Goal: Task Accomplishment & Management: Manage account settings

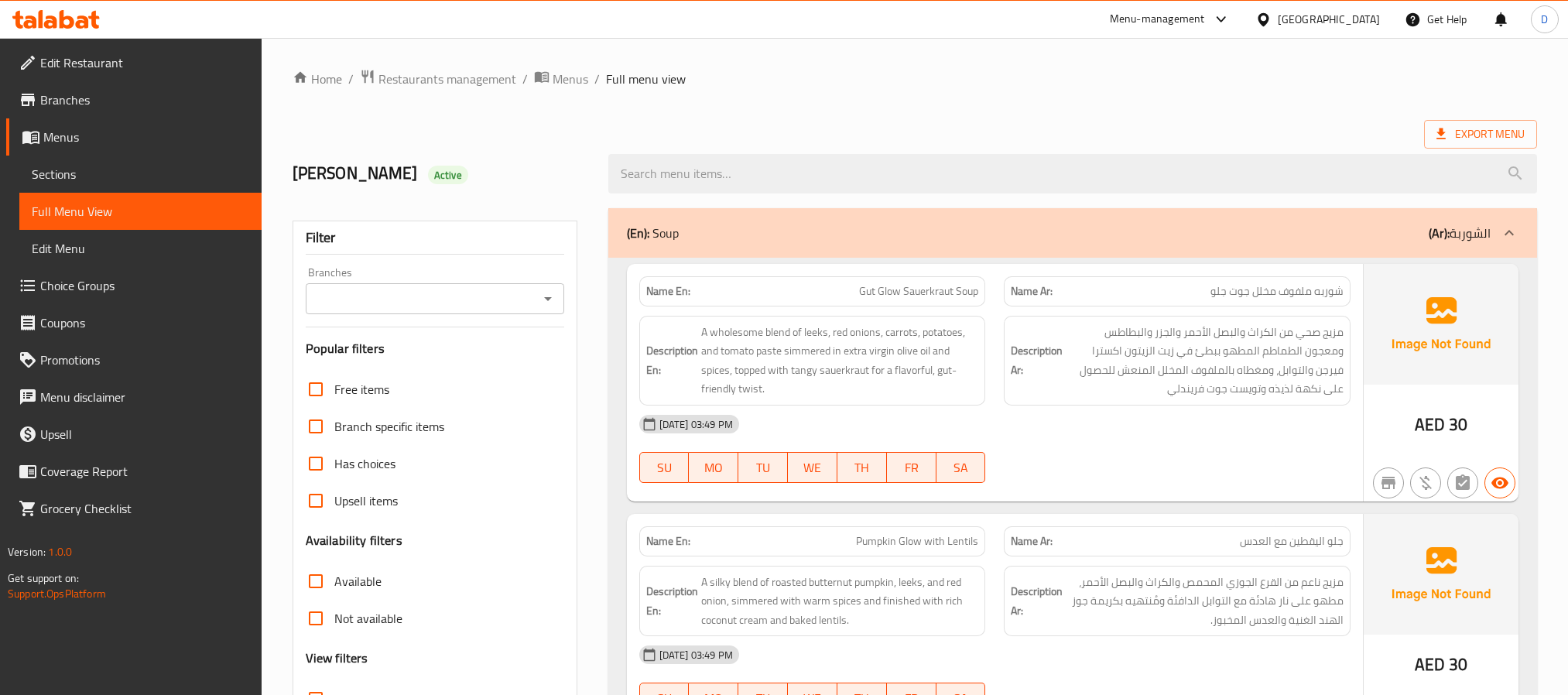
scroll to position [6065, 0]
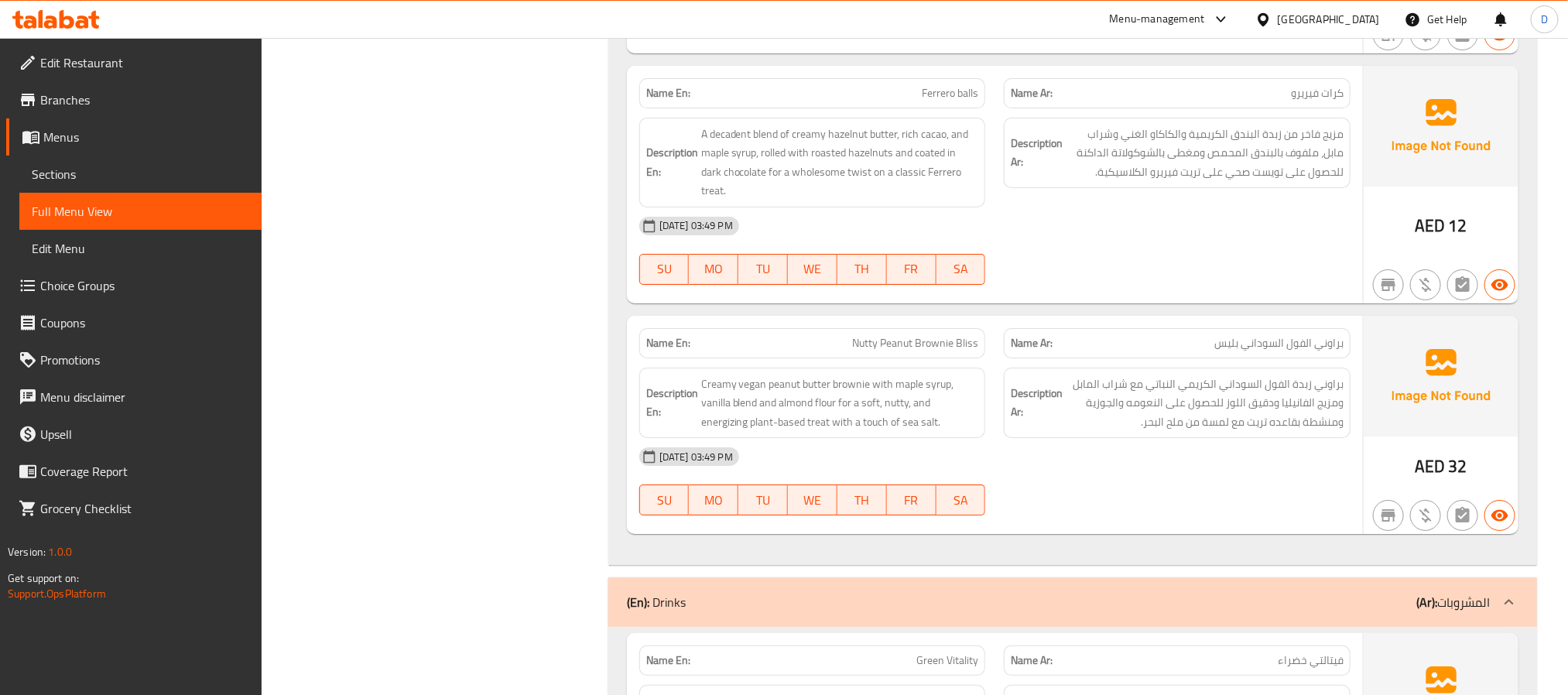
click at [1328, 12] on div "United Arab Emirates" at bounding box center [1329, 19] width 103 height 17
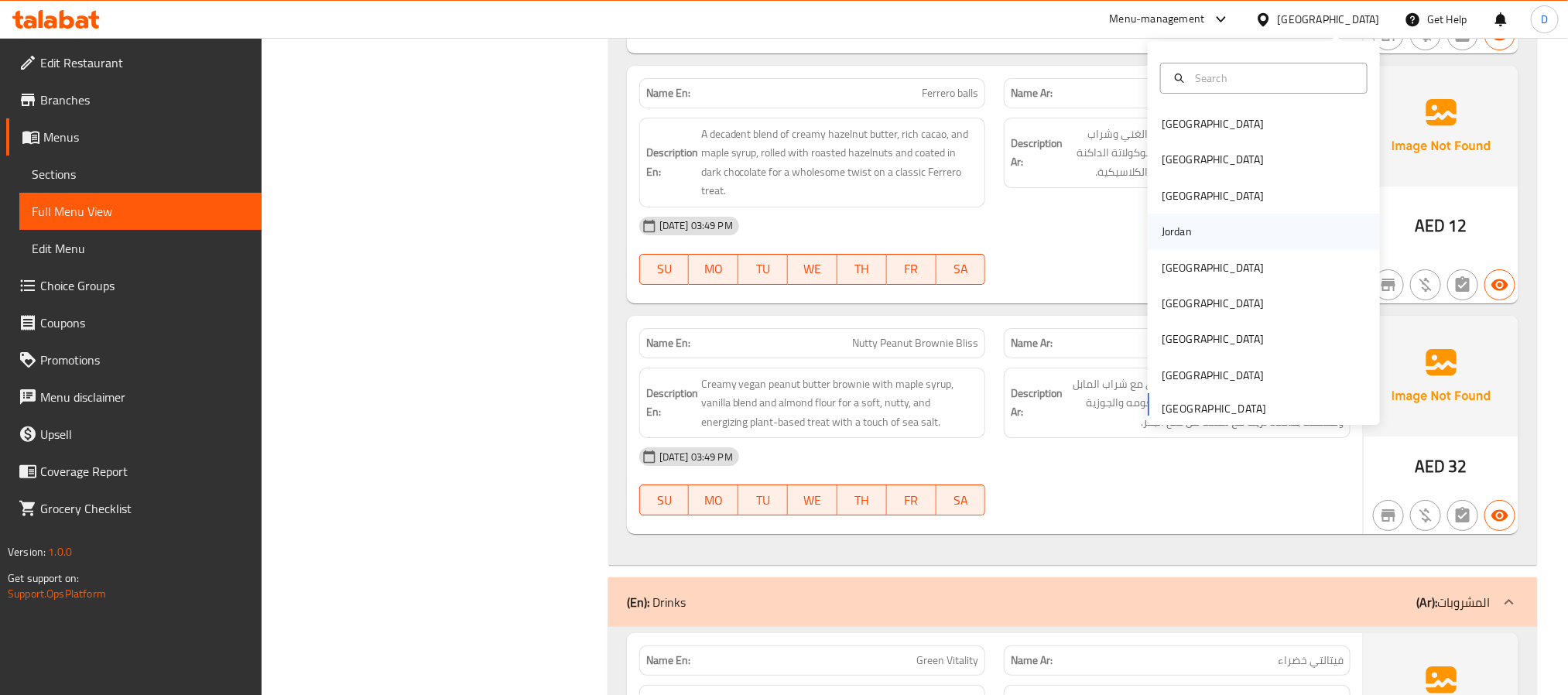
click at [1184, 228] on div "Jordan" at bounding box center [1177, 231] width 55 height 35
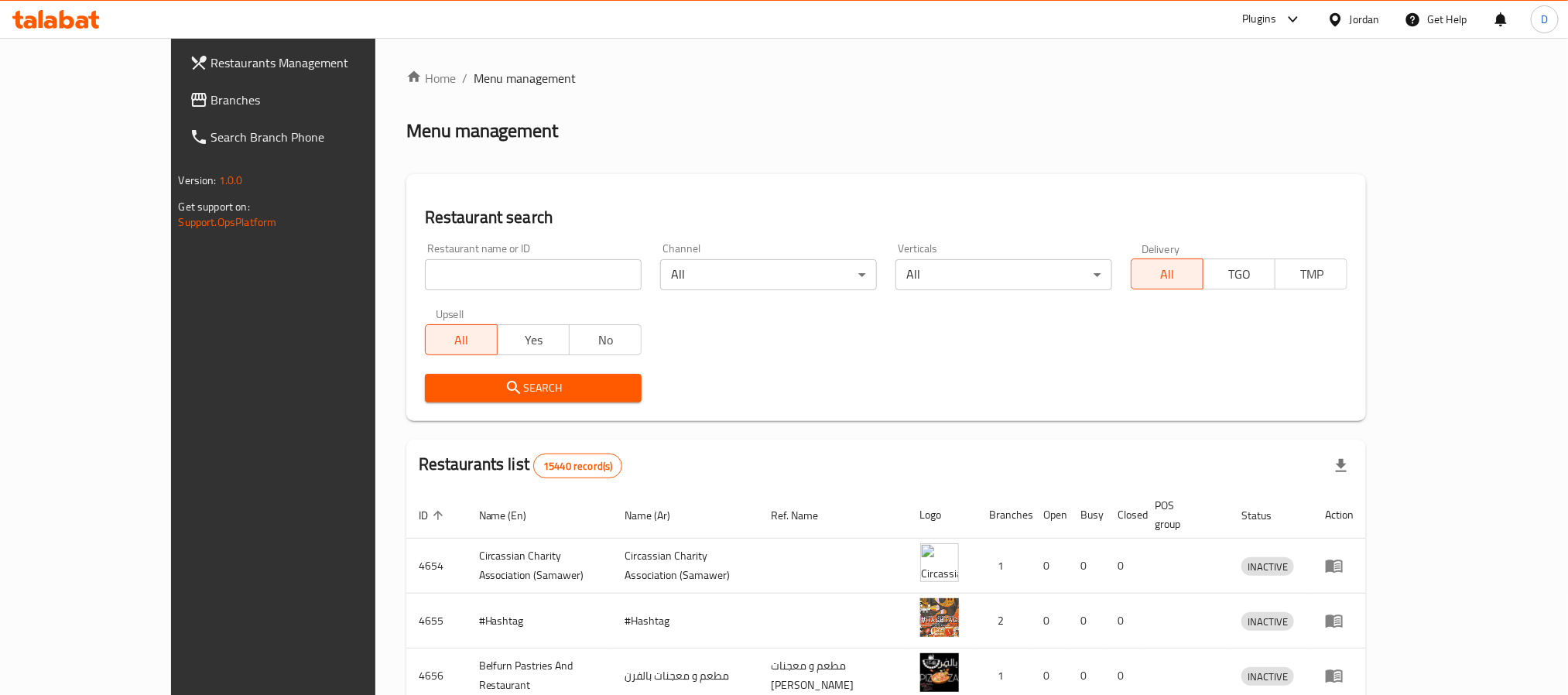
click at [1268, 16] on div "Plugins" at bounding box center [1260, 19] width 34 height 18
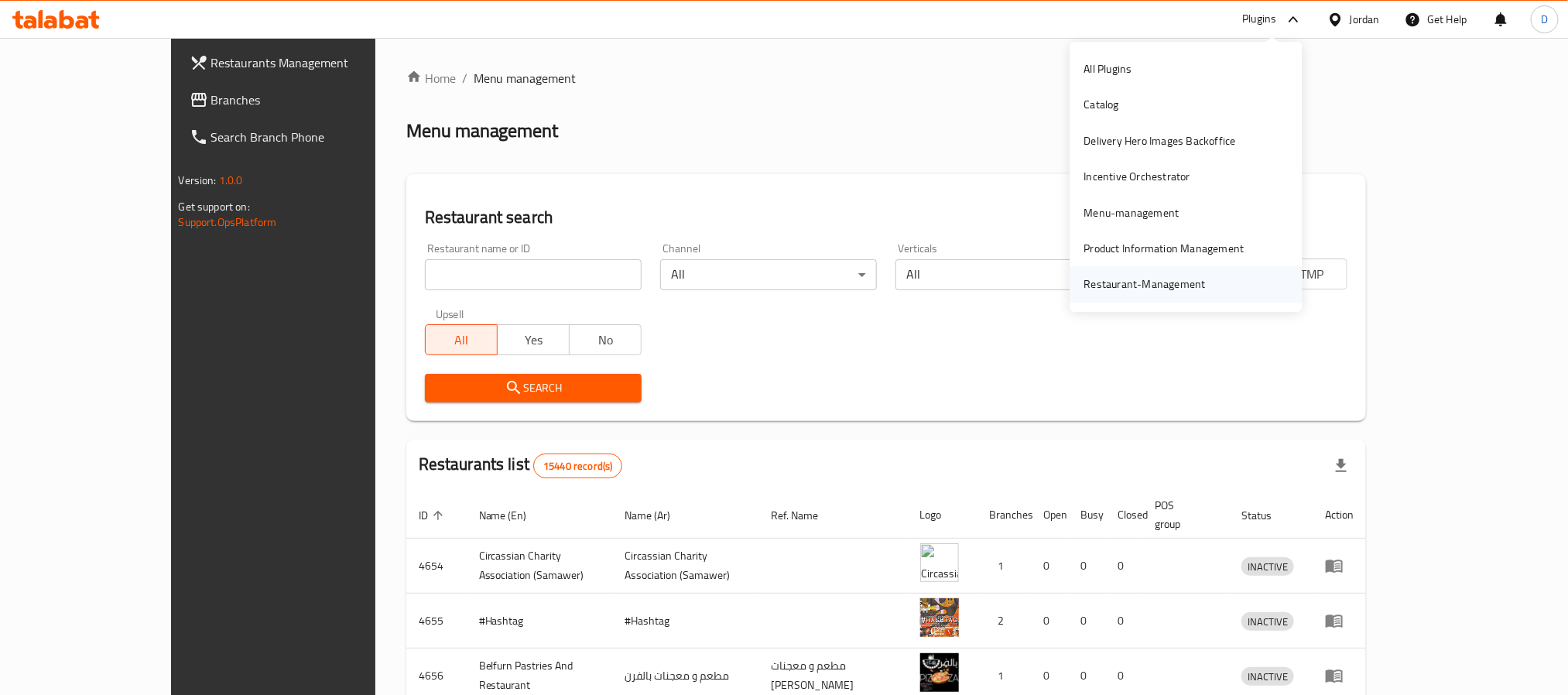
click at [1171, 277] on div "Restaurant-Management" at bounding box center [1146, 283] width 122 height 17
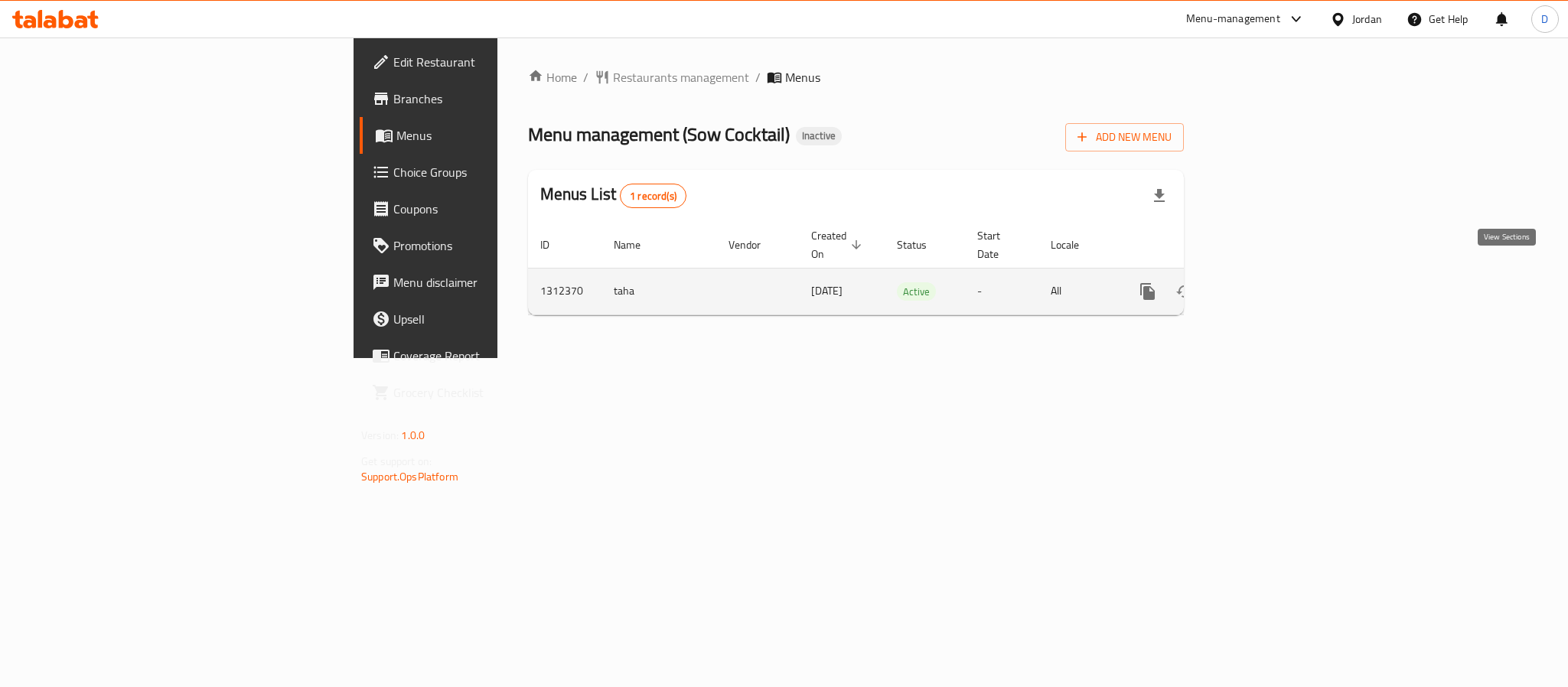
click at [1267, 283] on icon "enhanced table" at bounding box center [1258, 291] width 18 height 18
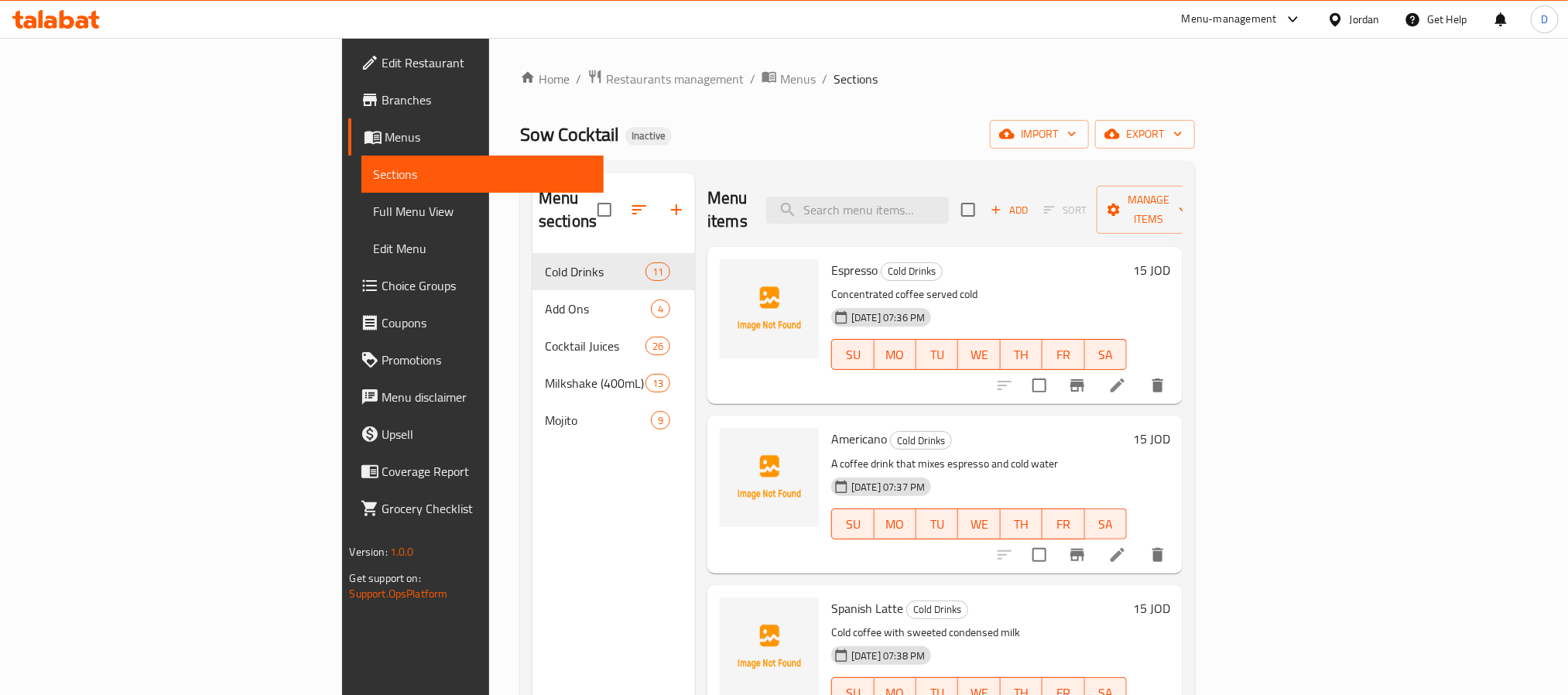
click at [374, 202] on span "Full Menu View" at bounding box center [482, 211] width 217 height 18
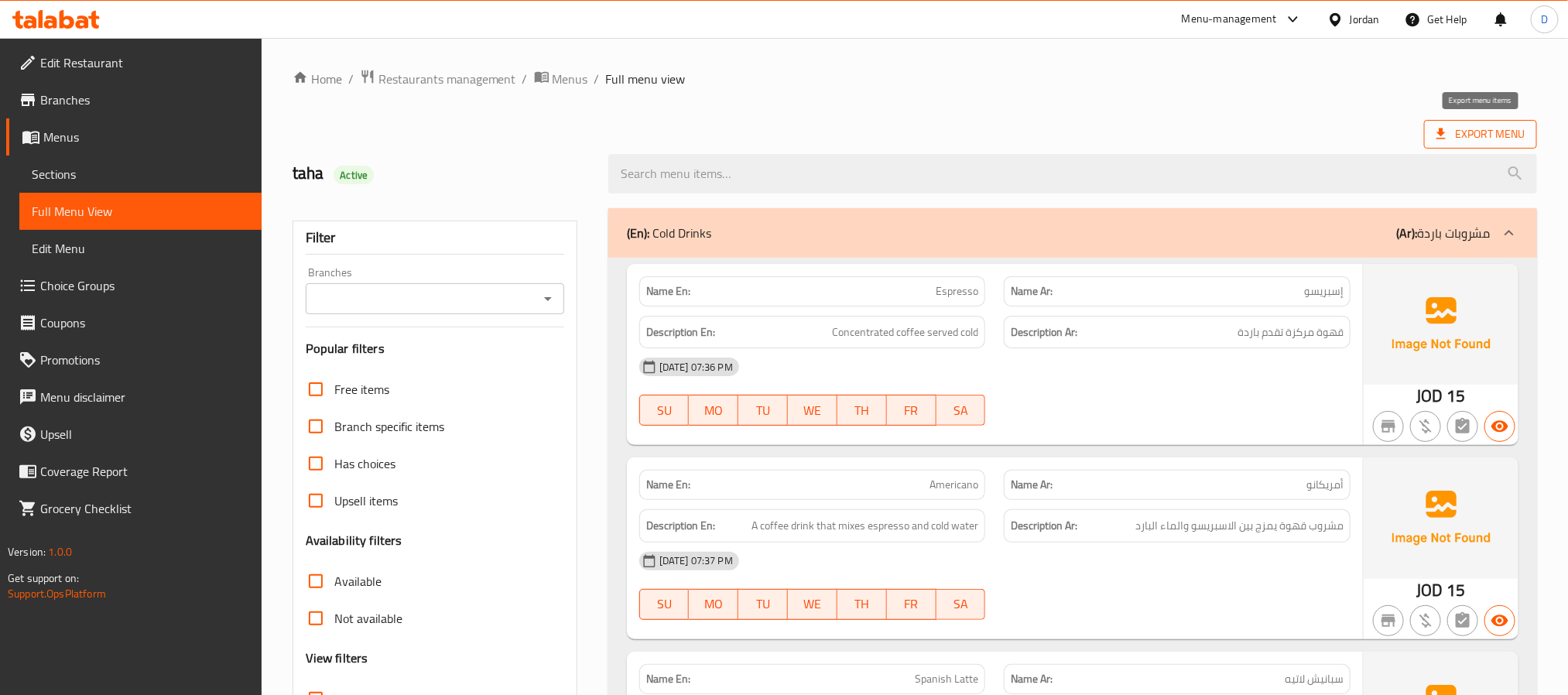
click at [1463, 125] on span "Export Menu" at bounding box center [1481, 135] width 88 height 19
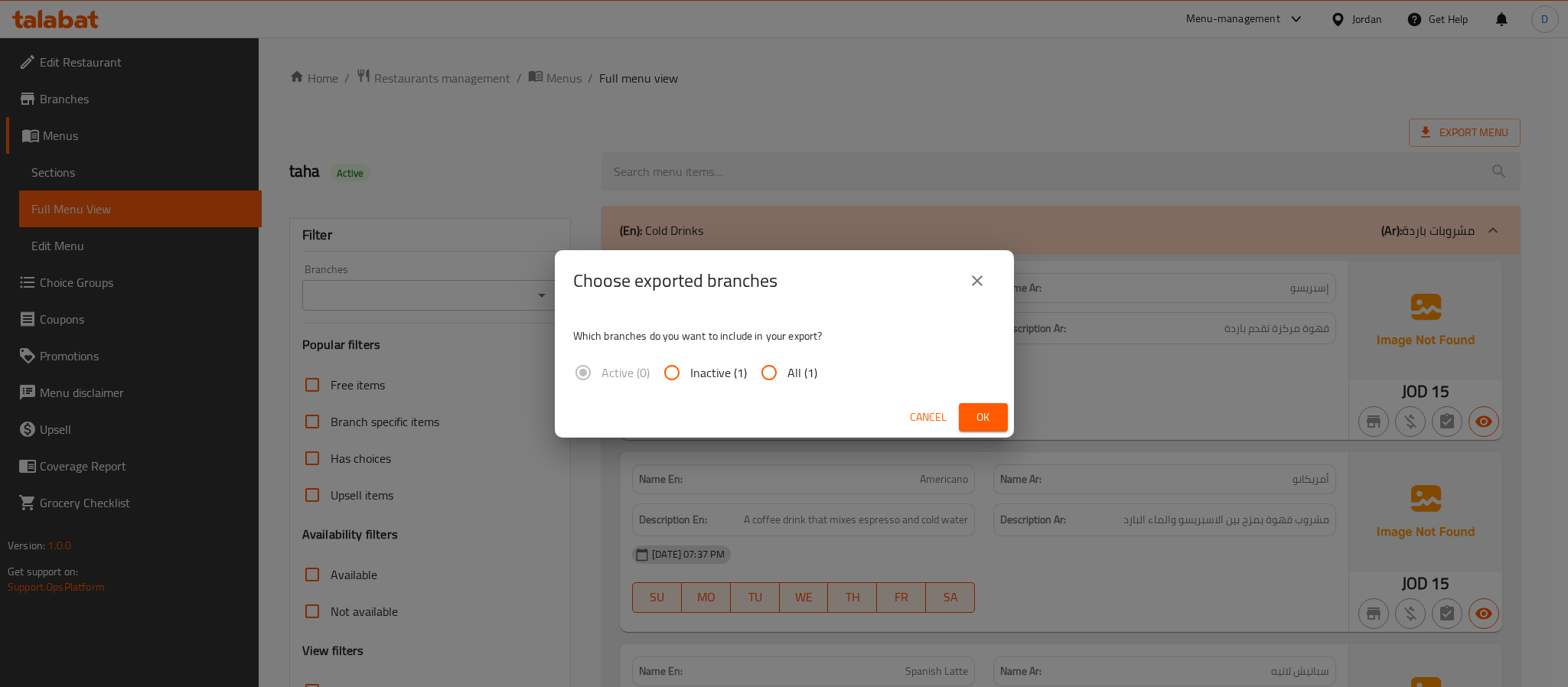
click at [999, 416] on button "Ok" at bounding box center [984, 417] width 49 height 28
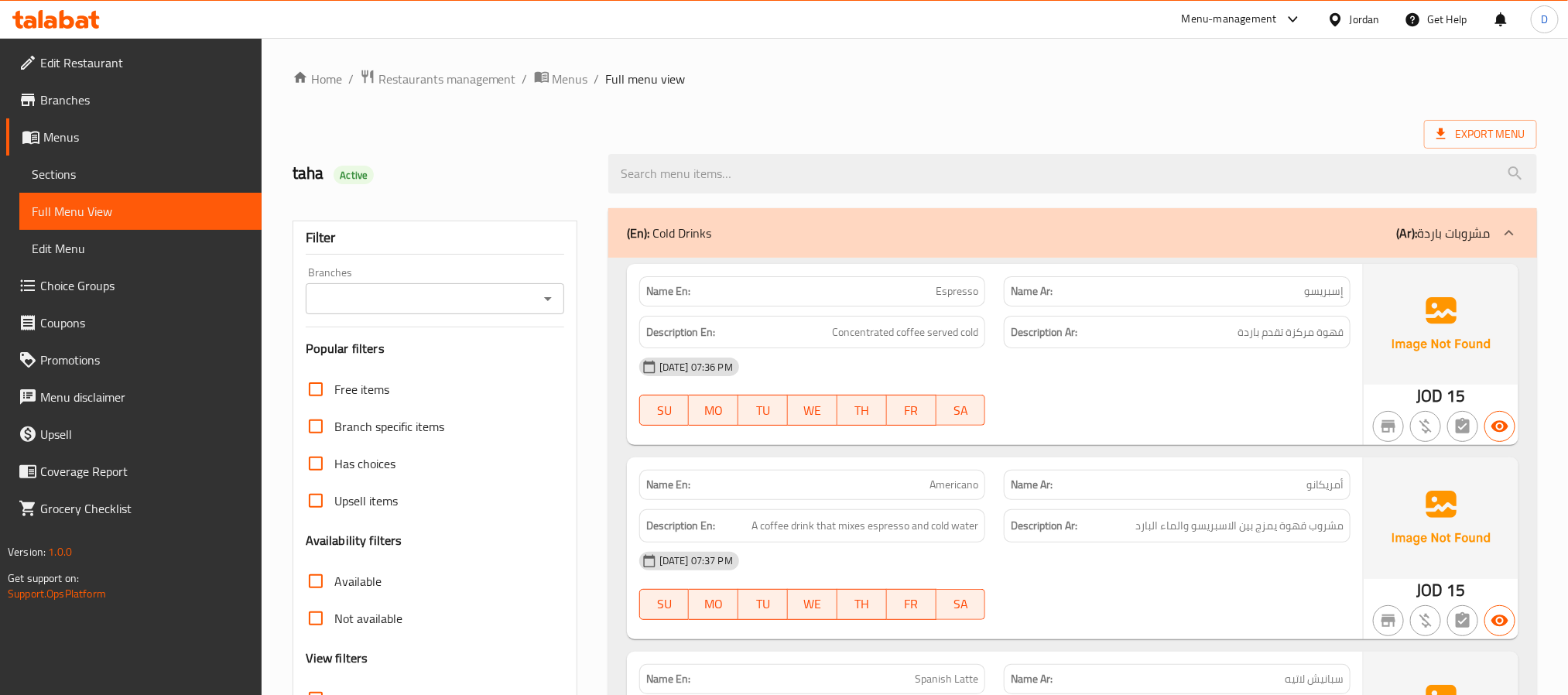
drag, startPoint x: 1070, startPoint y: 107, endPoint x: 1060, endPoint y: 114, distance: 12.2
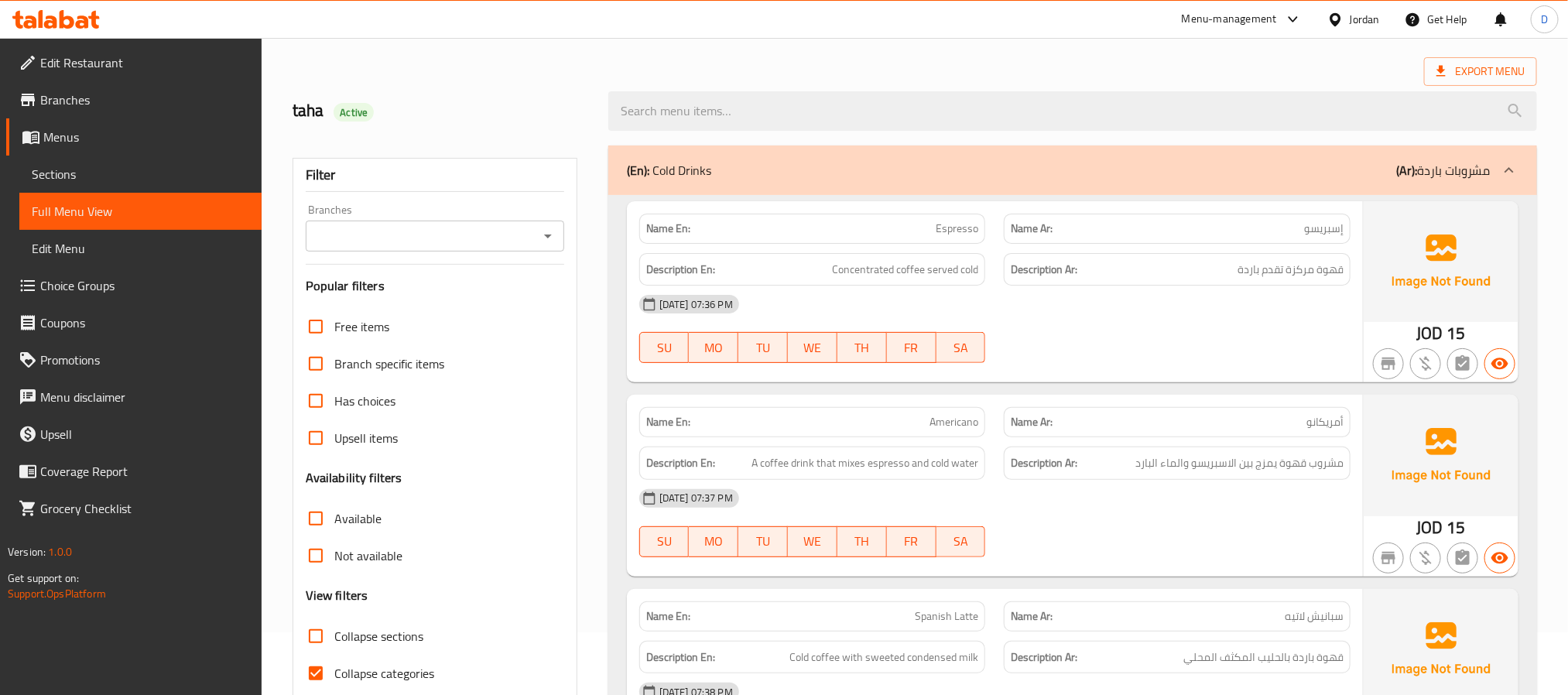
scroll to position [116, 0]
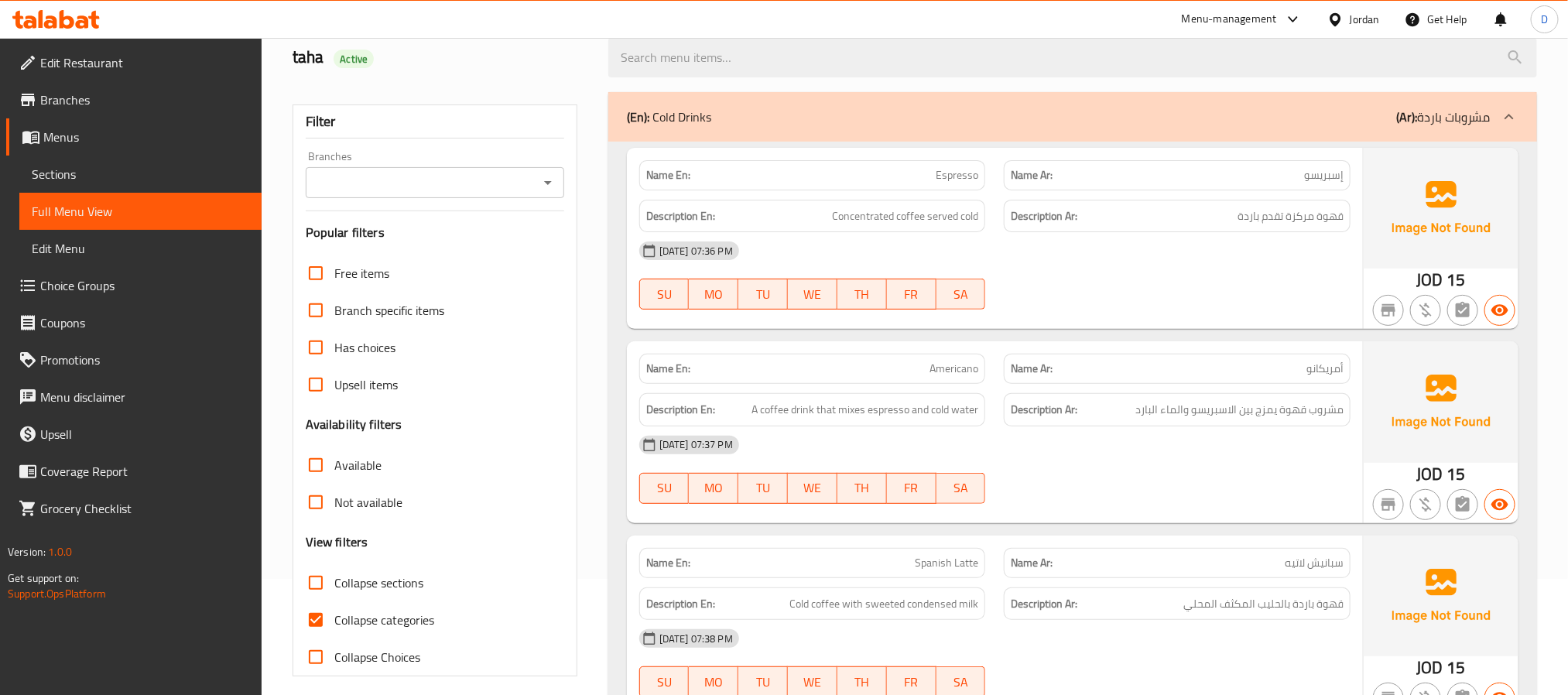
click at [400, 581] on span "Collapse sections" at bounding box center [378, 582] width 89 height 18
click at [334, 581] on input "Collapse sections" at bounding box center [316, 582] width 37 height 37
checkbox input "true"
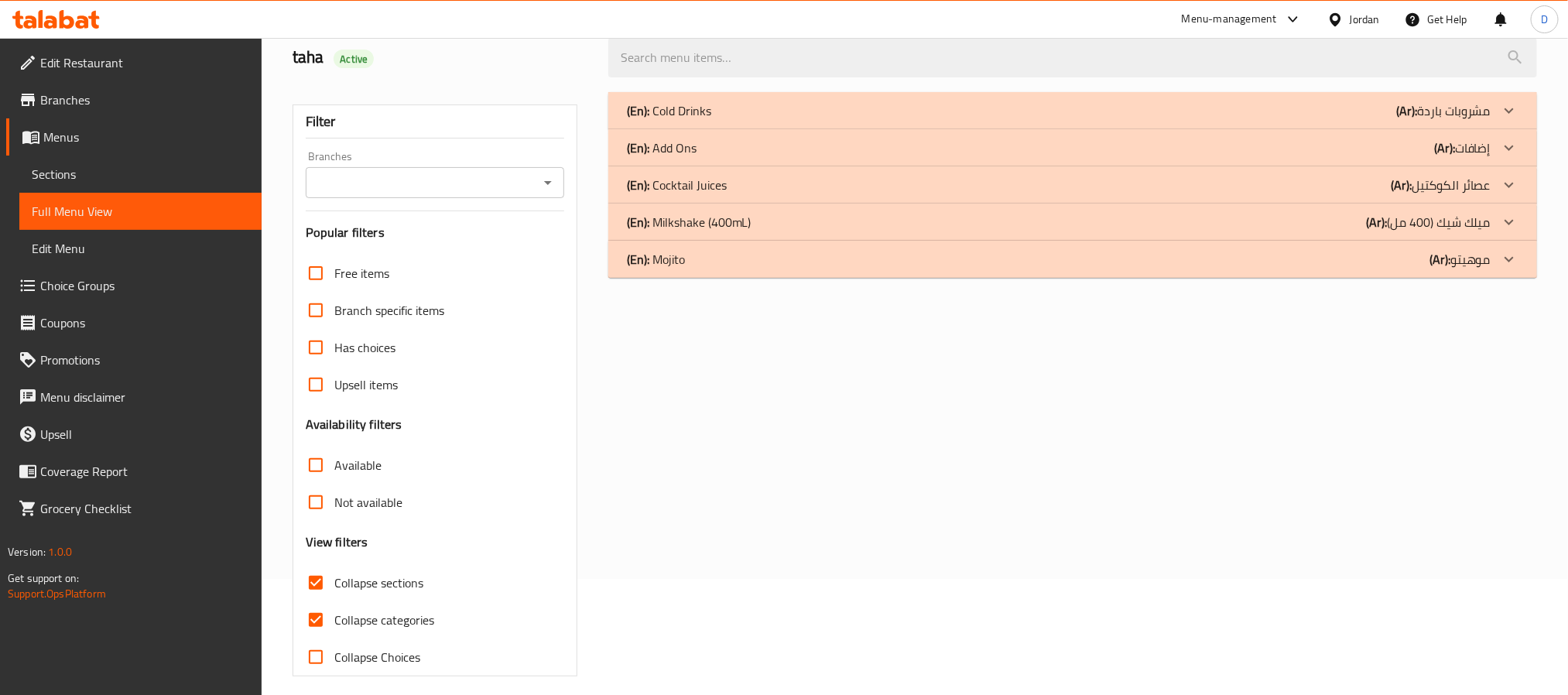
click at [402, 618] on span "Collapse categories" at bounding box center [384, 619] width 100 height 18
click at [334, 618] on input "Collapse categories" at bounding box center [316, 620] width 37 height 37
checkbox input "false"
click at [860, 182] on div "(En): Cocktail Juices (Ar): عصائر الكوكتيل" at bounding box center [1059, 184] width 864 height 18
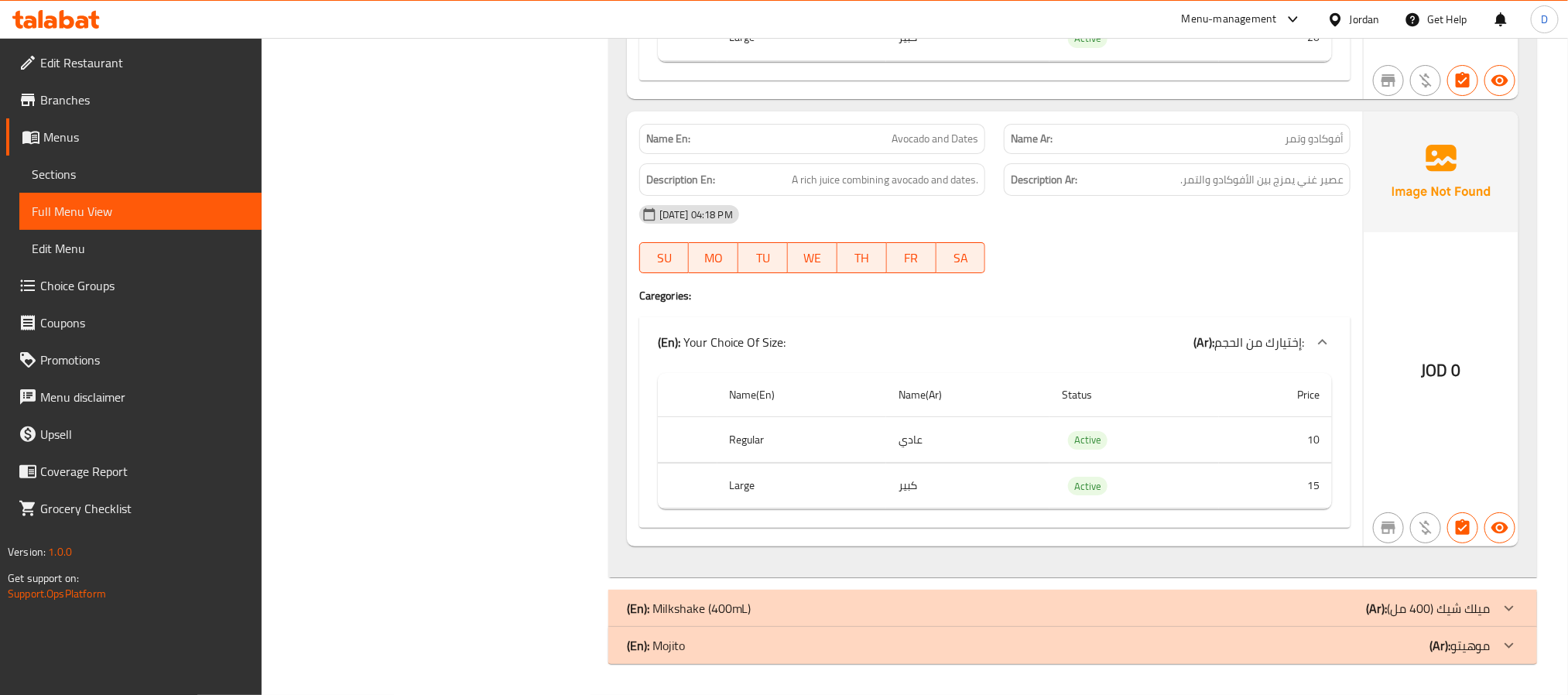
scroll to position [12514, 0]
click at [1427, 279] on div "JOD 0" at bounding box center [1441, 329] width 155 height 436
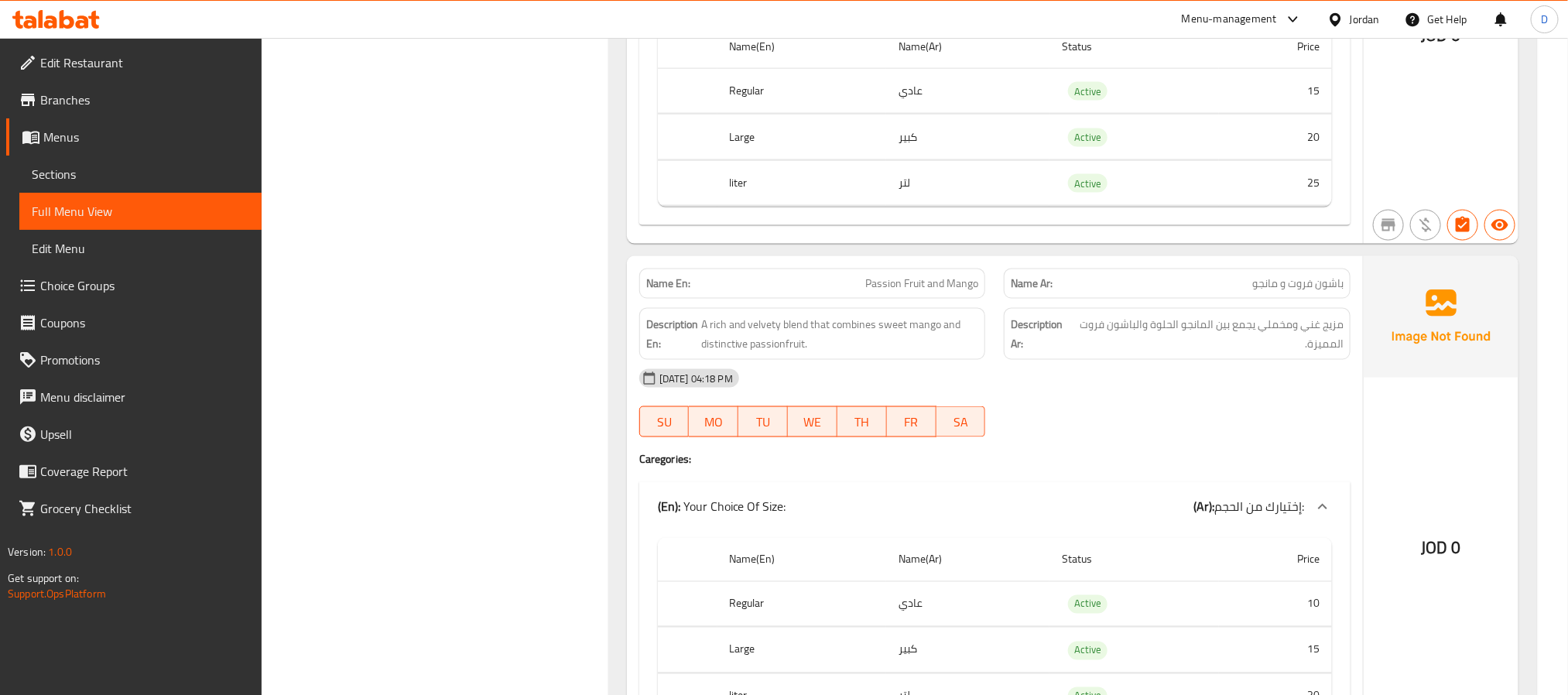
scroll to position [1160, 0]
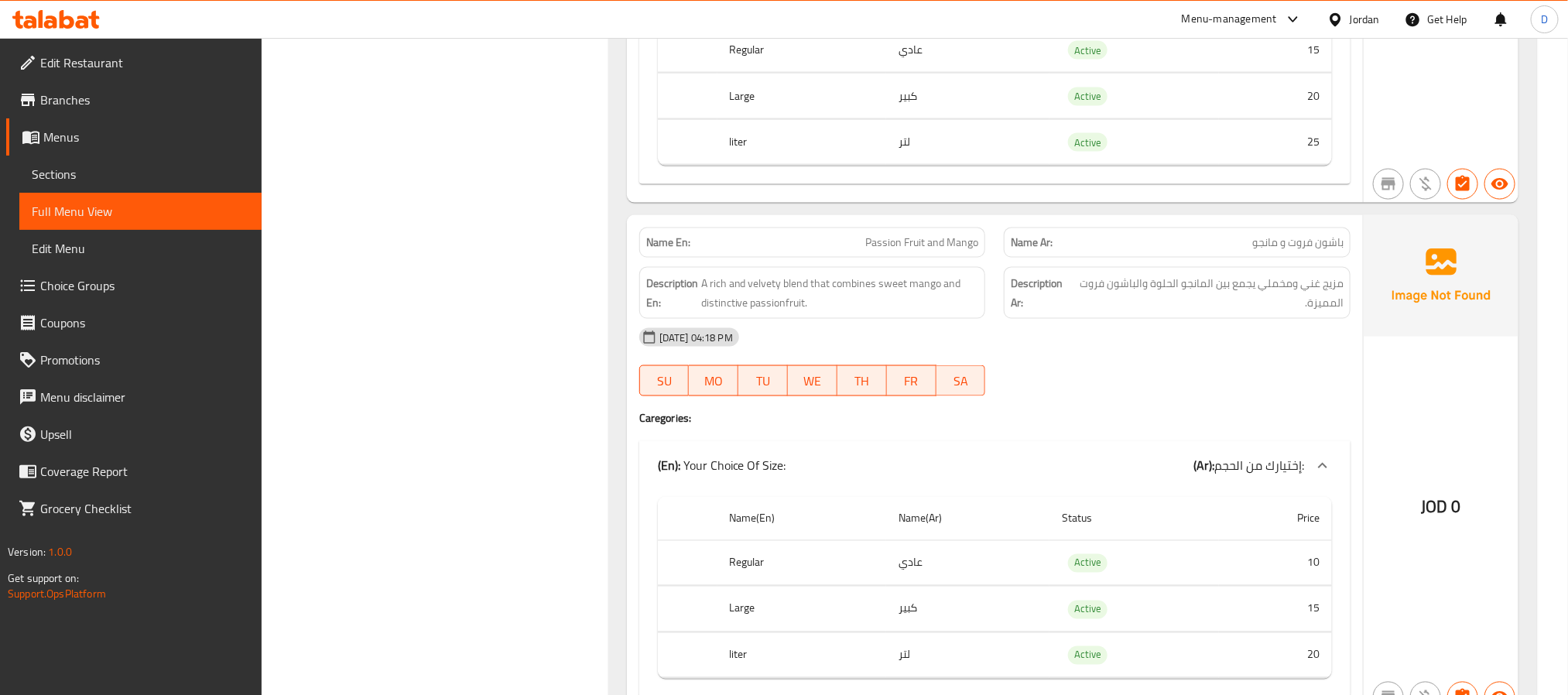
click at [1068, 356] on div "[DATE] 04:18 PM" at bounding box center [994, 337] width 730 height 37
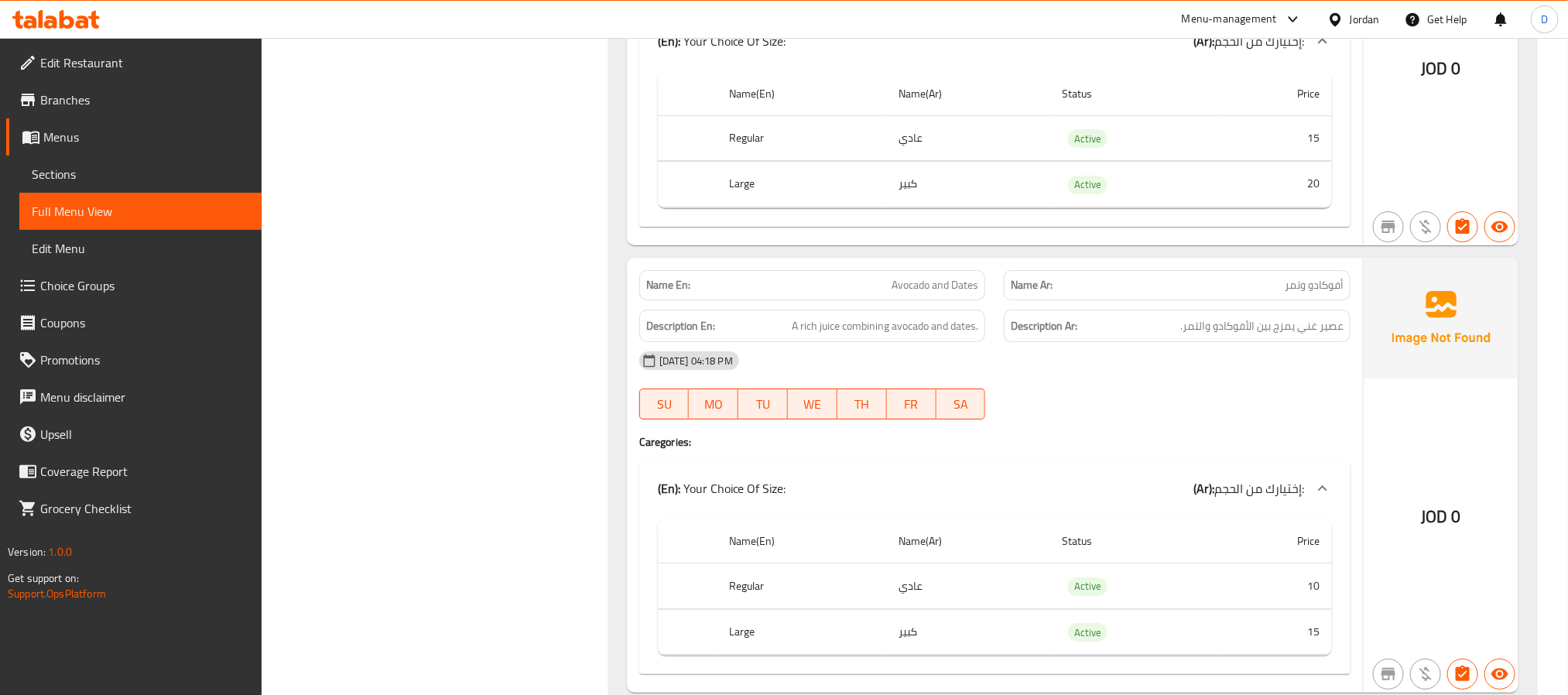
scroll to position [12300, 0]
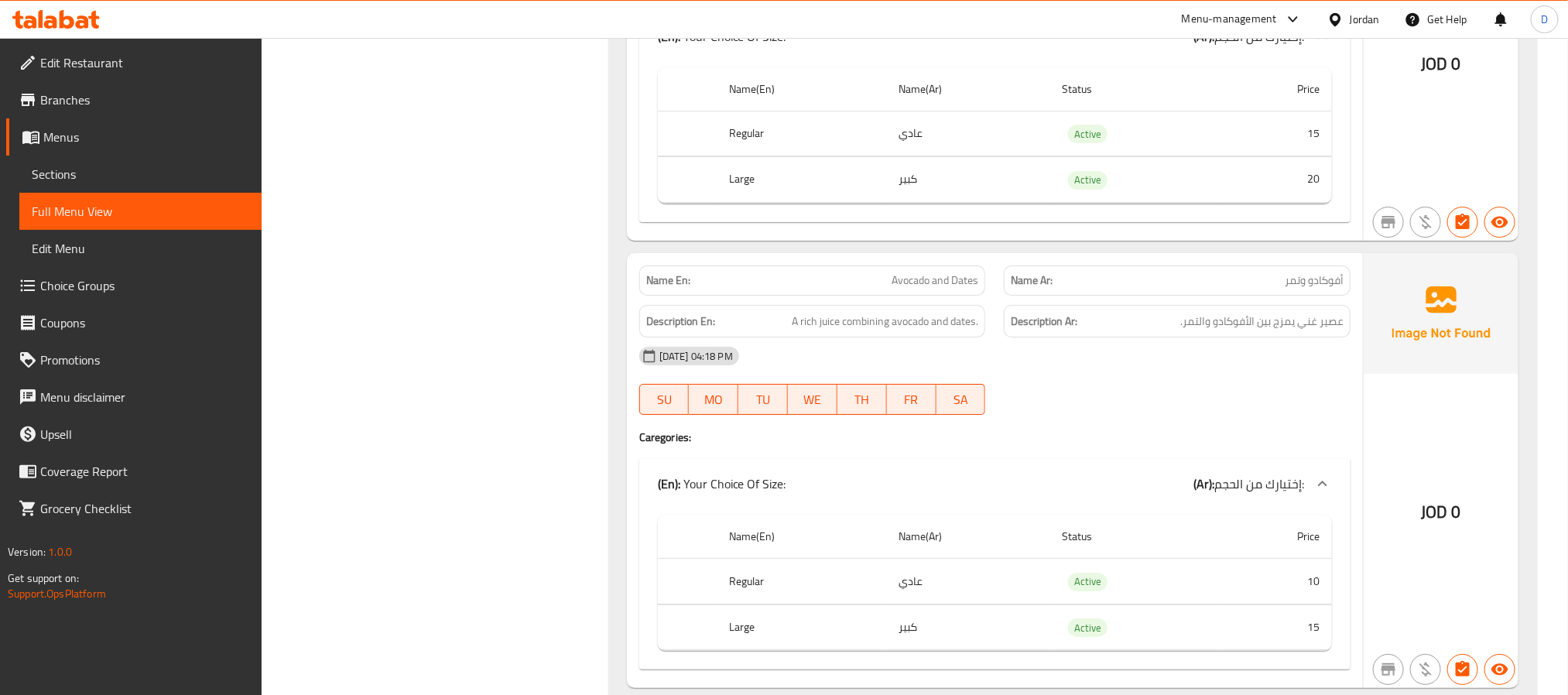
click at [905, 375] on div "[DATE] 04:18 PM" at bounding box center [994, 356] width 730 height 37
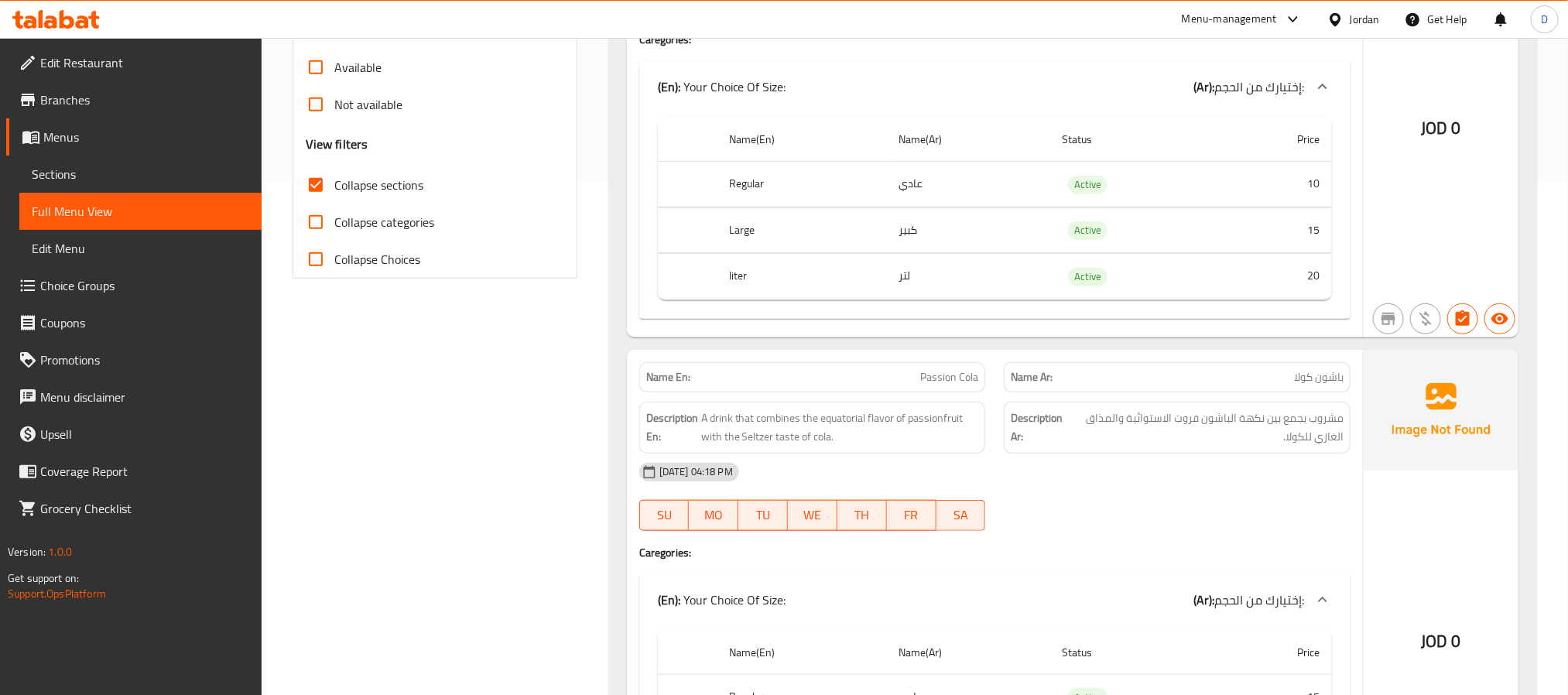
scroll to position [0, 0]
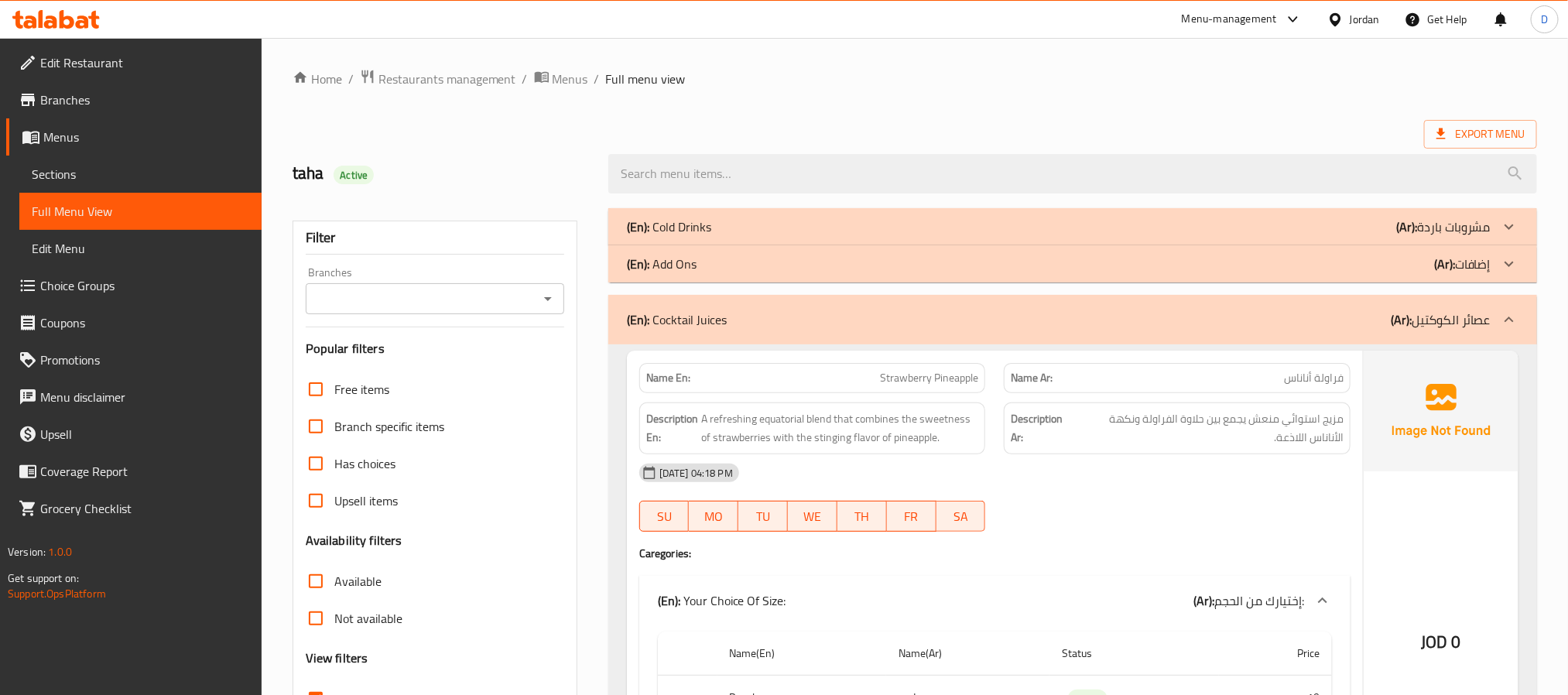
click at [1461, 313] on p "(Ar): عصائر الكوكتيل" at bounding box center [1441, 319] width 100 height 18
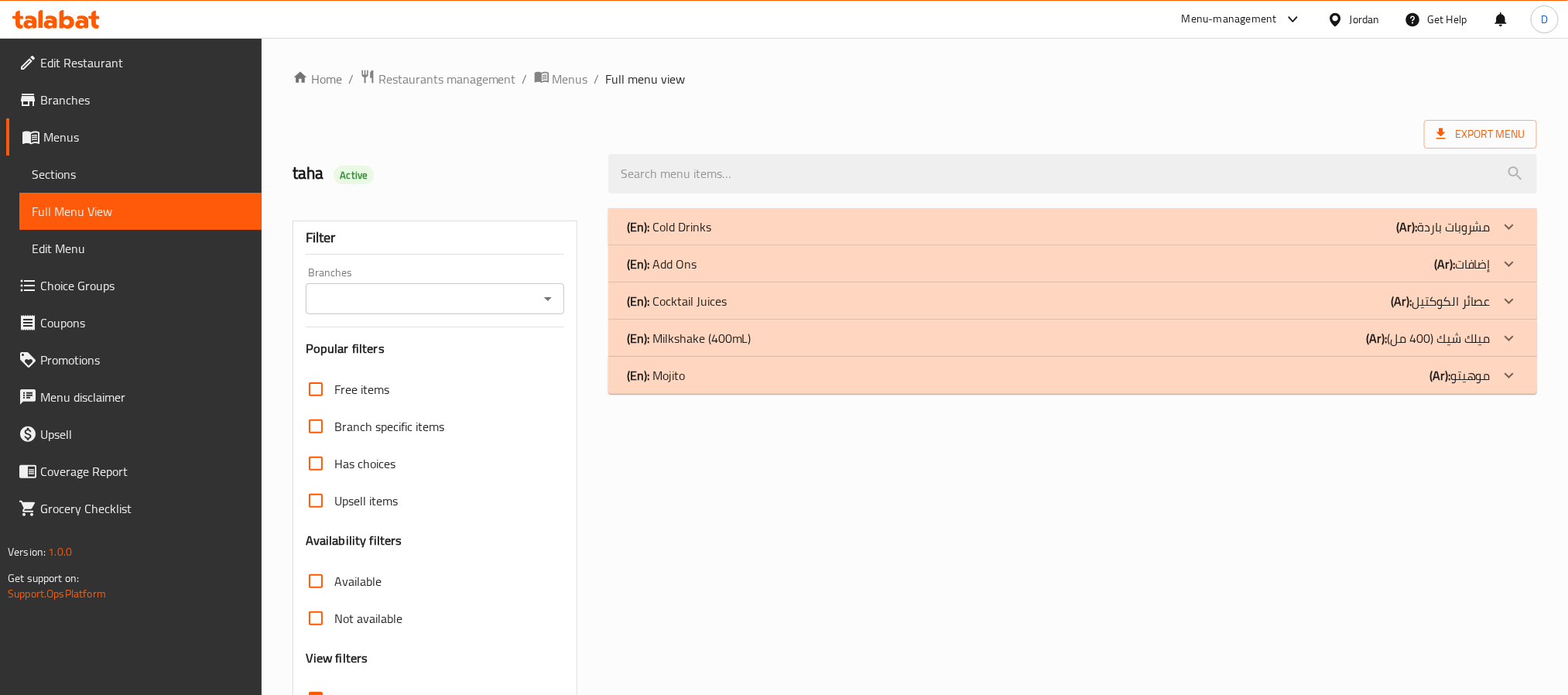
click at [1243, 347] on div "(En): Milkshake (400mL) (Ar): ميلك شيك (400 مل)" at bounding box center [1059, 338] width 864 height 18
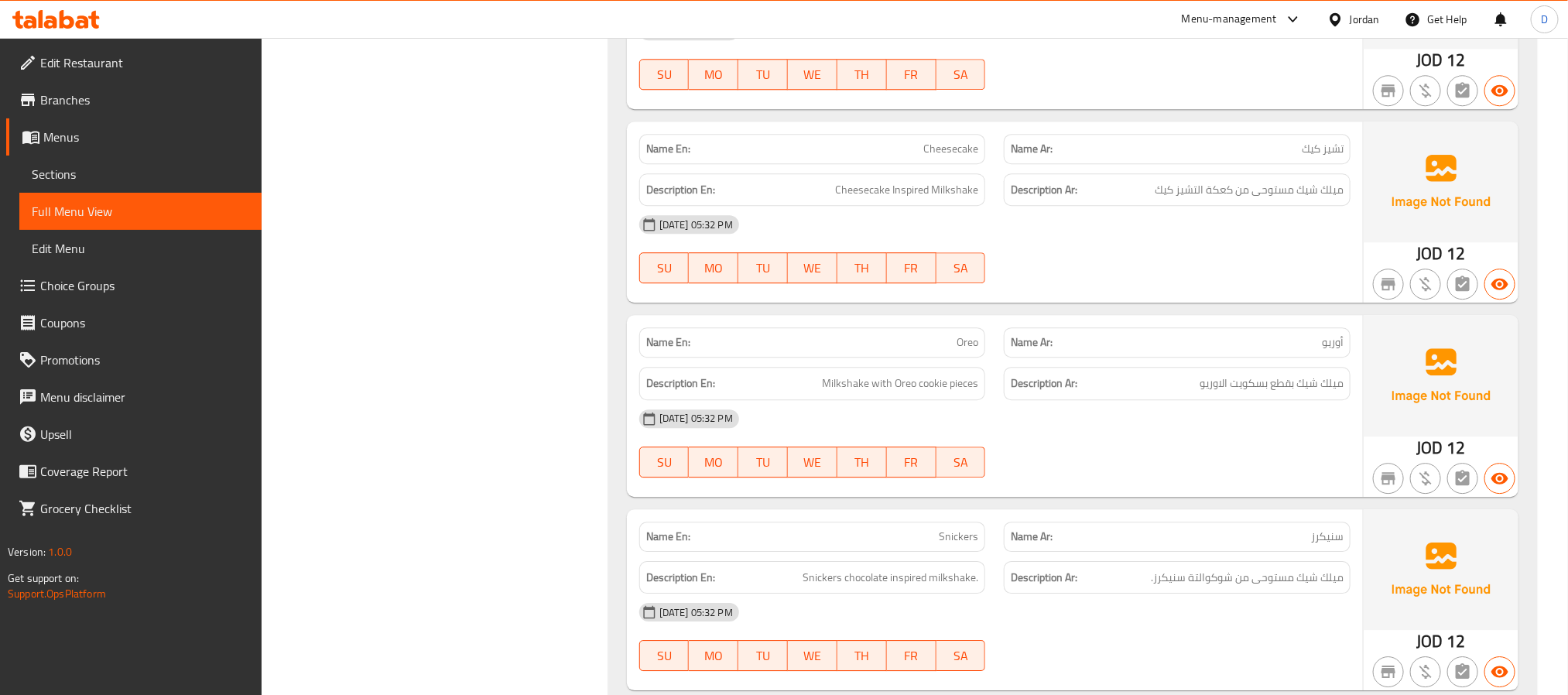
scroll to position [2340, 0]
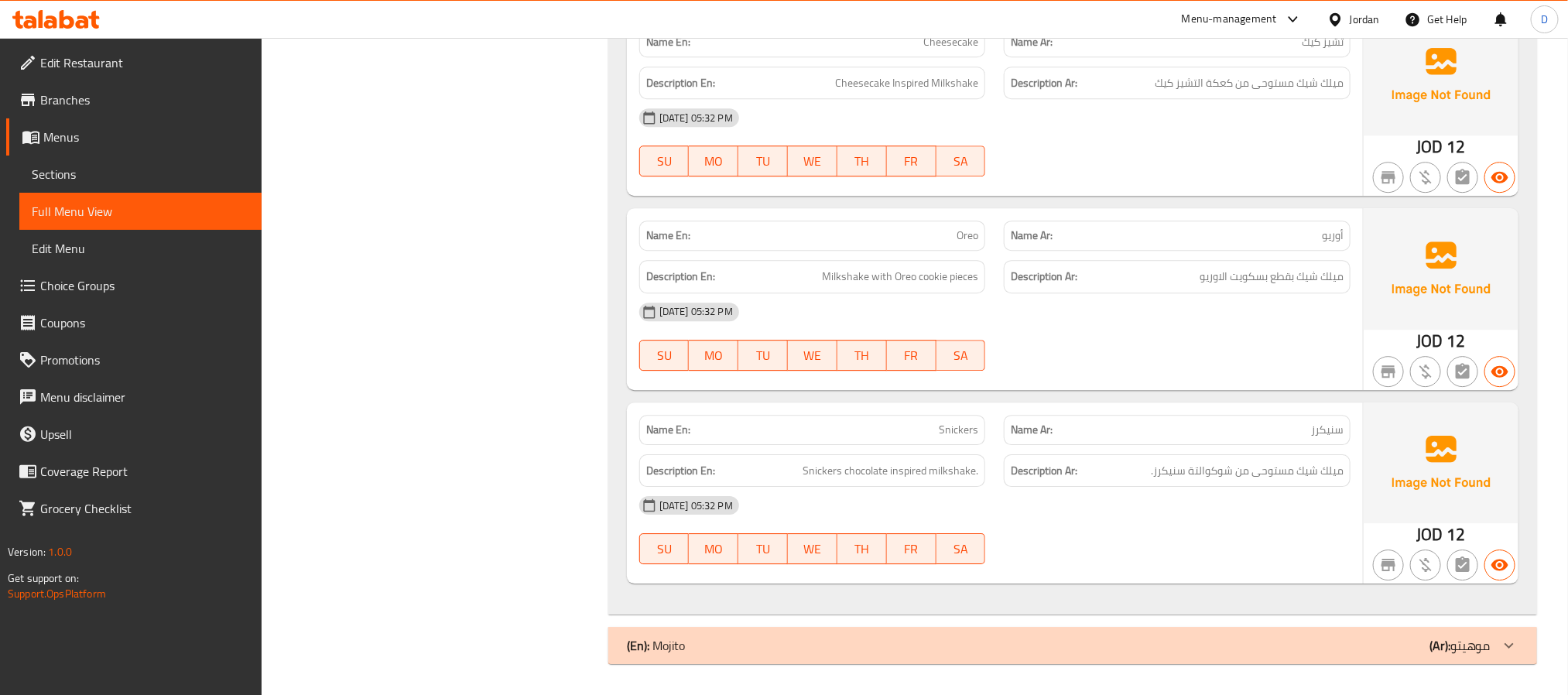
click at [1092, 439] on div "Name Ar: سنيكرز" at bounding box center [1177, 430] width 347 height 30
click at [1234, 648] on div "(En): Mojito (Ar): موهيتو" at bounding box center [1059, 645] width 864 height 18
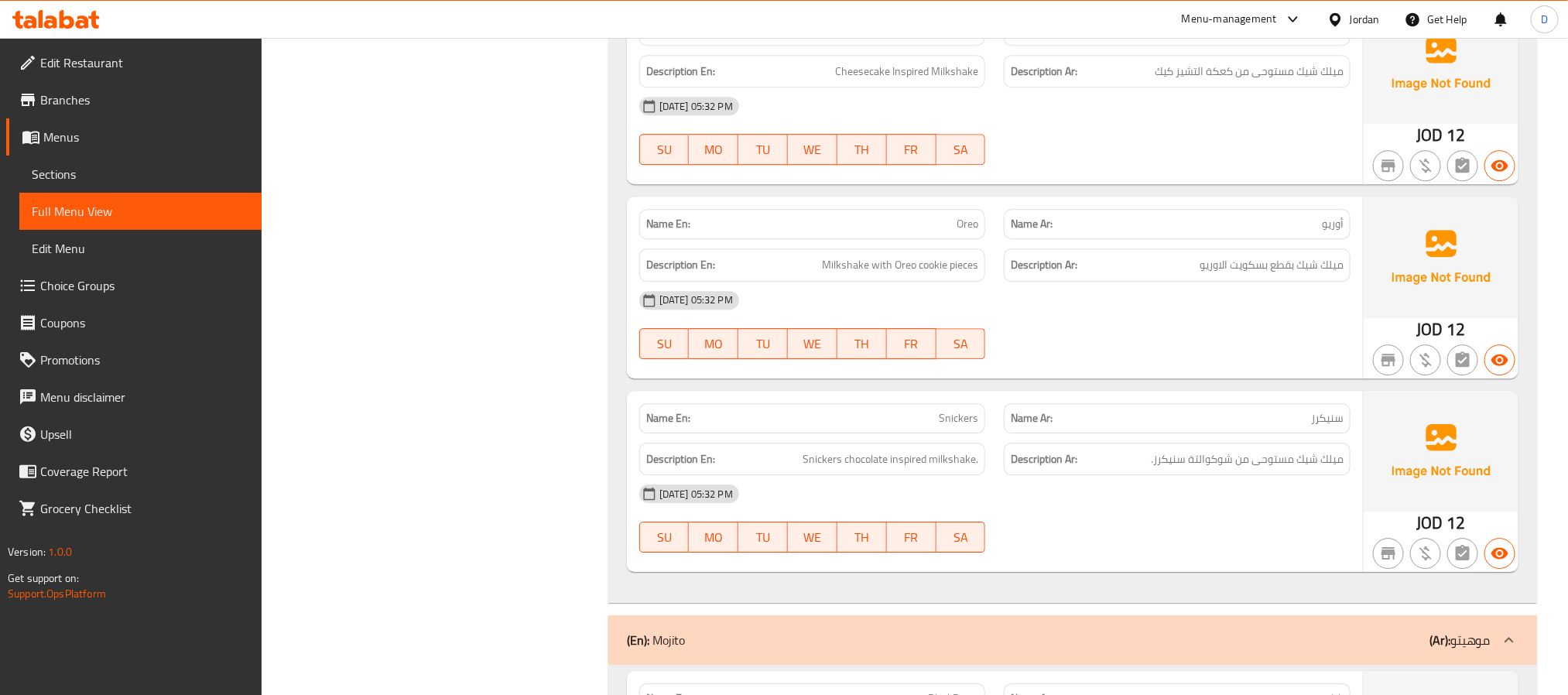
click at [1249, 512] on div "[DATE] 05:32 PM" at bounding box center [994, 493] width 730 height 37
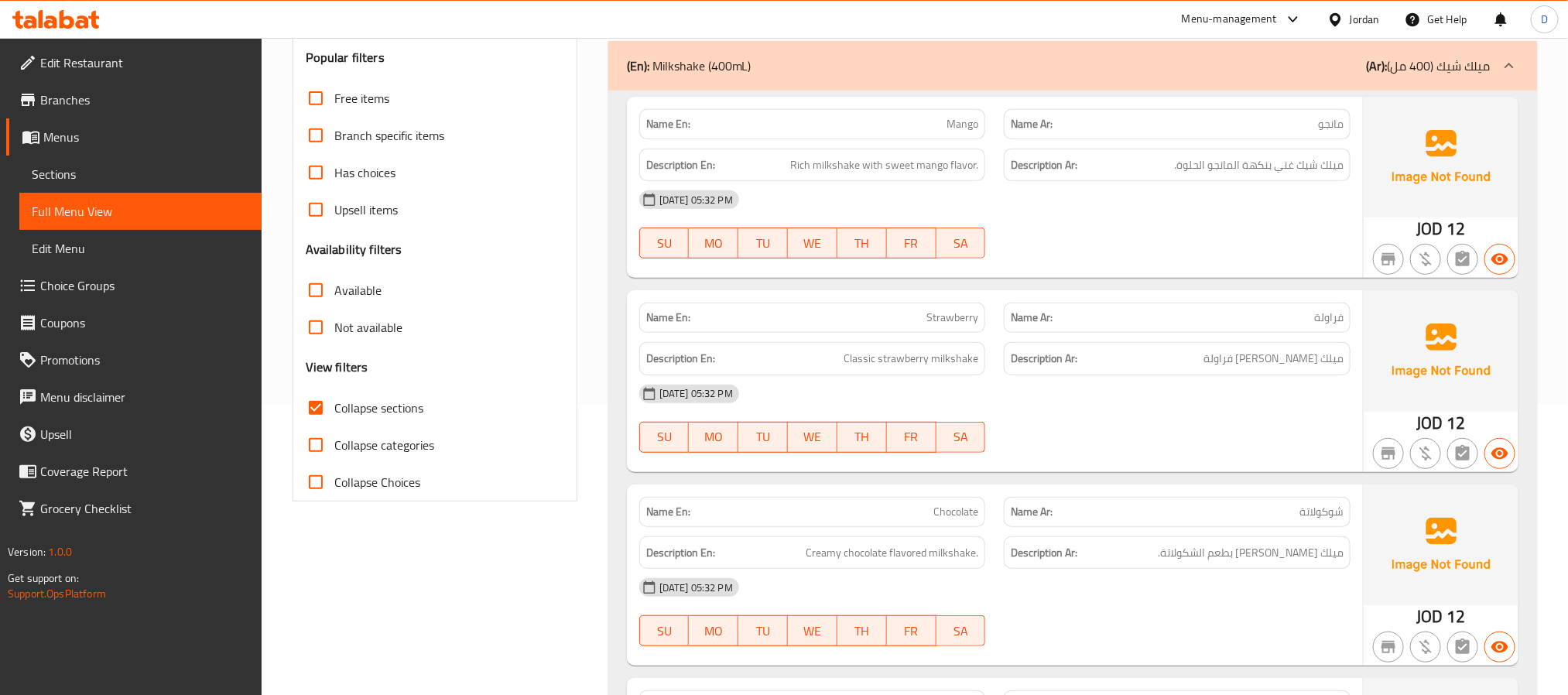
scroll to position [251, 0]
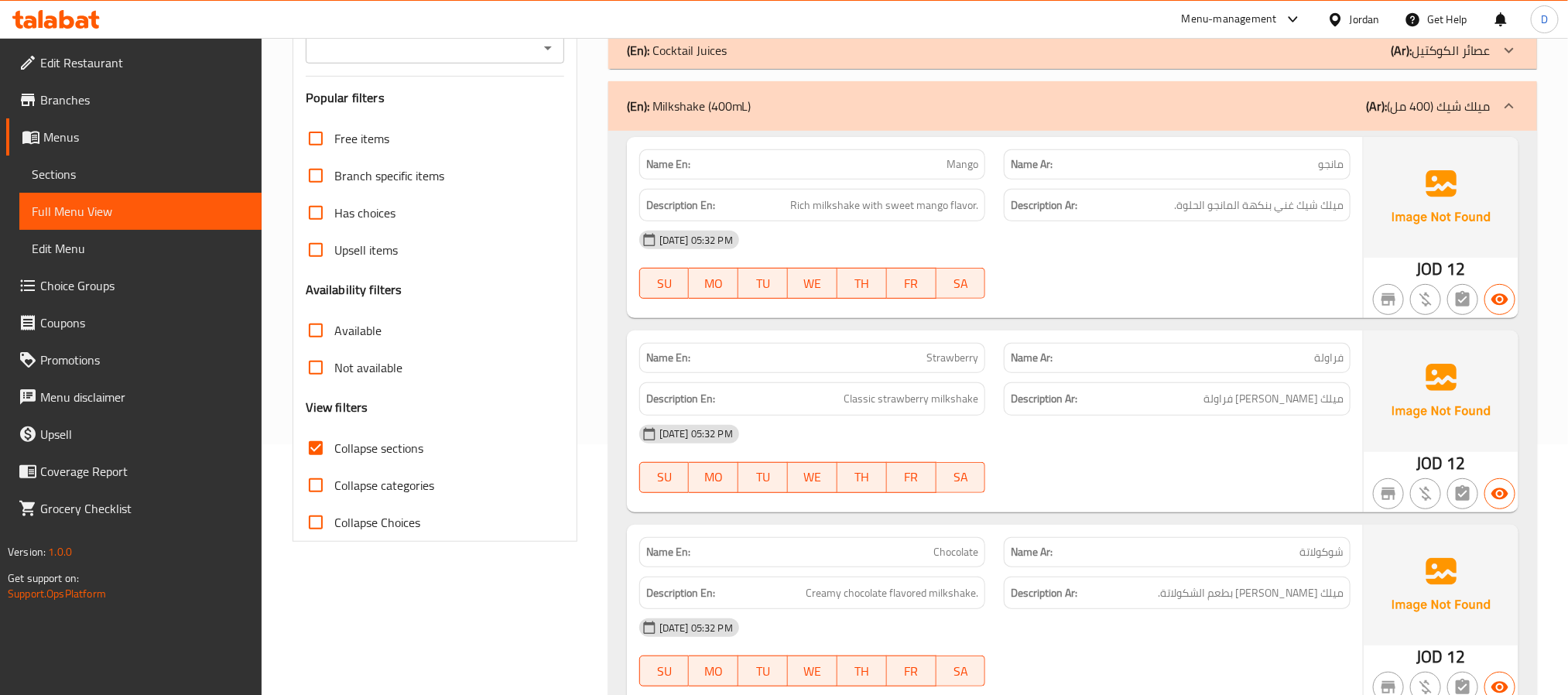
click at [1119, 112] on div "(En): Milkshake (400mL) (Ar): ميلك شيك (400 مل)" at bounding box center [1059, 106] width 864 height 18
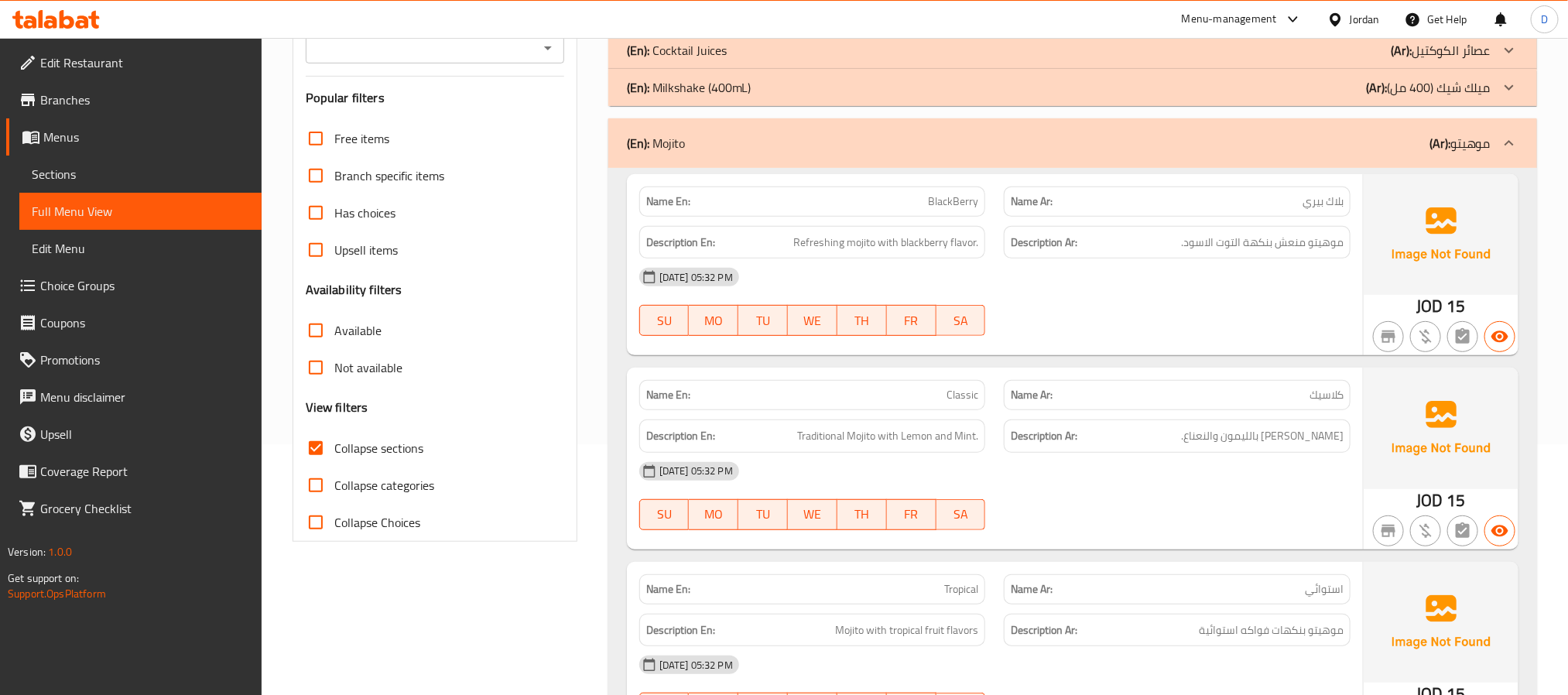
click at [1196, 355] on div "Name En: BlackBerry Name Ar: بلاك بيري Description En: Refreshing mojito with b…" at bounding box center [995, 264] width 736 height 181
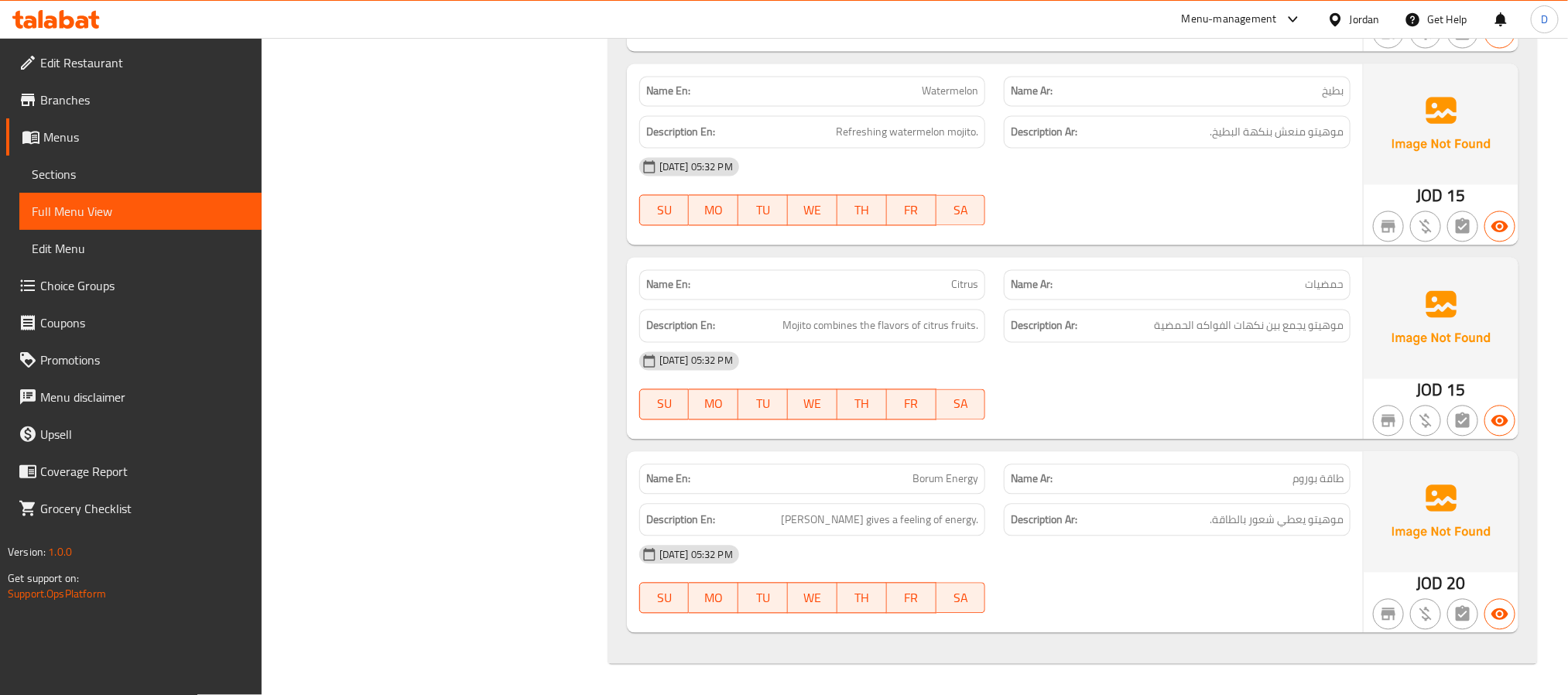
scroll to position [1527, 0]
click at [1316, 400] on div "[DATE] 05:32 PM SU MO TU WE TH FR SA" at bounding box center [994, 386] width 730 height 86
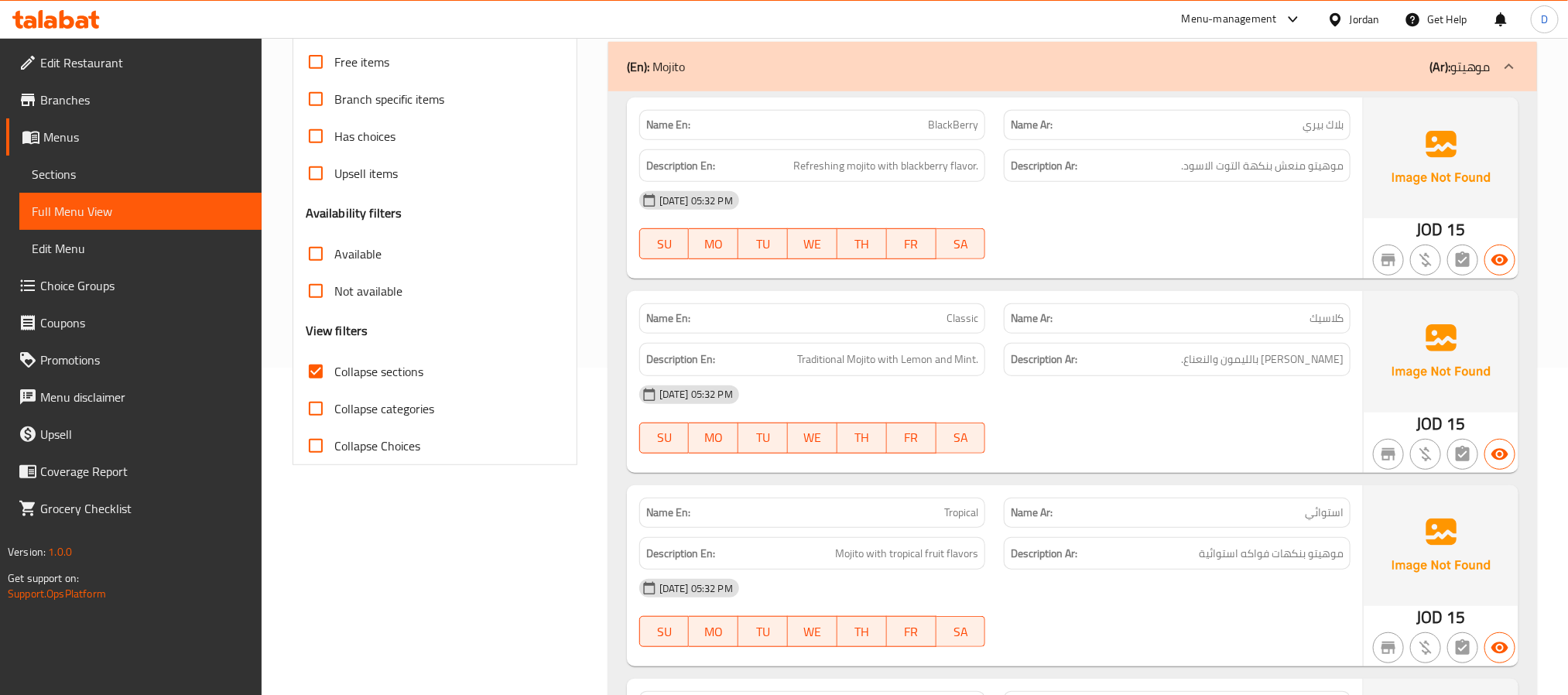
scroll to position [251, 0]
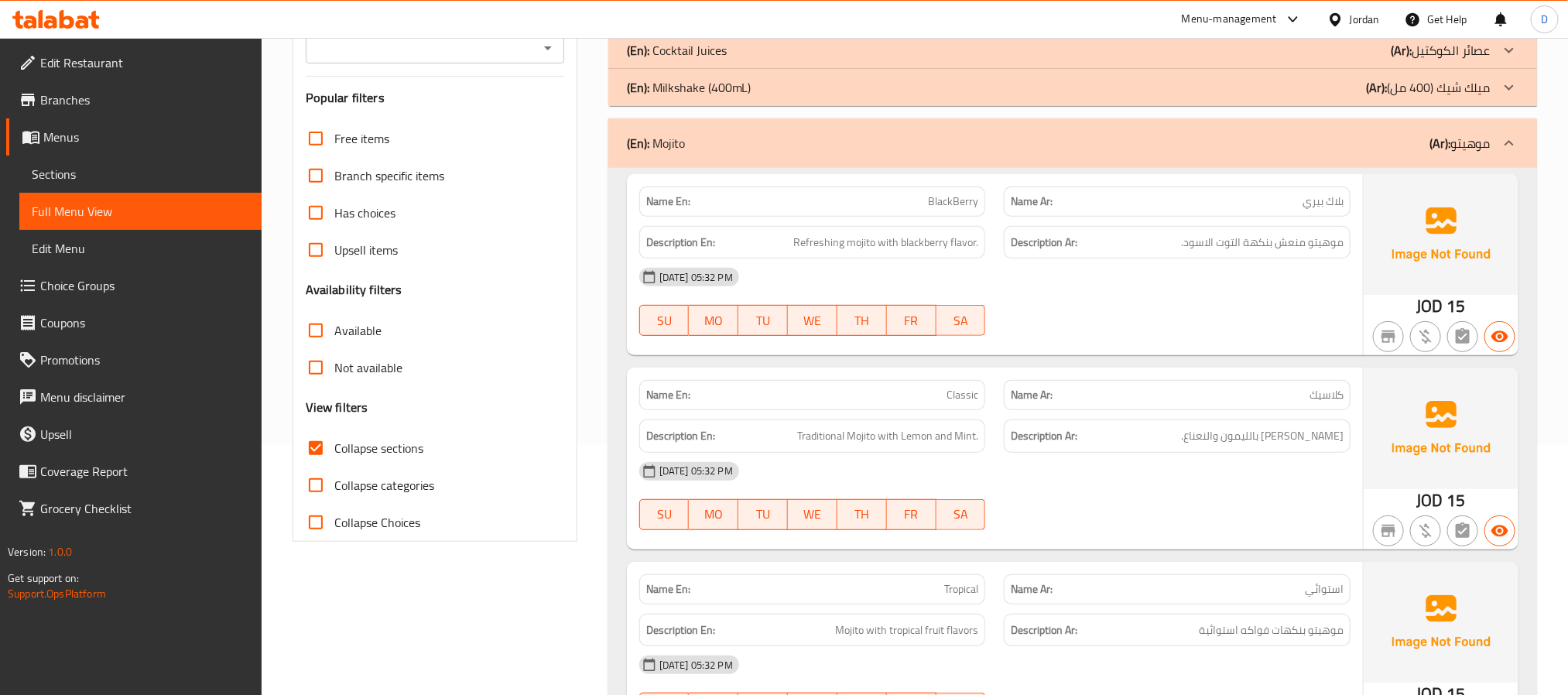
click at [1065, 307] on div "[DATE] 05:32 PM SU MO TU WE TH FR SA" at bounding box center [994, 302] width 730 height 86
click at [804, 159] on div "(En): Mojito (Ar): موهيتو" at bounding box center [1072, 143] width 929 height 50
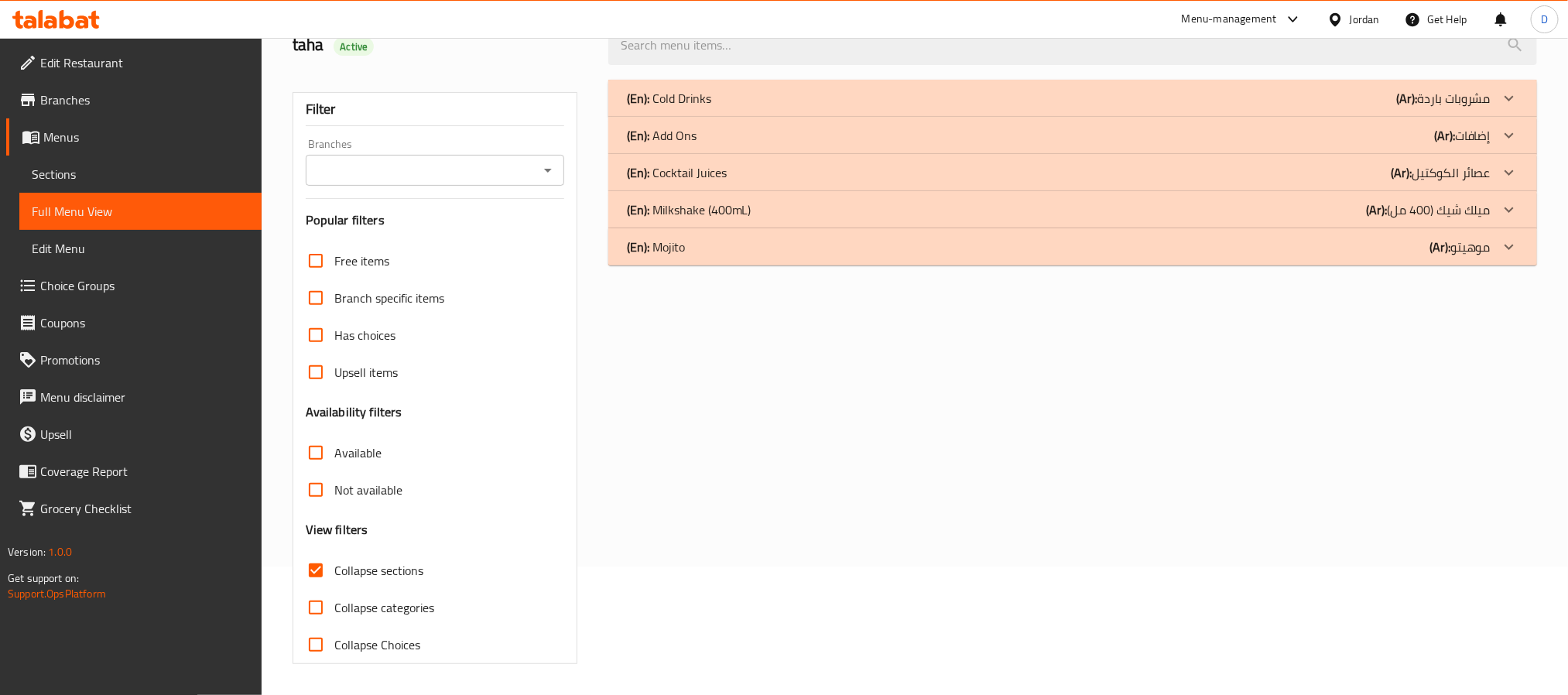
scroll to position [130, 0]
click at [1331, 91] on div "(En): Cold Drinks (Ar): مشروبات باردة" at bounding box center [1059, 98] width 864 height 18
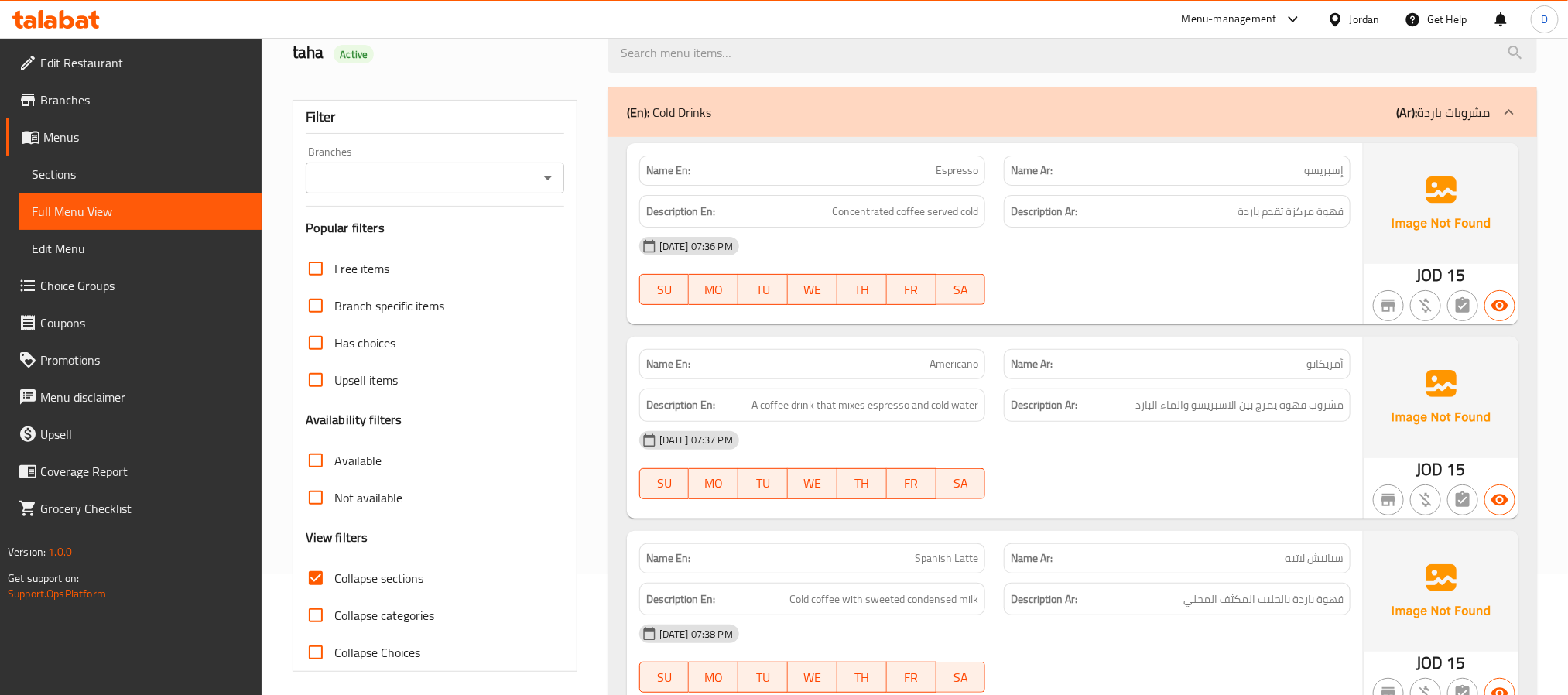
scroll to position [81, 0]
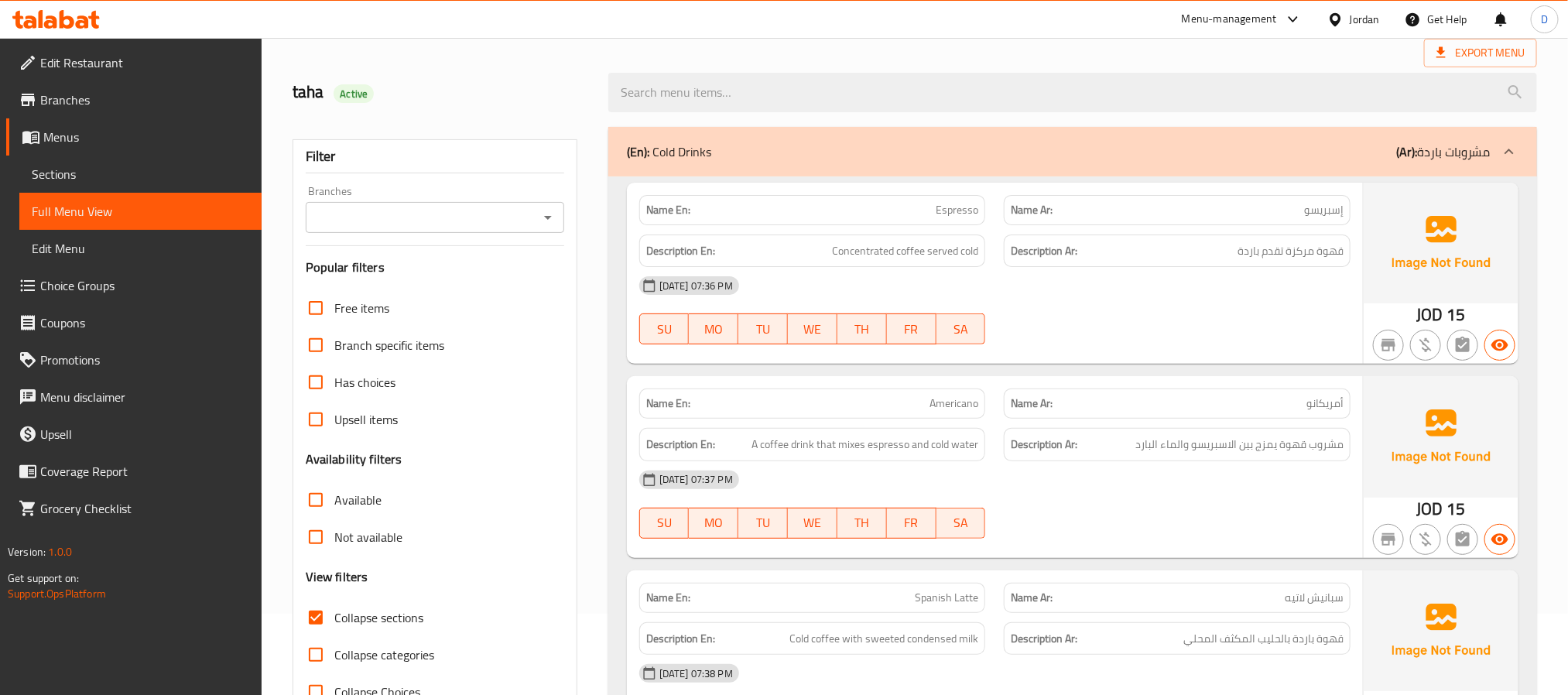
click at [1223, 352] on div at bounding box center [1178, 343] width 365 height 18
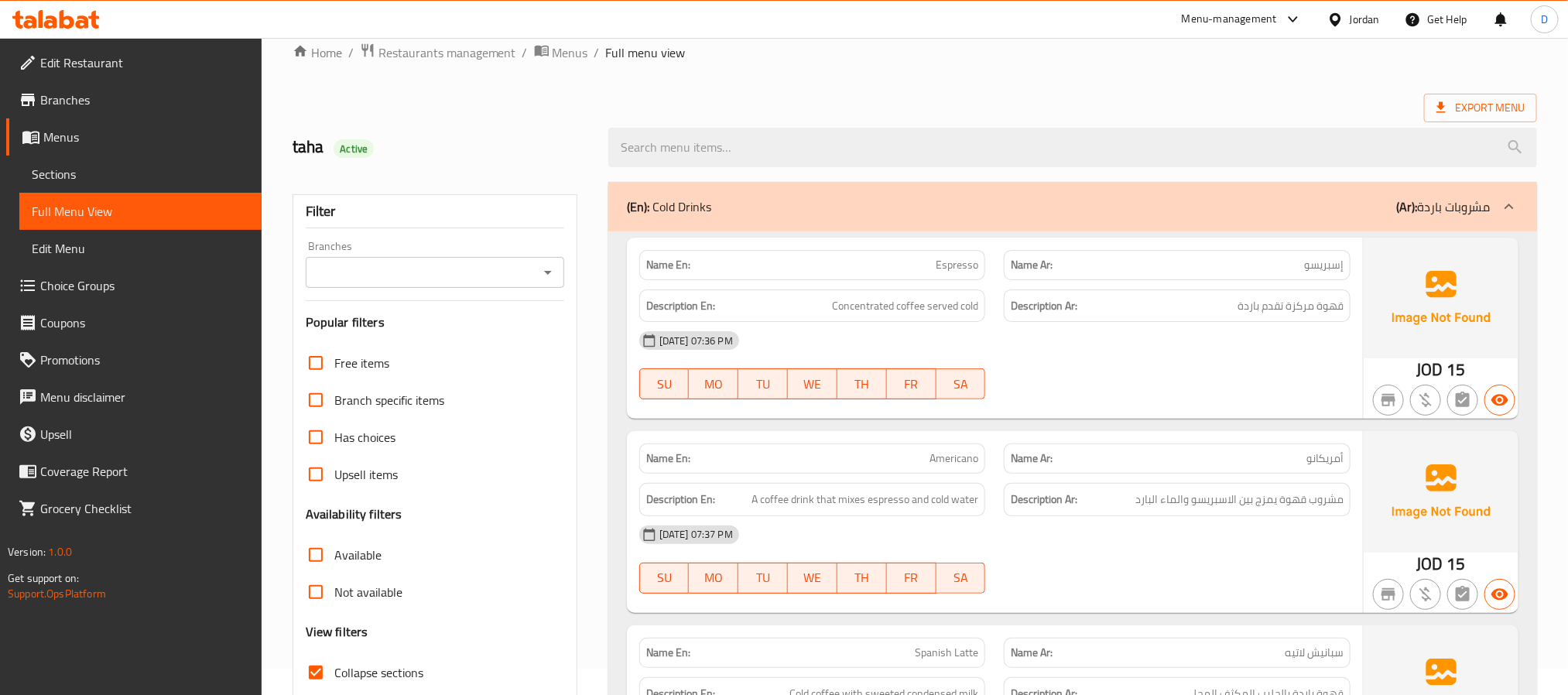
scroll to position [0, 0]
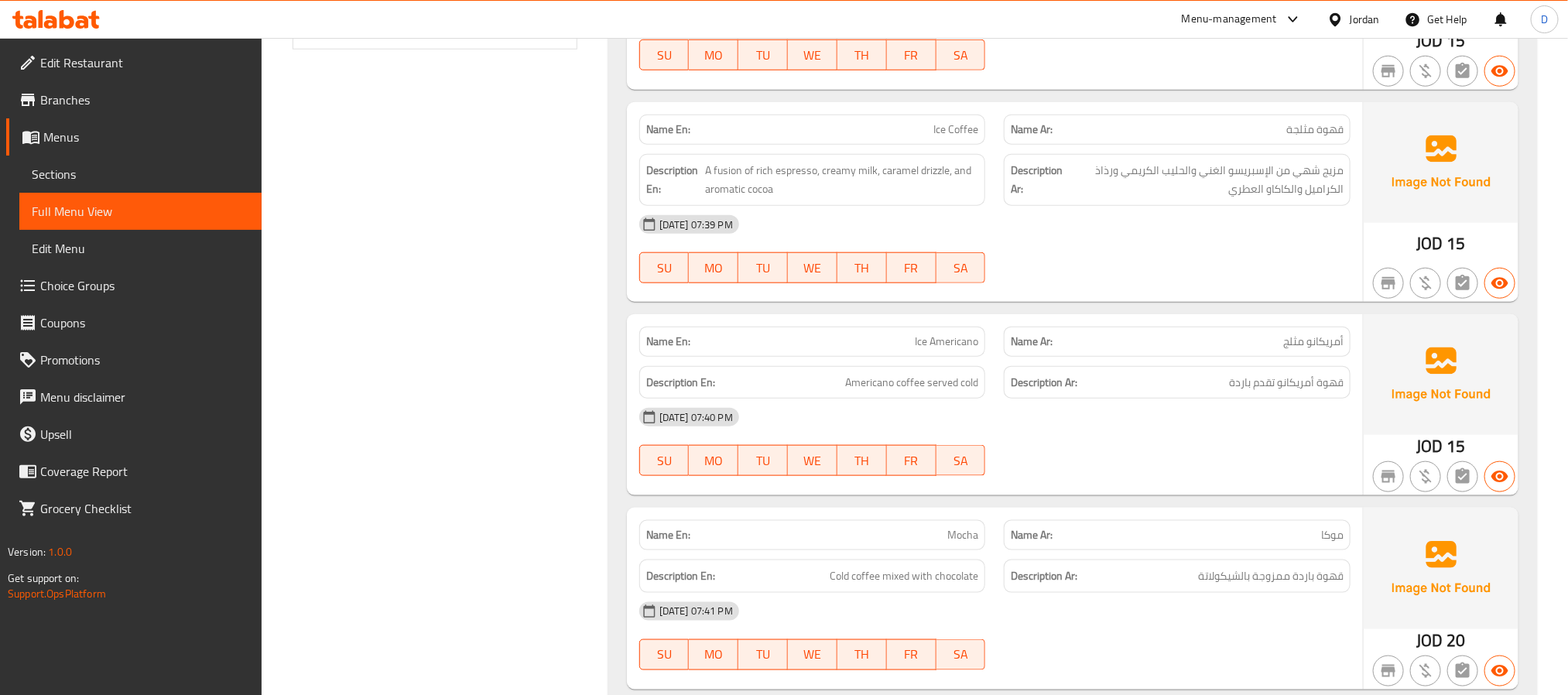
scroll to position [697, 0]
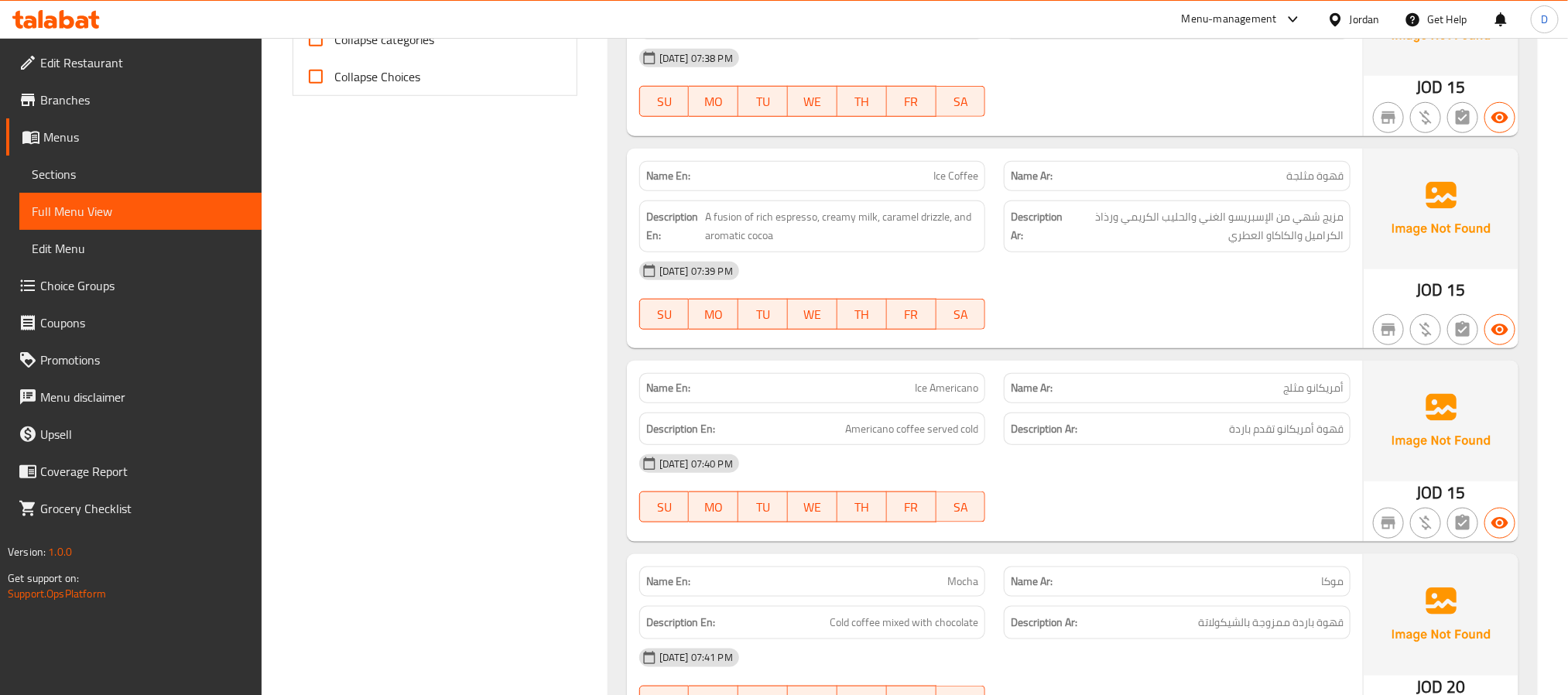
drag, startPoint x: 1133, startPoint y: 464, endPoint x: 1075, endPoint y: 460, distance: 58.1
click at [1133, 464] on div "[DATE] 07:40 PM" at bounding box center [994, 464] width 730 height 37
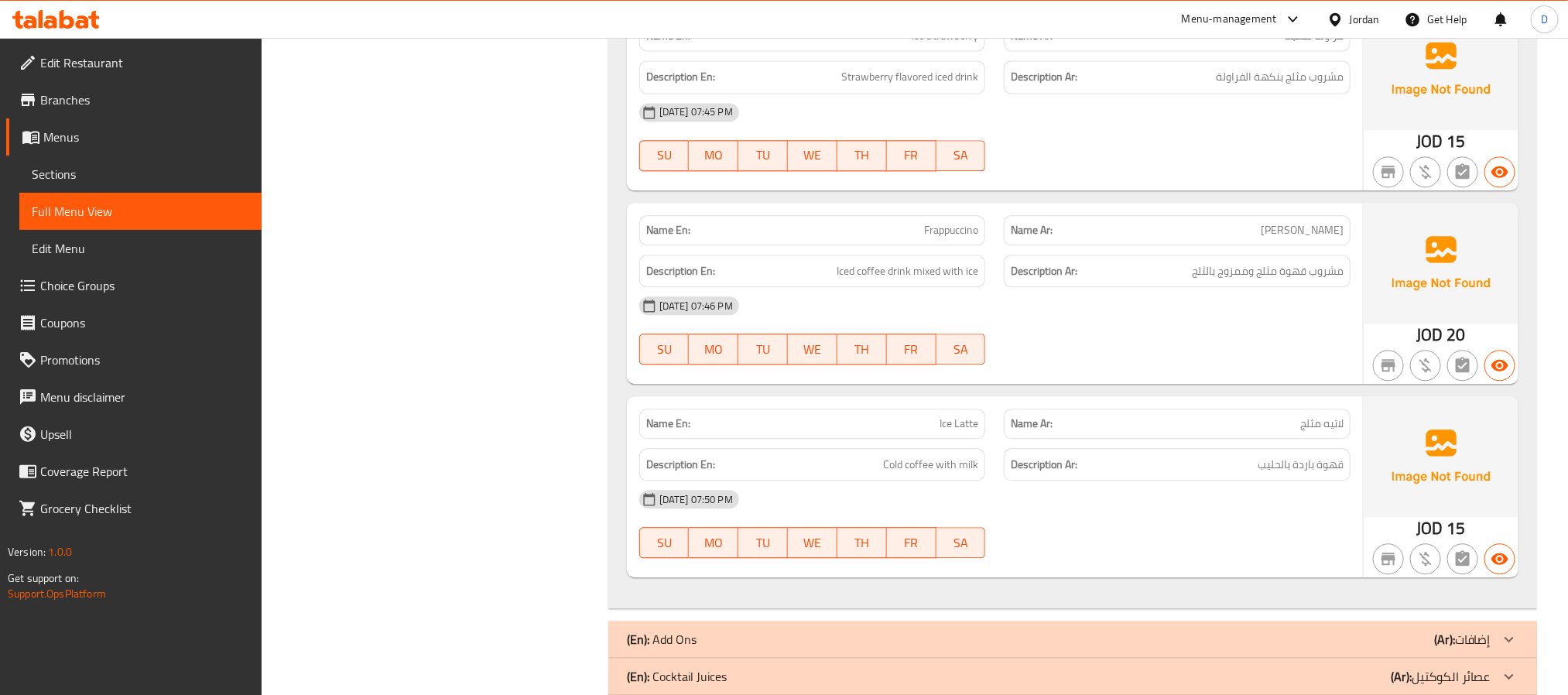
scroll to position [1938, 0]
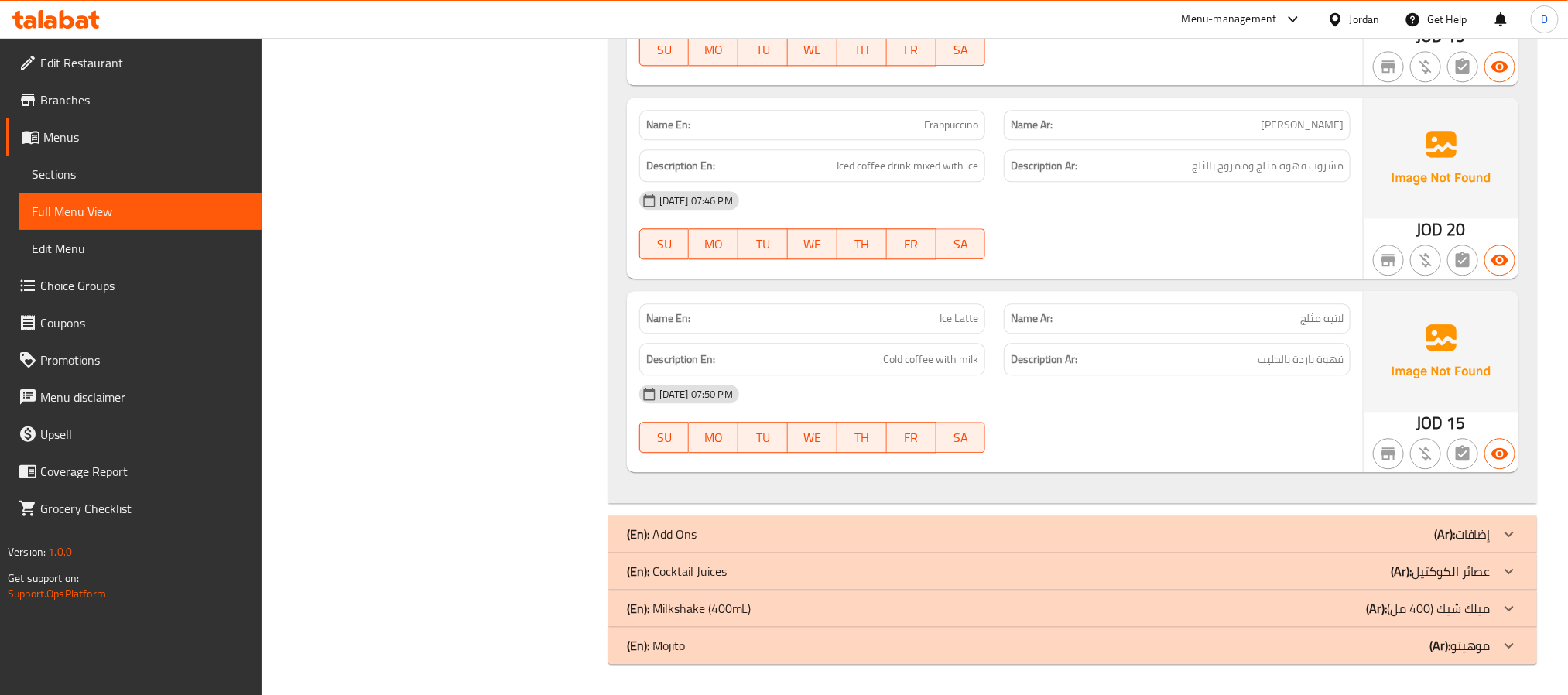
click at [1156, 215] on div "[DATE] 07:46 PM" at bounding box center [994, 200] width 730 height 37
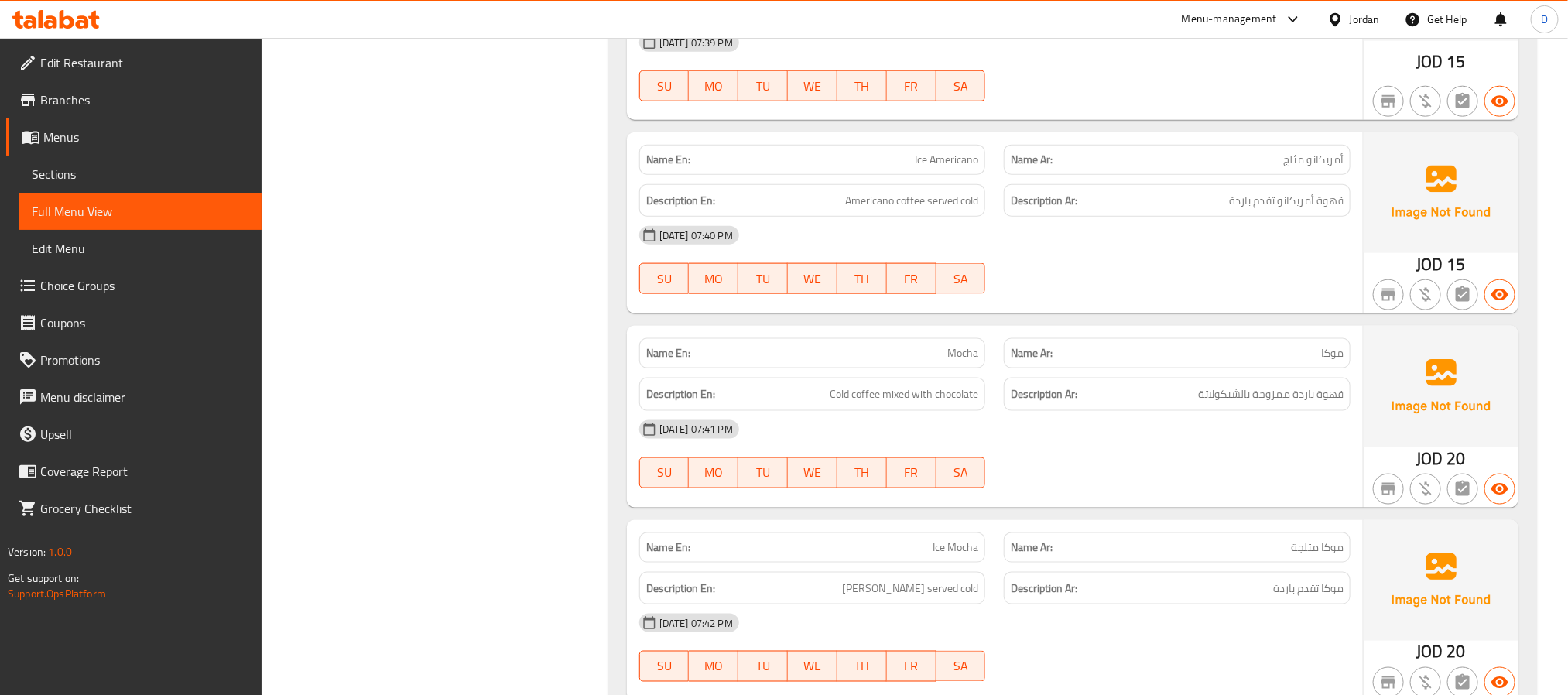
scroll to position [894, 0]
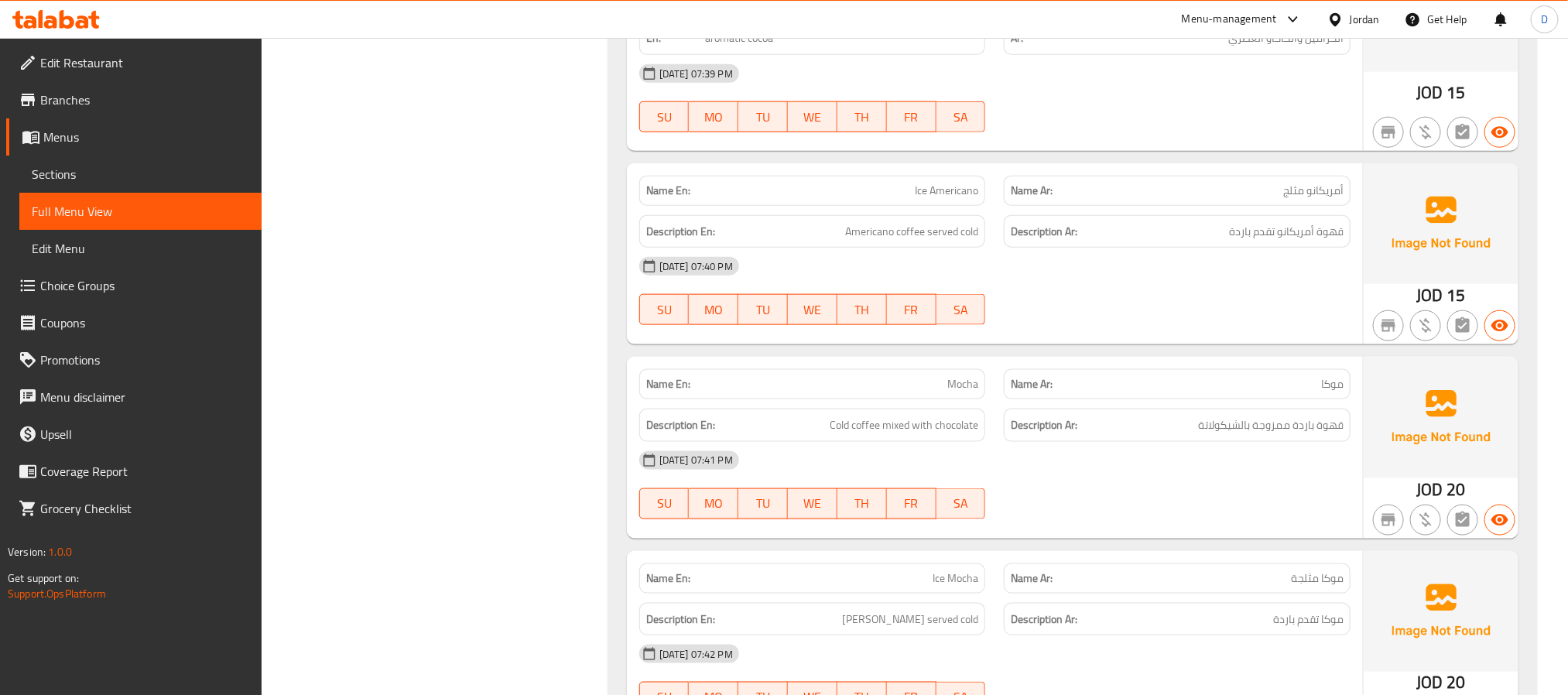
click at [950, 194] on span "Ice Americano" at bounding box center [946, 191] width 63 height 16
copy span "Ice Americano"
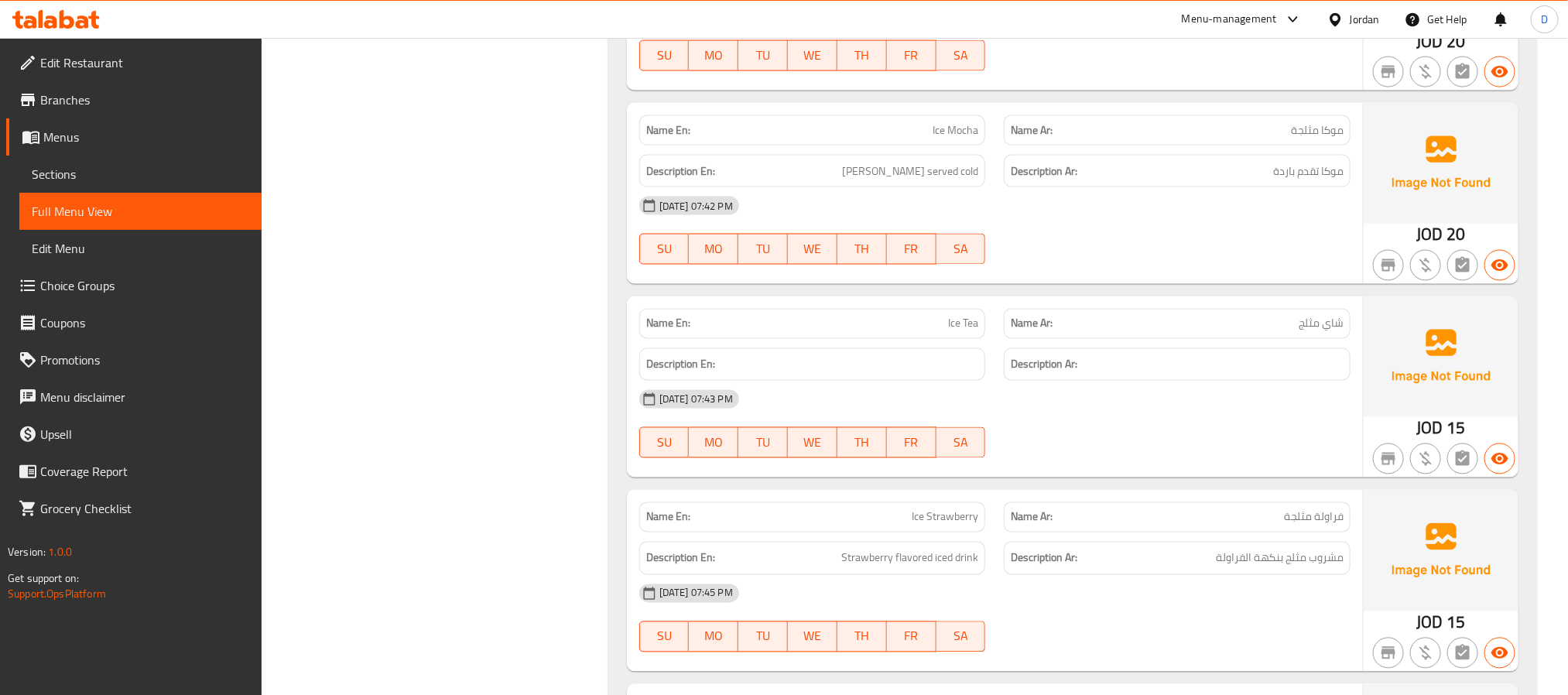
scroll to position [1358, 0]
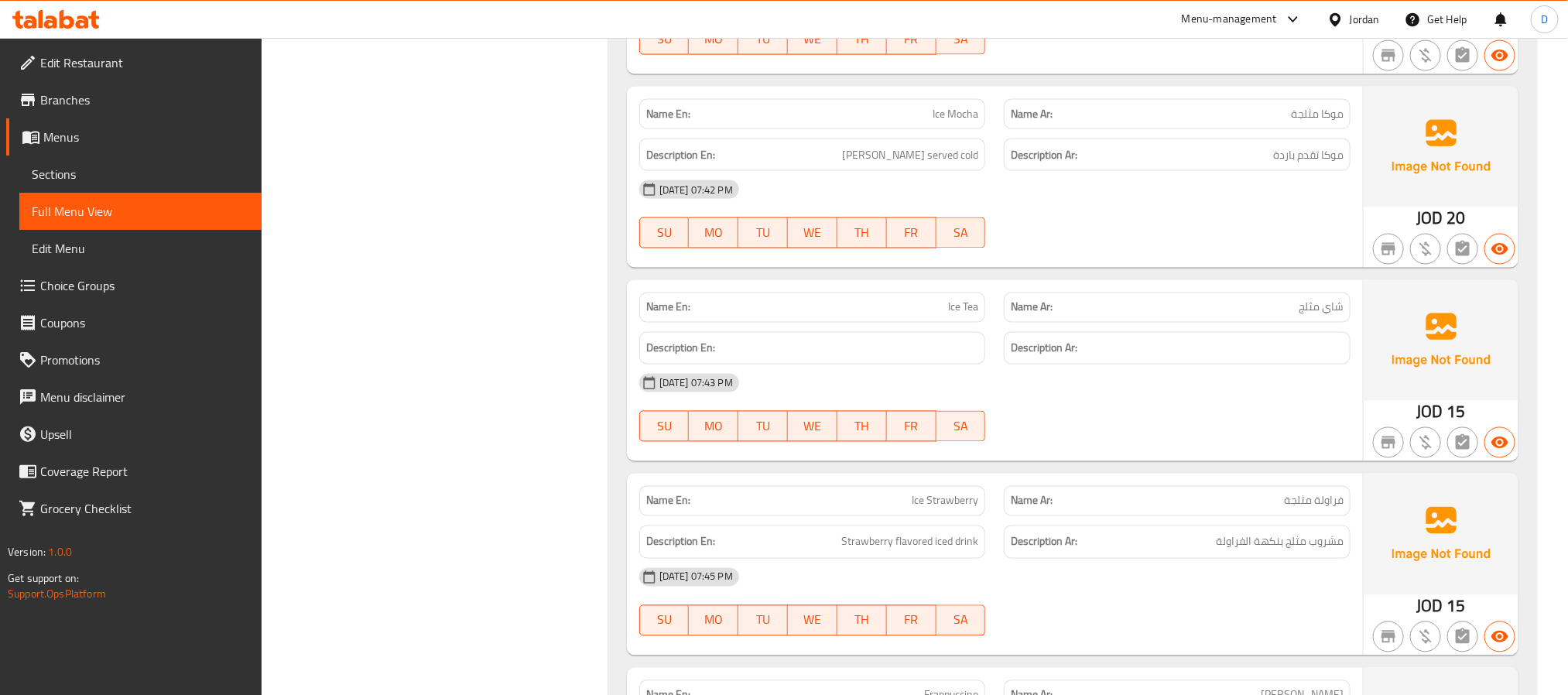
click at [975, 315] on span "Ice Tea" at bounding box center [964, 307] width 30 height 16
copy span "Ice Tea"
click at [1062, 401] on div "[DATE] 07:43 PM" at bounding box center [994, 383] width 730 height 37
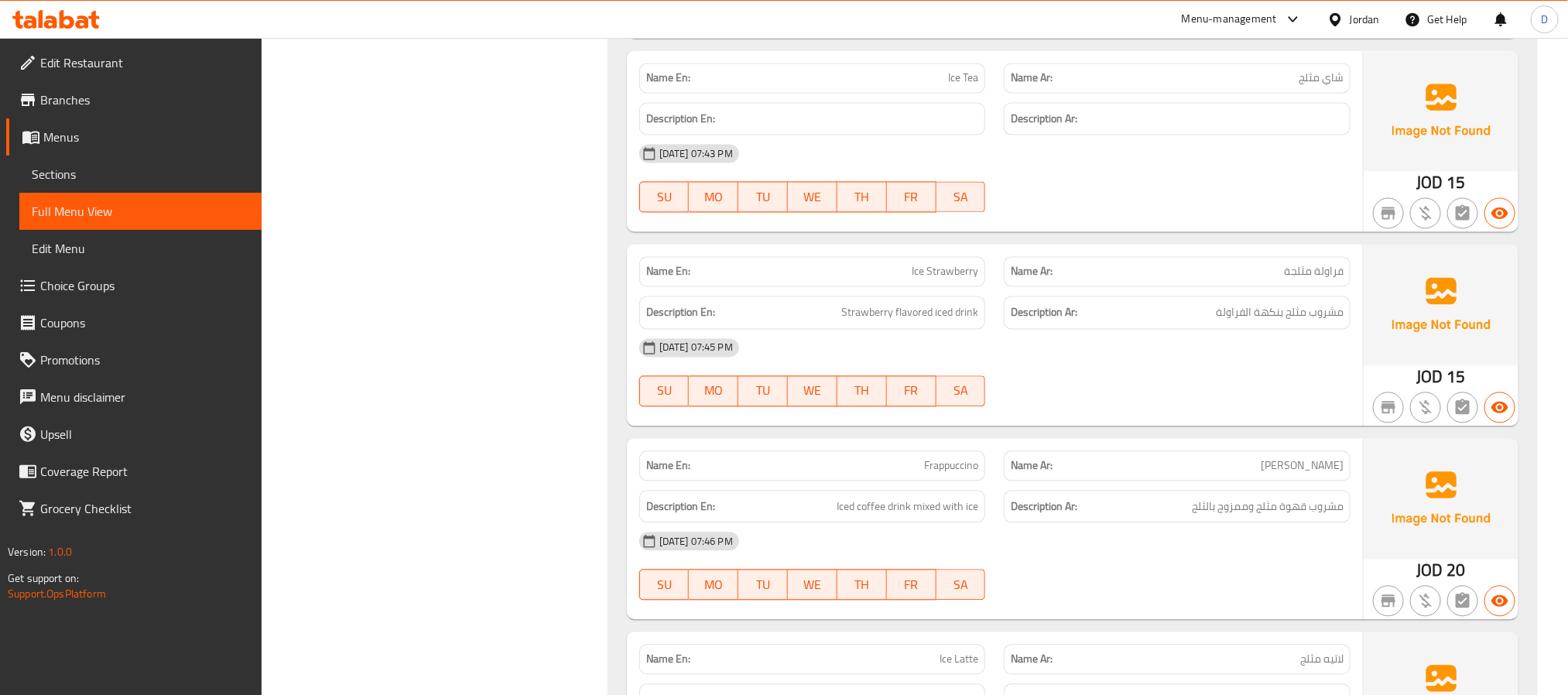
scroll to position [1590, 0]
click at [850, 557] on div "[DATE] 07:46 PM" at bounding box center [994, 538] width 730 height 37
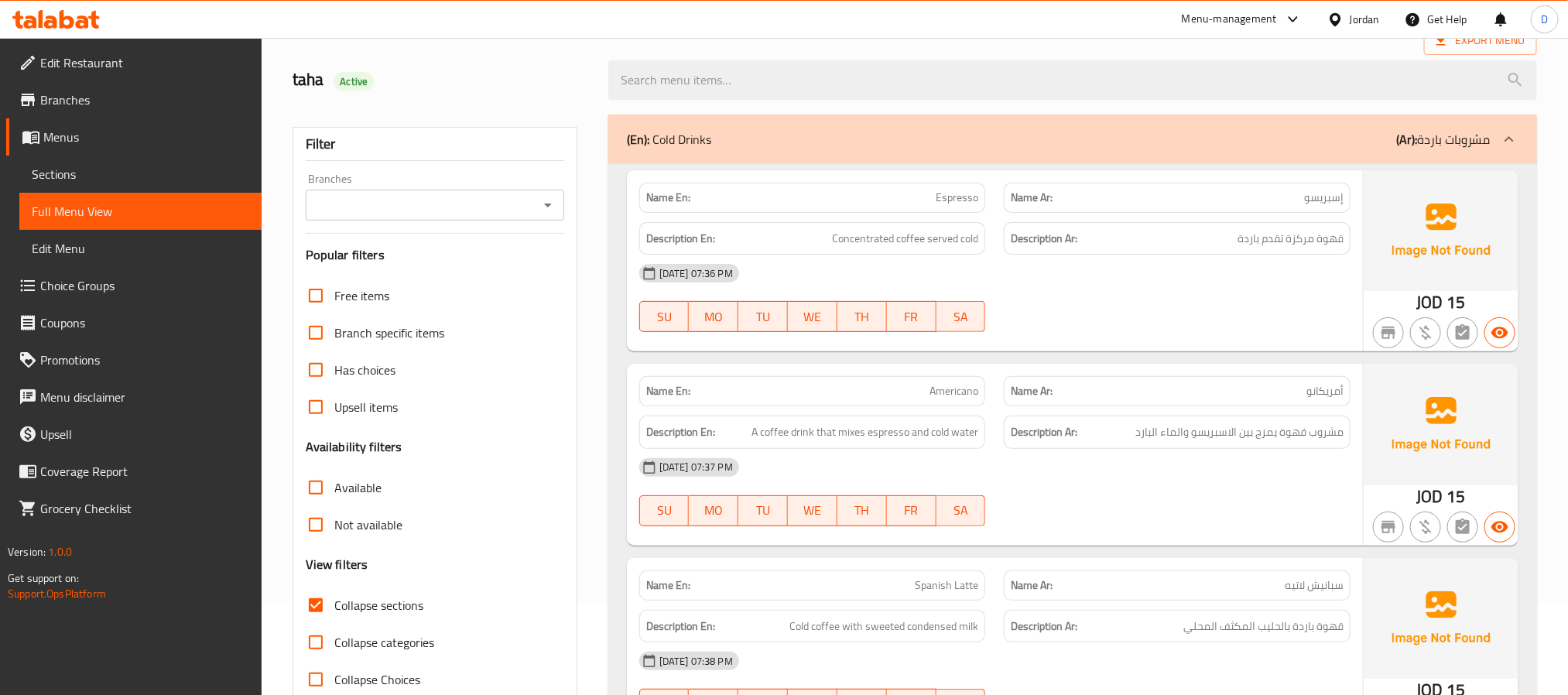
scroll to position [0, 0]
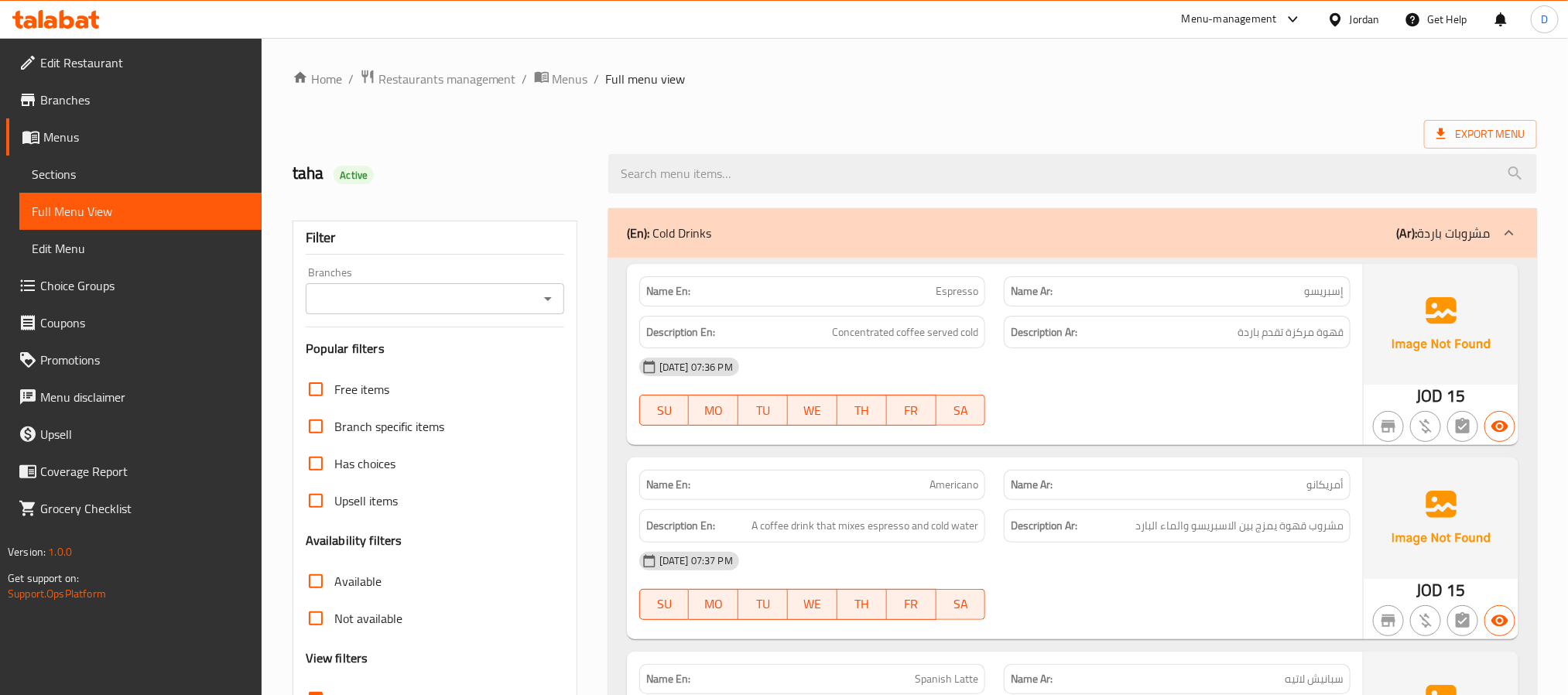
click at [1086, 223] on div "(En): Cold Drinks (Ar): مشروبات باردة" at bounding box center [1072, 233] width 929 height 50
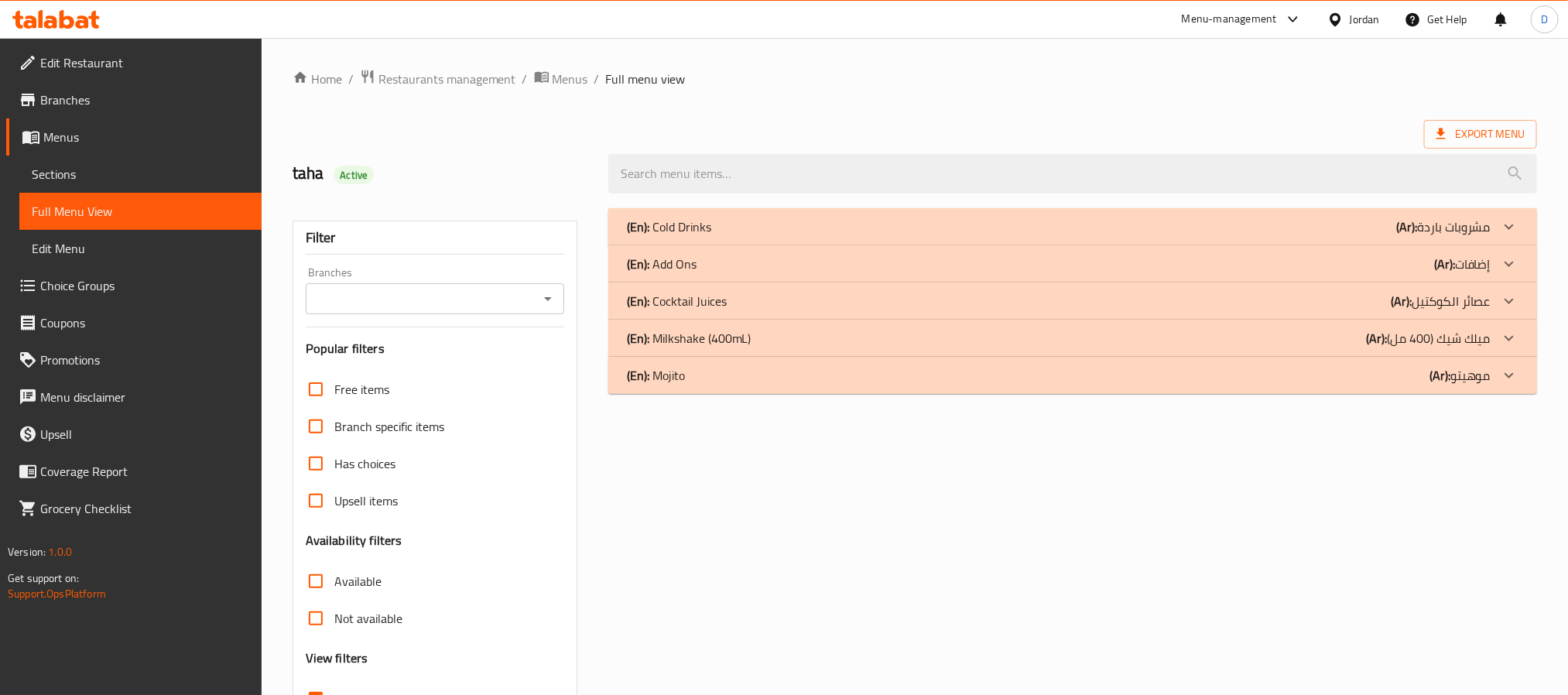
click at [1175, 265] on div "(En): Add Ons (Ar): إضافات" at bounding box center [1059, 263] width 864 height 18
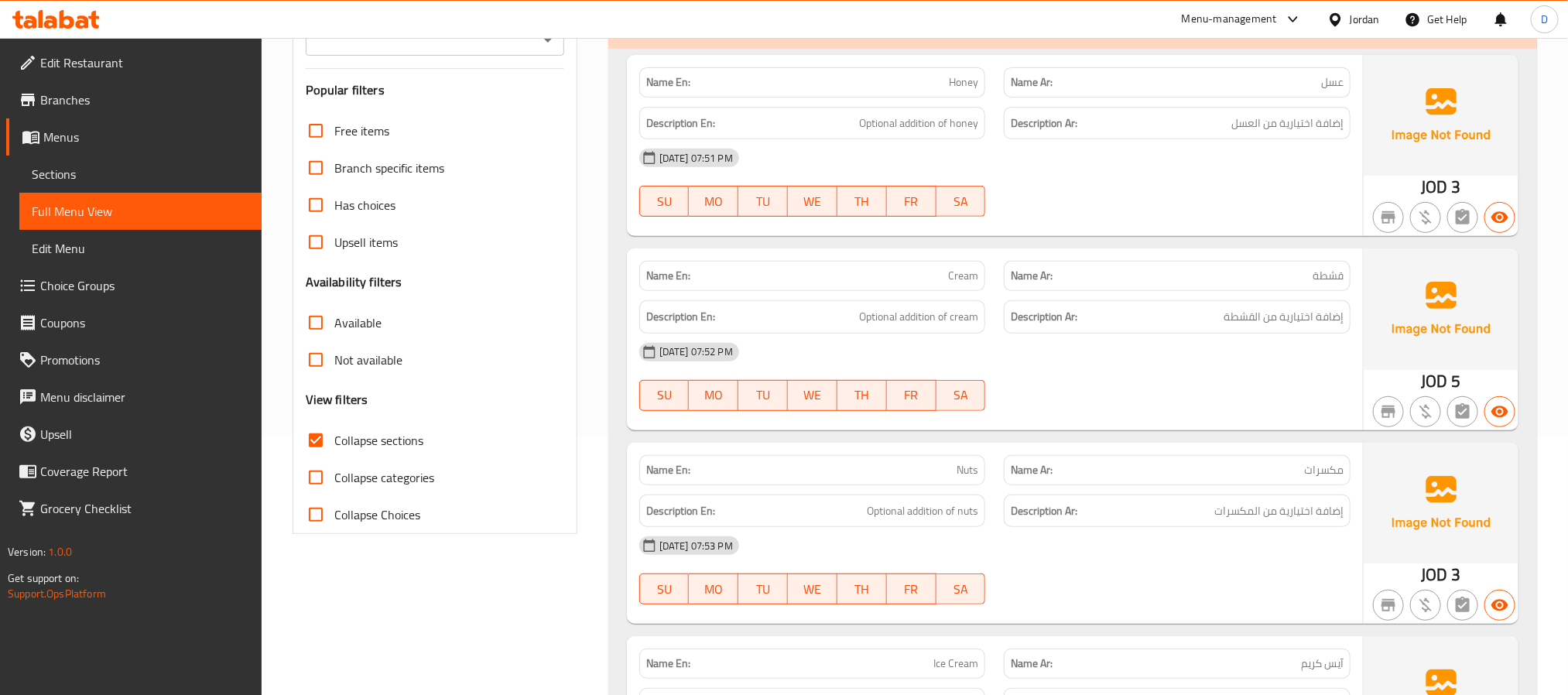
scroll to position [232, 0]
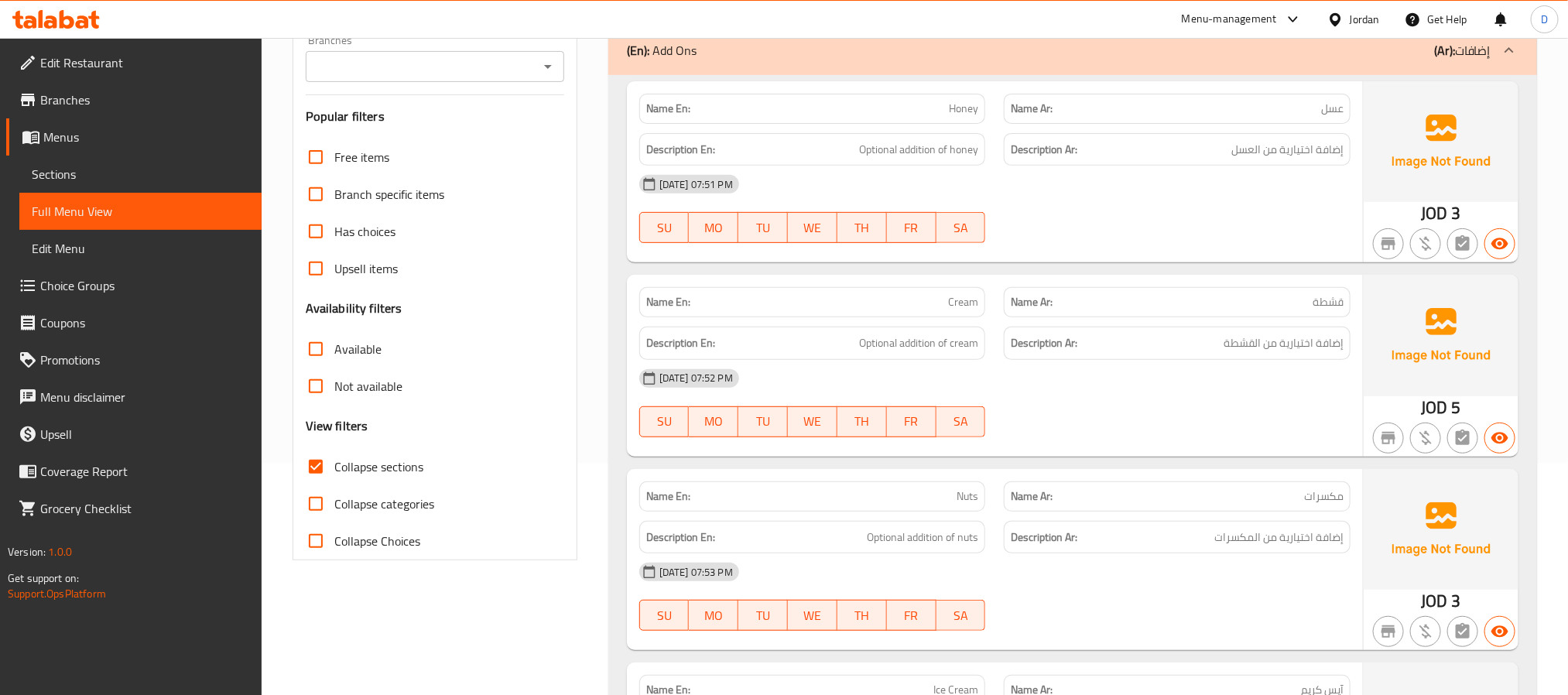
click at [1171, 467] on div "Name En: Honey Name Ar: عسل Description En: Optional addition of honey Descript…" at bounding box center [1072, 475] width 929 height 799
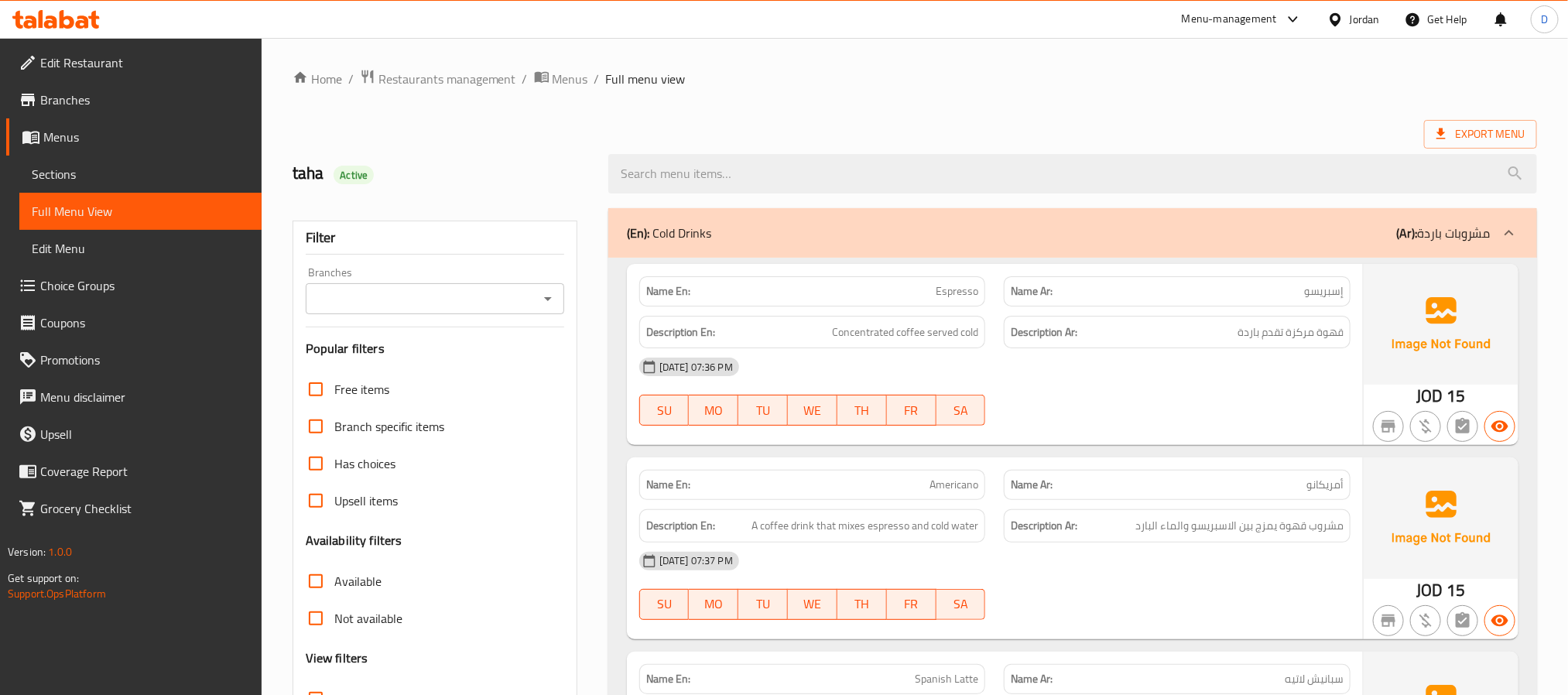
click at [159, 175] on span "Sections" at bounding box center [140, 174] width 217 height 18
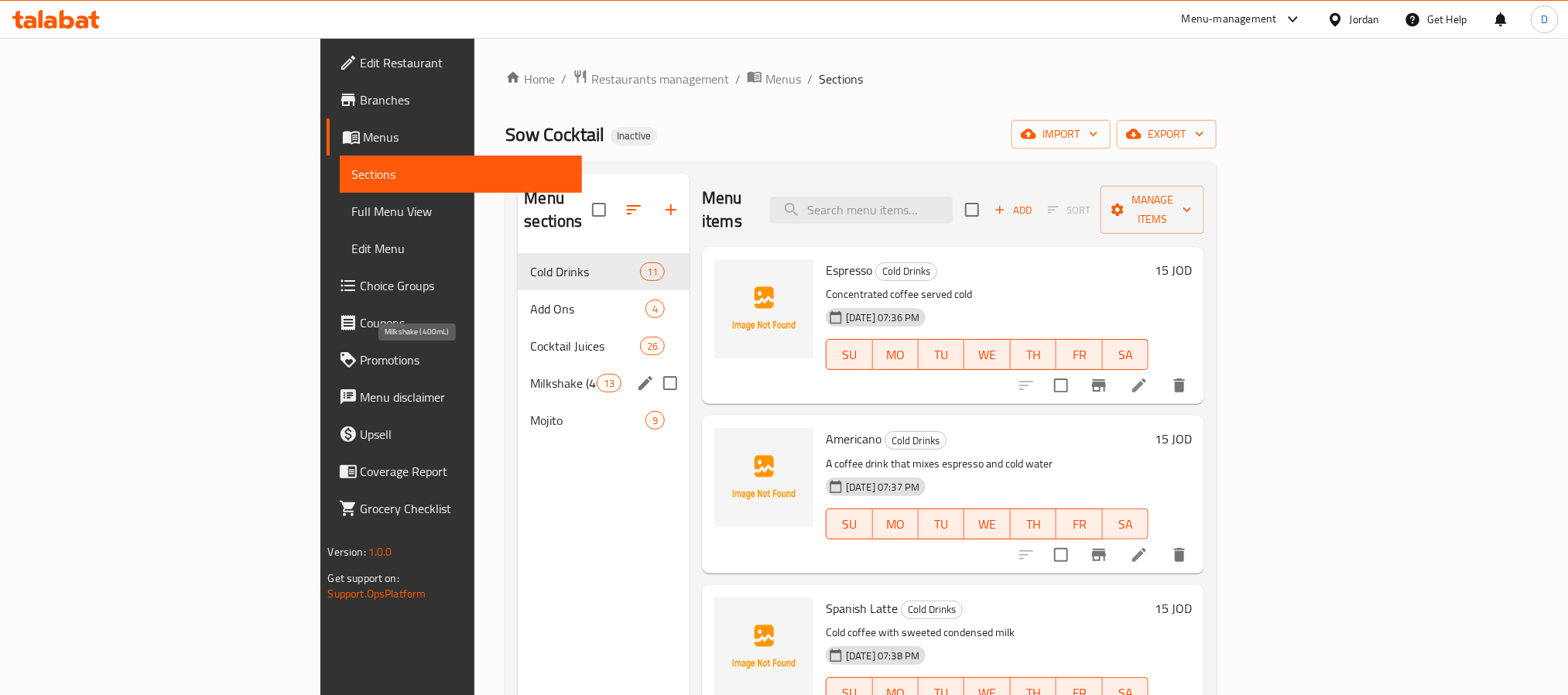
click at [530, 374] on span "Milkshake (400mL)" at bounding box center [563, 383] width 66 height 18
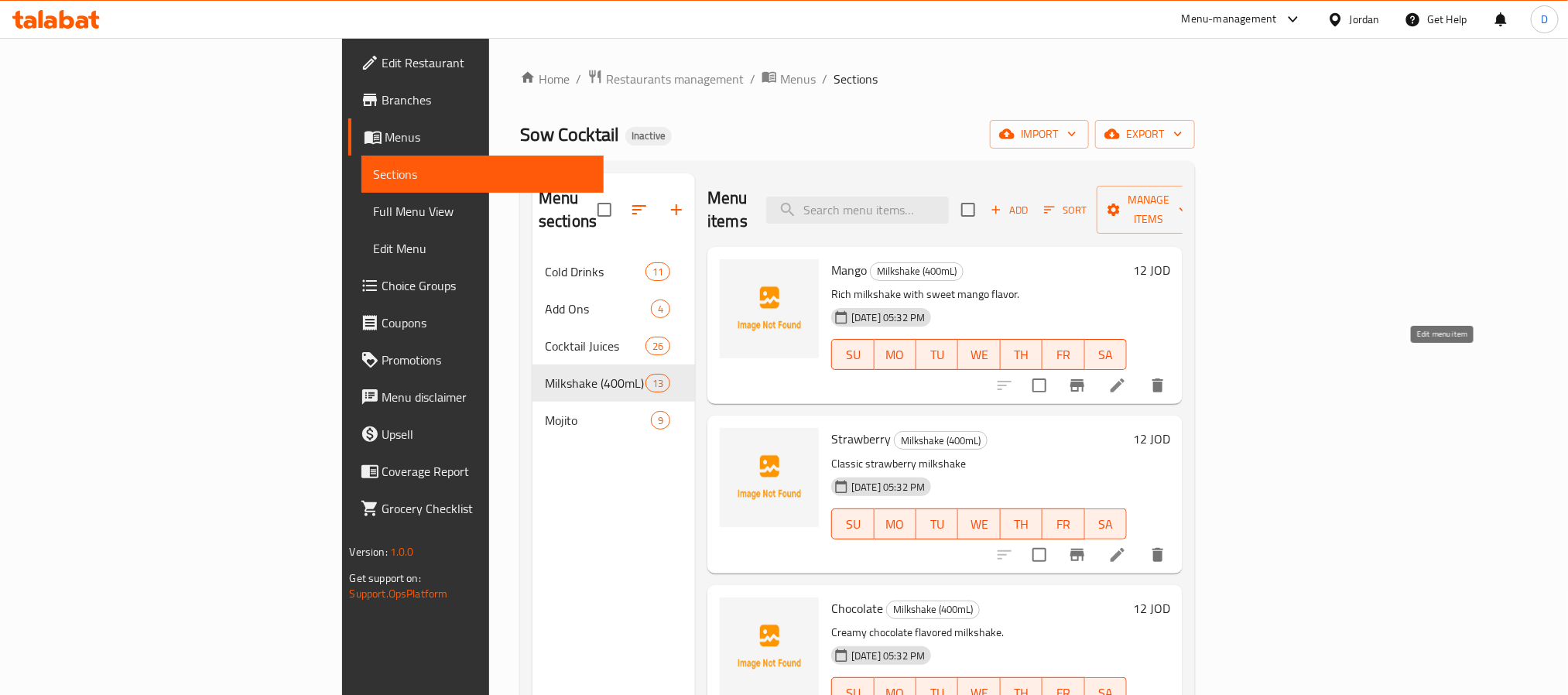
click at [1127, 376] on icon at bounding box center [1118, 385] width 18 height 18
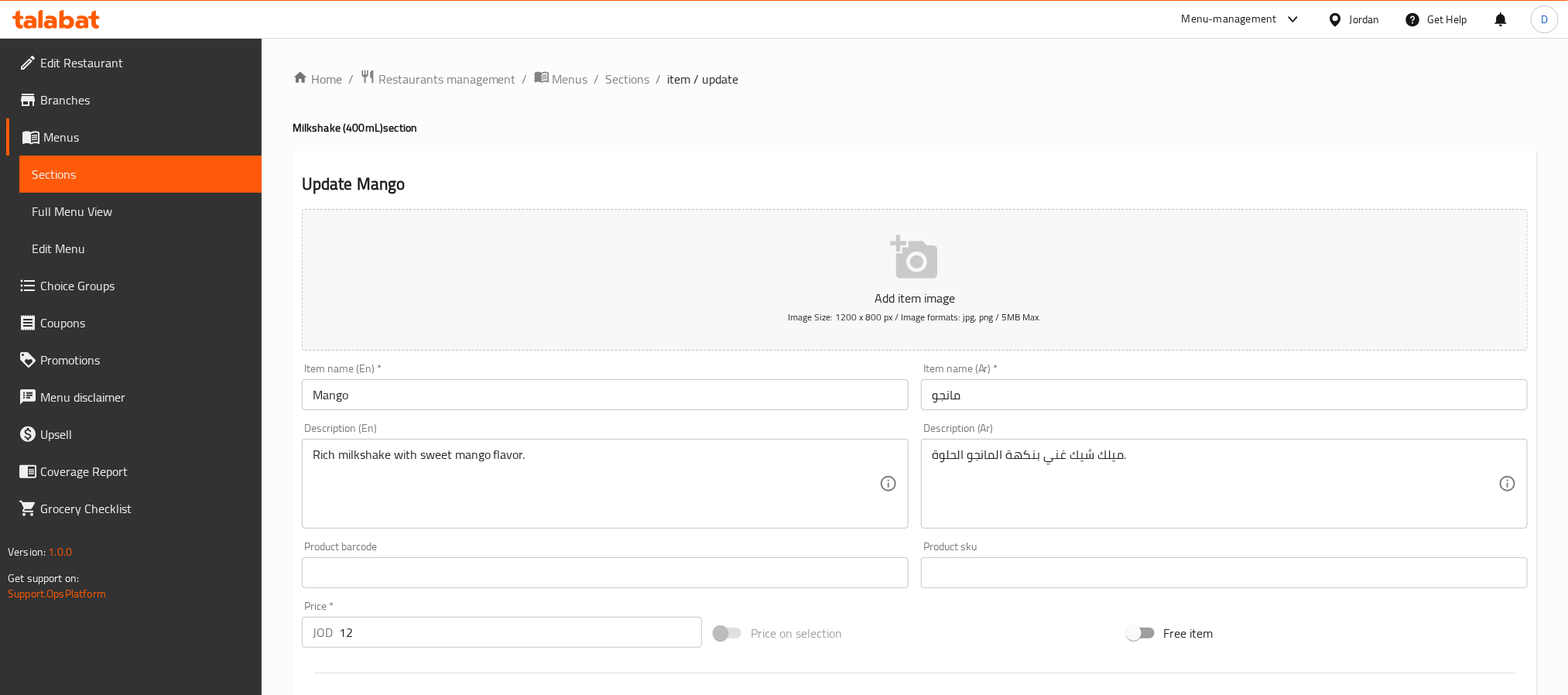
click at [539, 378] on div "Item name (En)   * Mango Item name (En) *" at bounding box center [605, 386] width 607 height 47
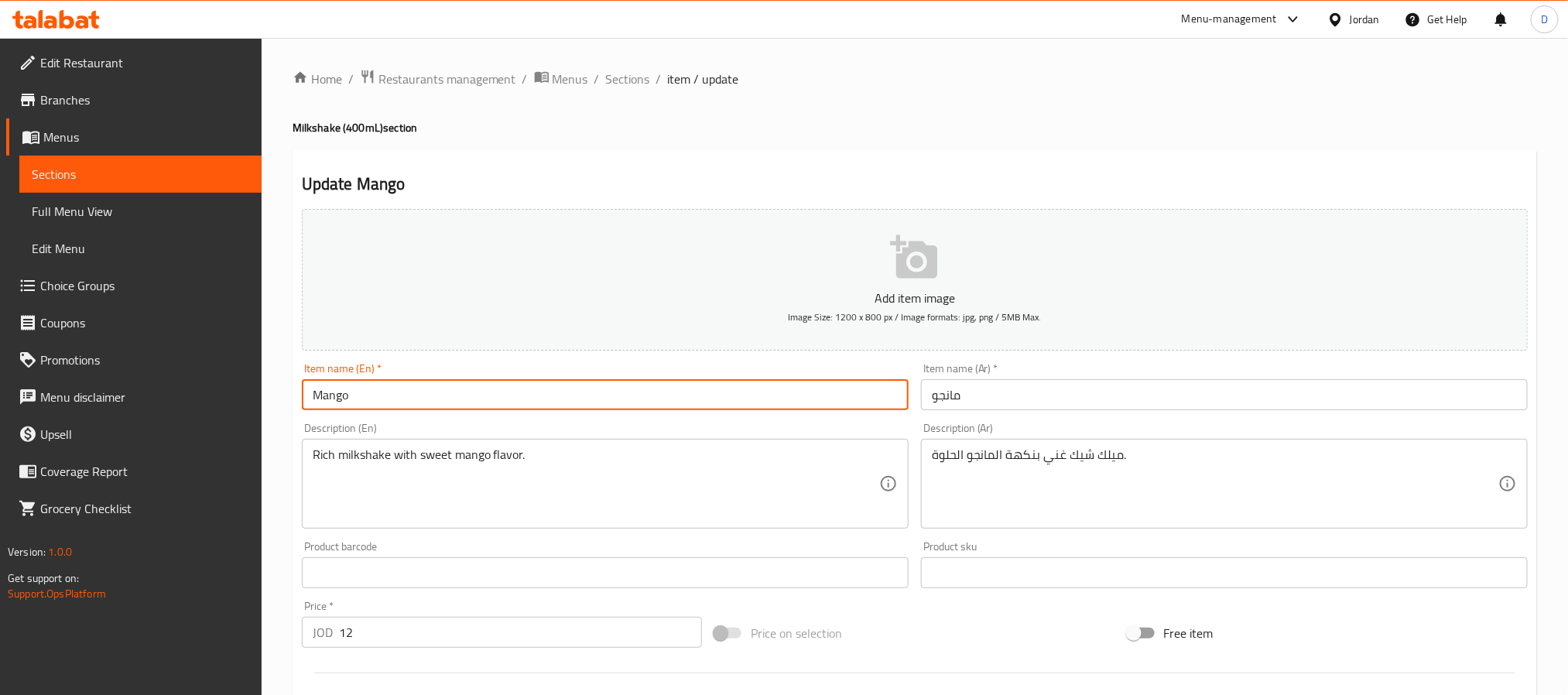
click at [560, 388] on input "Mango" at bounding box center [605, 394] width 607 height 31
type input "Mango milkshake"
click at [927, 402] on input "مانجو" at bounding box center [1224, 394] width 607 height 31
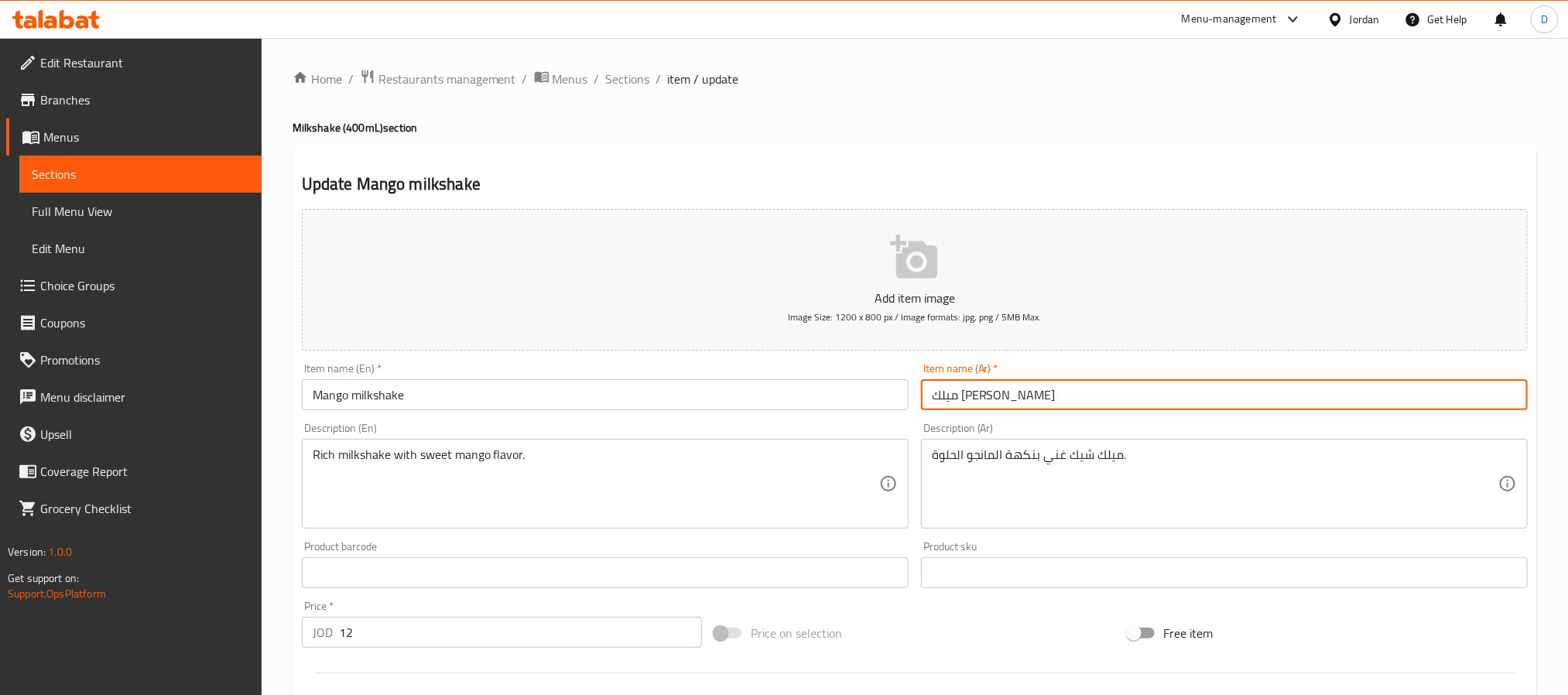
type input "ميلك شيك مانجو"
drag, startPoint x: 965, startPoint y: 395, endPoint x: 1087, endPoint y: 400, distance: 122.1
click at [1087, 400] on input "ميلك شيك مانجو" at bounding box center [1224, 394] width 607 height 31
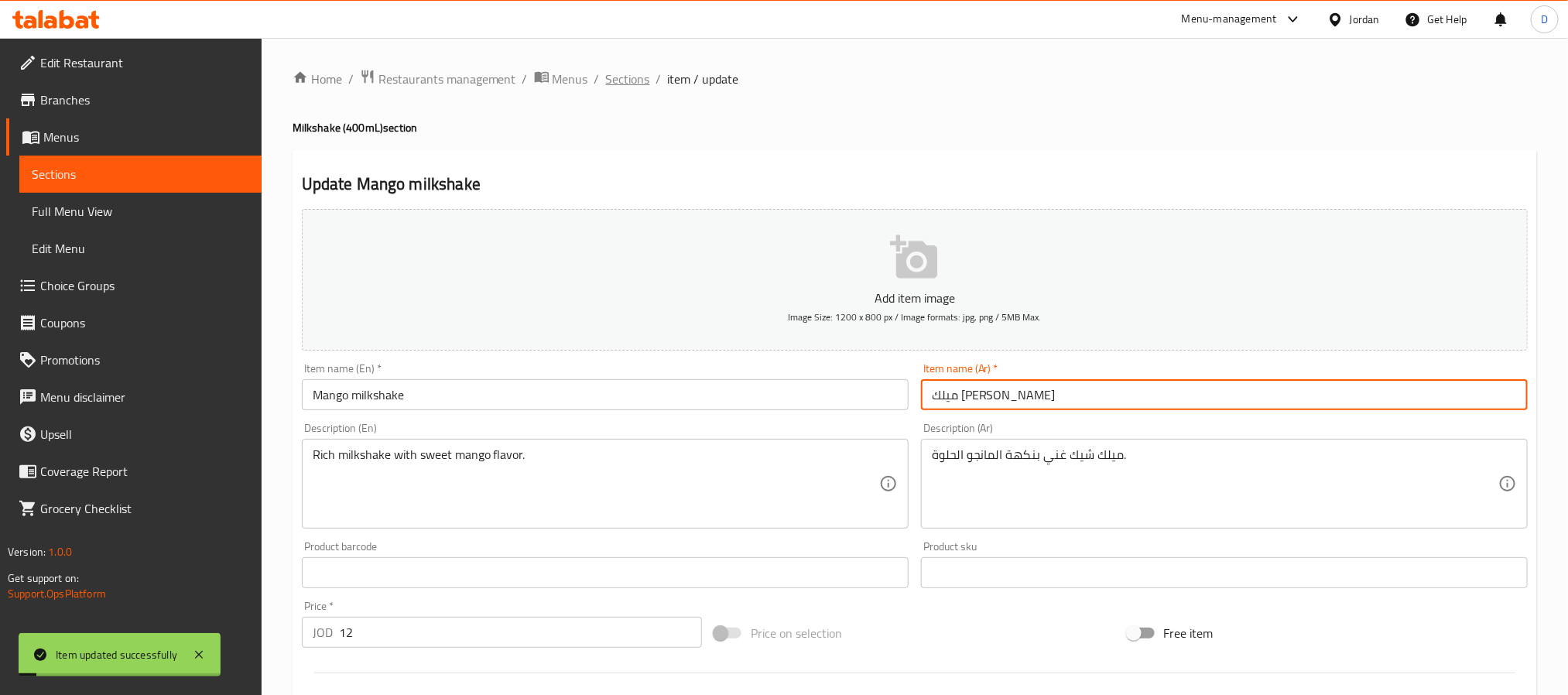
click at [639, 81] on span "Sections" at bounding box center [628, 78] width 44 height 18
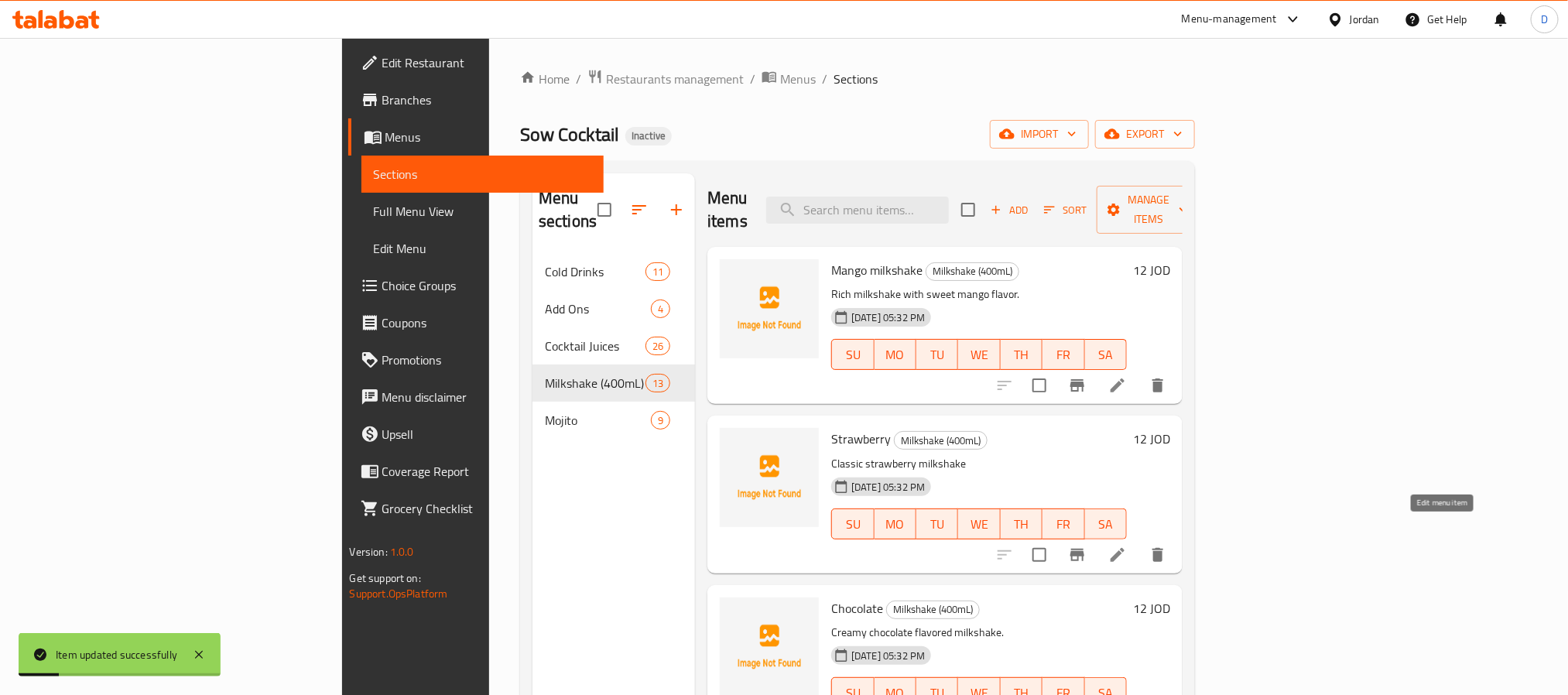
click at [1125, 548] on icon at bounding box center [1117, 554] width 14 height 14
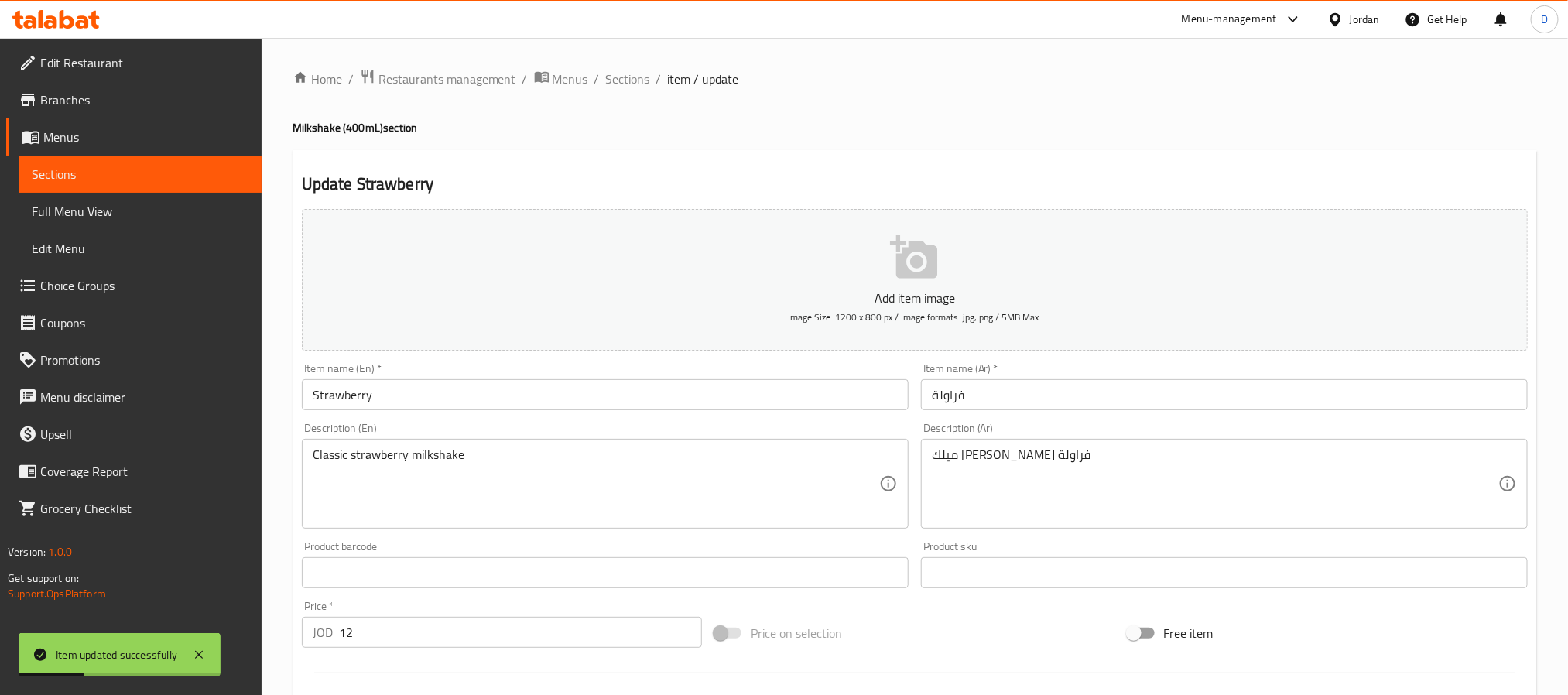
click at [927, 391] on input "فراولة" at bounding box center [1224, 394] width 607 height 31
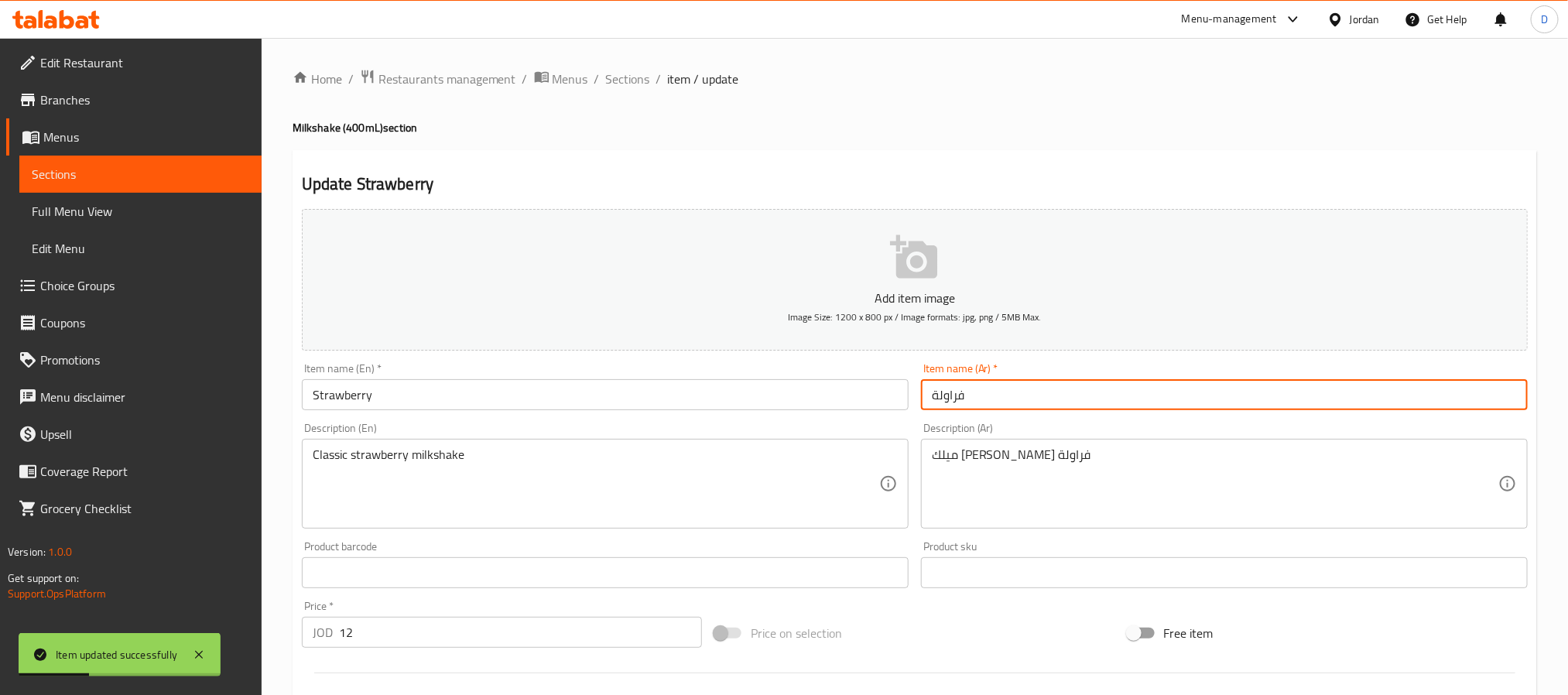
paste input "ميلك شيك"
type input "ميلك شيك فراولة"
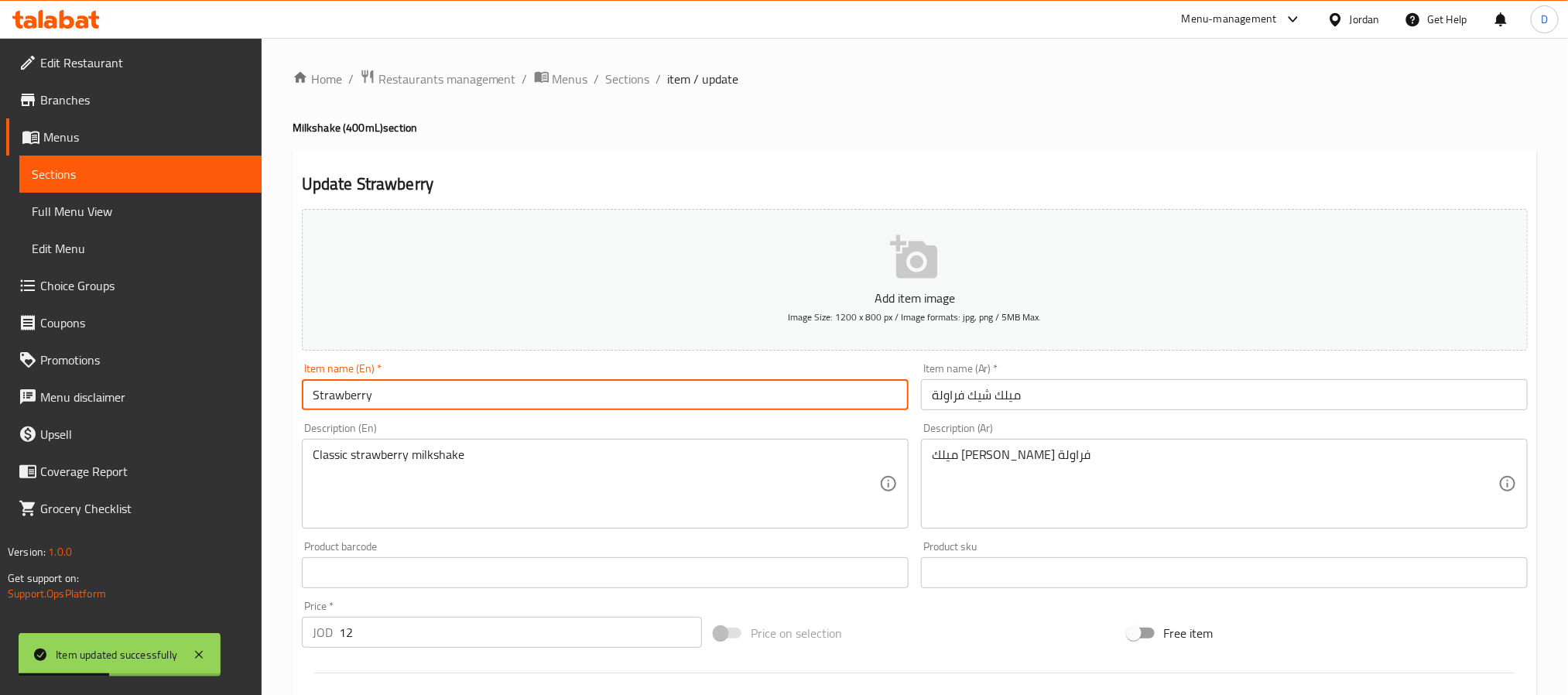
click at [830, 400] on input "Strawberry" at bounding box center [605, 394] width 607 height 31
type input "Strawberry milkshake"
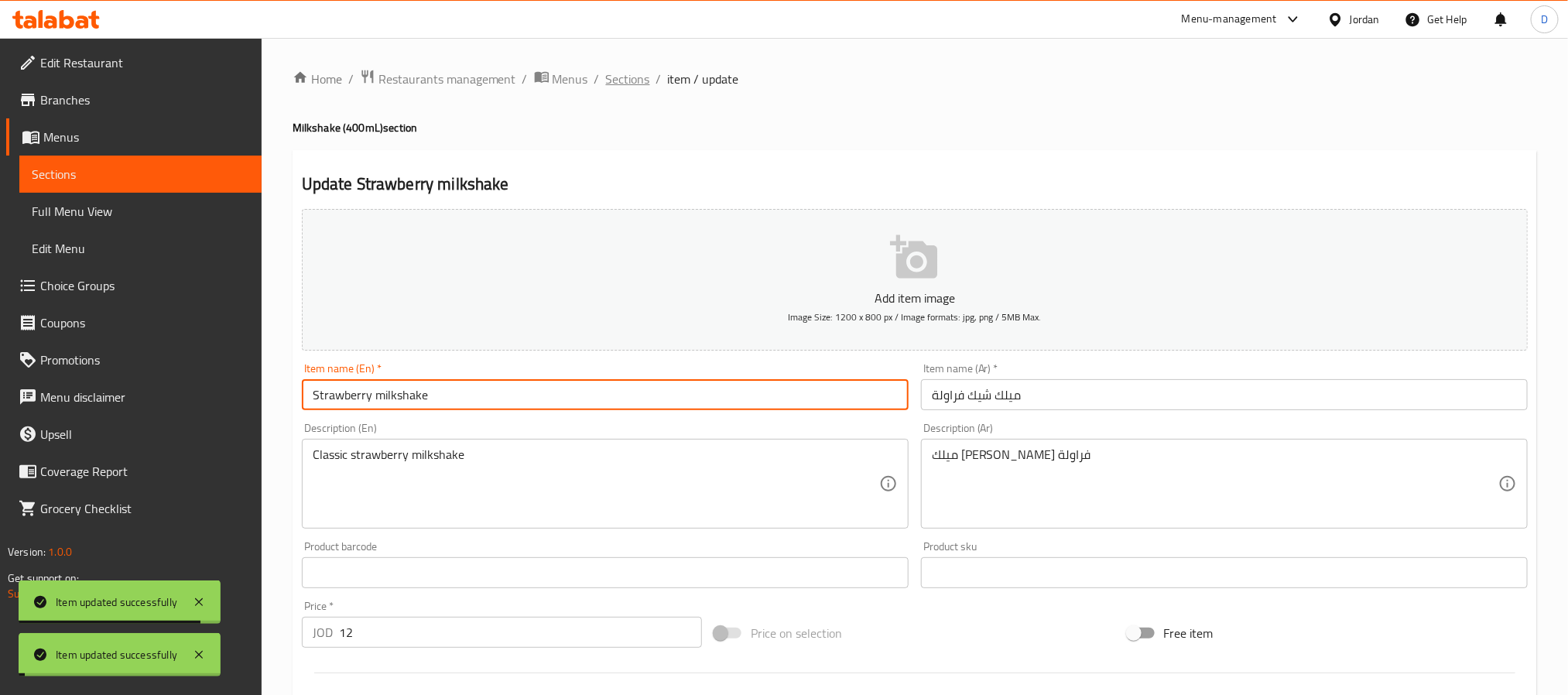
click at [623, 70] on span "Sections" at bounding box center [628, 78] width 44 height 18
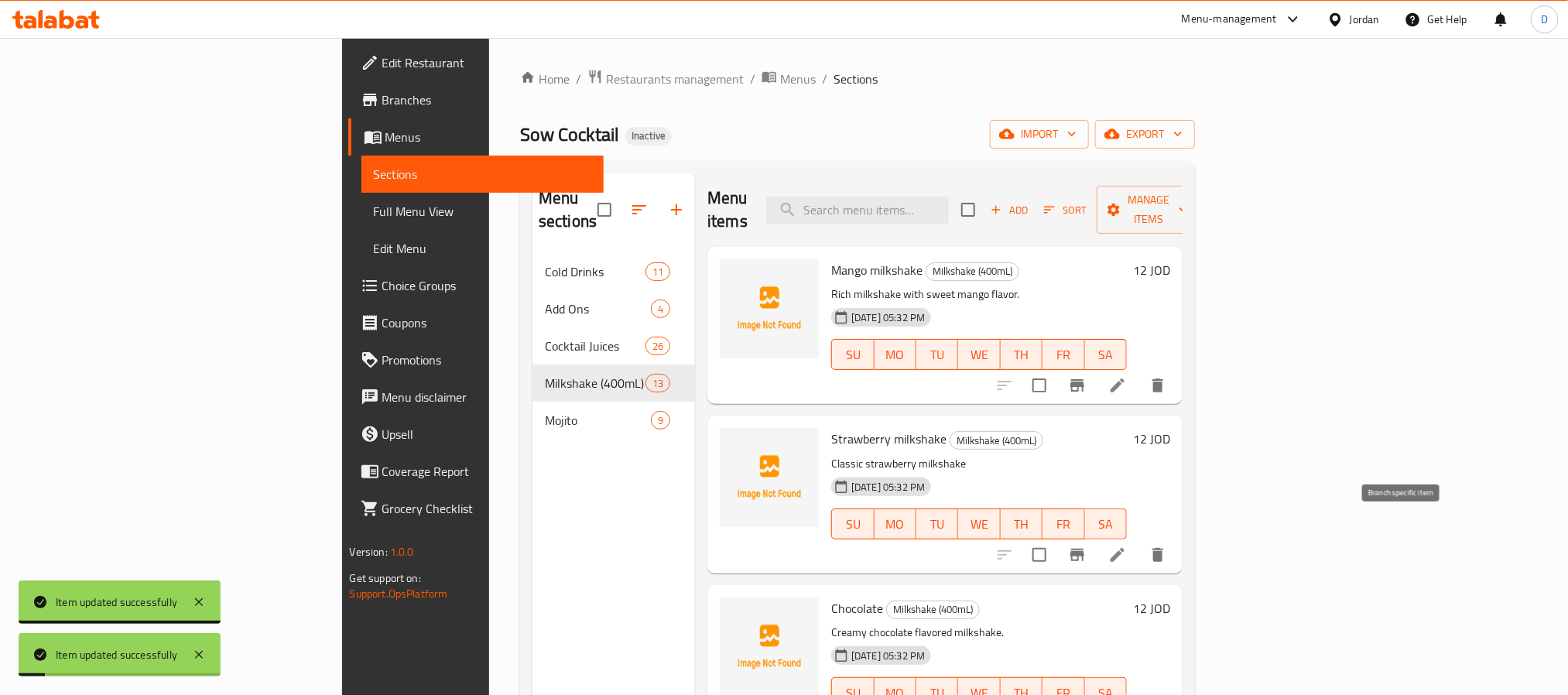
scroll to position [116, 0]
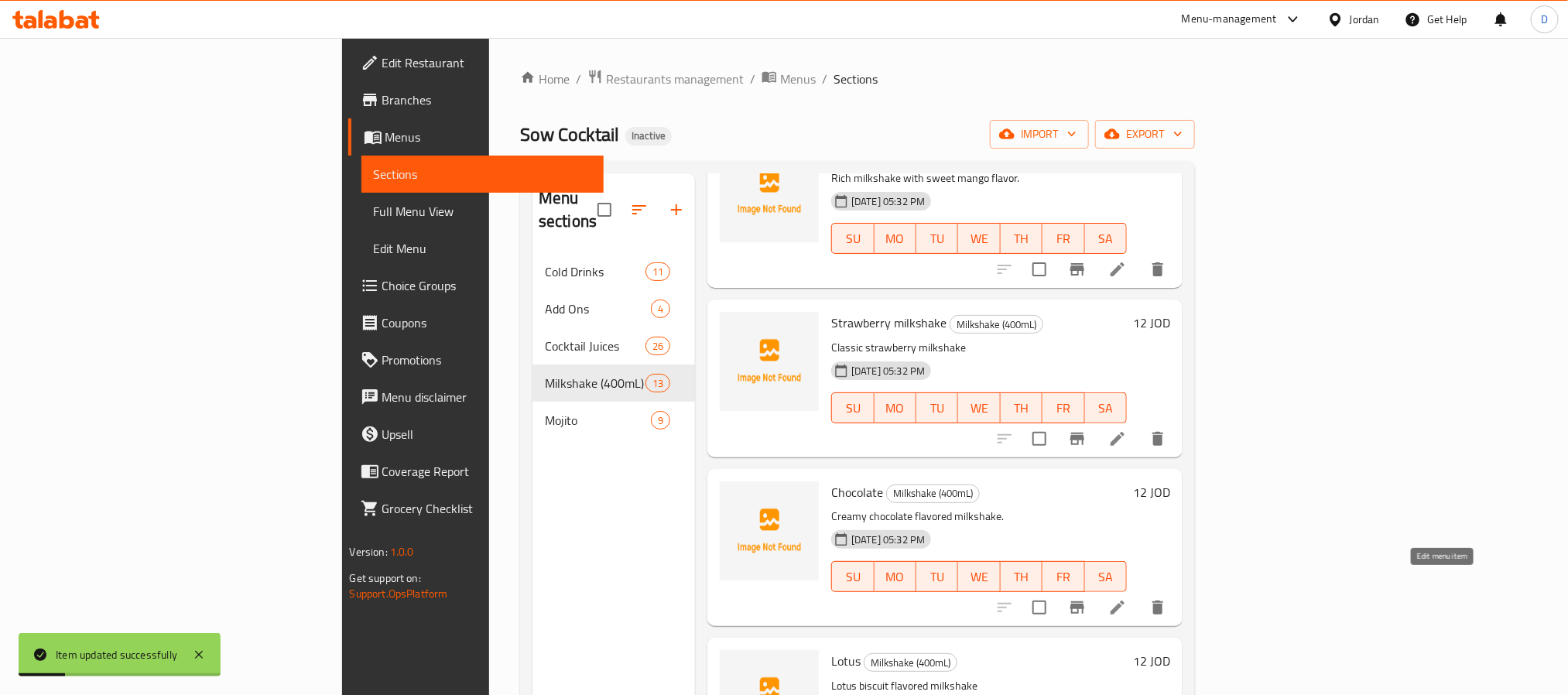
click at [1127, 598] on icon at bounding box center [1118, 607] width 18 height 18
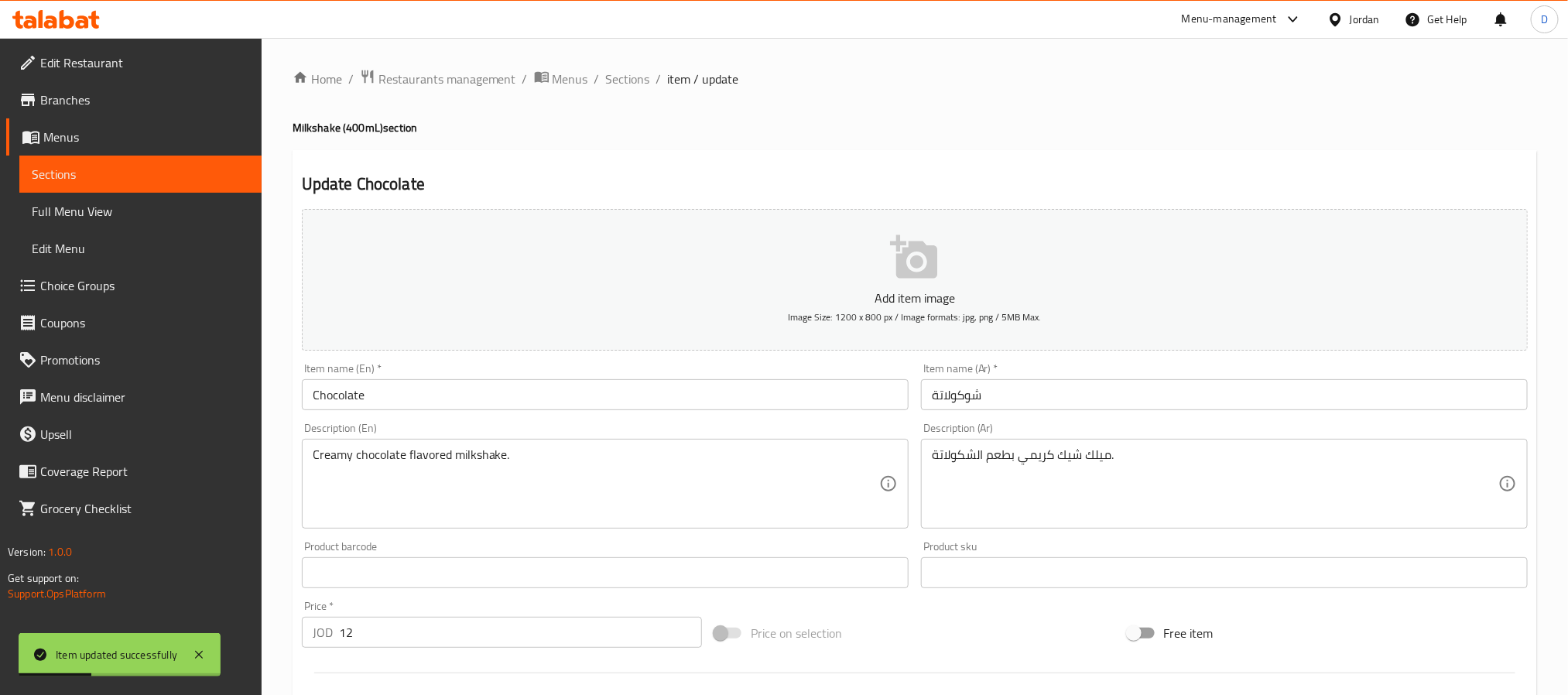
click at [922, 402] on input "شوكولاتة" at bounding box center [1224, 394] width 607 height 31
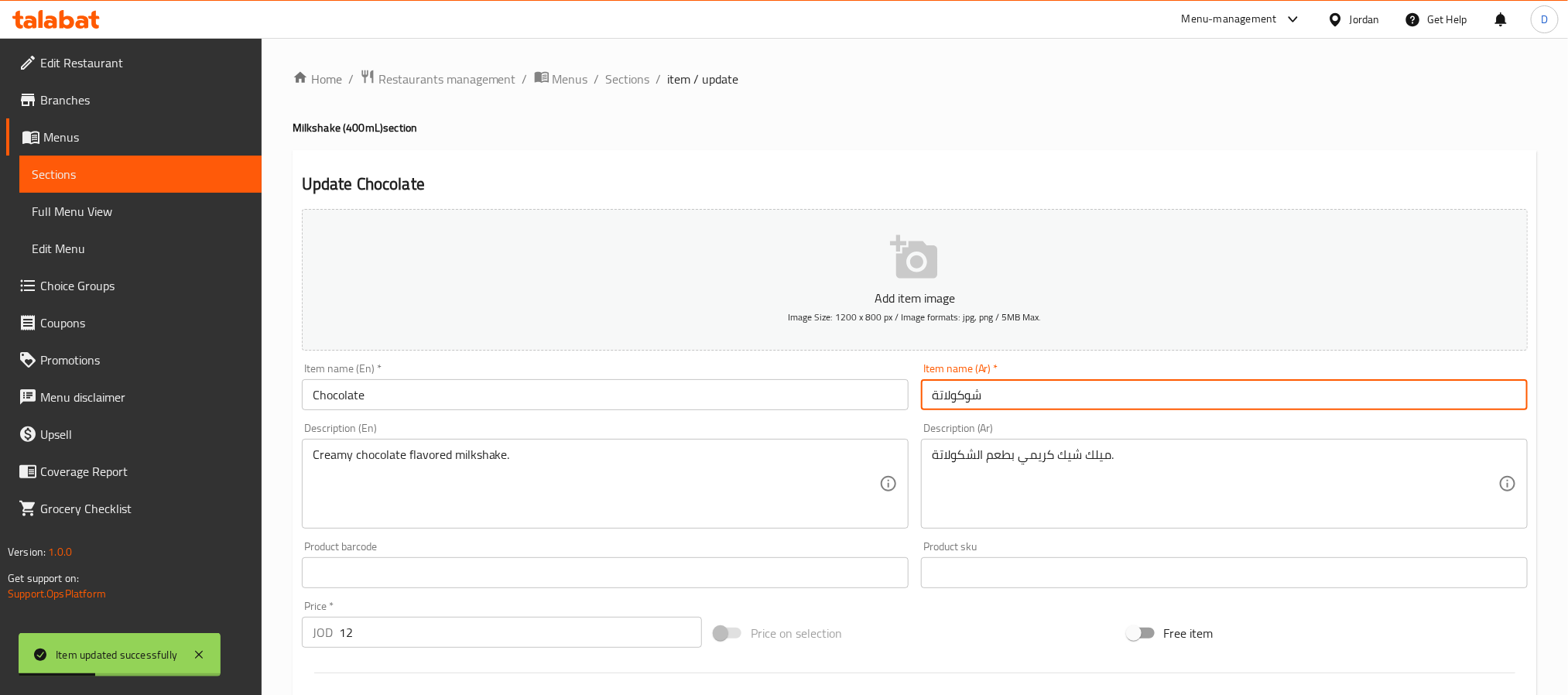
paste input "ميلك شيك"
type input "ميلك شيك شوكولاتة"
click at [802, 392] on input "Chocolate" at bounding box center [605, 394] width 607 height 31
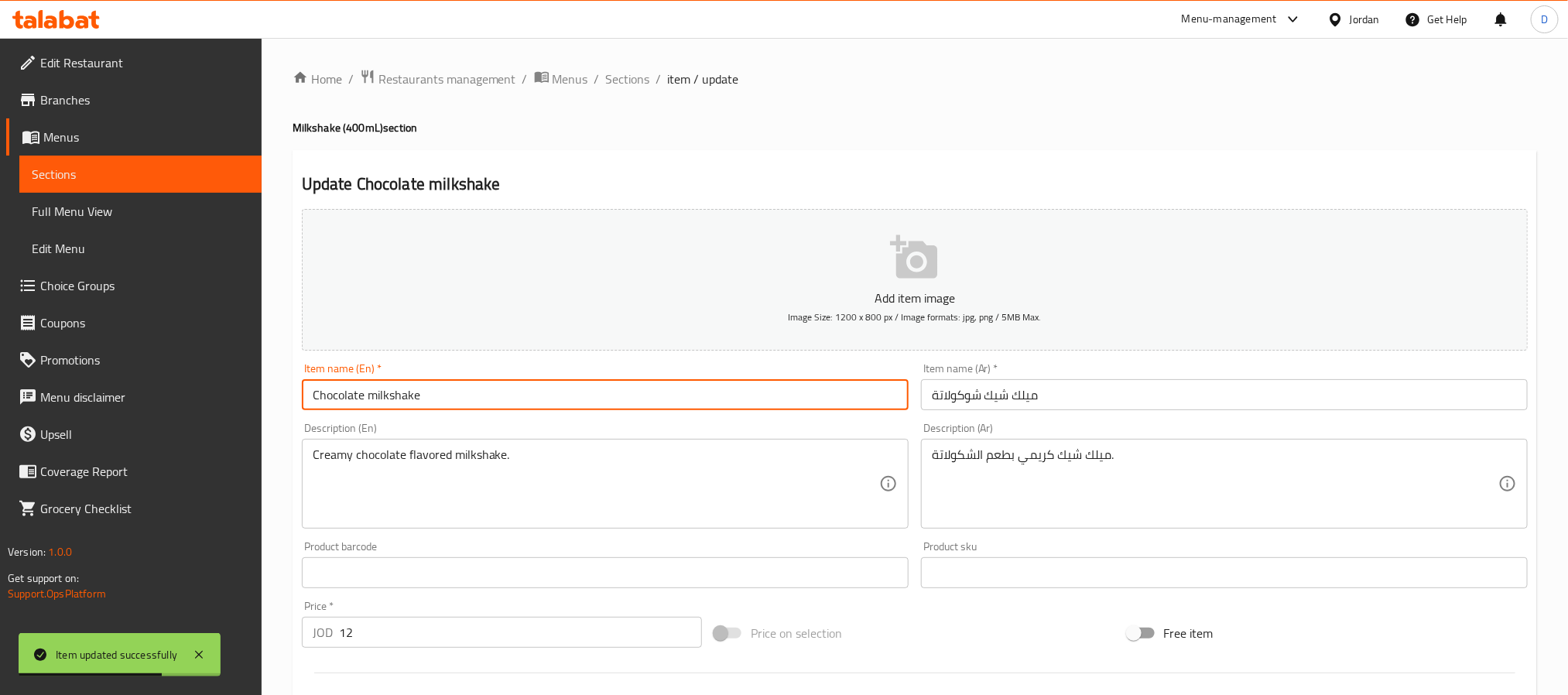
type input "Chocolate milkshake"
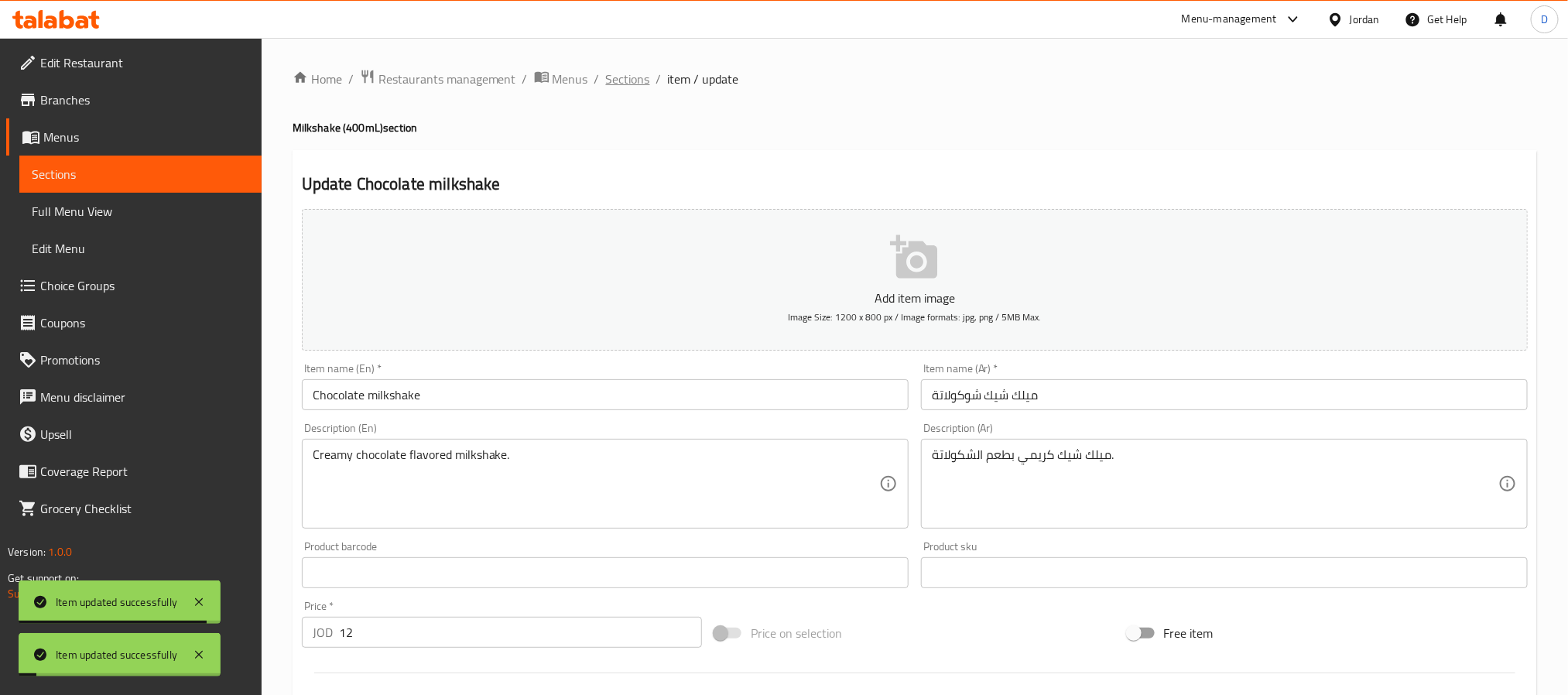
click at [621, 80] on span "Sections" at bounding box center [628, 78] width 44 height 18
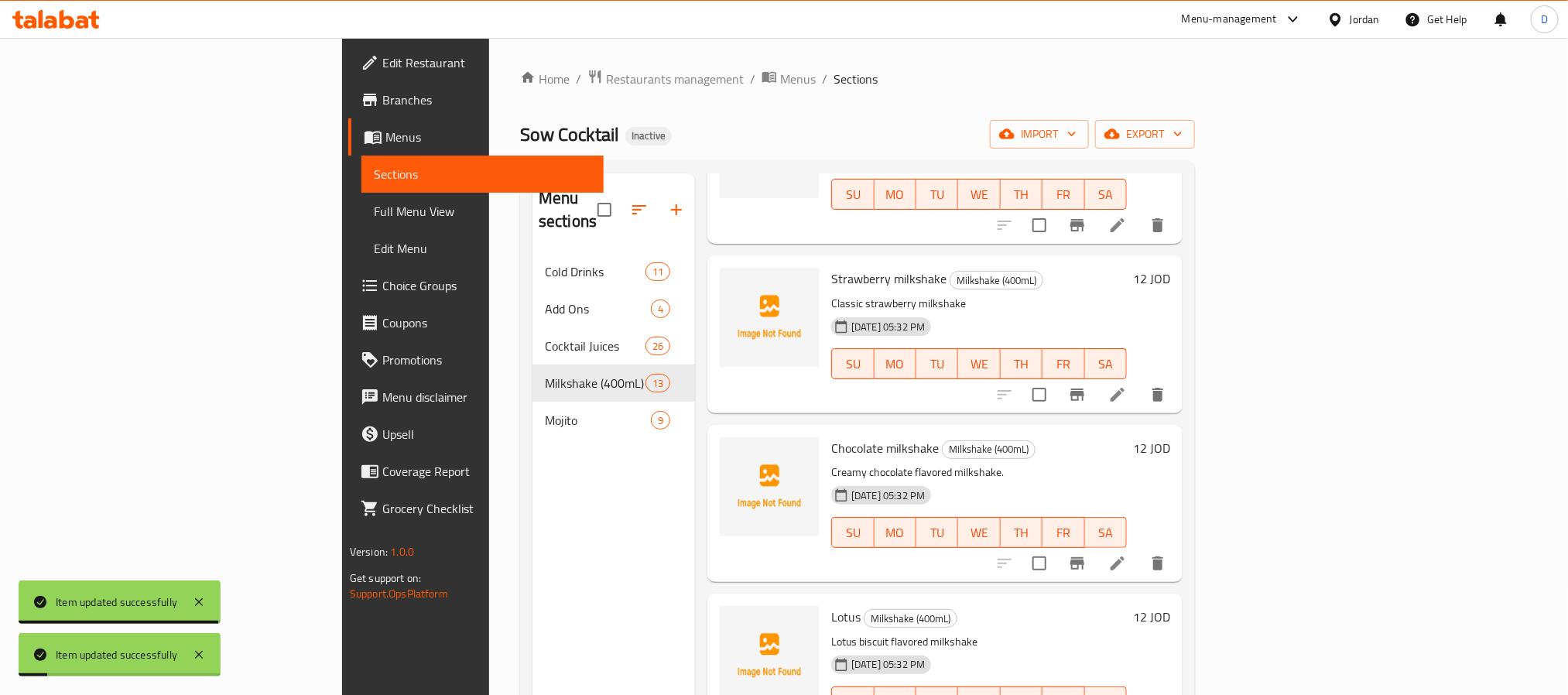
scroll to position [348, 0]
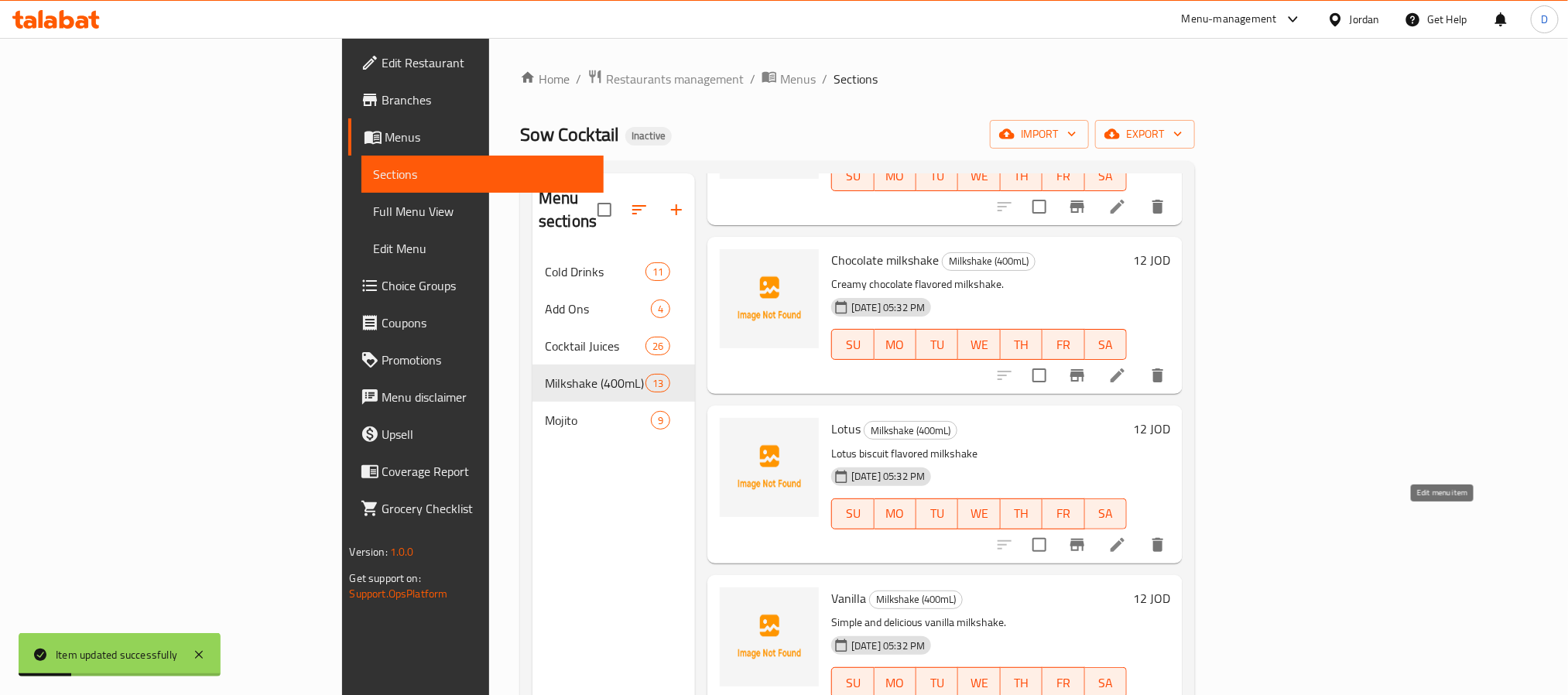
click at [1127, 536] on icon at bounding box center [1118, 544] width 18 height 18
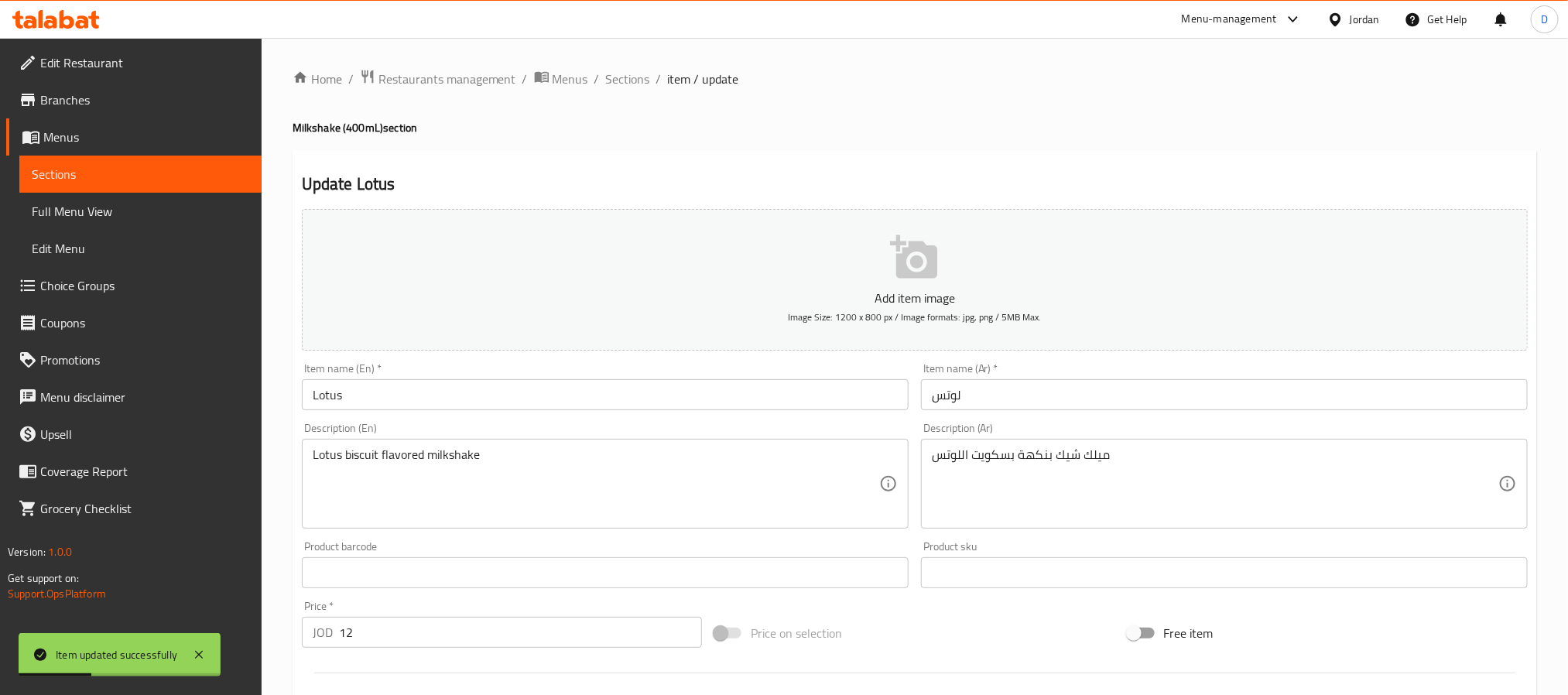
click at [929, 397] on input "لوتس" at bounding box center [1224, 394] width 607 height 31
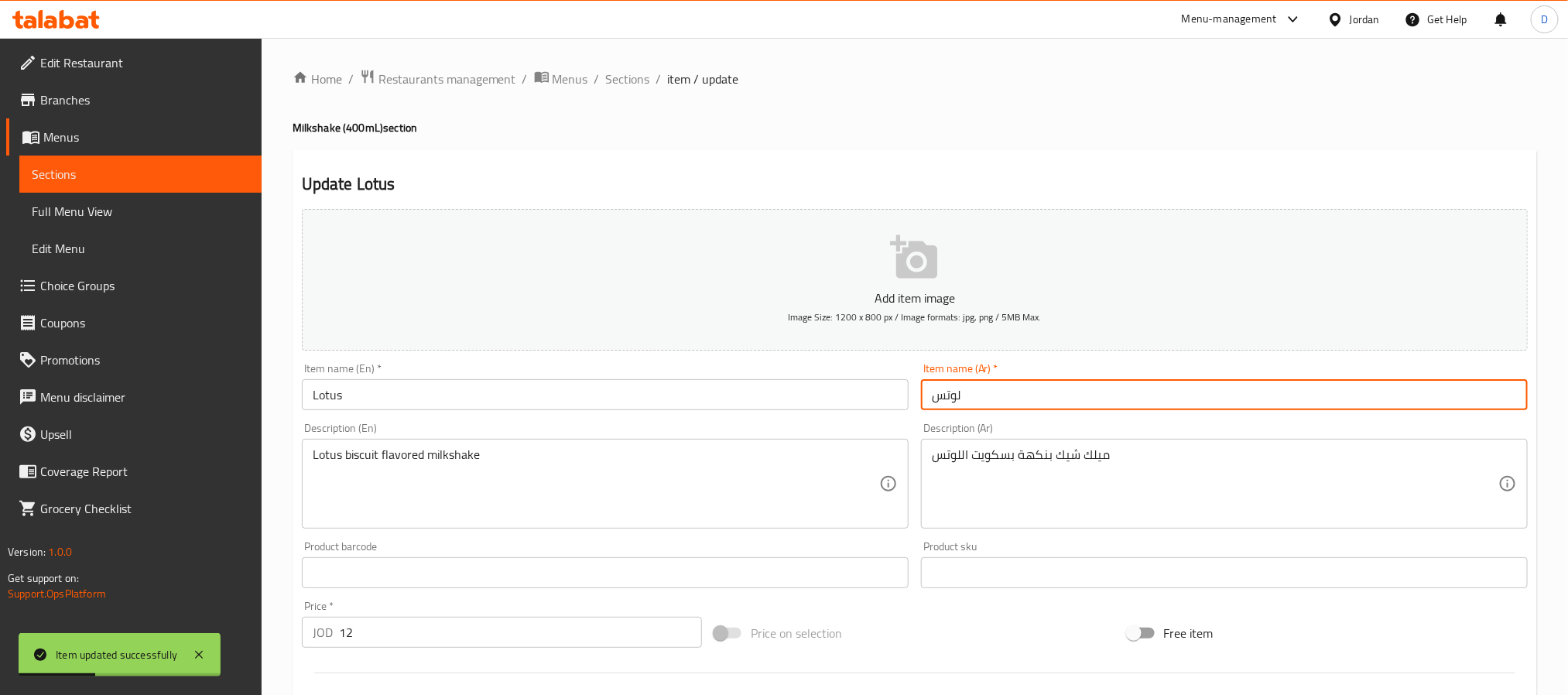
paste input "ميلك شيك"
type input "ميلك شيك لوتس"
click at [838, 404] on input "Lotus" at bounding box center [605, 394] width 607 height 31
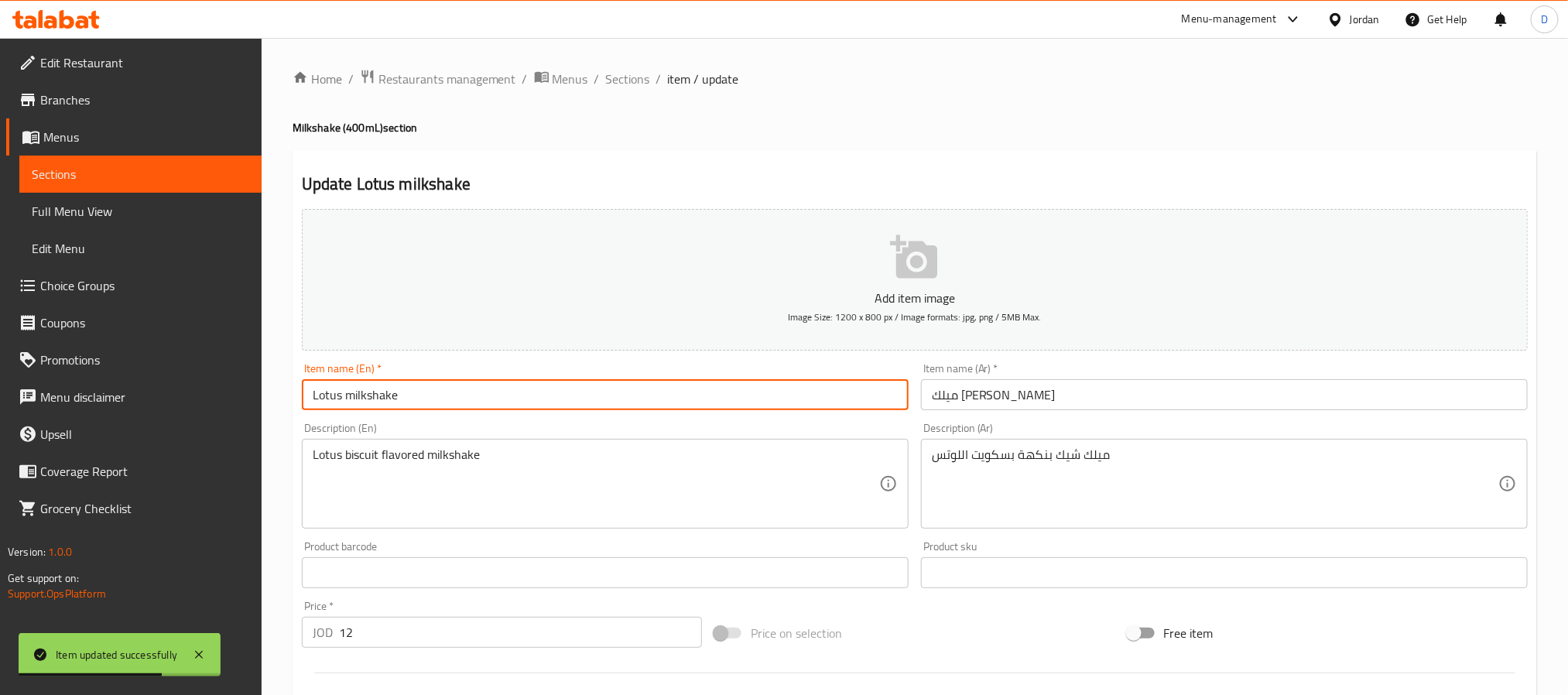
type input "Lotus milkshake"
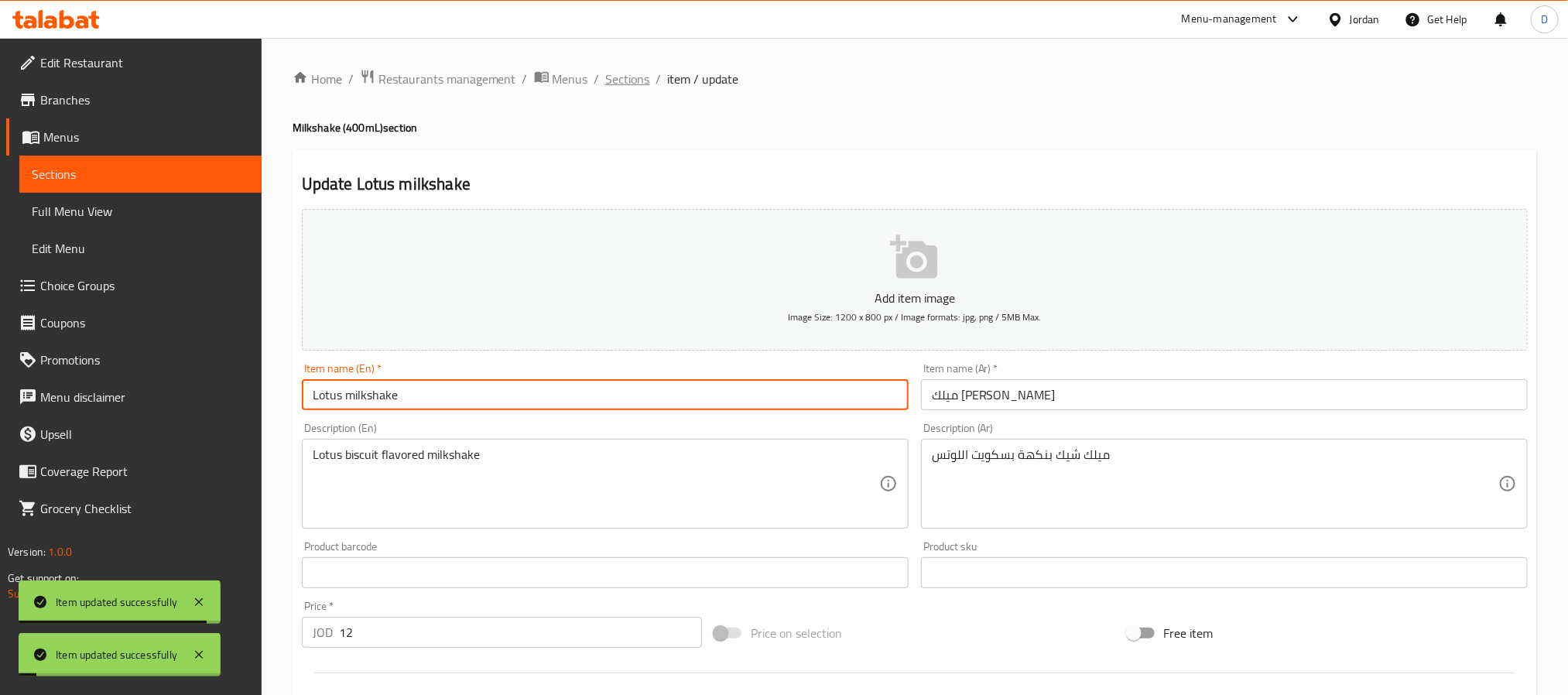
click at [635, 75] on span "Sections" at bounding box center [628, 78] width 44 height 18
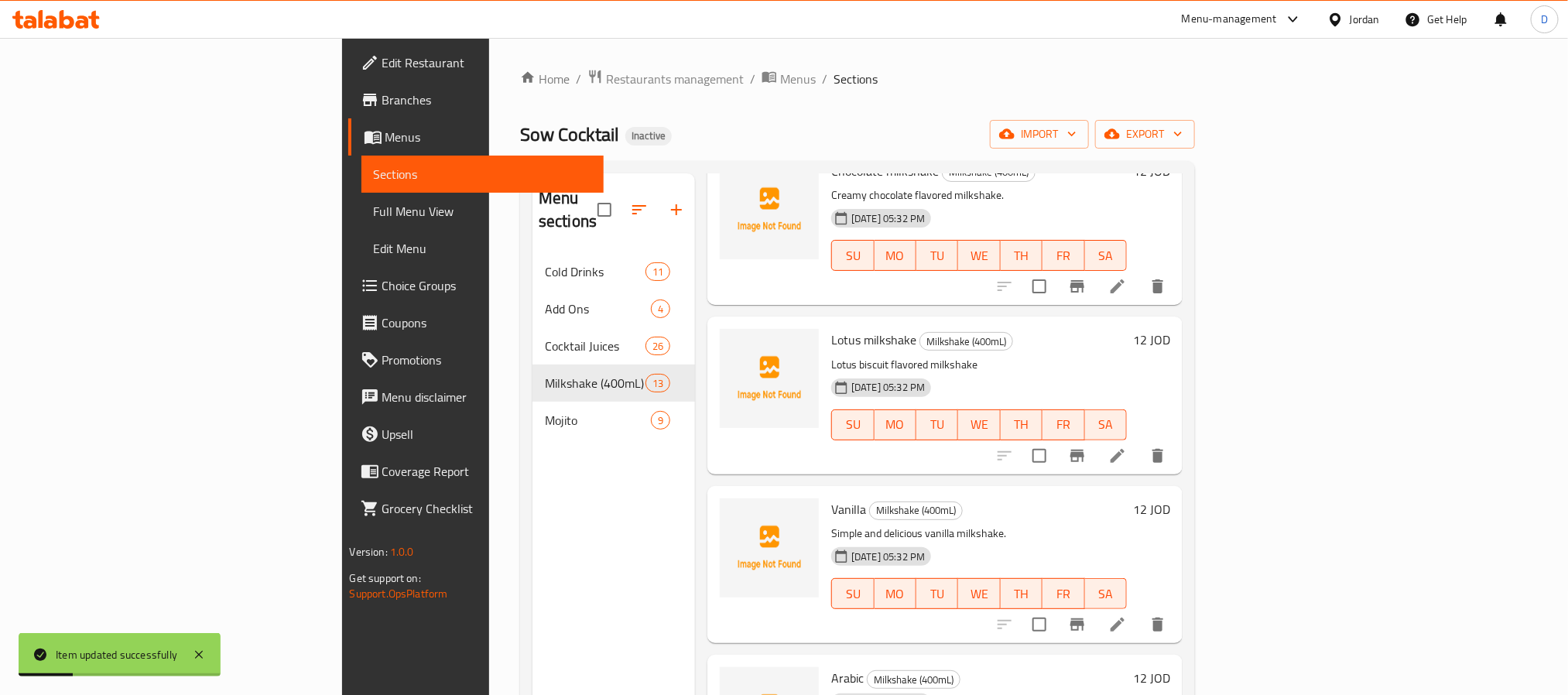
scroll to position [464, 0]
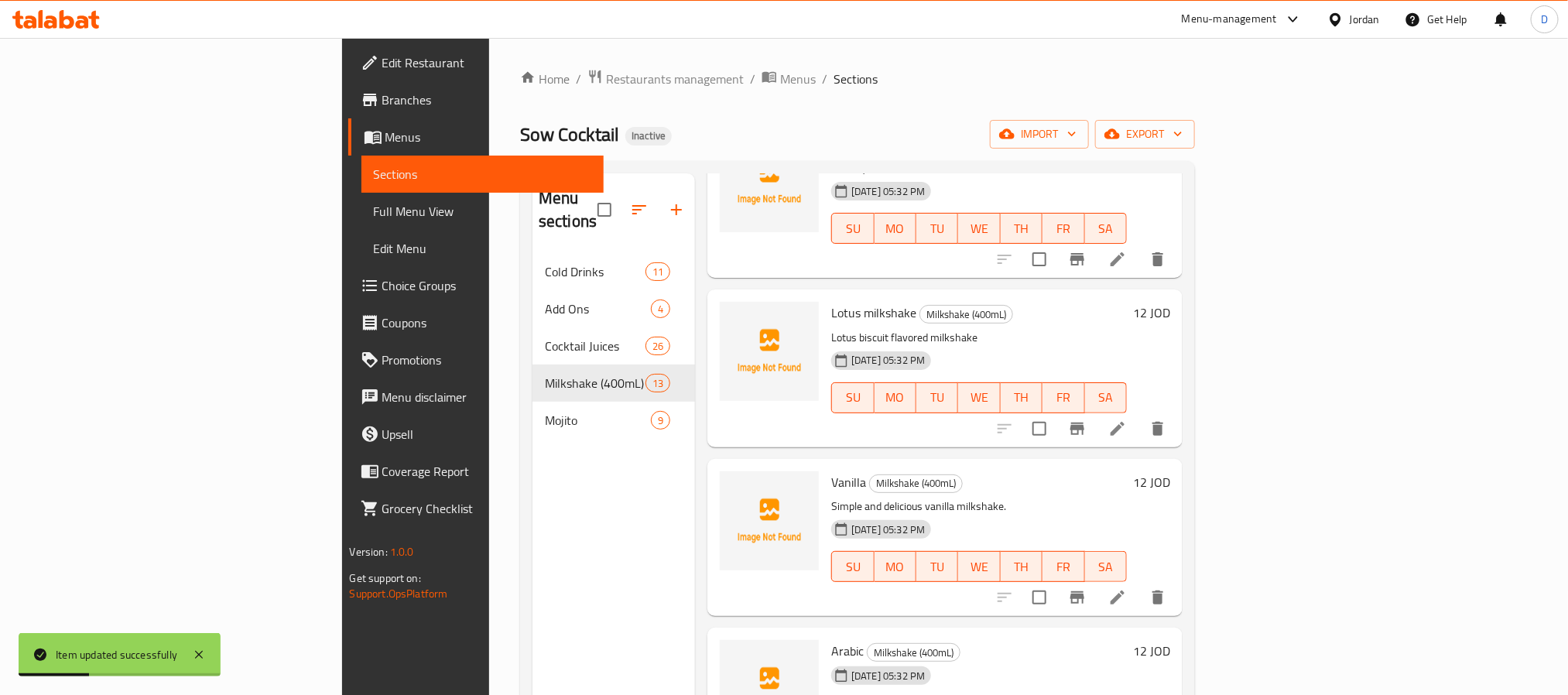
click at [1127, 588] on icon at bounding box center [1118, 597] width 18 height 18
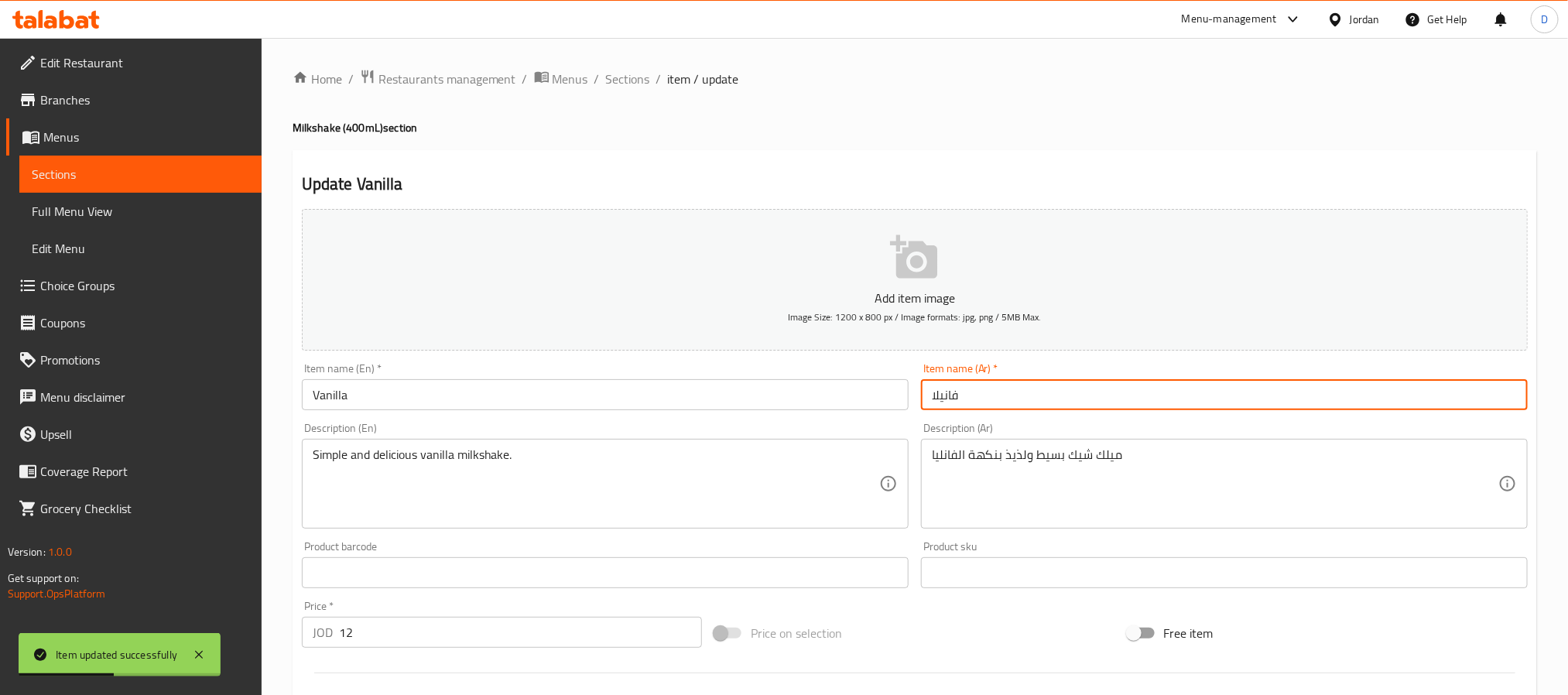
click at [927, 400] on input "فانيلا" at bounding box center [1224, 394] width 607 height 31
paste input "ميلك شيك"
type input "ميلك شيك فانيلا"
click at [763, 402] on input "Vanilla" at bounding box center [605, 394] width 607 height 31
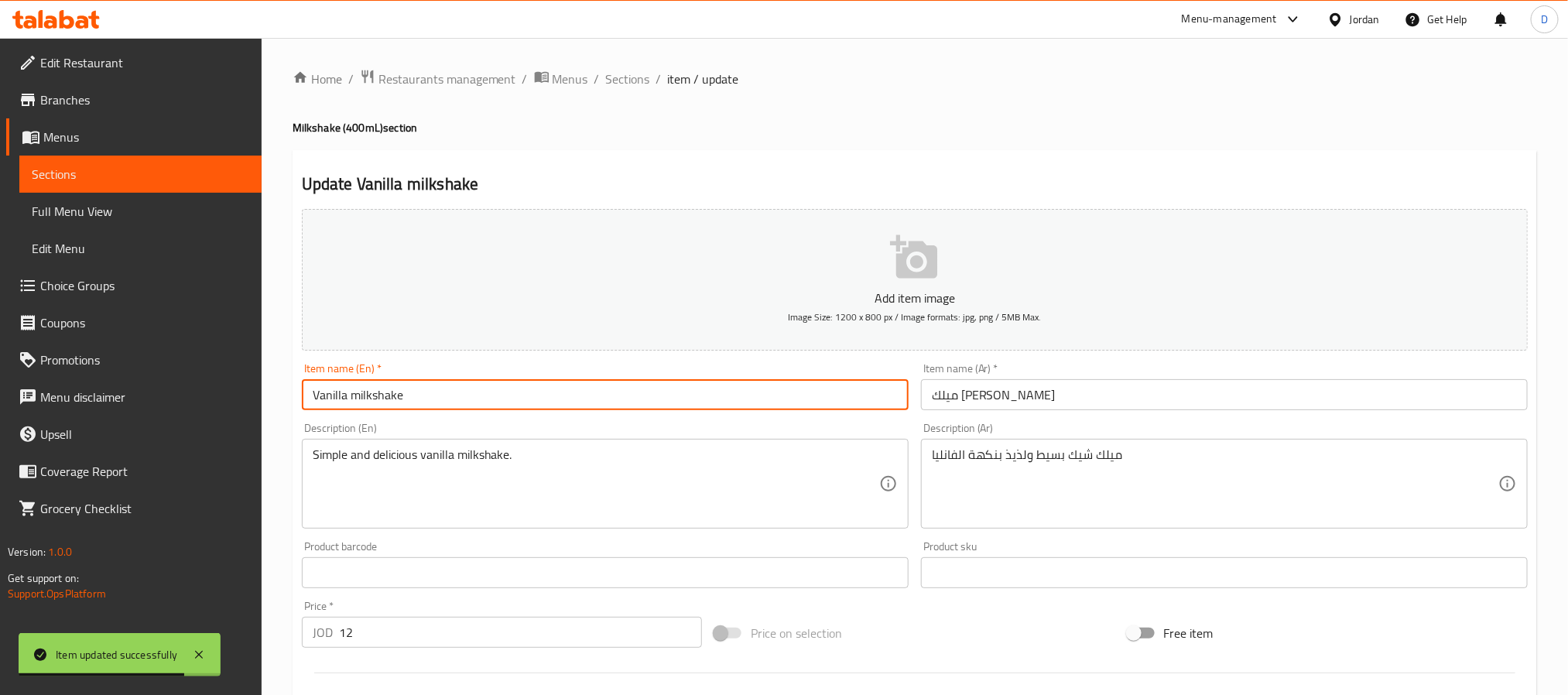
type input "Vanilla milkshake"
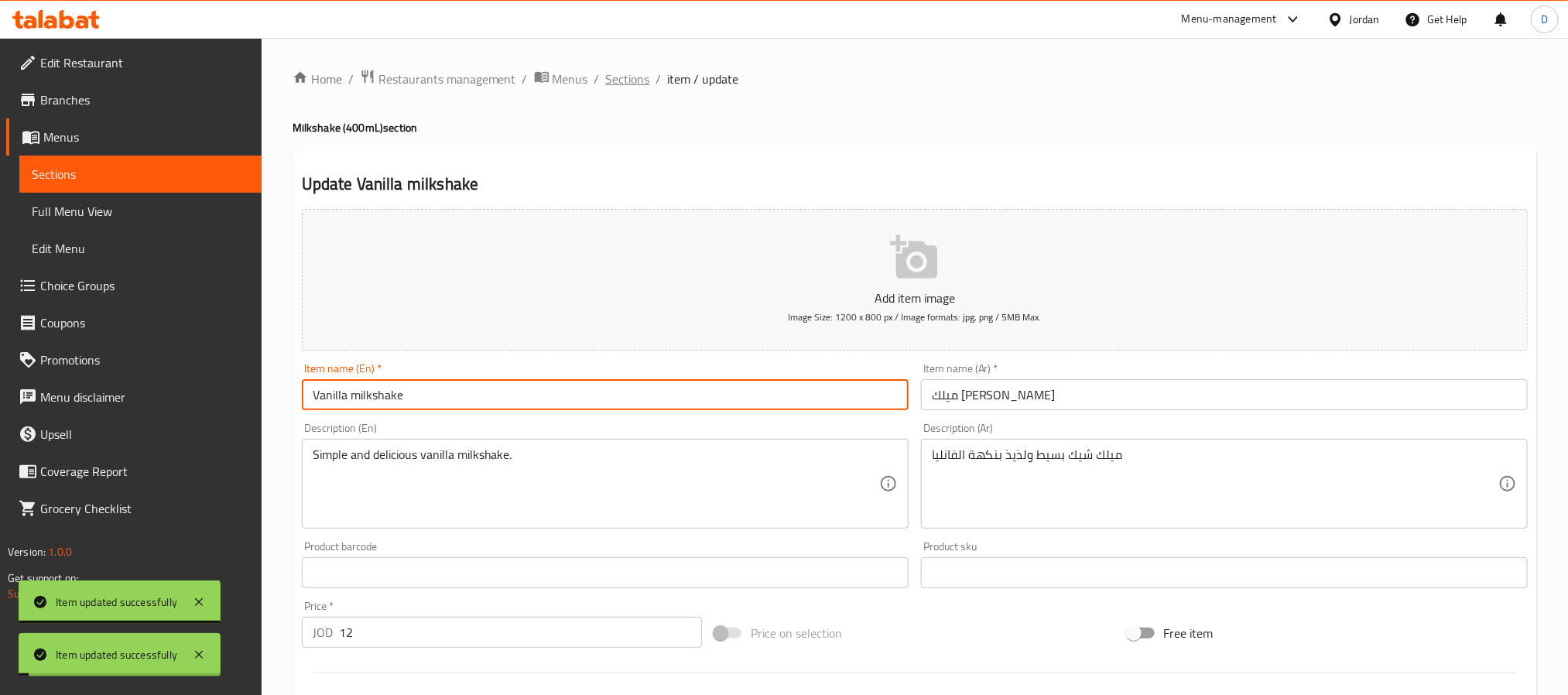
click at [635, 74] on span "Sections" at bounding box center [628, 78] width 44 height 18
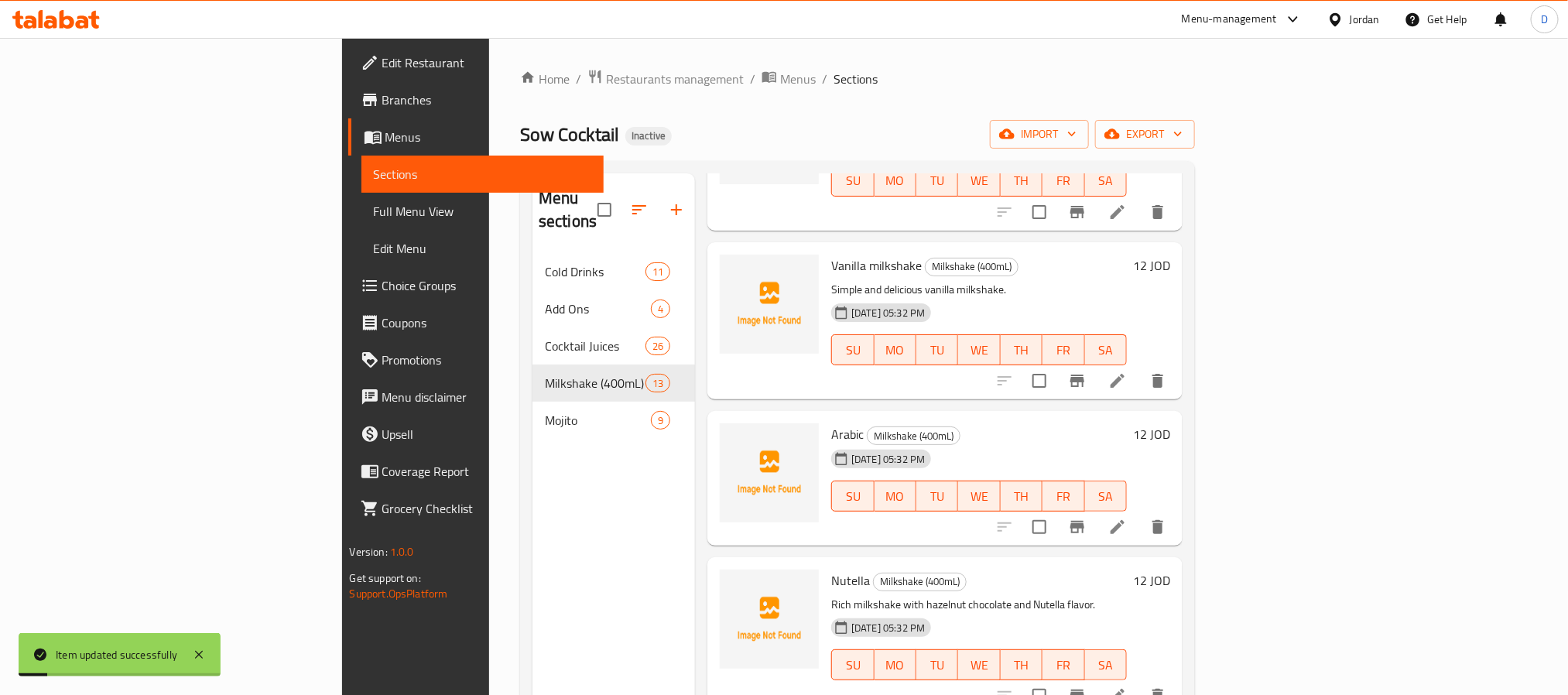
scroll to position [697, 0]
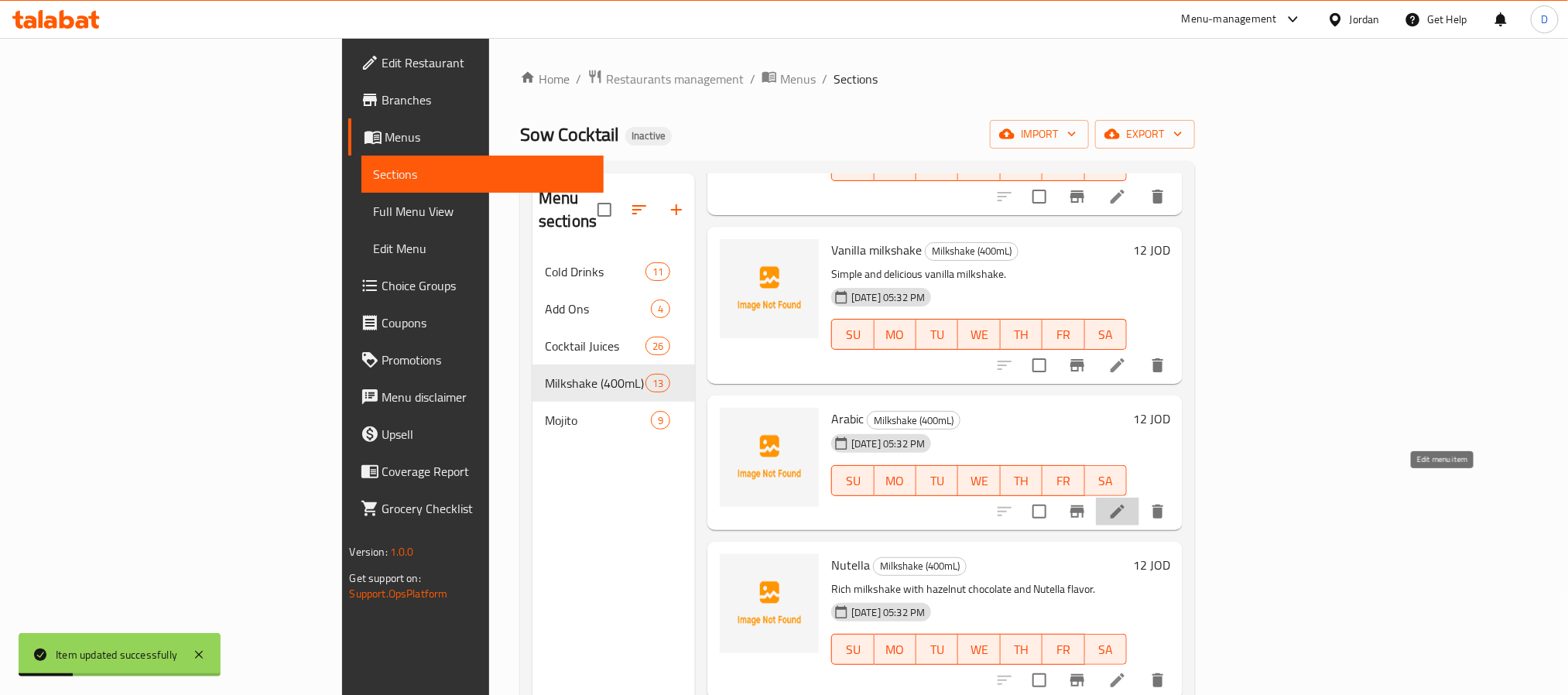
click at [1127, 502] on icon at bounding box center [1118, 511] width 18 height 18
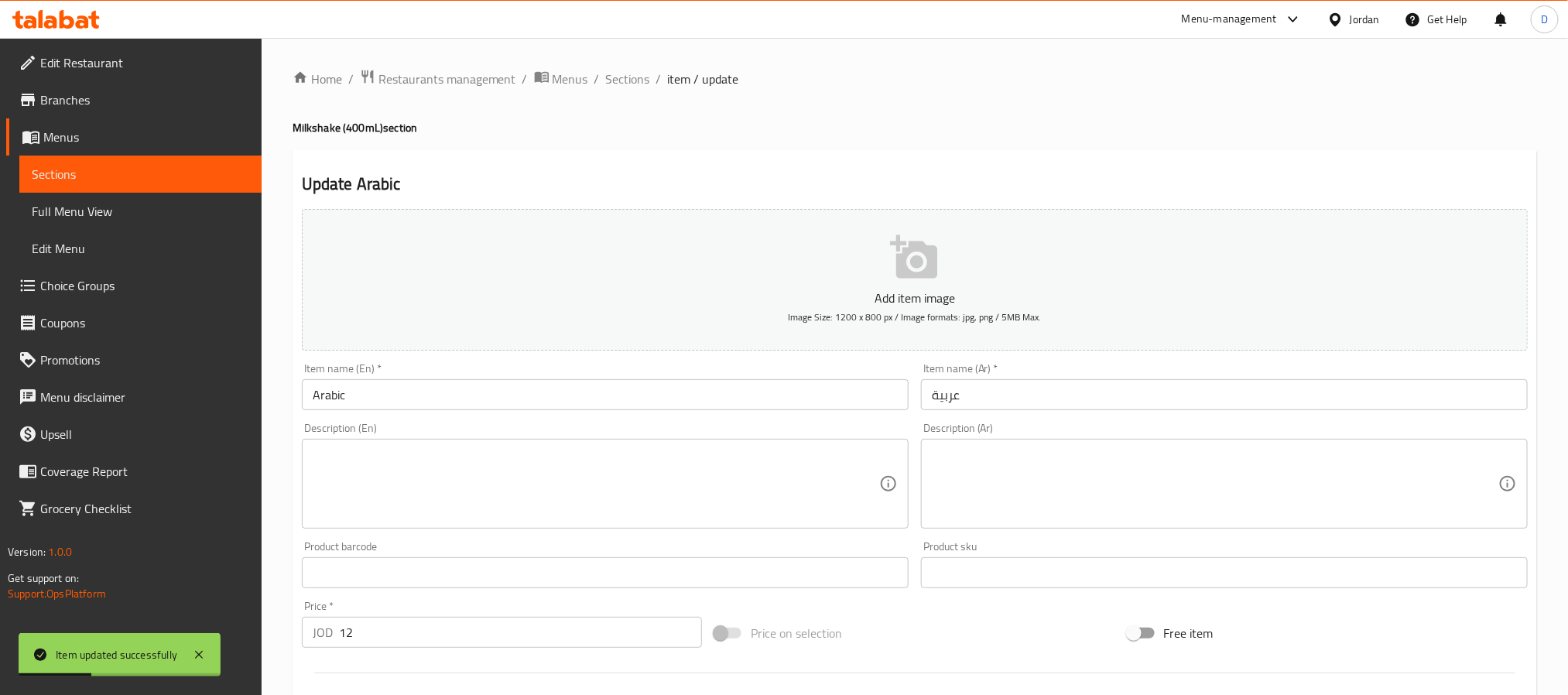
click at [923, 390] on input "عربية" at bounding box center [1224, 394] width 607 height 31
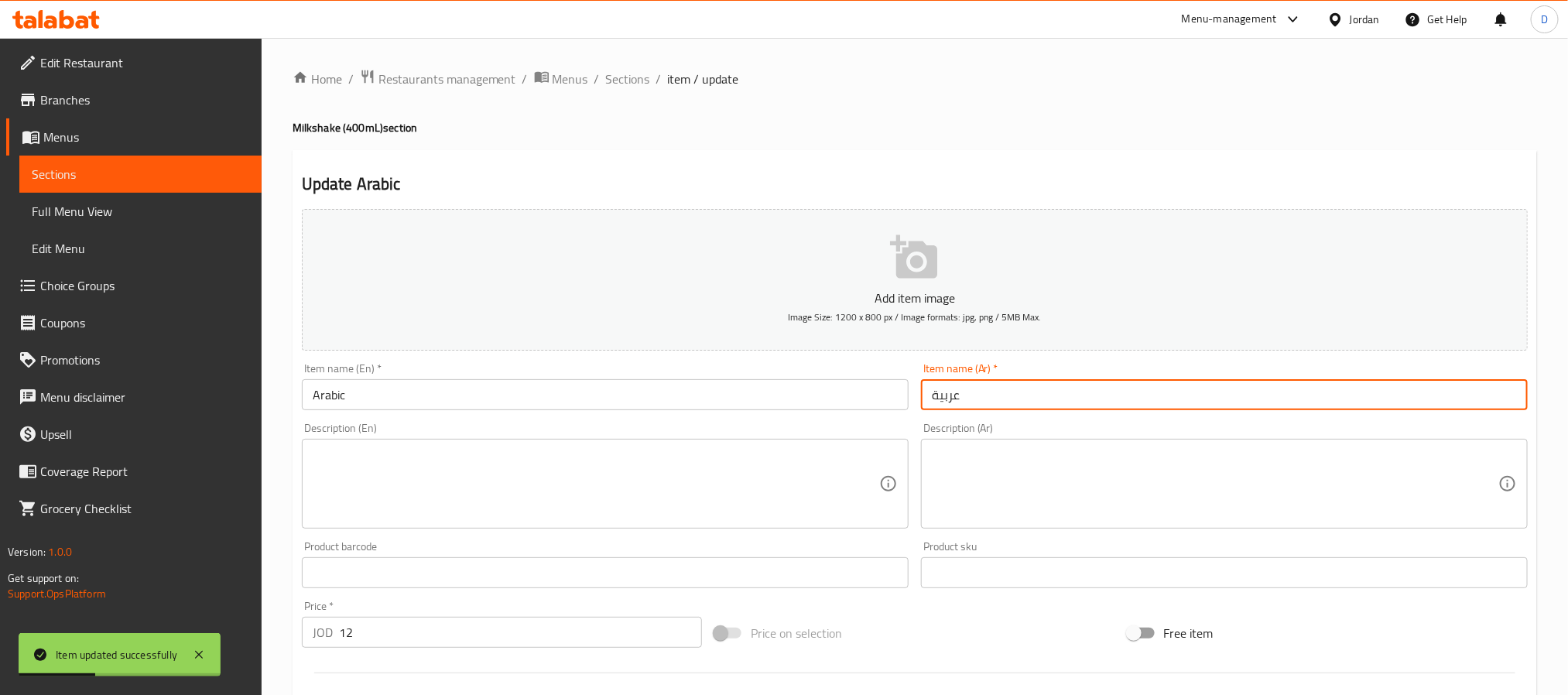
paste input "ميلك شيك"
type input "ميلك شيك عربية"
click at [796, 396] on input "Arabic" at bounding box center [605, 394] width 607 height 31
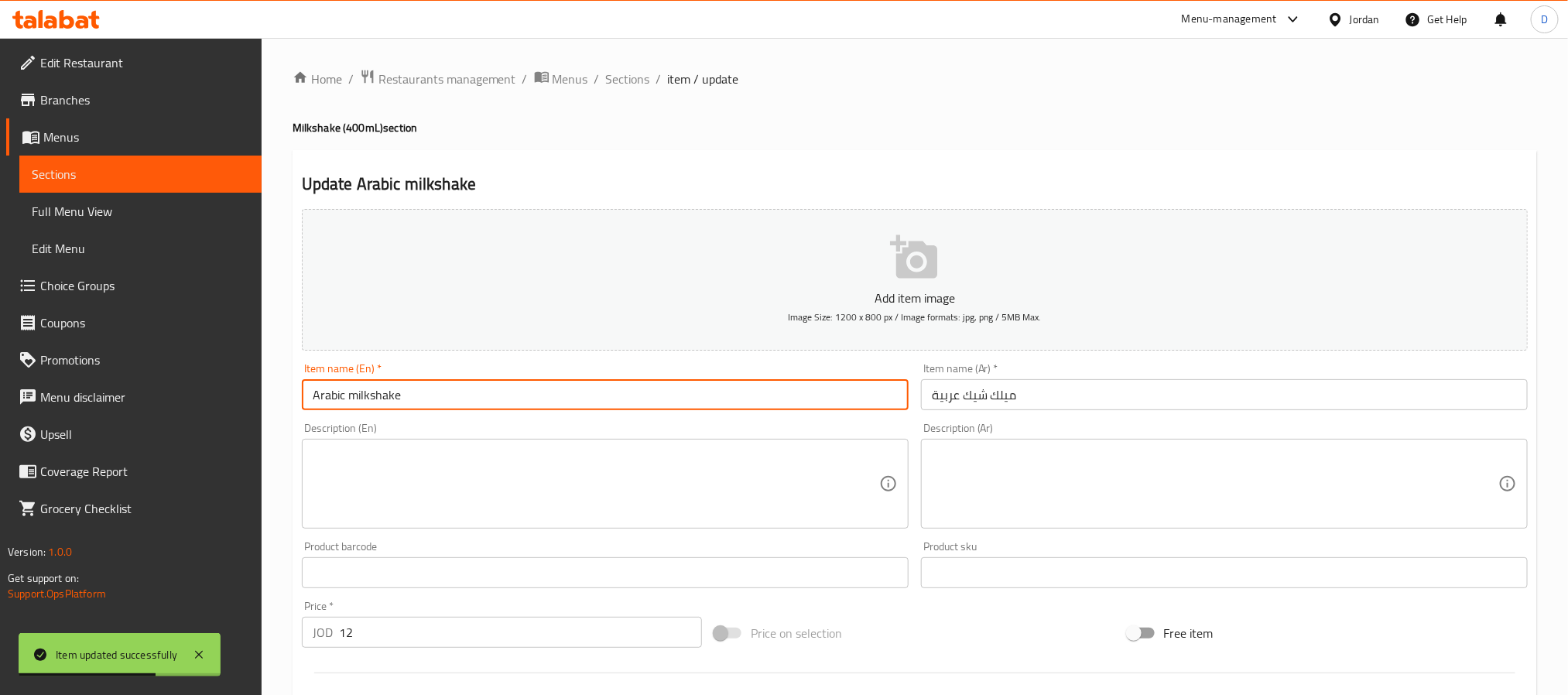
type input "Arabic milkshake"
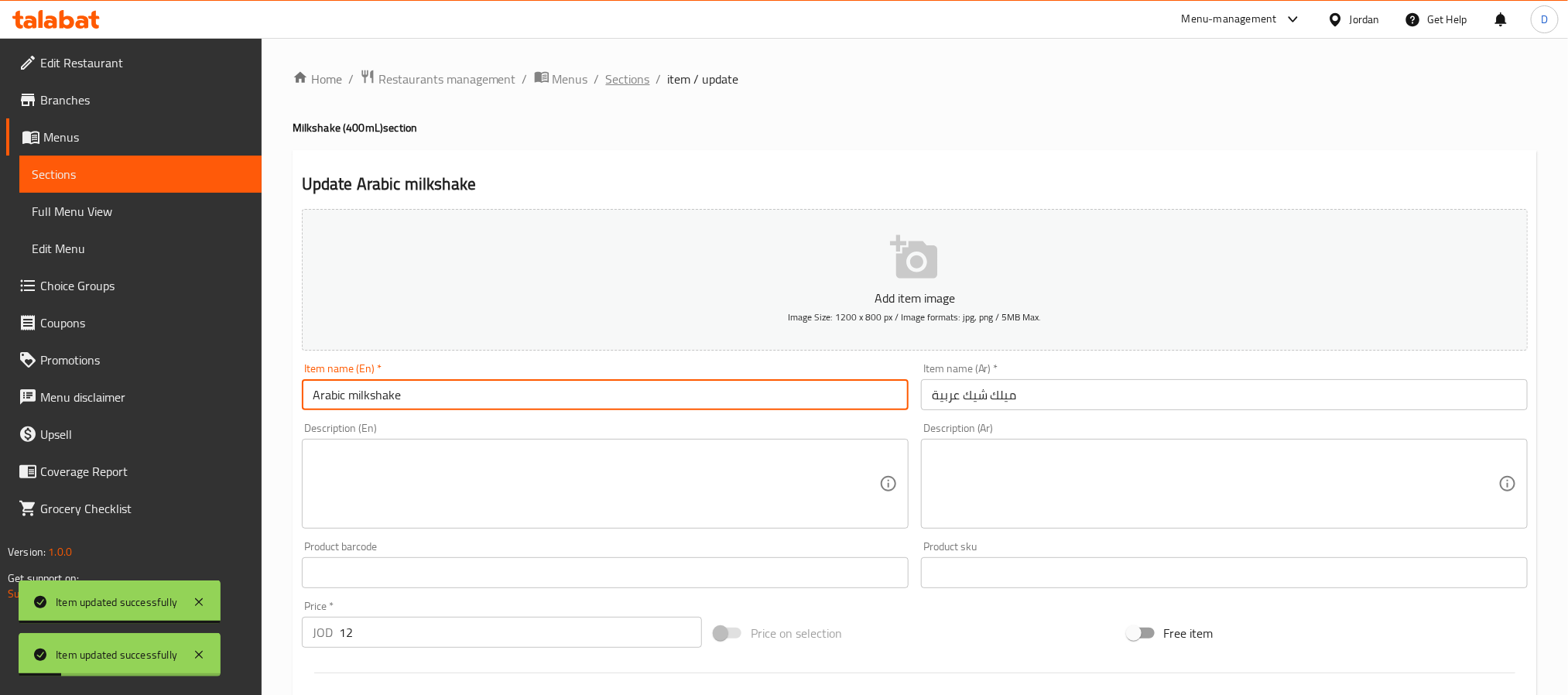
click at [641, 80] on span "Sections" at bounding box center [628, 78] width 44 height 18
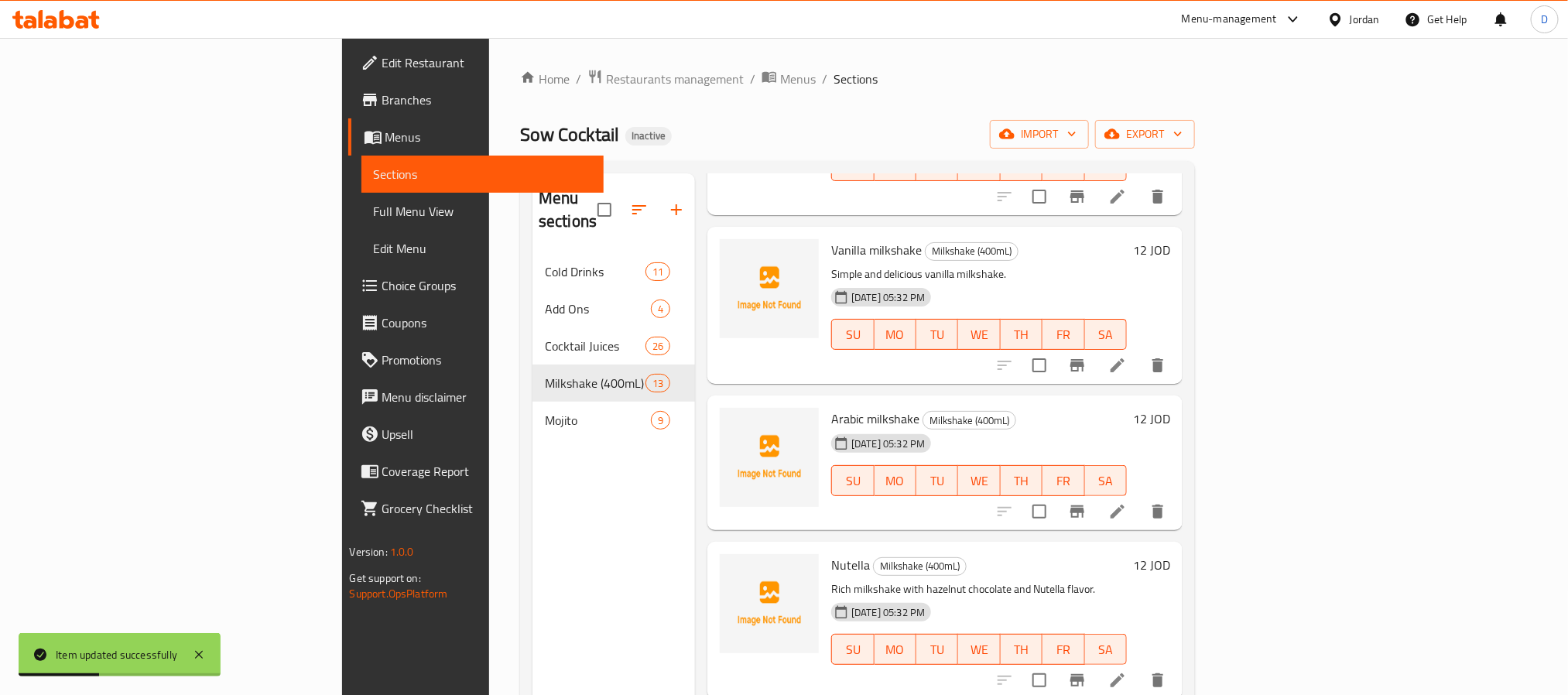
scroll to position [928, 0]
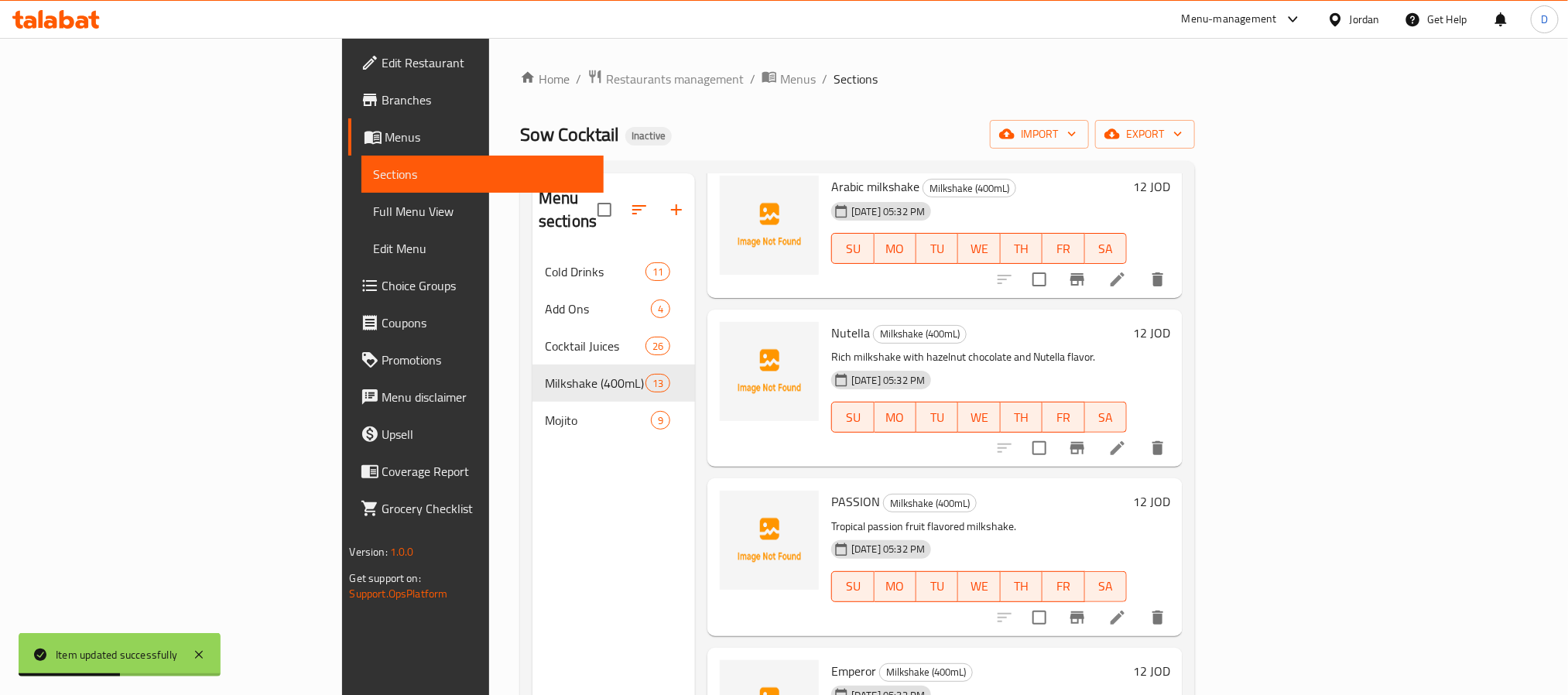
click at [1127, 439] on icon at bounding box center [1118, 448] width 18 height 18
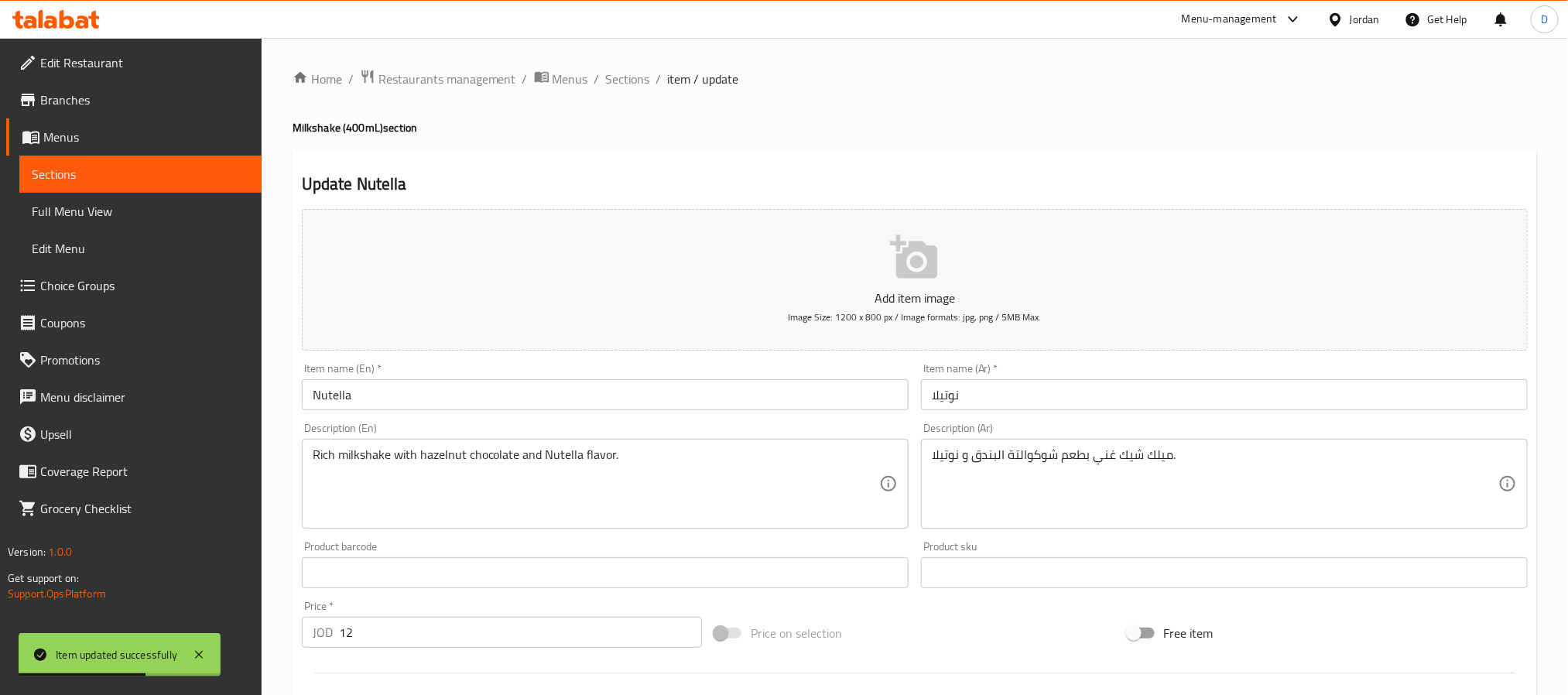
click at [927, 398] on input "نوتيلا" at bounding box center [1224, 394] width 607 height 31
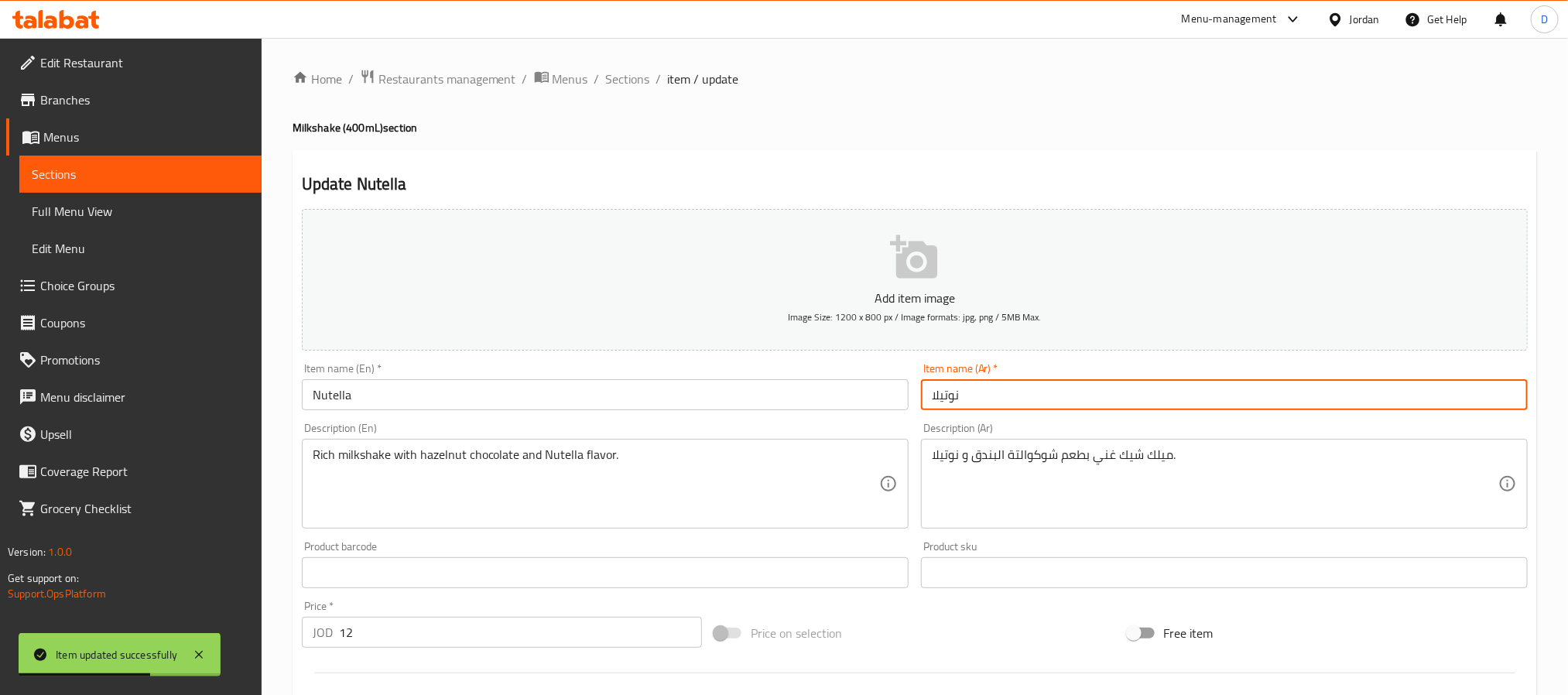
paste input "ميلك شيك"
type input "ميلك شيك نوتيلا"
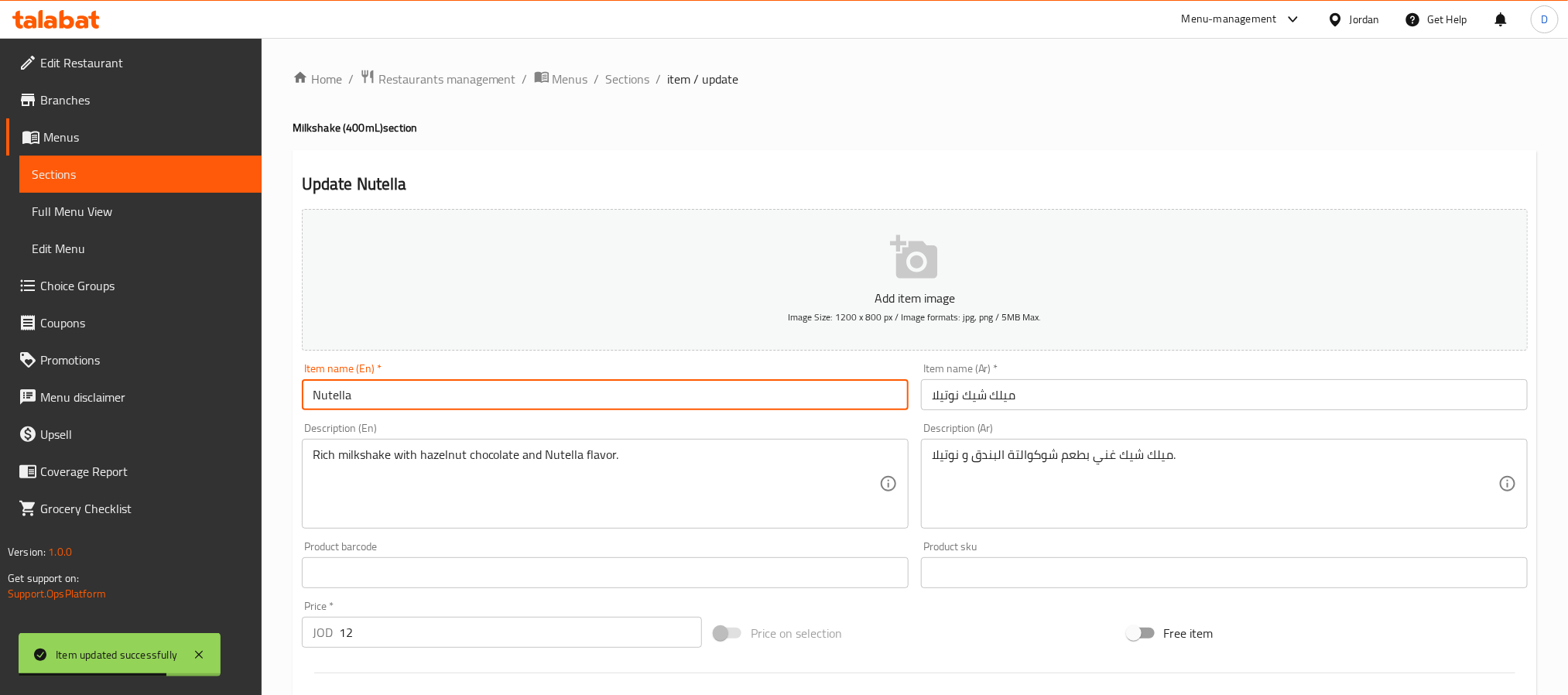
click at [823, 400] on input "Nutella" at bounding box center [605, 394] width 607 height 31
type input "Nutella milkshake"
click at [619, 80] on span "Sections" at bounding box center [628, 78] width 44 height 18
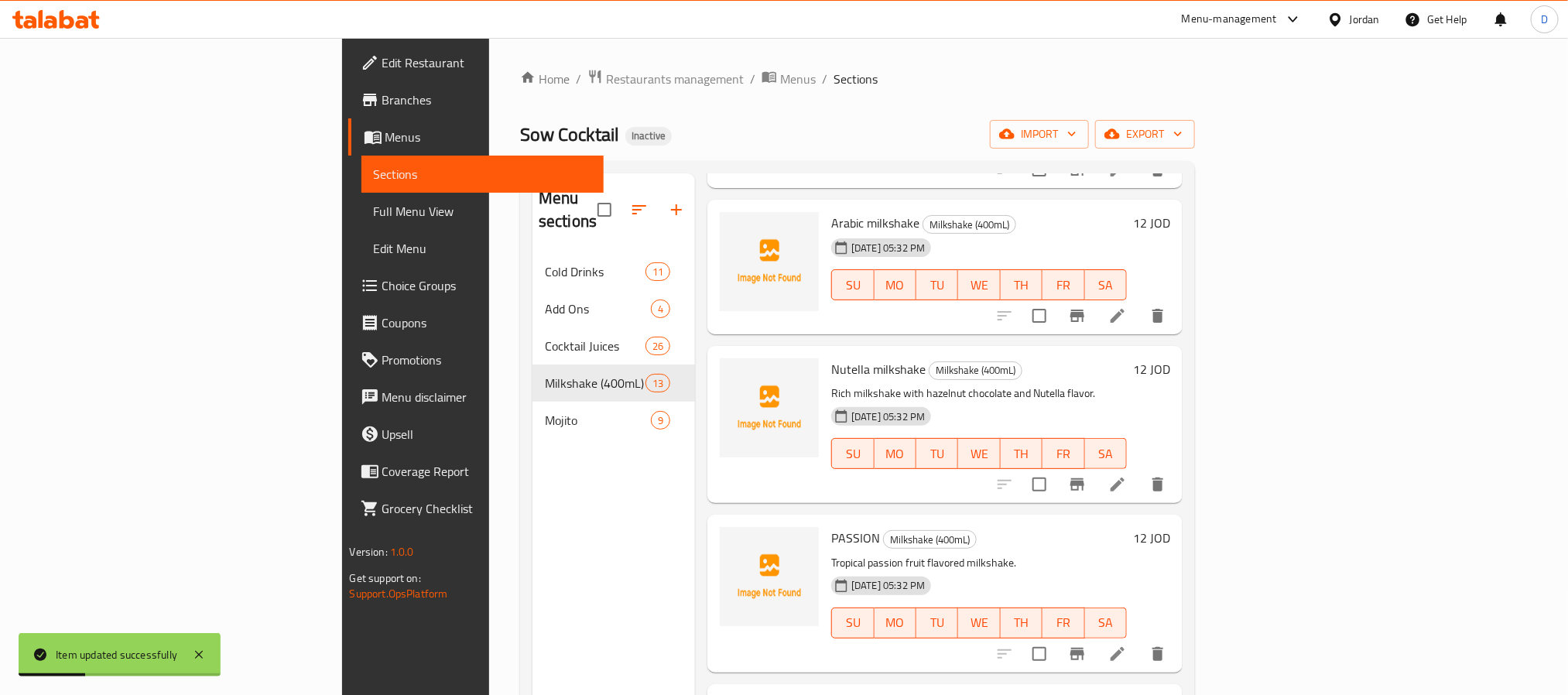
scroll to position [928, 0]
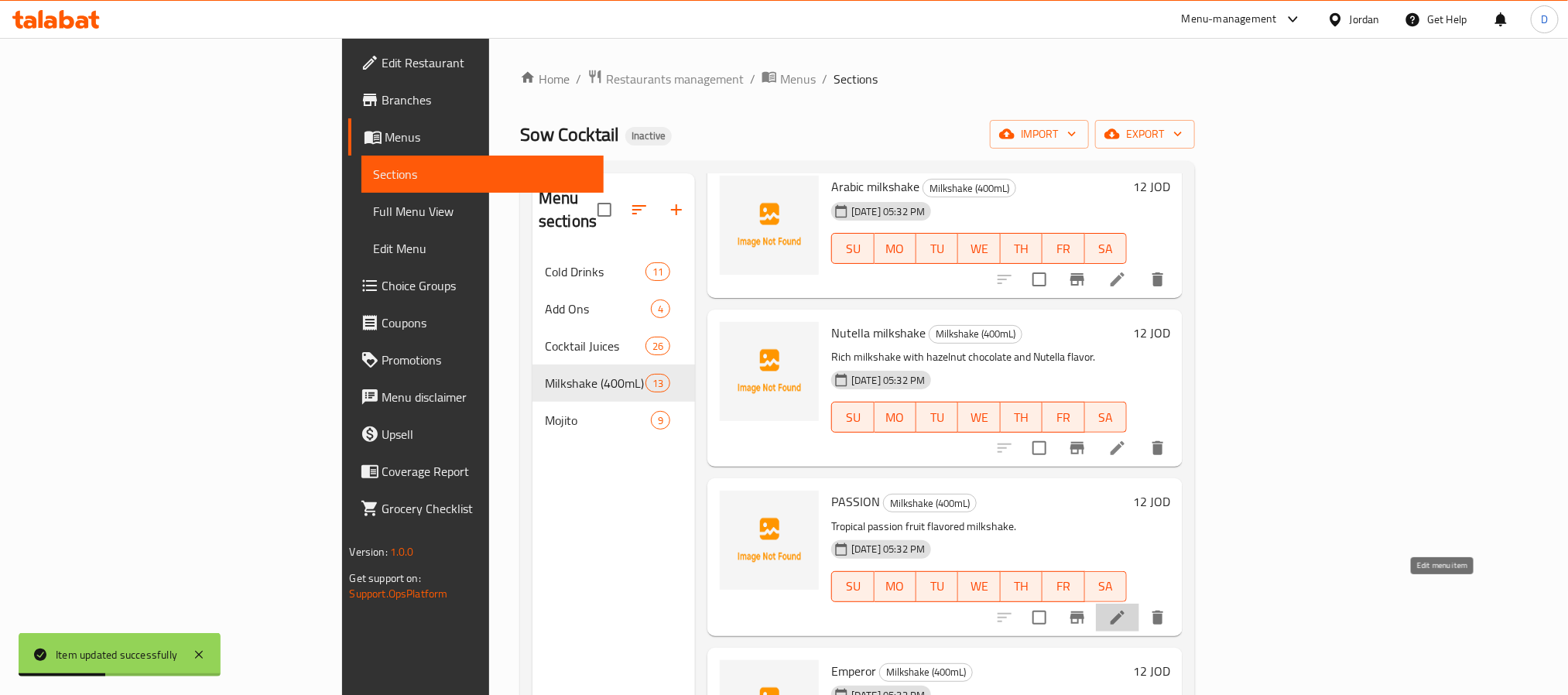
click at [1127, 608] on icon at bounding box center [1118, 617] width 18 height 18
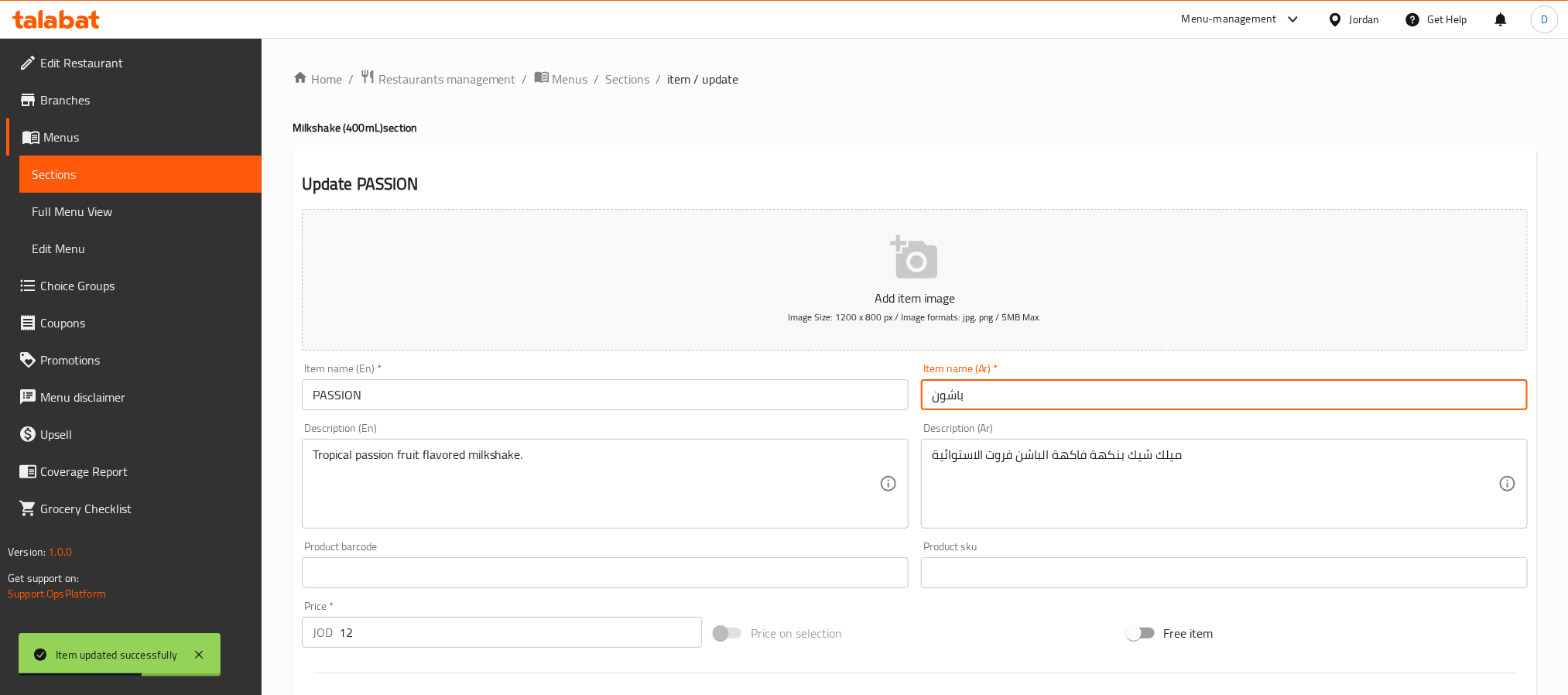
click at [927, 396] on input "باشون" at bounding box center [1224, 394] width 607 height 31
paste input "ميلك شيك"
type input "ميلك شيك باشون"
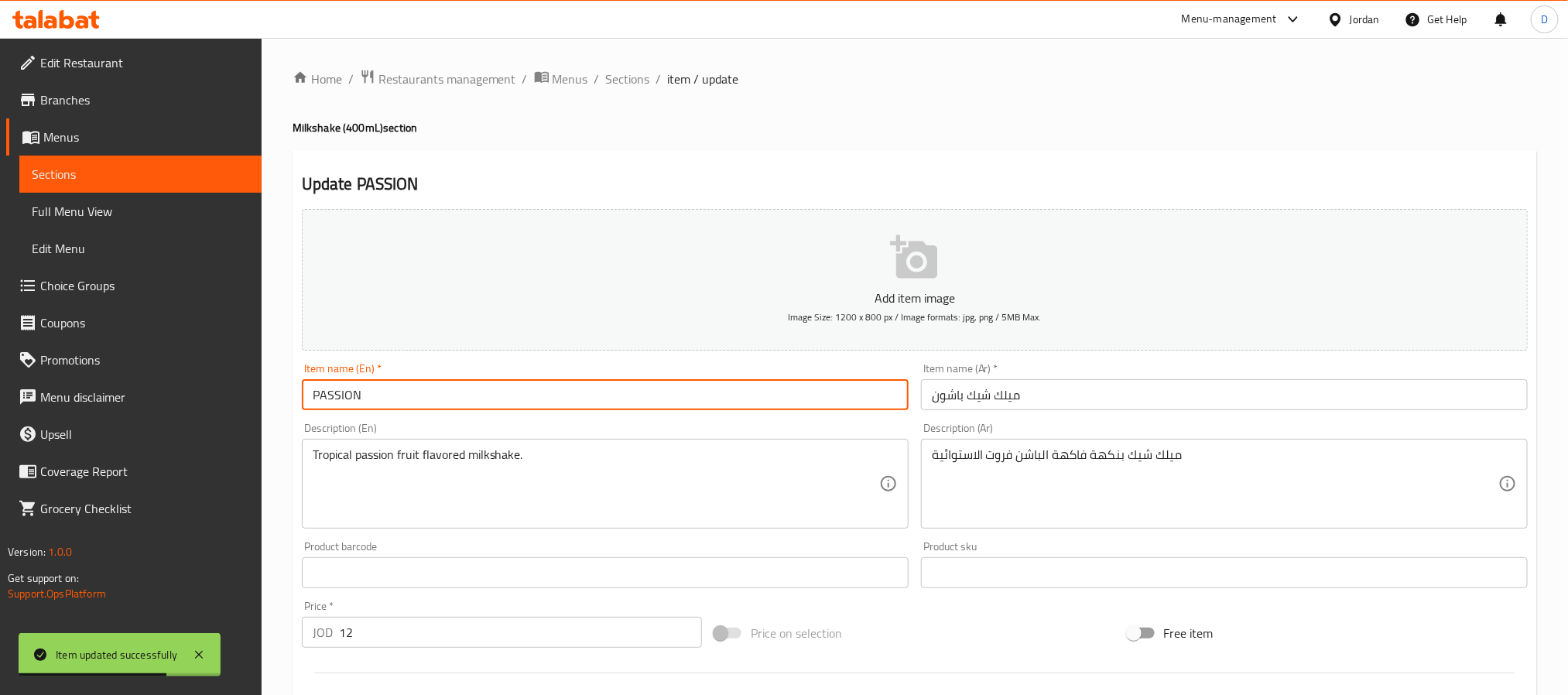
click at [752, 388] on input "PASSION" at bounding box center [605, 394] width 607 height 31
type input "PASSION milkshake"
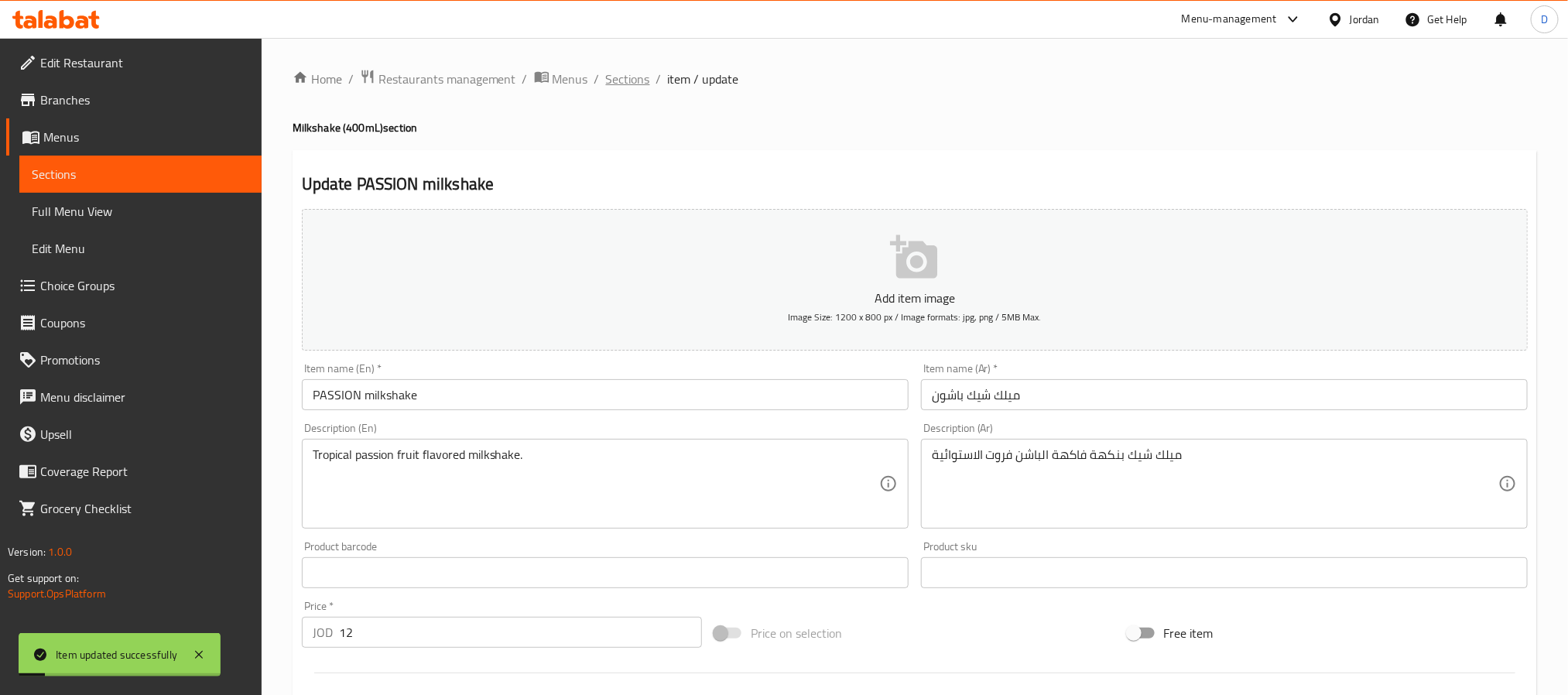
click at [634, 79] on span "Sections" at bounding box center [628, 78] width 44 height 18
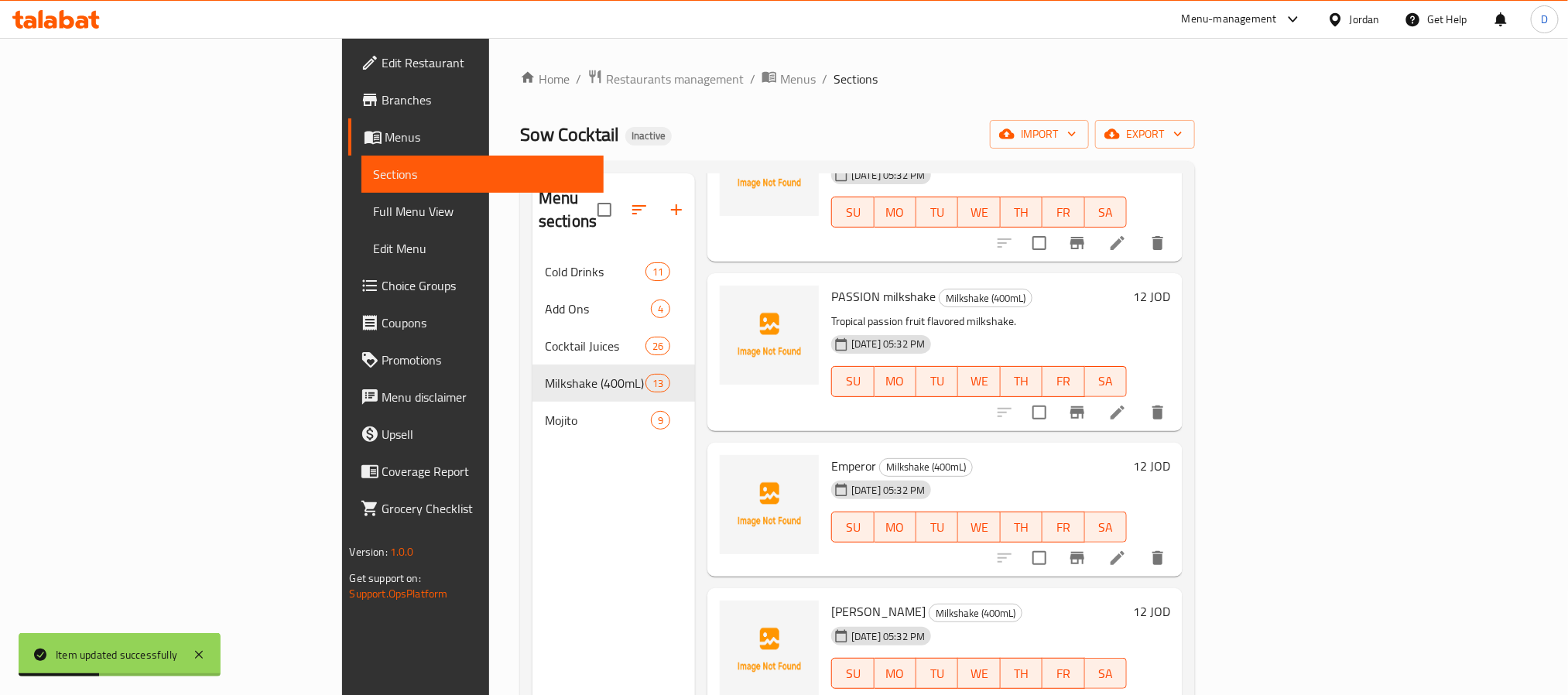
scroll to position [1160, 0]
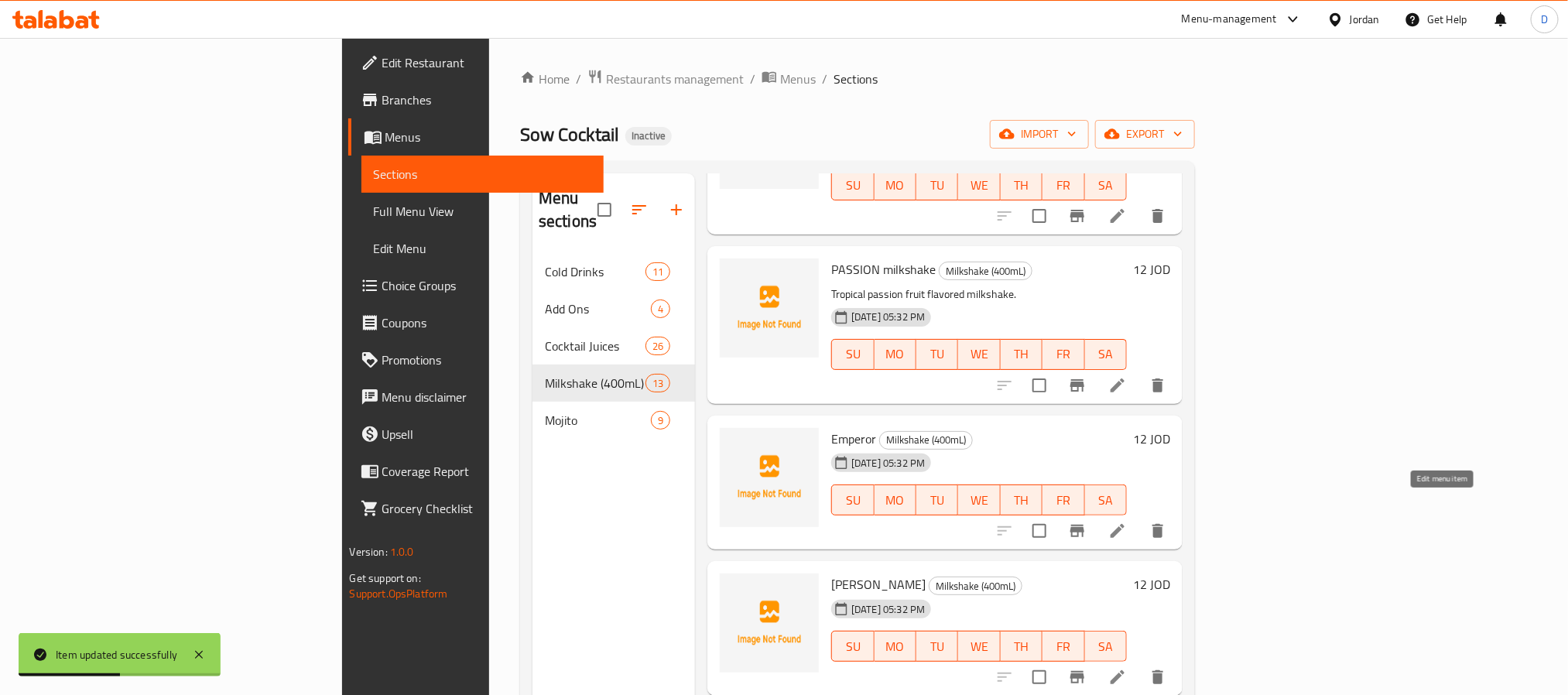
click at [1127, 521] on icon at bounding box center [1118, 530] width 18 height 18
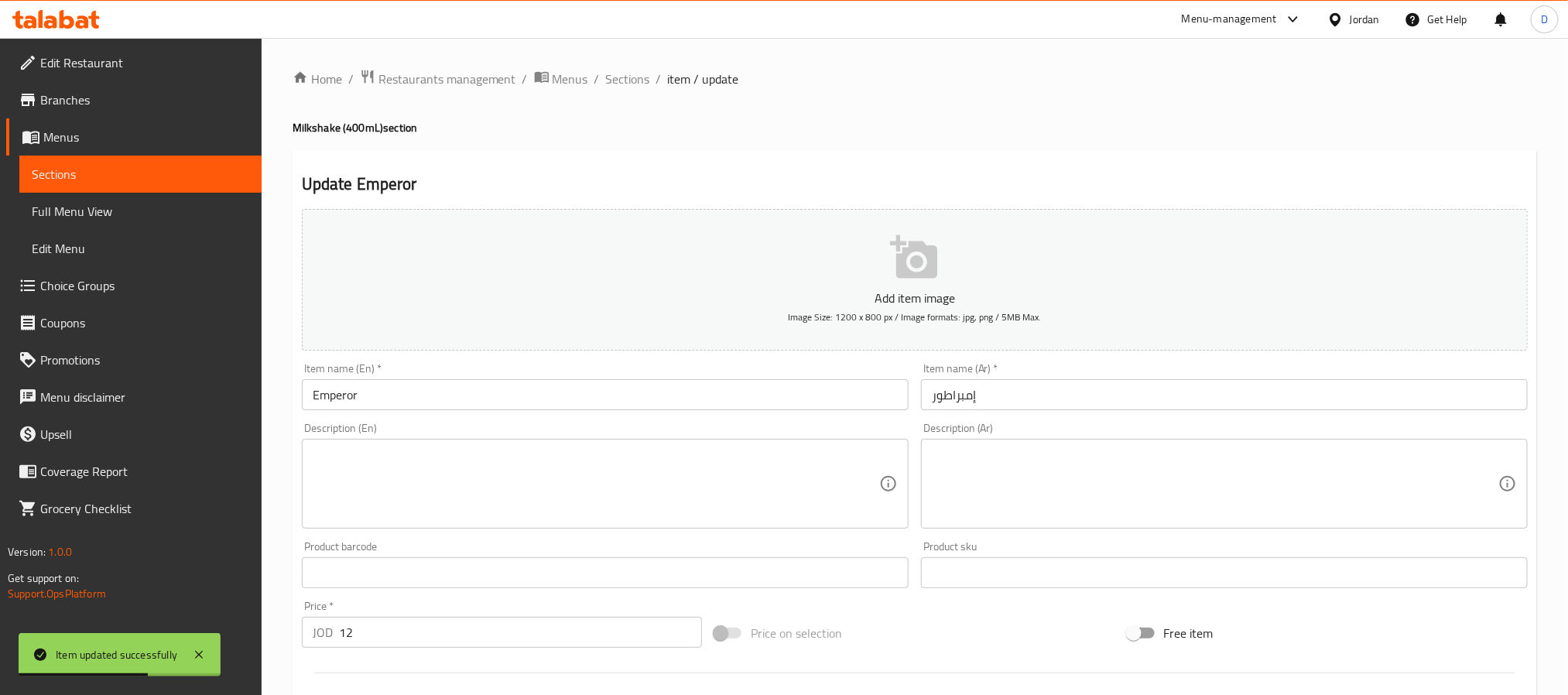
click at [931, 393] on input "إمبراطور" at bounding box center [1224, 394] width 607 height 31
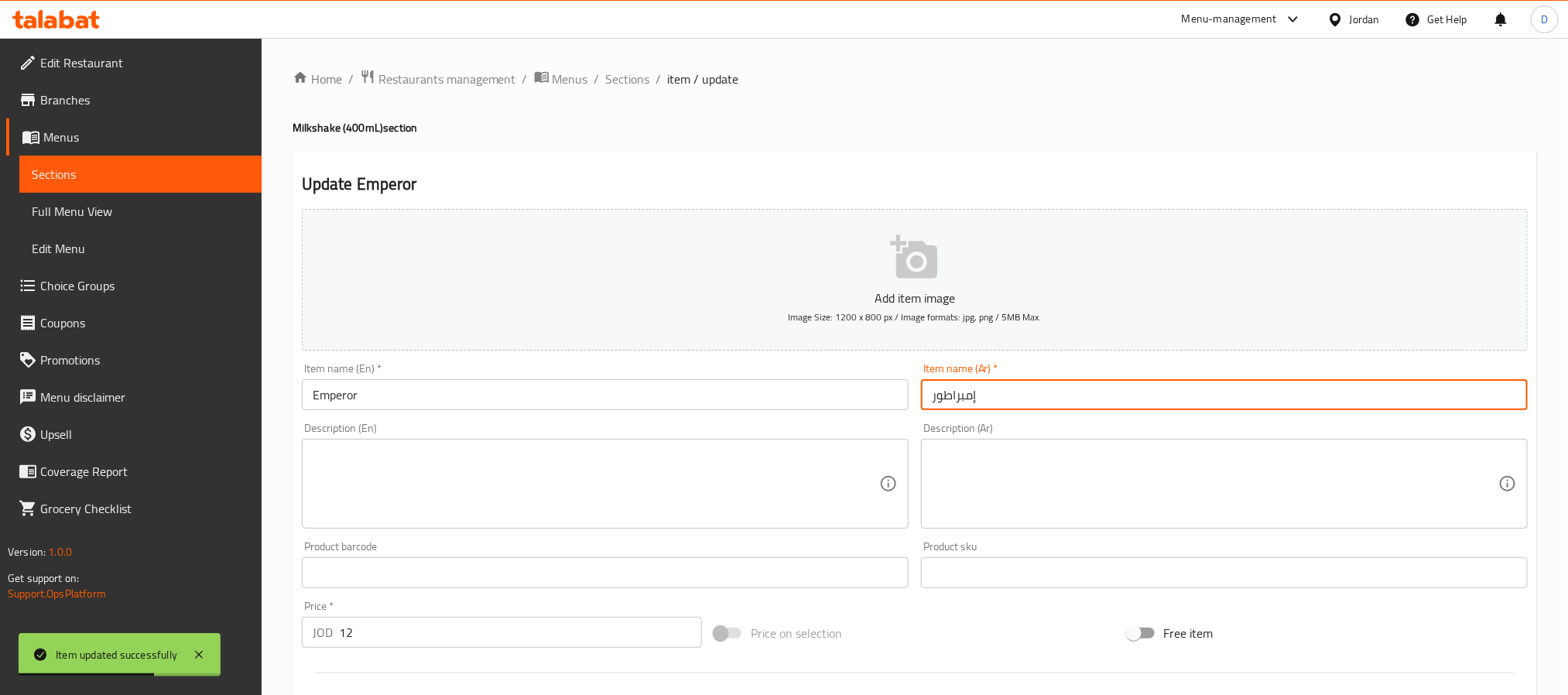
paste input "ميلك شيك"
type input "ميلك شيك إمبراطور"
click at [809, 388] on input "Emperor" at bounding box center [605, 394] width 607 height 31
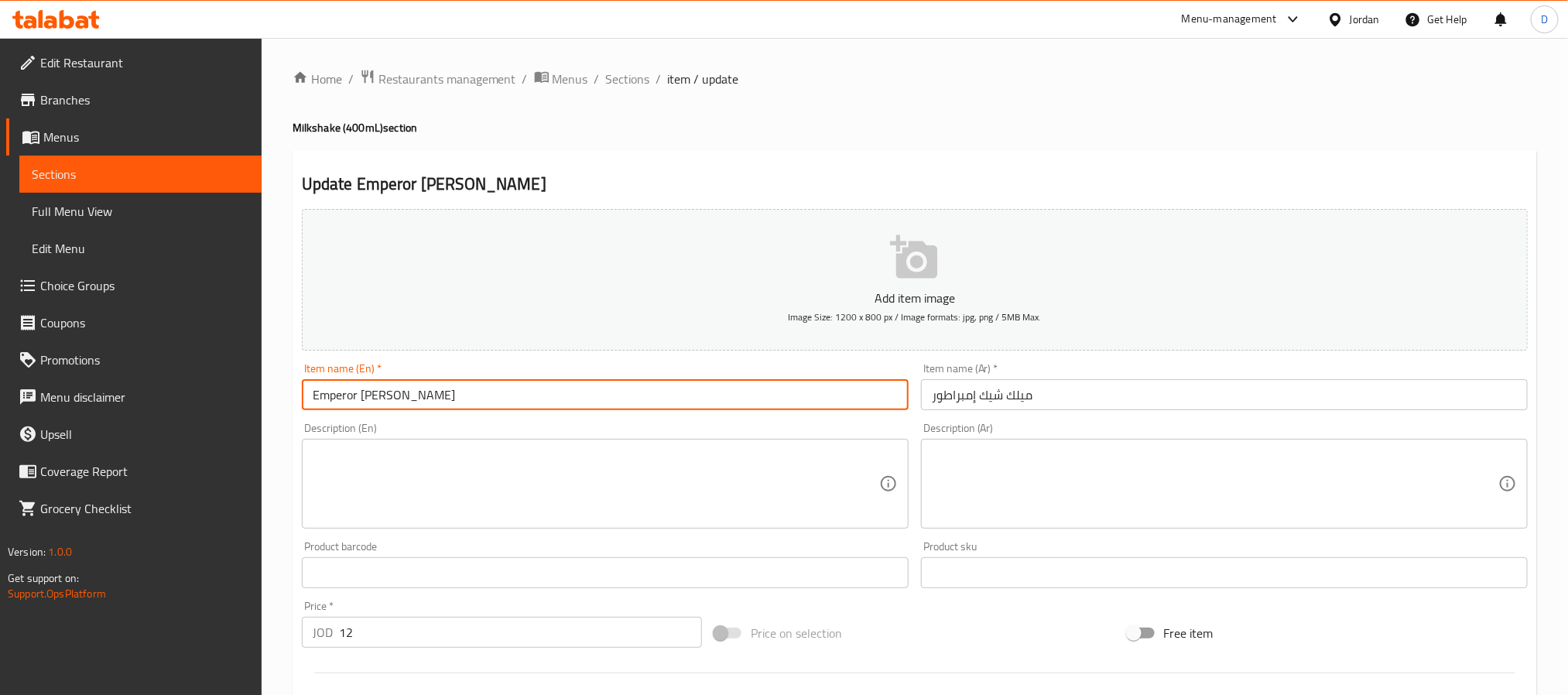
type input "Emperor milkshake"
click at [639, 78] on span "Sections" at bounding box center [628, 78] width 44 height 18
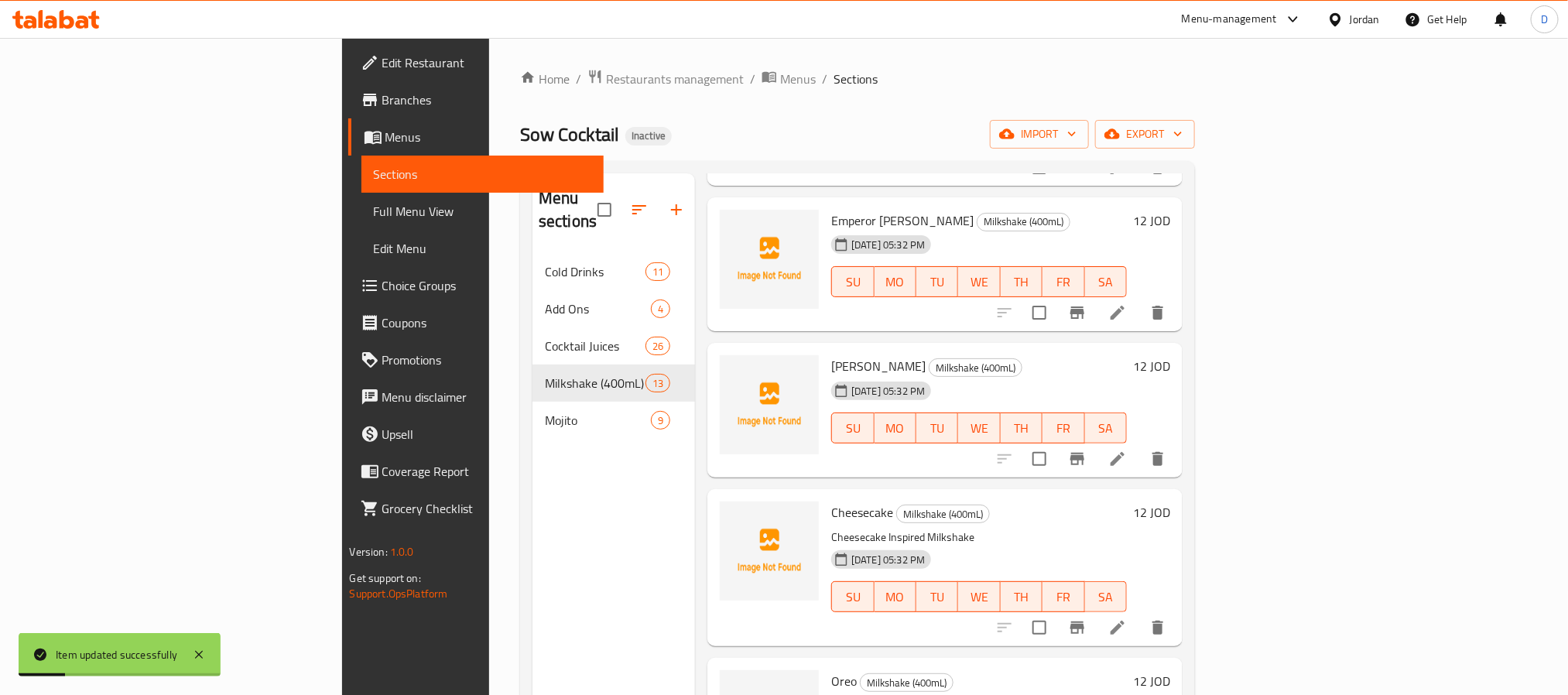
scroll to position [1392, 0]
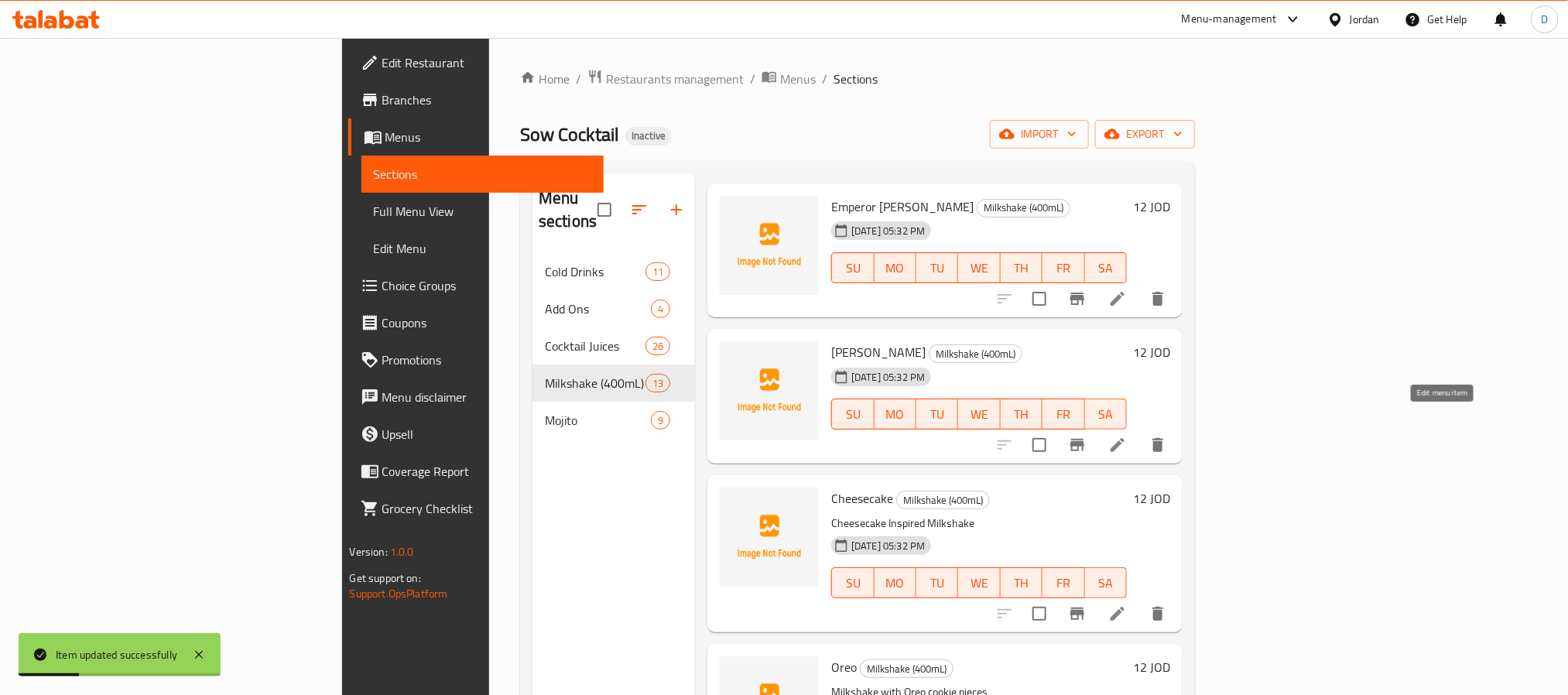
click at [1127, 436] on icon at bounding box center [1118, 444] width 18 height 18
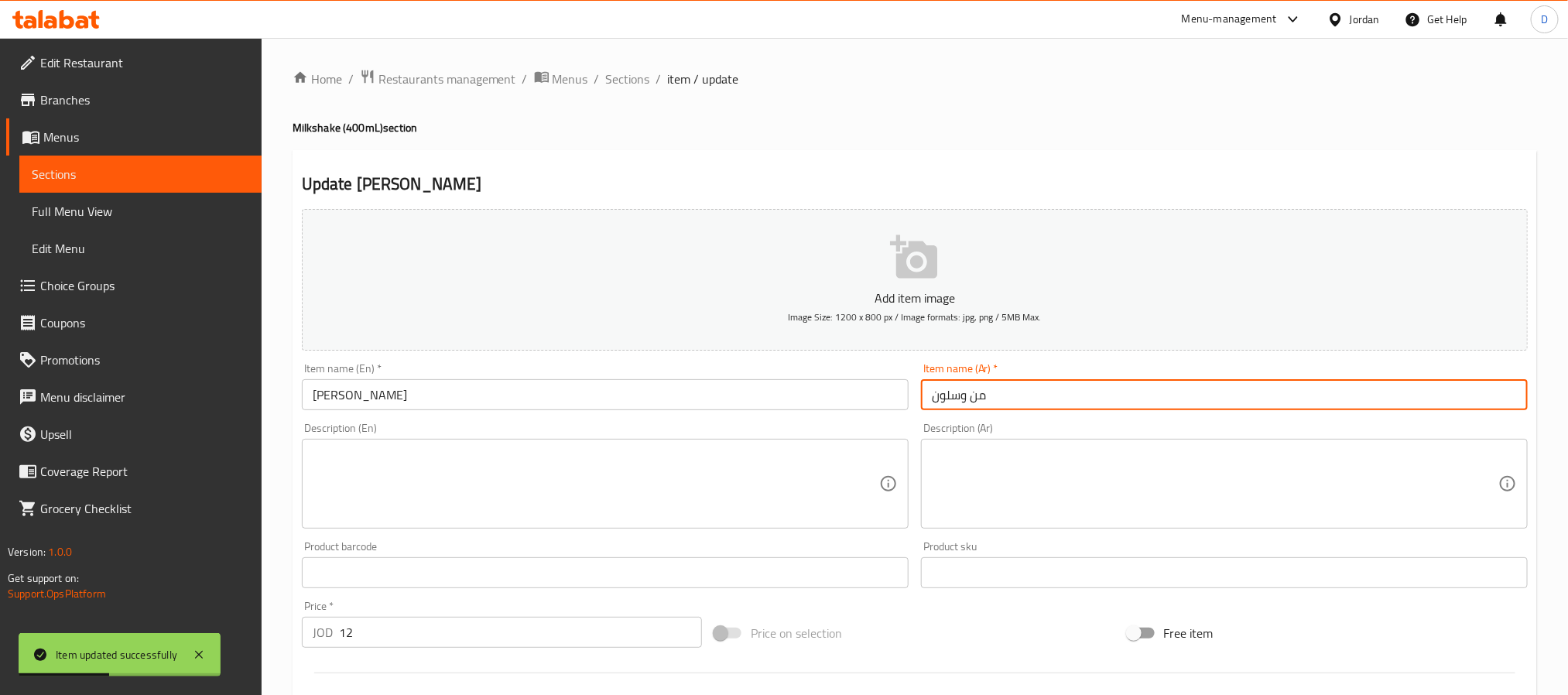
click at [929, 397] on input "من وسلون" at bounding box center [1224, 394] width 607 height 31
paste input "ميلك شيك"
type input "ميلك شيك من وسلون"
click at [801, 392] on input "[PERSON_NAME]" at bounding box center [605, 394] width 607 height 31
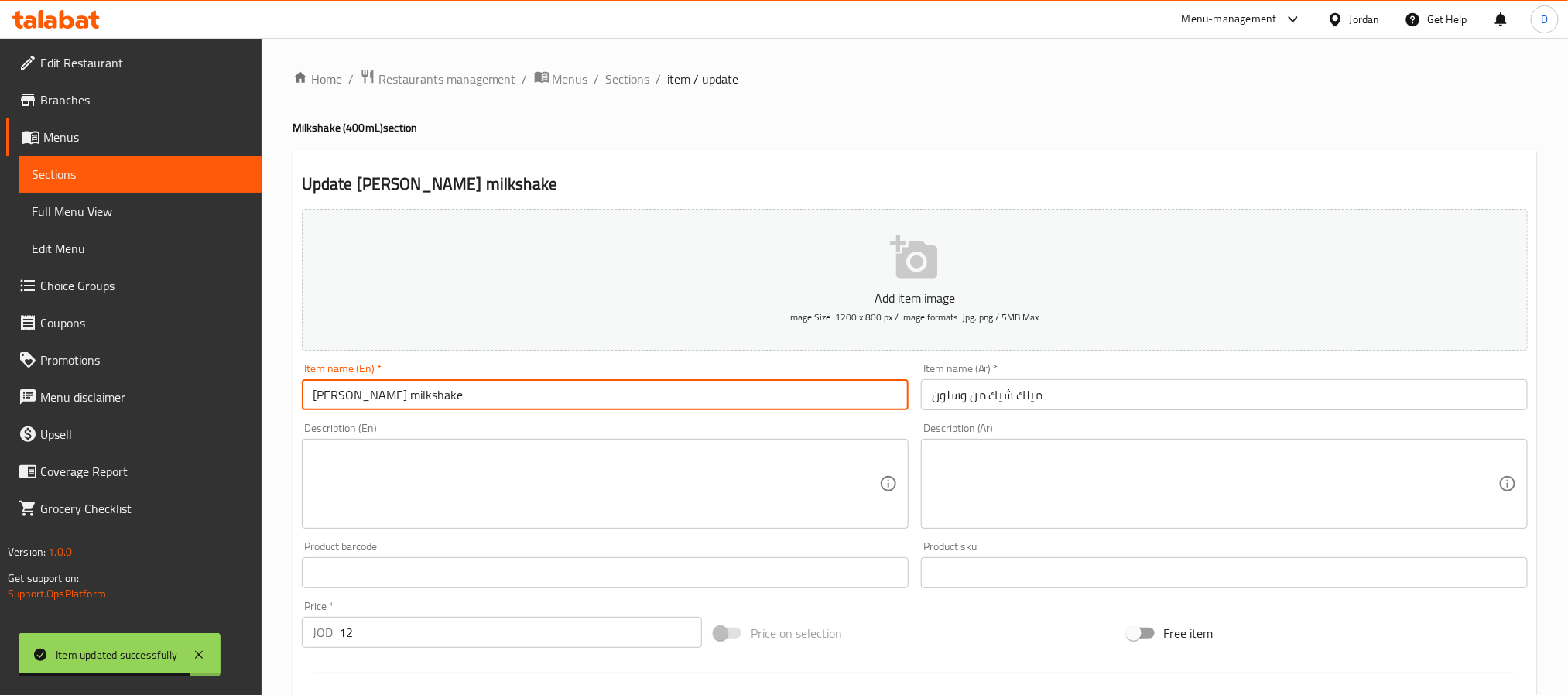
type input "Min Wesloun milkshake"
click at [625, 73] on span "Sections" at bounding box center [628, 78] width 44 height 18
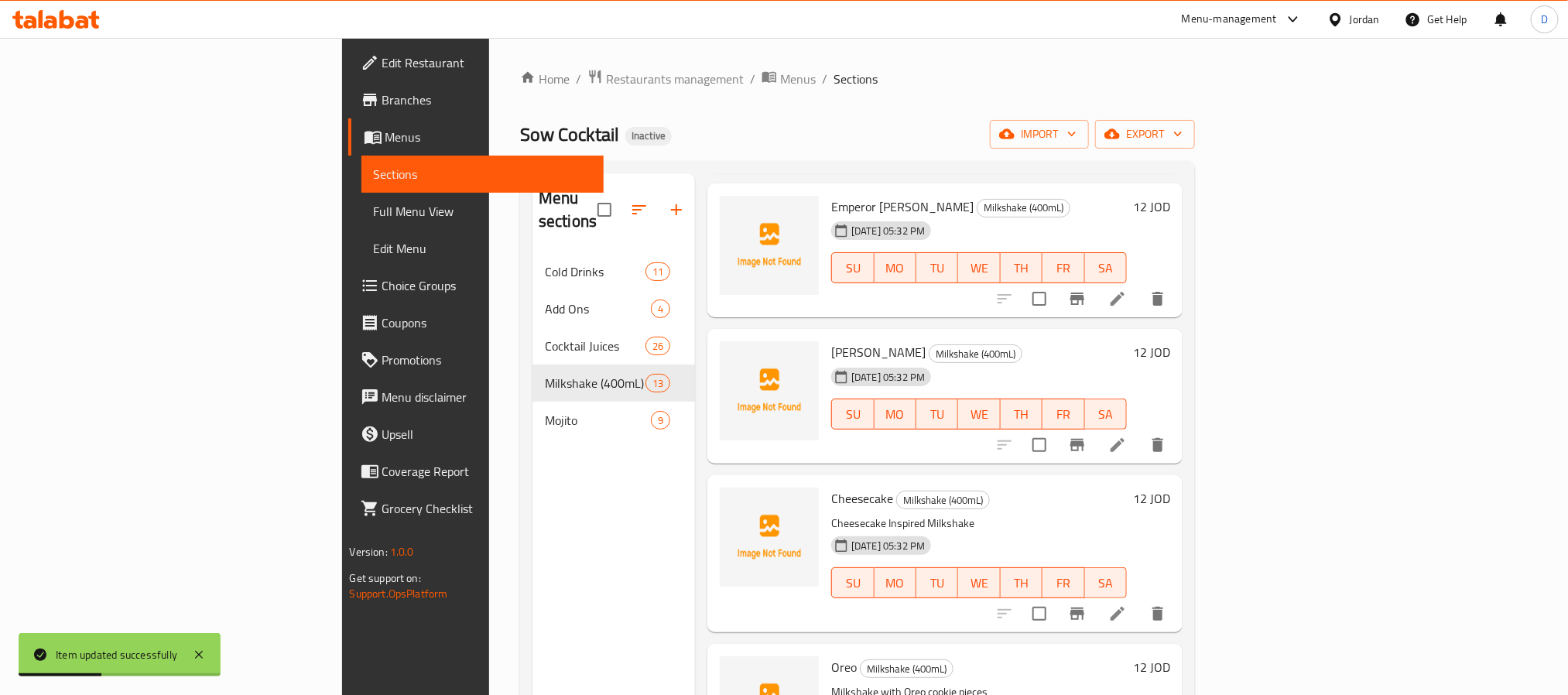
scroll to position [1470, 0]
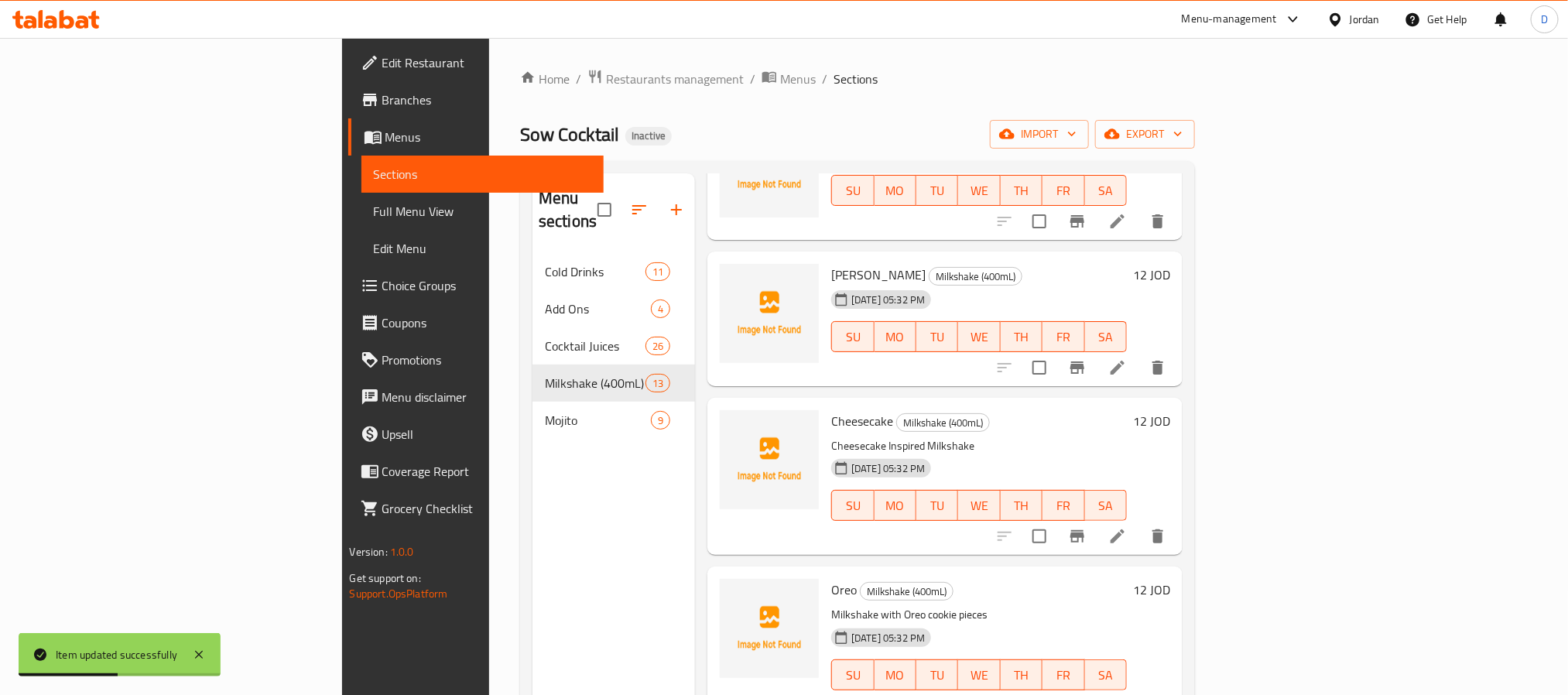
click at [1139, 523] on li at bounding box center [1118, 536] width 43 height 28
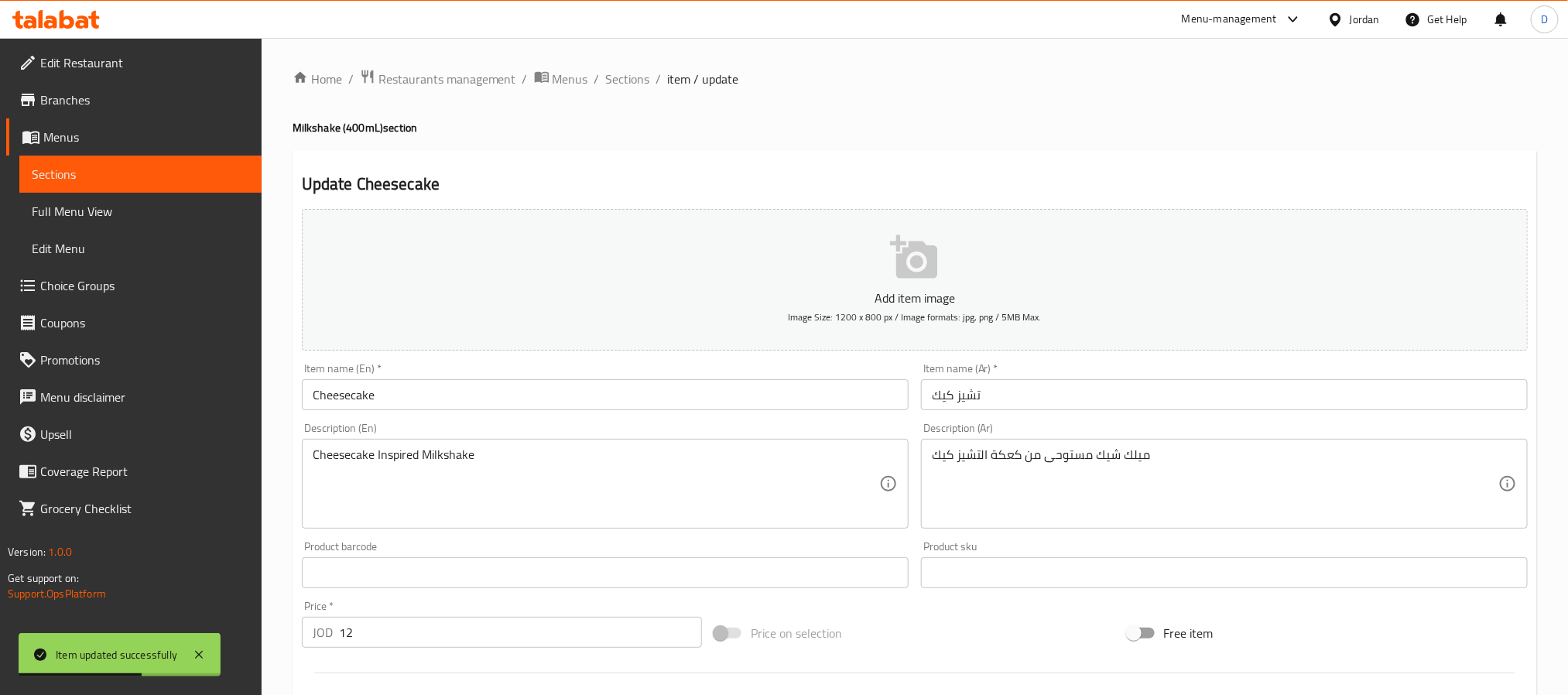
click at [929, 398] on input "تشيز كيك" at bounding box center [1224, 394] width 607 height 31
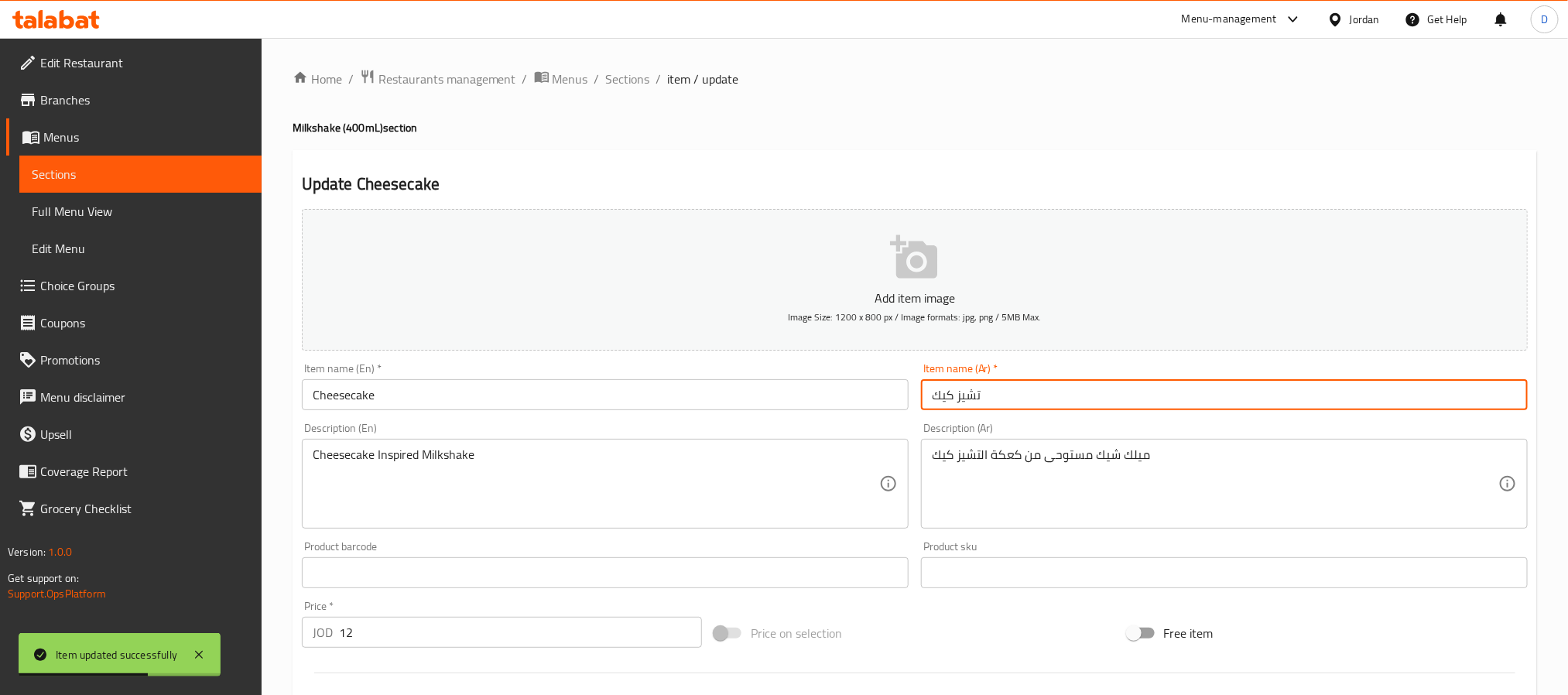
paste input "ميلك شيك"
type input "ميلك شيك تشيز كيك"
click at [799, 388] on input "Cheesecake" at bounding box center [605, 394] width 607 height 31
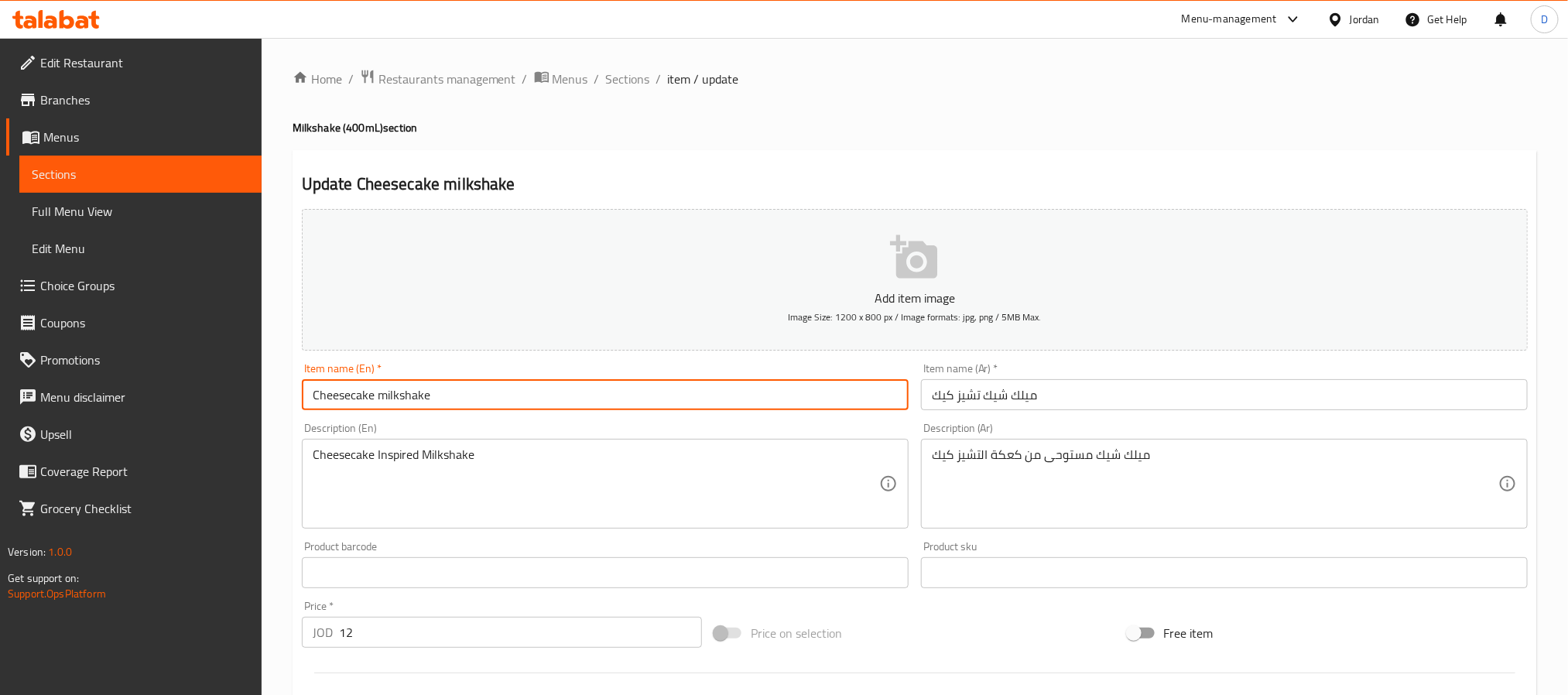
type input "Cheesecake milkshake"
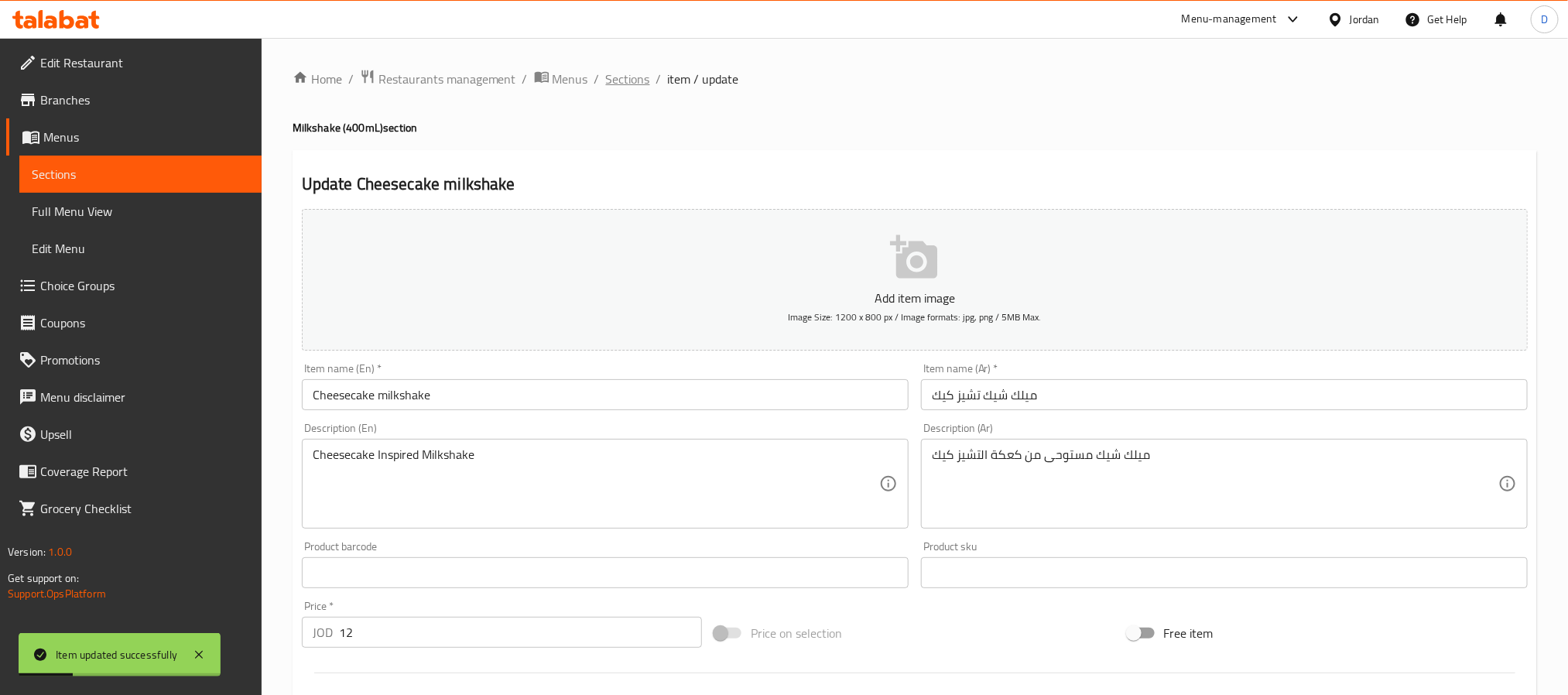
click at [620, 84] on span "Sections" at bounding box center [628, 78] width 44 height 18
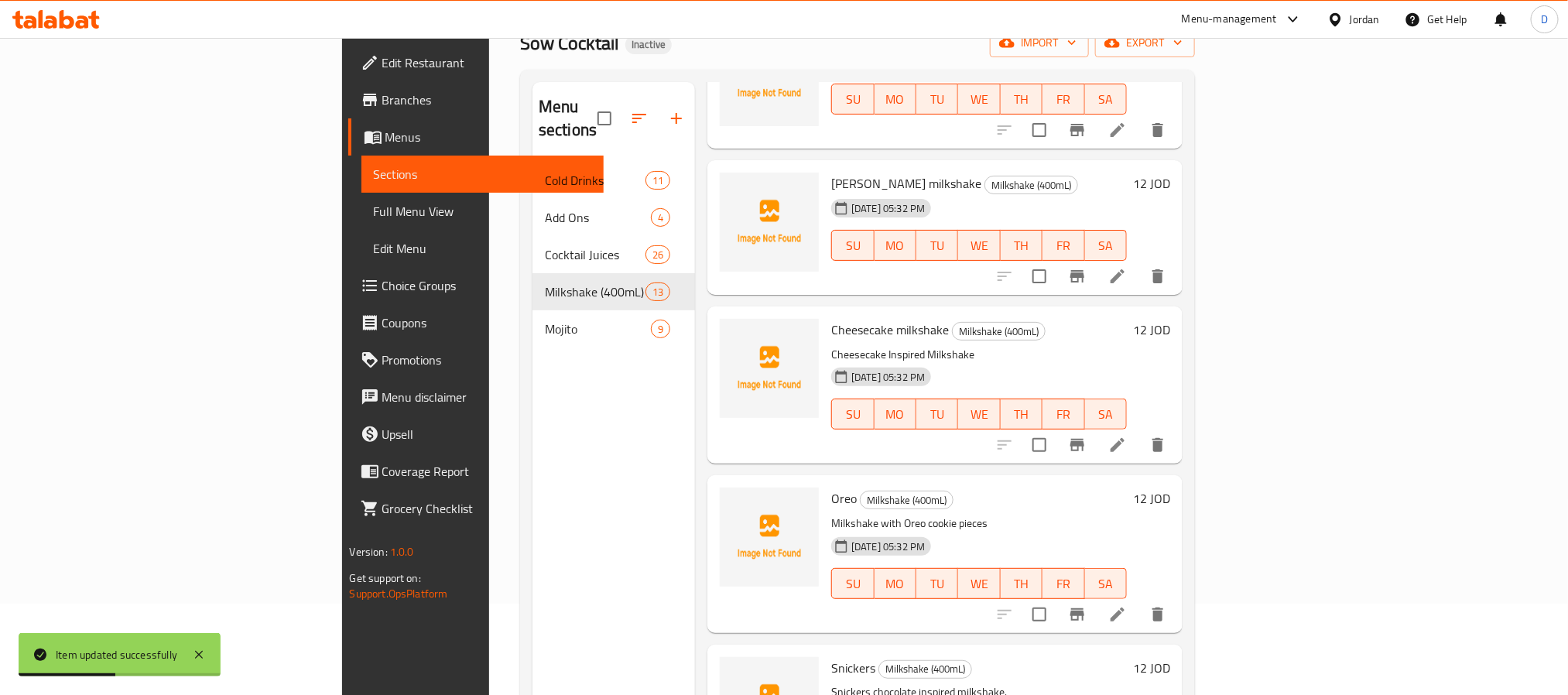
scroll to position [217, 0]
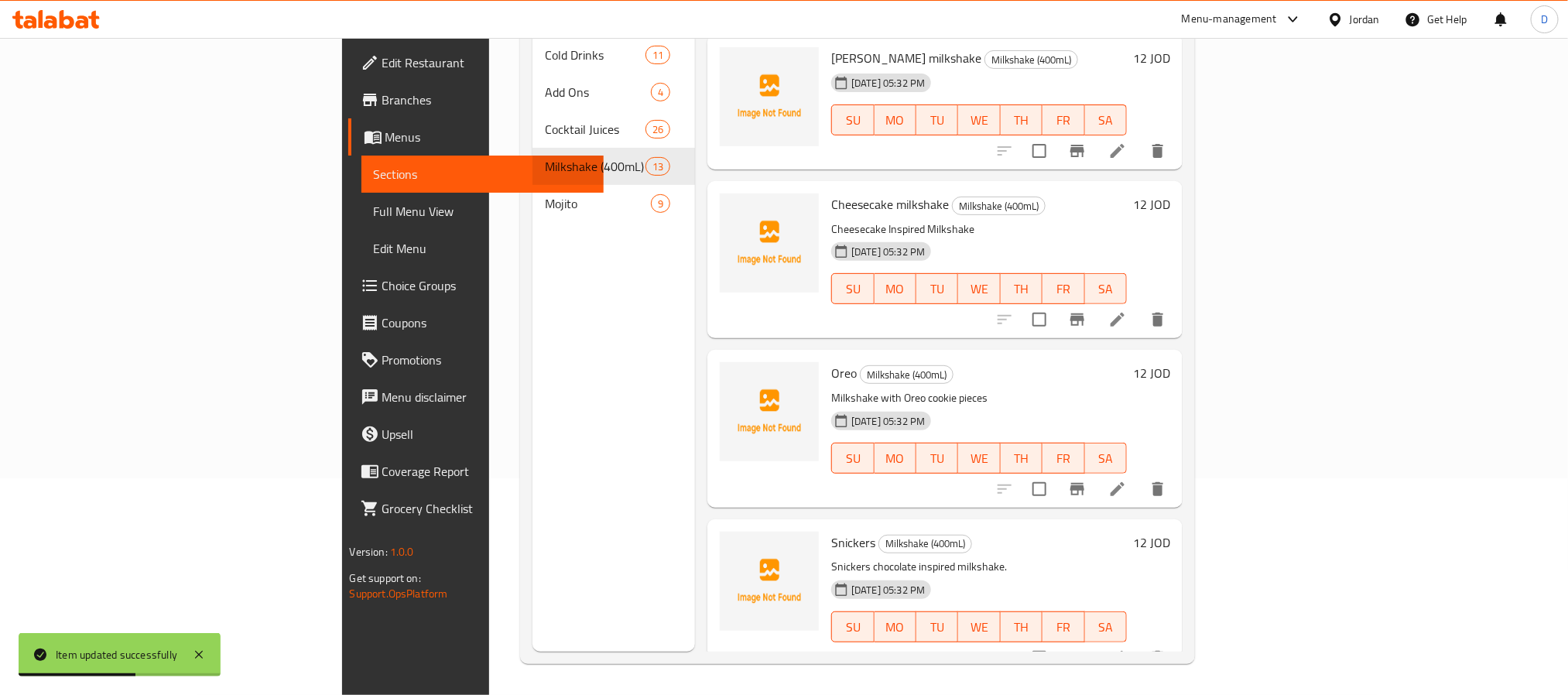
click at [1139, 475] on li at bounding box center [1118, 488] width 43 height 28
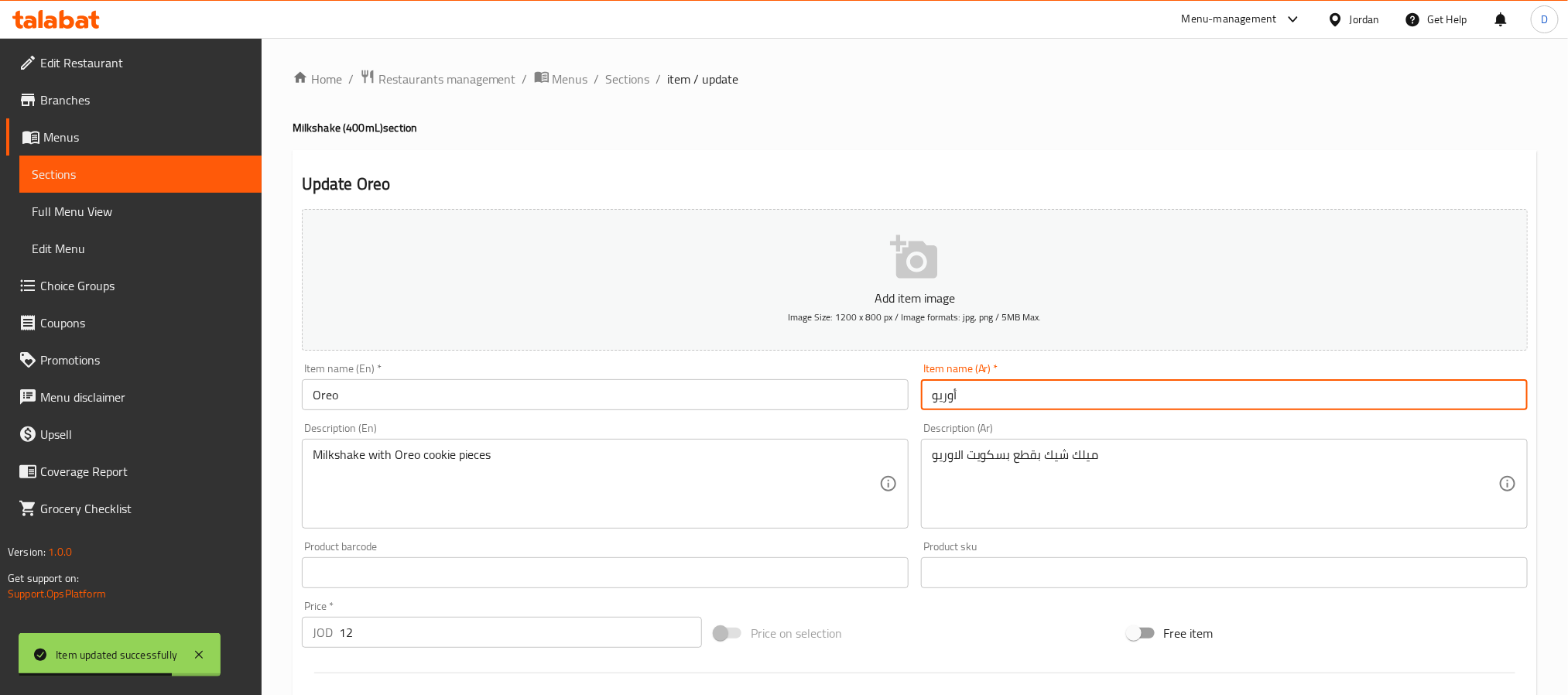
click at [929, 400] on input "أوريو" at bounding box center [1224, 394] width 607 height 31
paste input "ميلك شيك"
type input "ميلك شيك أوريو"
click at [815, 401] on input "Oreo" at bounding box center [605, 394] width 607 height 31
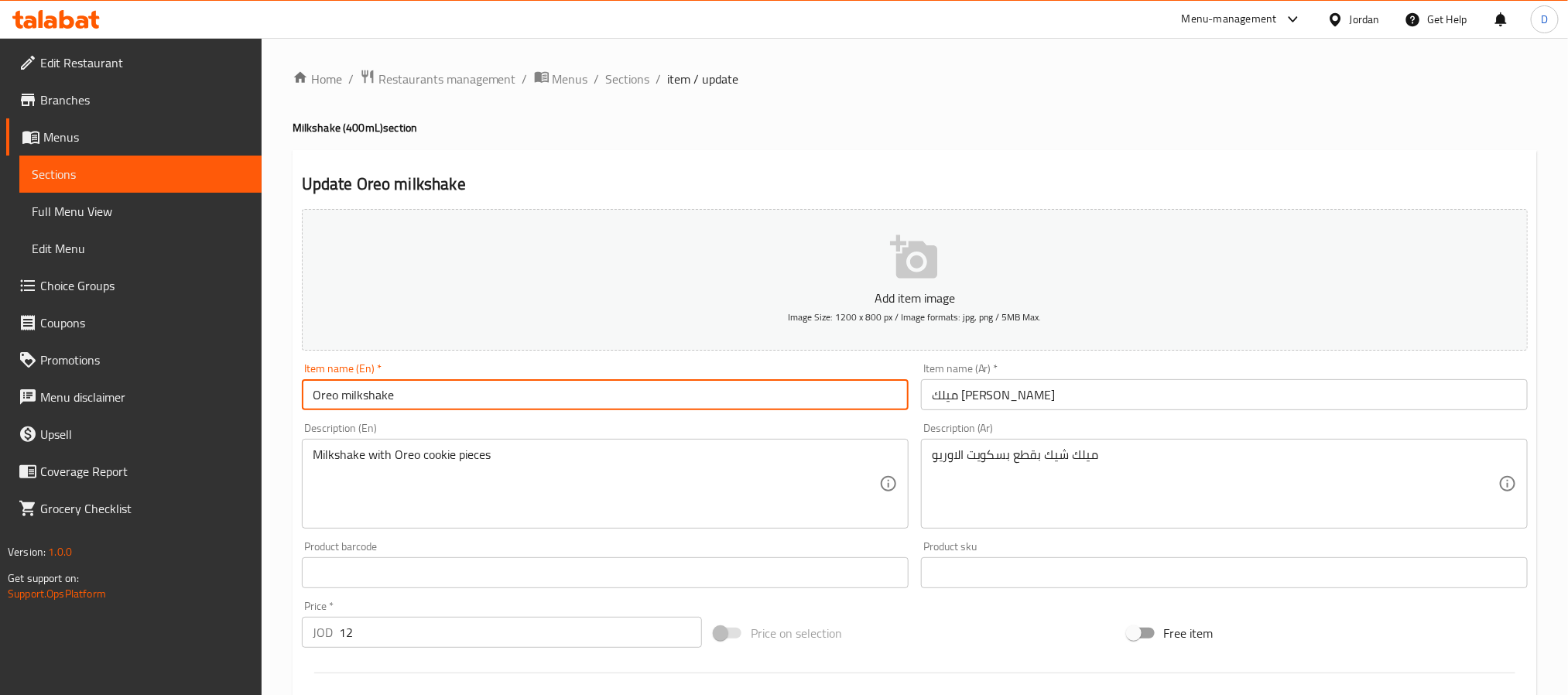
type input "Oreo milkshake"
click at [630, 93] on div "Home / Restaurants management / Menus / Sections / item / update Milkshake (400…" at bounding box center [915, 565] width 1245 height 994
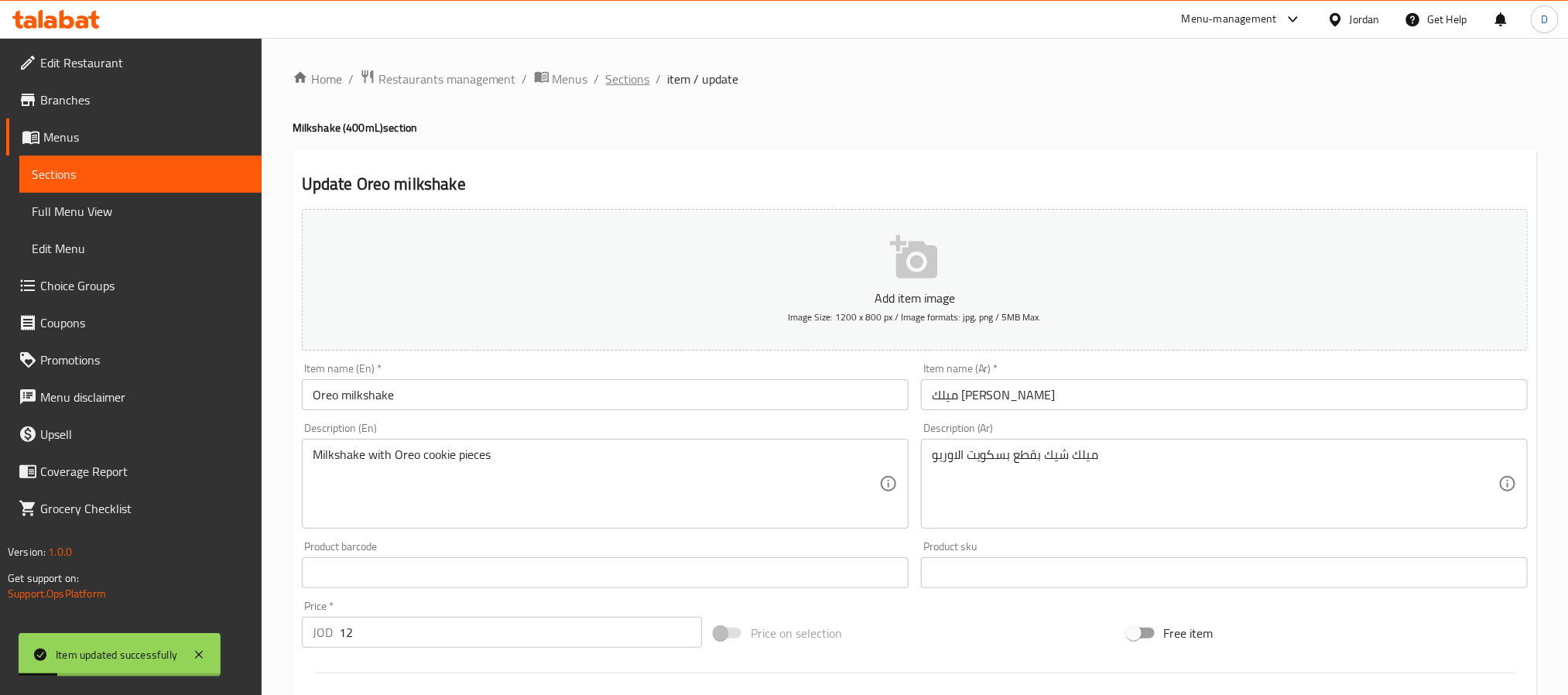
click at [631, 82] on span "Sections" at bounding box center [628, 78] width 44 height 18
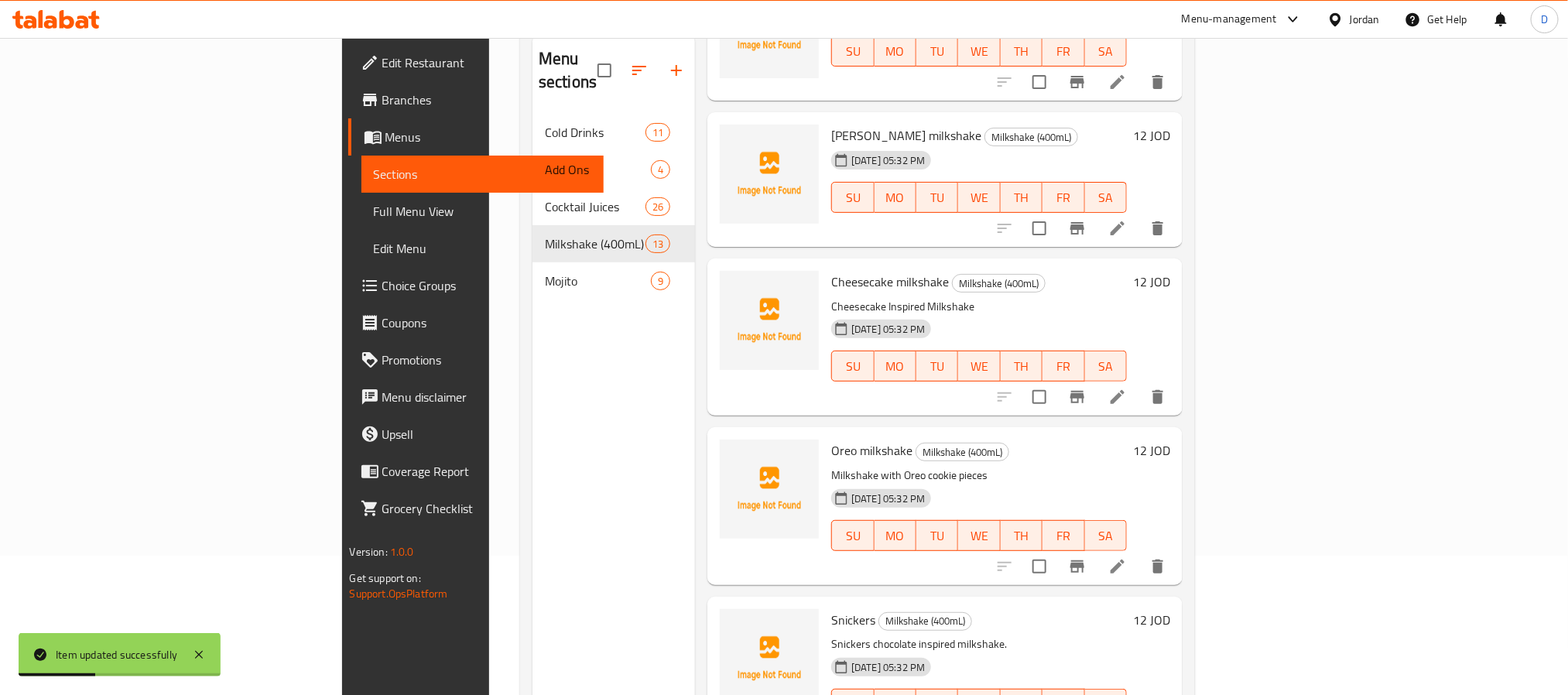
scroll to position [217, 0]
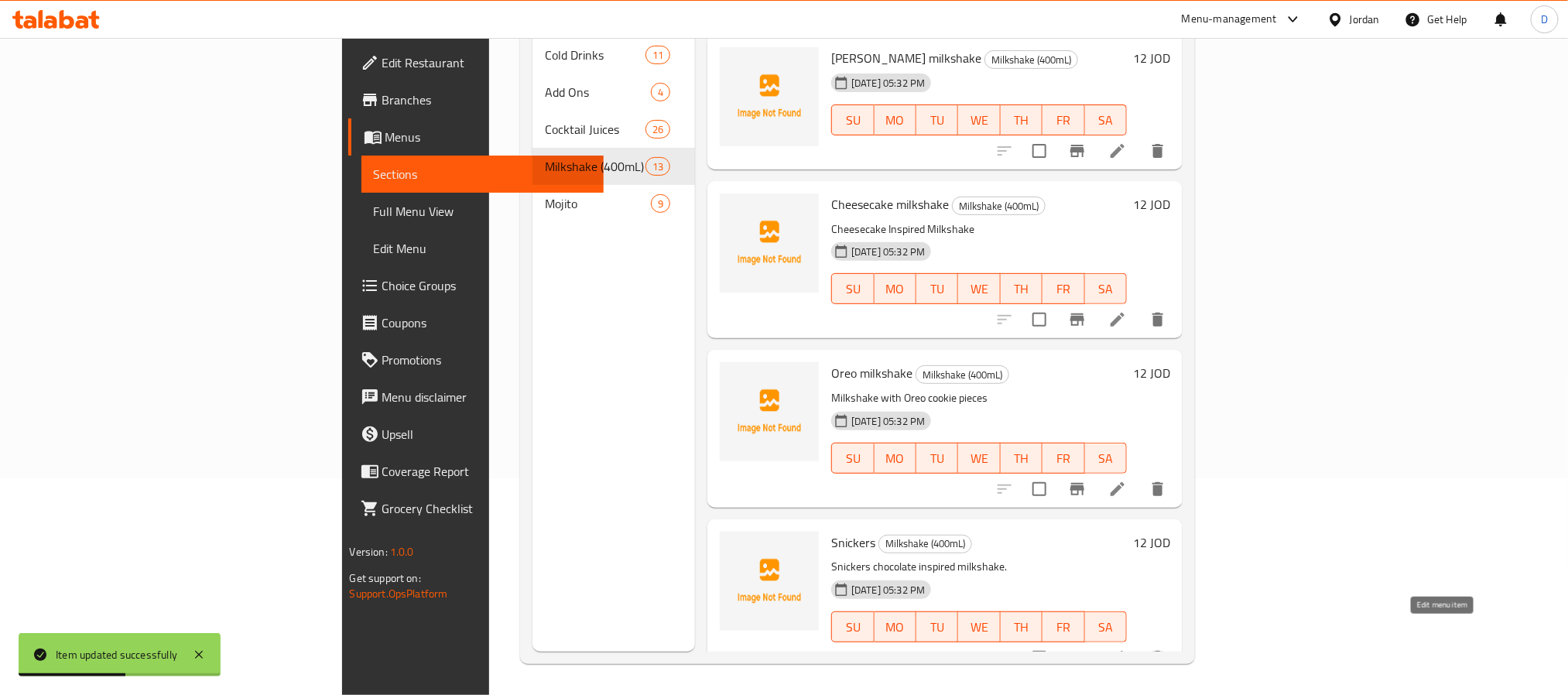
click at [1125, 651] on icon at bounding box center [1117, 657] width 14 height 14
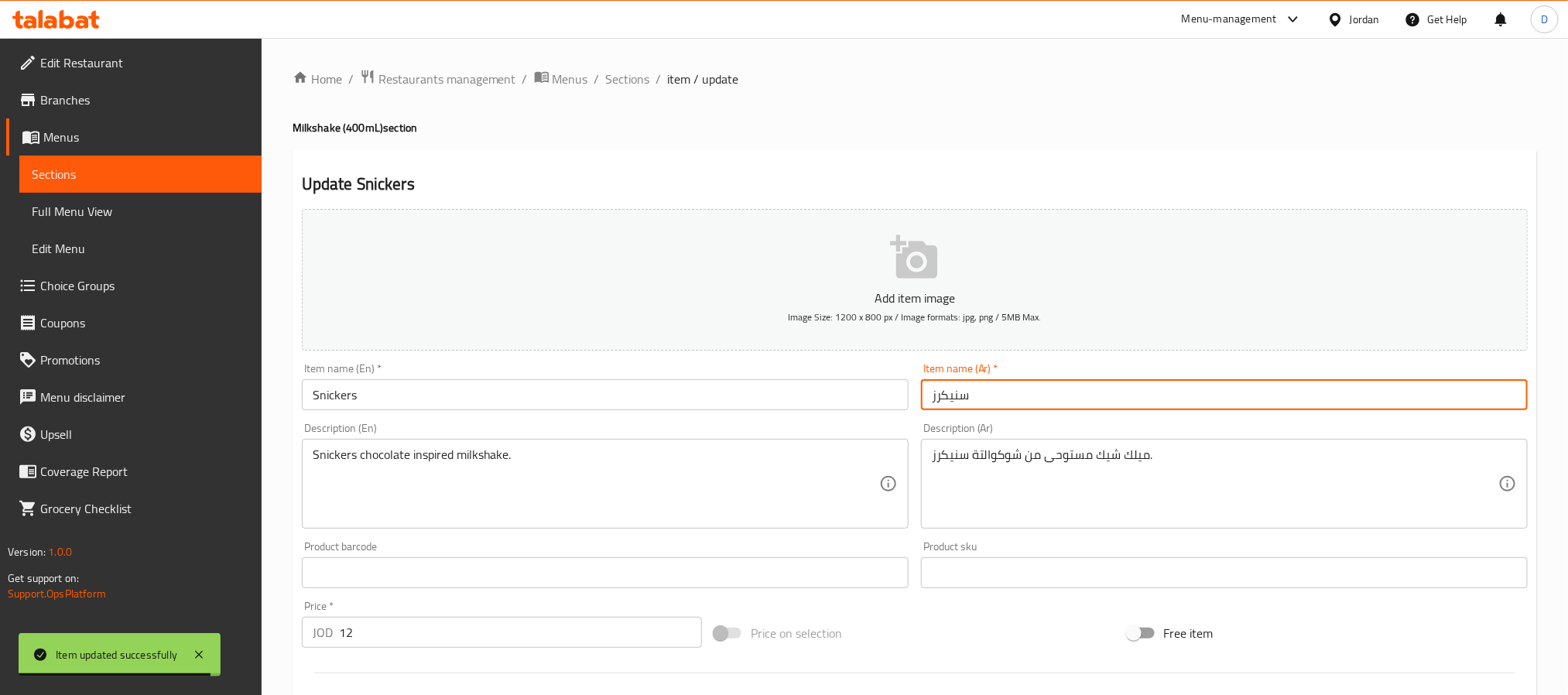
click at [925, 401] on input "سنيكرز" at bounding box center [1224, 394] width 607 height 31
paste input "ميلك شيك"
type input "ميلك شيك سنيكرز"
click at [823, 391] on input "Snickers" at bounding box center [605, 394] width 607 height 31
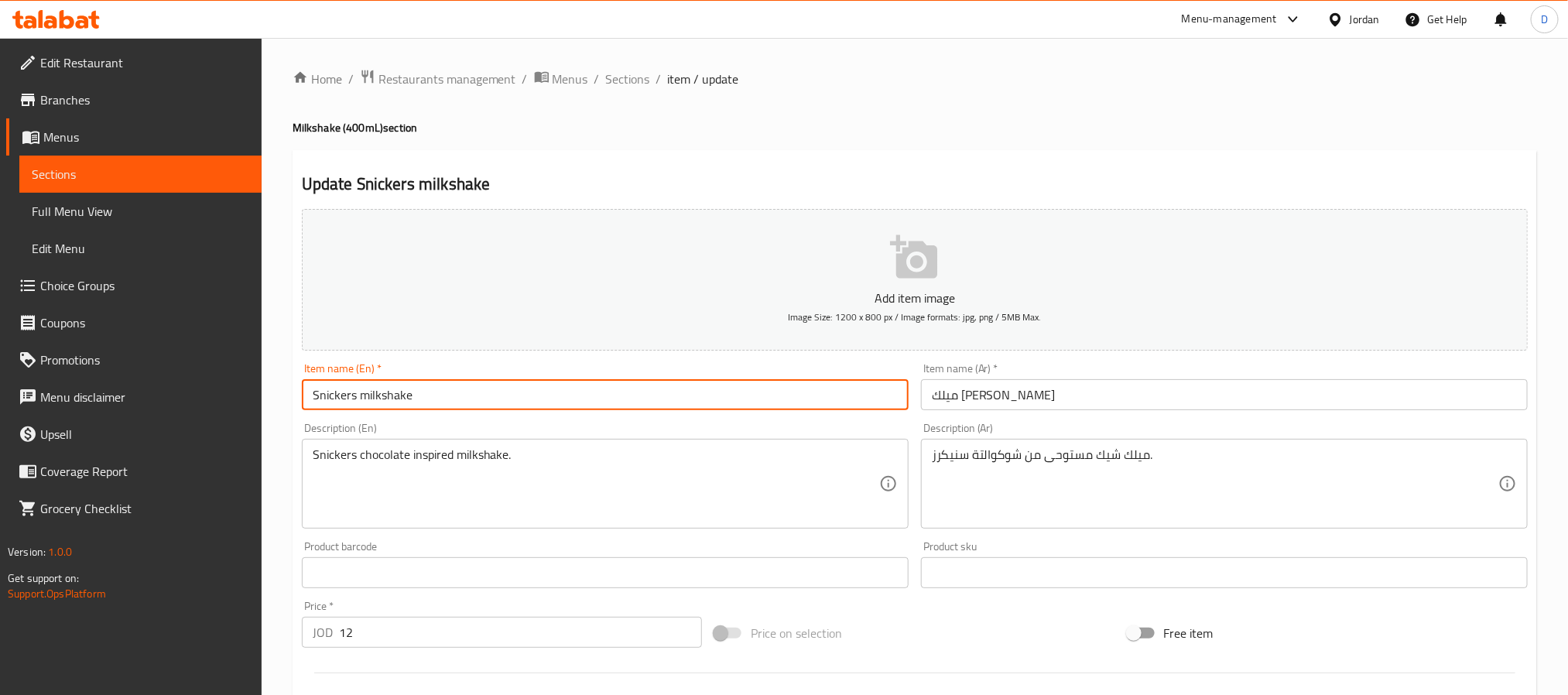
type input "Snickers milkshake"
click at [646, 70] on span "Sections" at bounding box center [628, 78] width 44 height 18
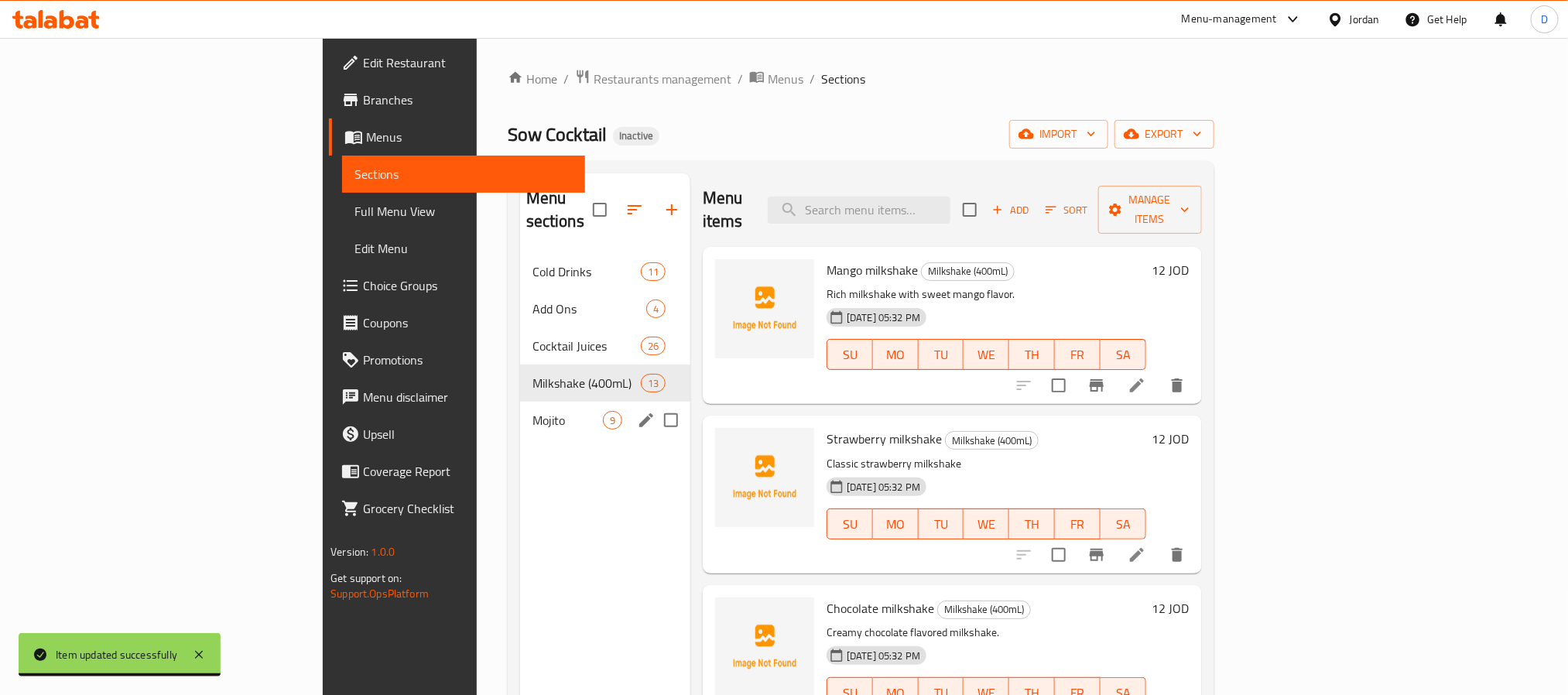
click at [520, 401] on div "Mojito 9" at bounding box center [605, 420] width 171 height 37
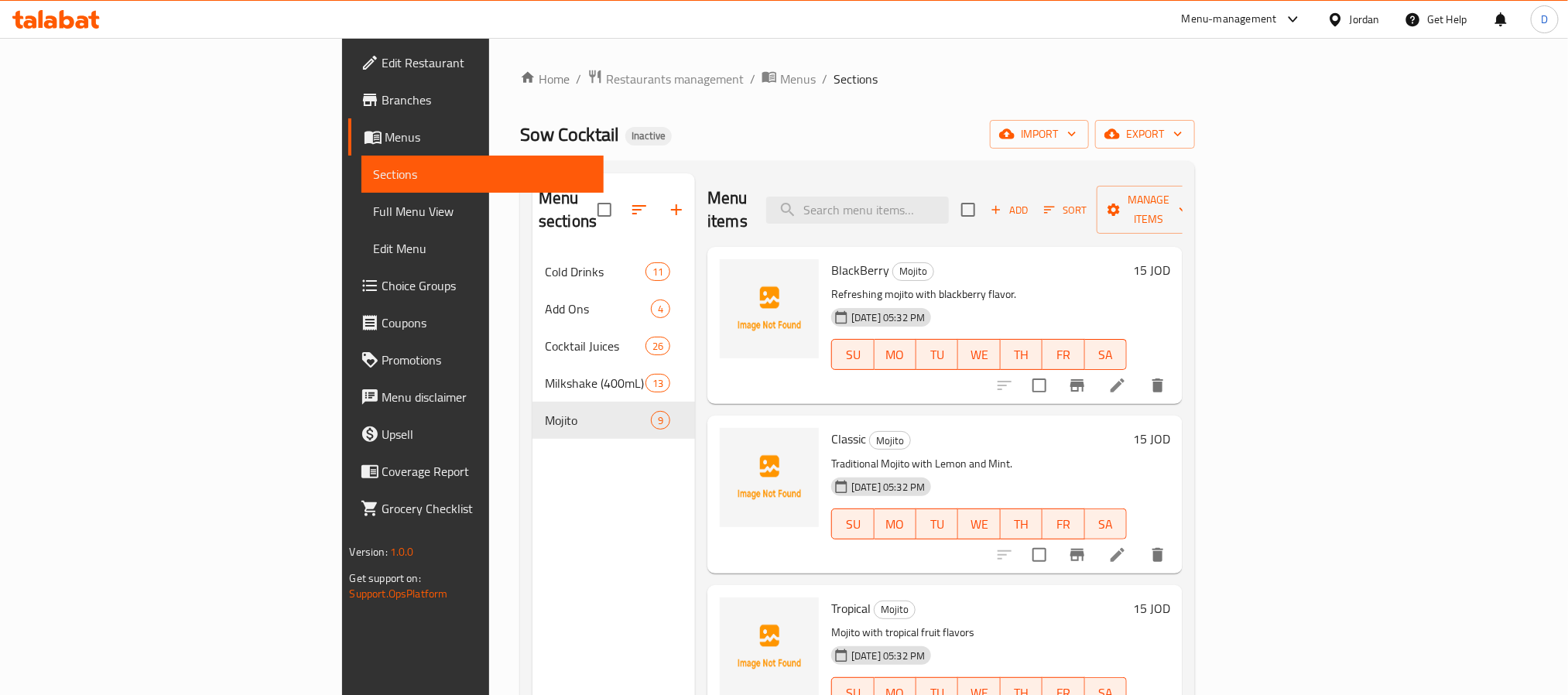
click at [1139, 372] on li at bounding box center [1118, 385] width 43 height 28
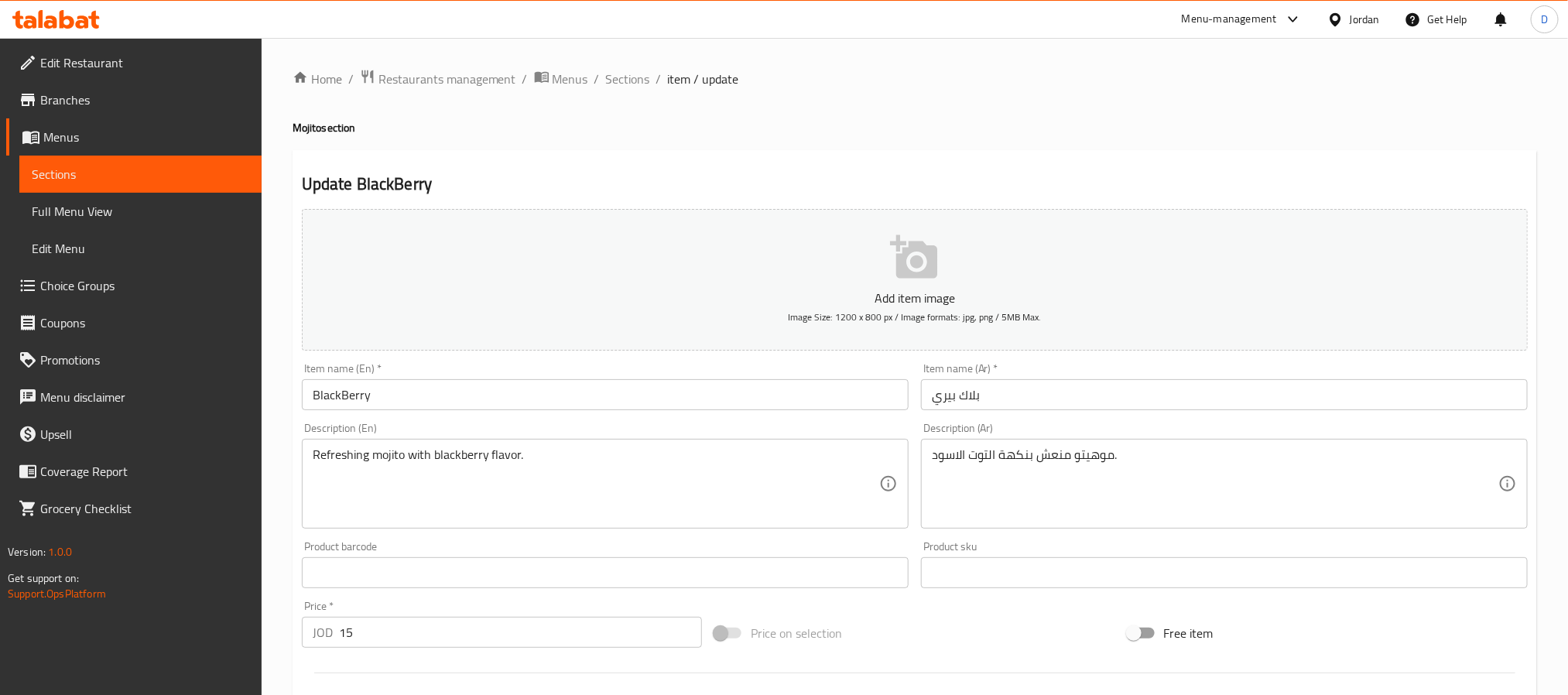
click at [556, 404] on input "BlackBerry" at bounding box center [605, 394] width 607 height 31
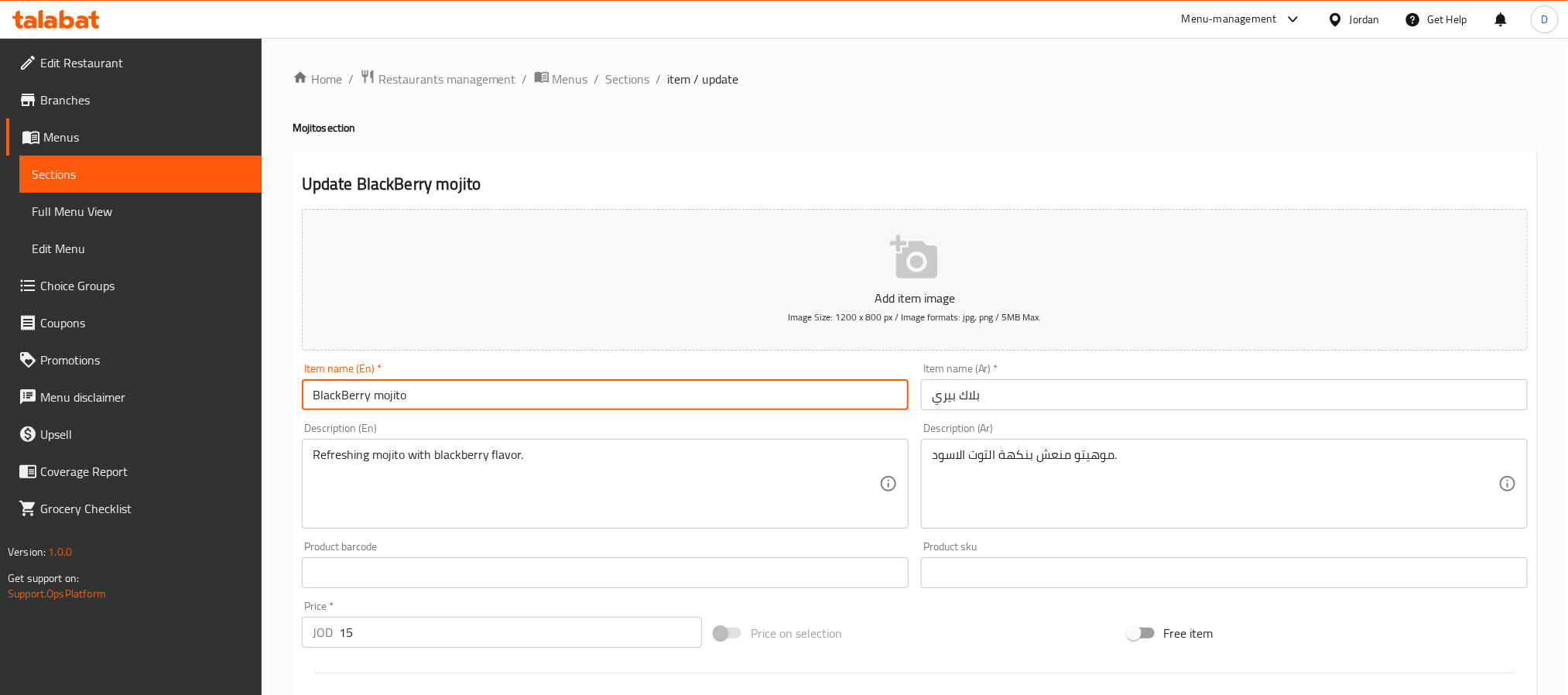
type input "BlackBerry mojito"
click at [920, 392] on div "Item name (Ar)   * بلاك بيري Item name (Ar) *" at bounding box center [1224, 386] width 619 height 59
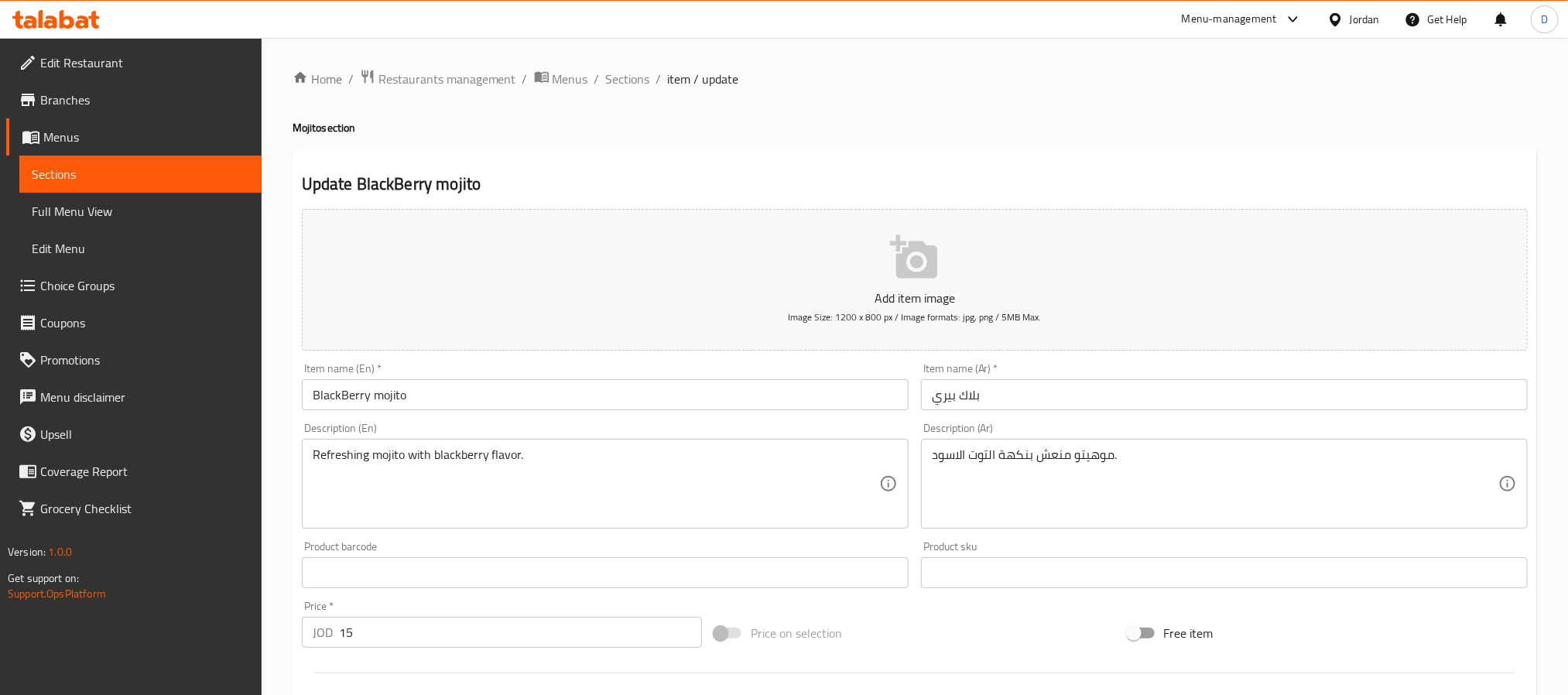
click at [933, 396] on input "بلاك بيري" at bounding box center [1224, 394] width 607 height 31
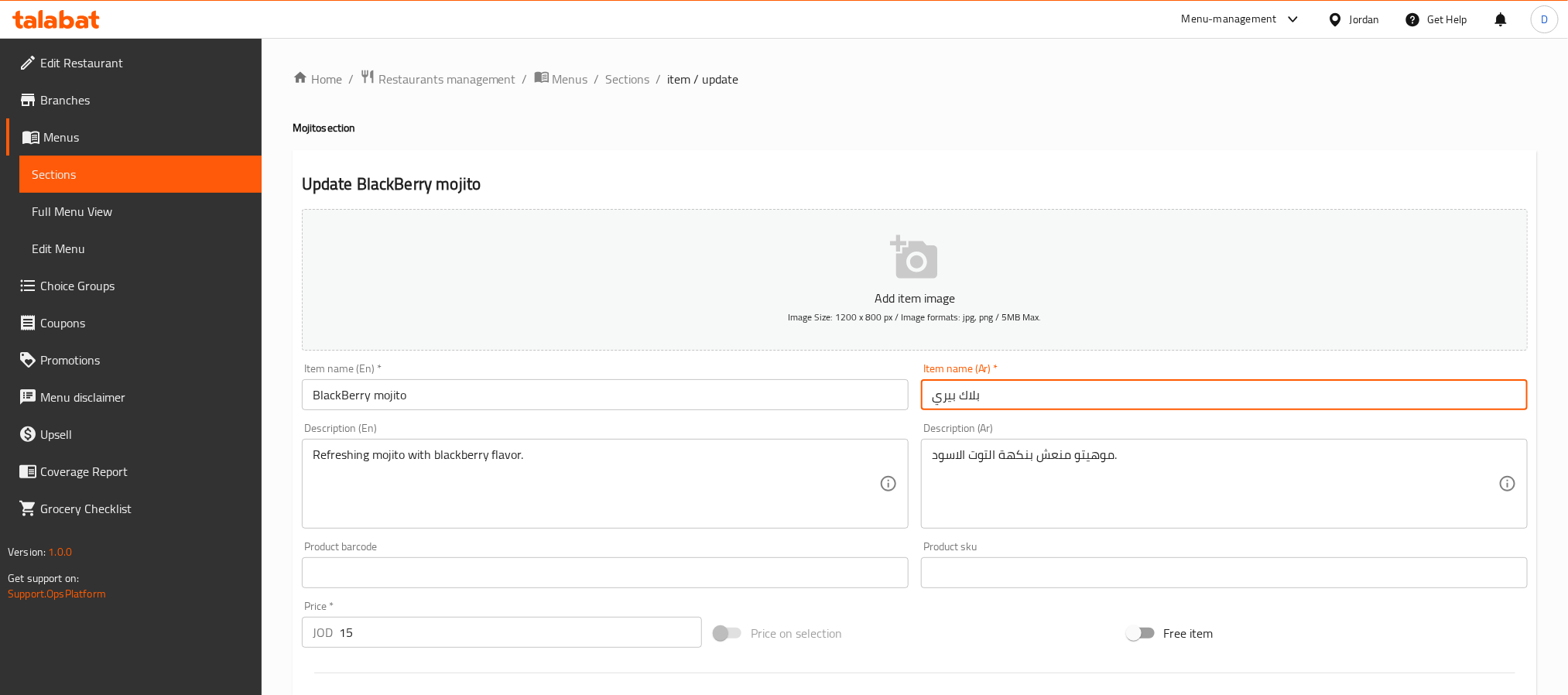
click at [1086, 460] on textarea "موهيتو منعش بنكهة التوت الاسود." at bounding box center [1215, 484] width 566 height 74
click at [925, 396] on input "بلاك بيري" at bounding box center [1224, 394] width 607 height 31
paste input "موهيتو"
type input "موهيتو بلاك بيري"
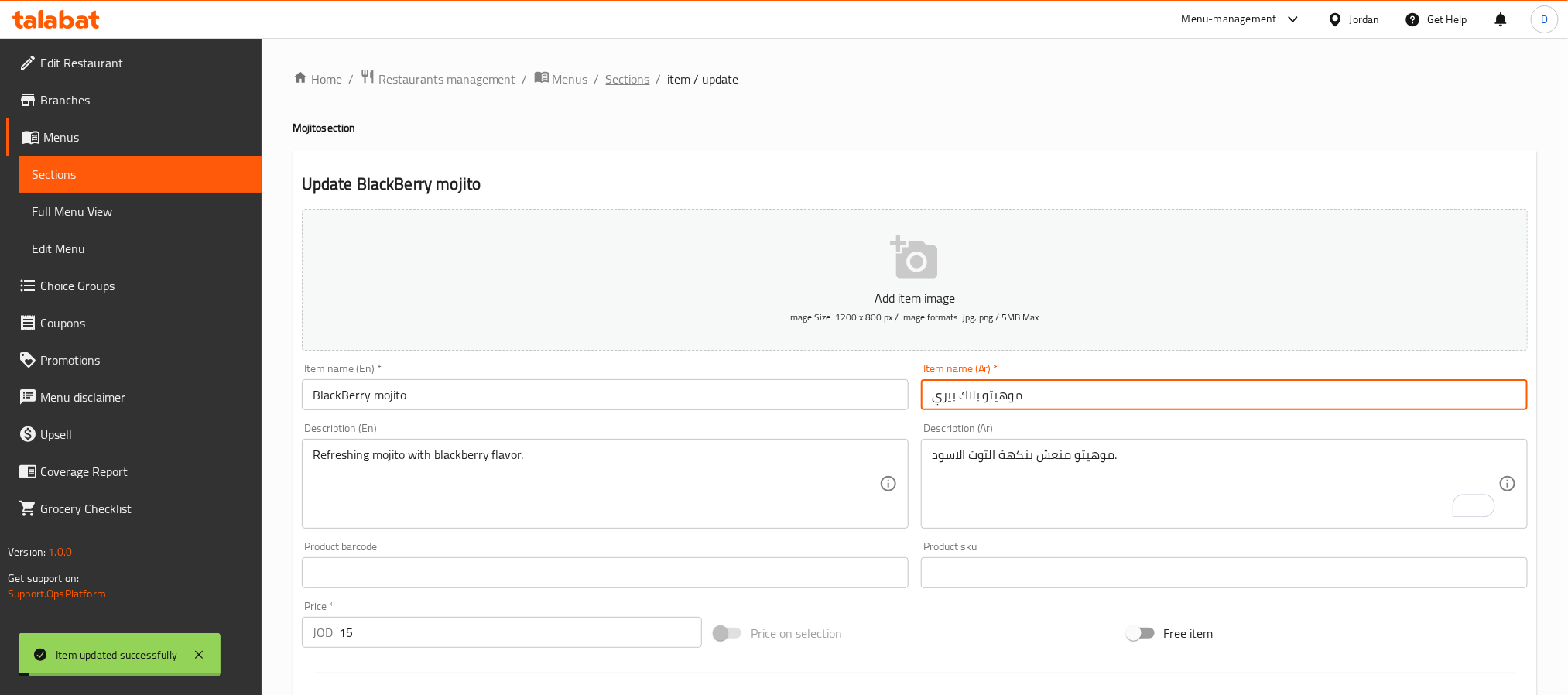
click at [623, 88] on span "Sections" at bounding box center [628, 78] width 44 height 18
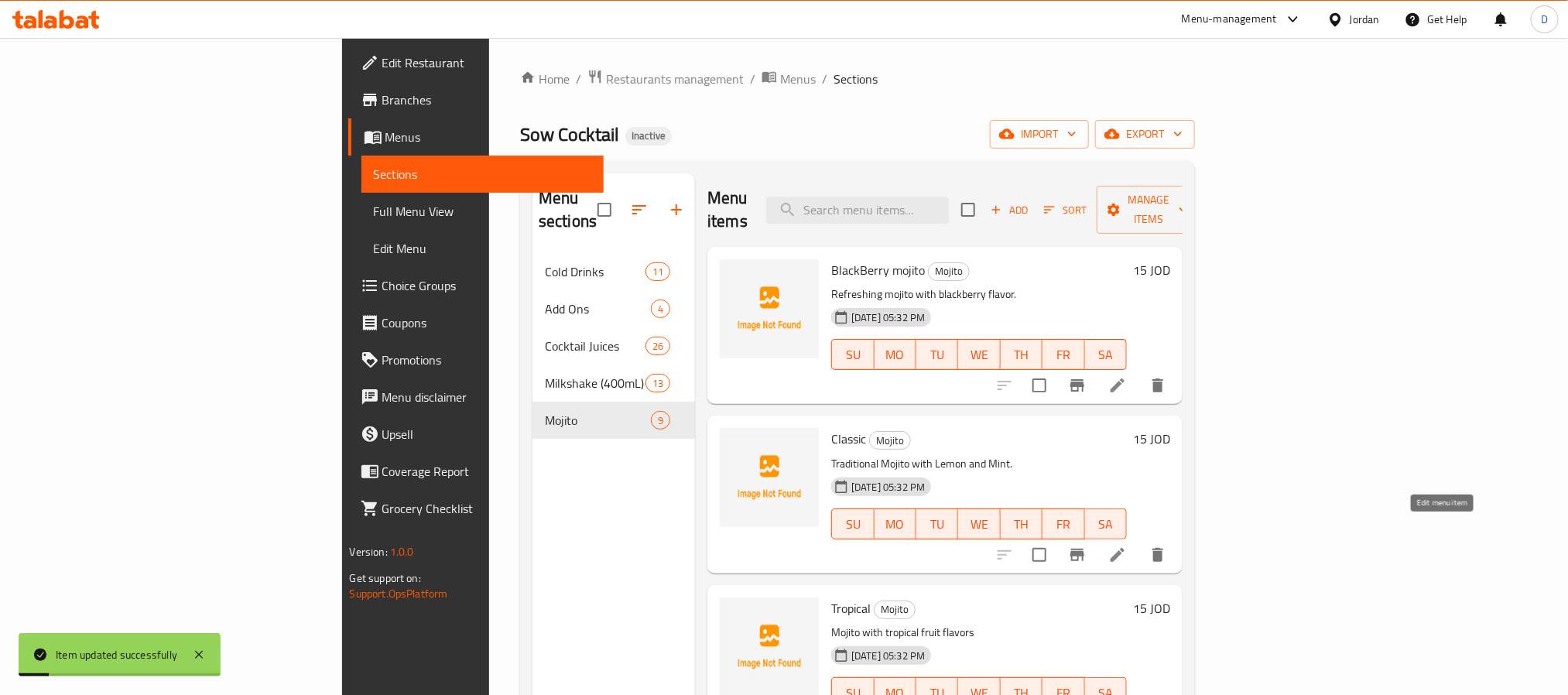
click at [1127, 545] on icon at bounding box center [1118, 554] width 18 height 18
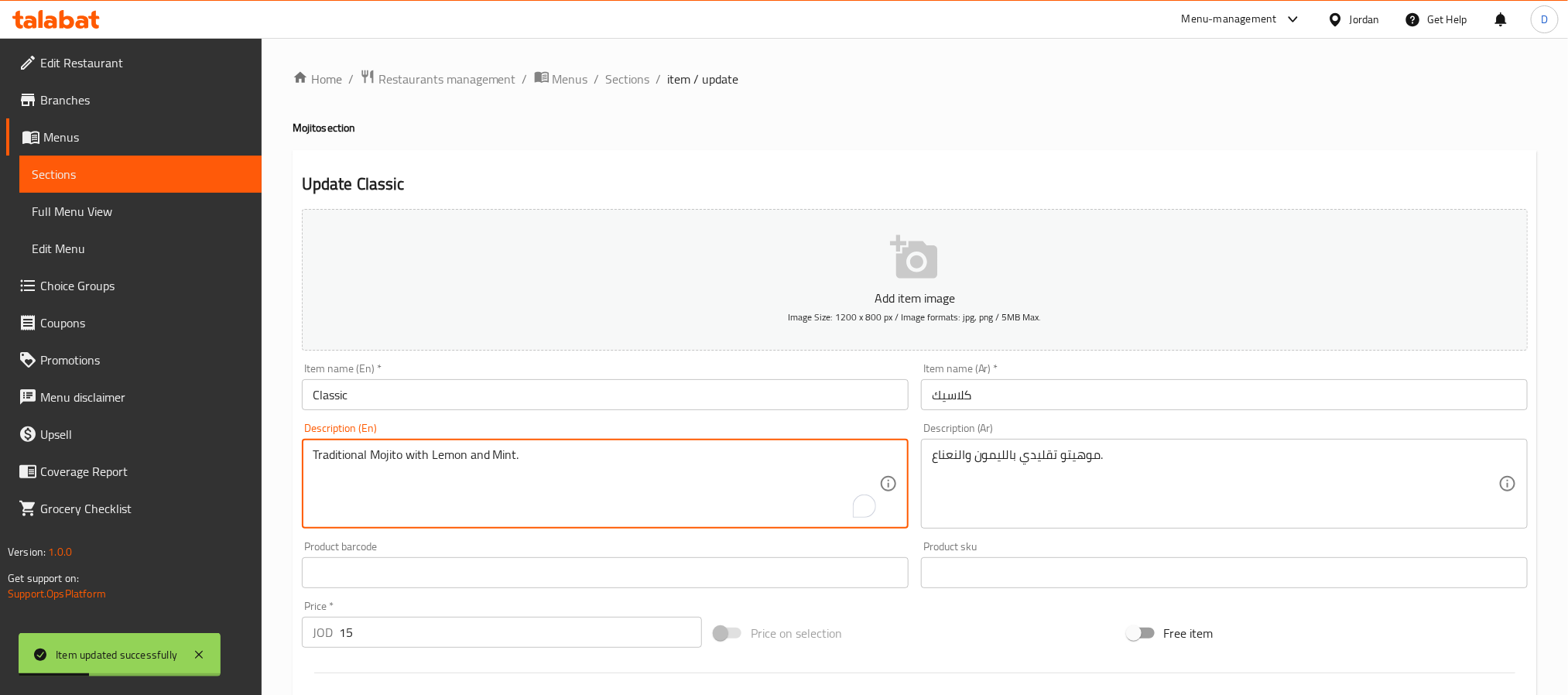
click at [377, 458] on textarea "Traditional Mojito with Lemon and Mint." at bounding box center [595, 484] width 566 height 74
click at [413, 397] on input "Classic" at bounding box center [605, 394] width 607 height 31
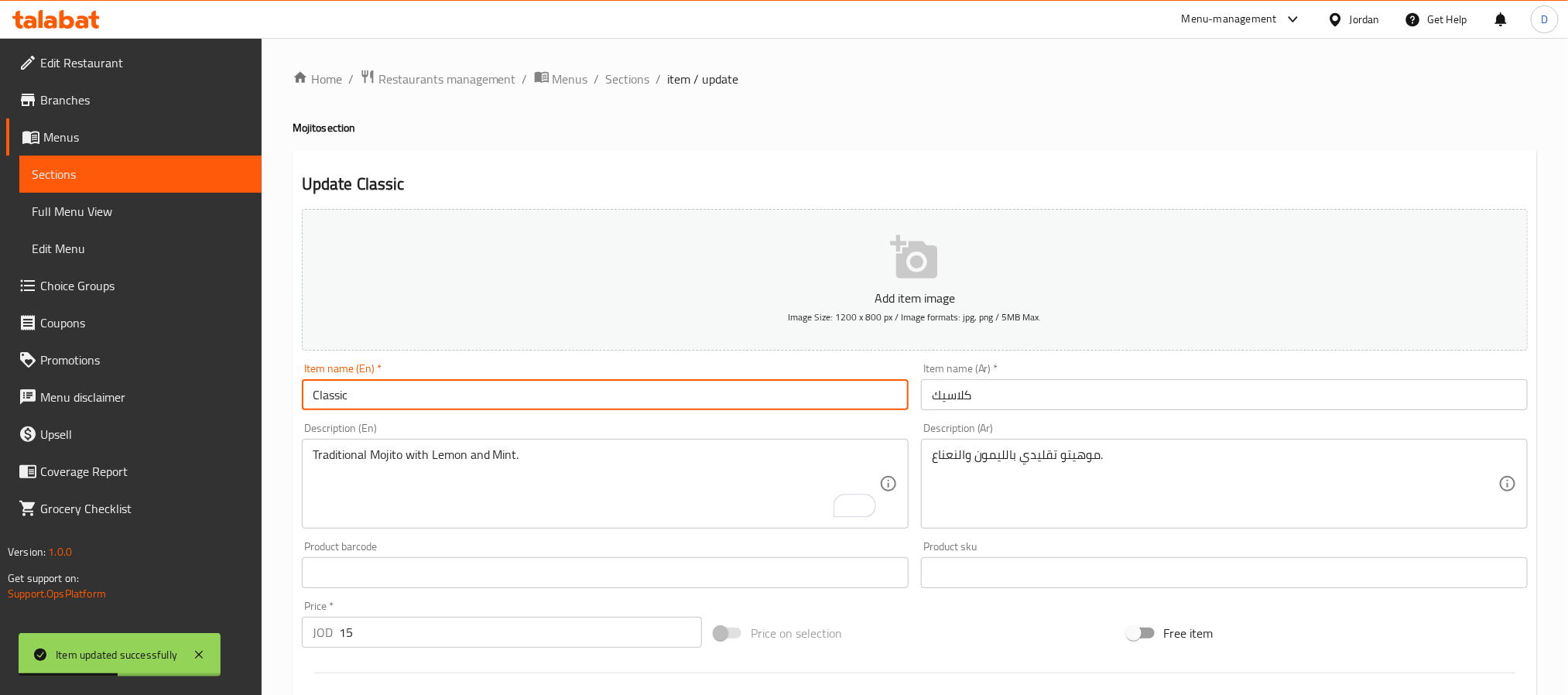
paste input "Mojito"
type input "Classic Mojito"
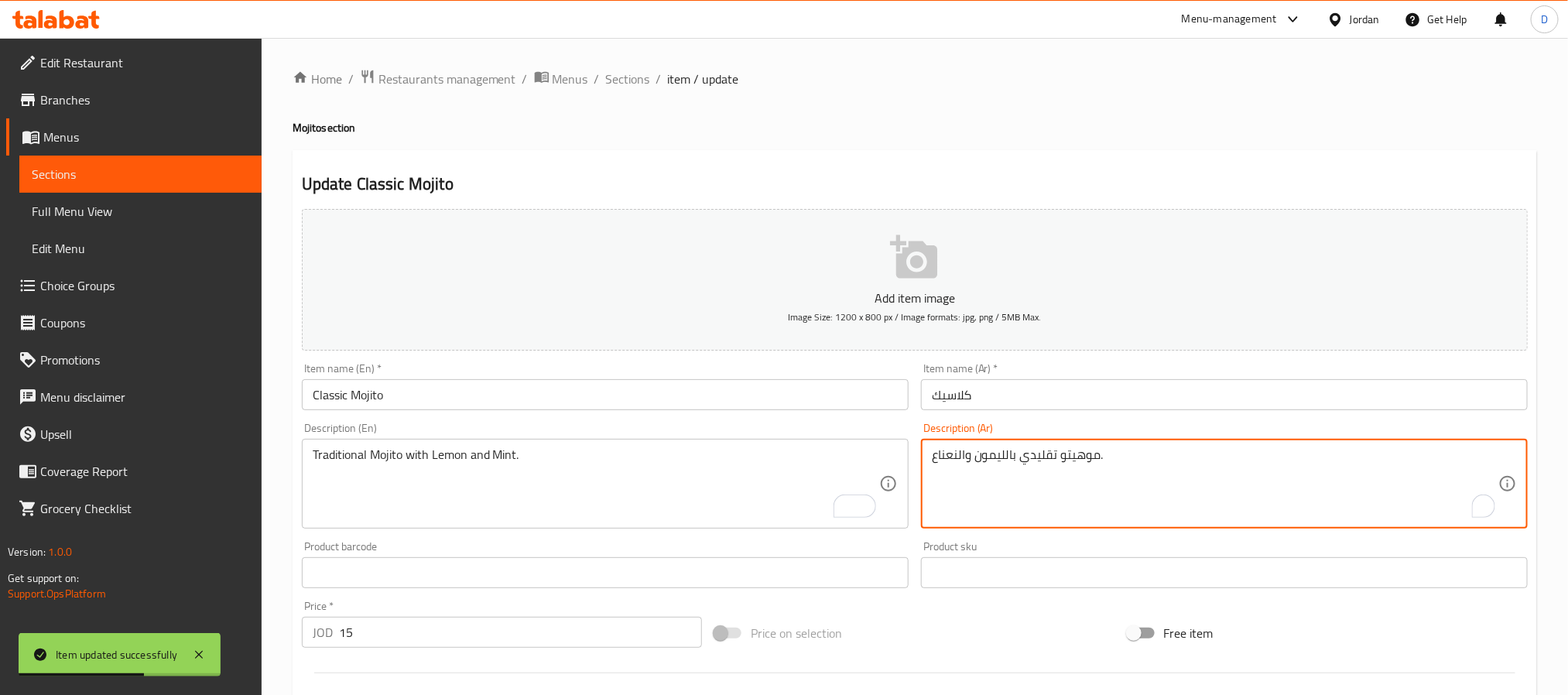
click at [1087, 455] on textarea "[PERSON_NAME] بالليمون والنعناع." at bounding box center [1215, 484] width 566 height 74
click at [931, 401] on input "كلاسيك" at bounding box center [1224, 394] width 607 height 31
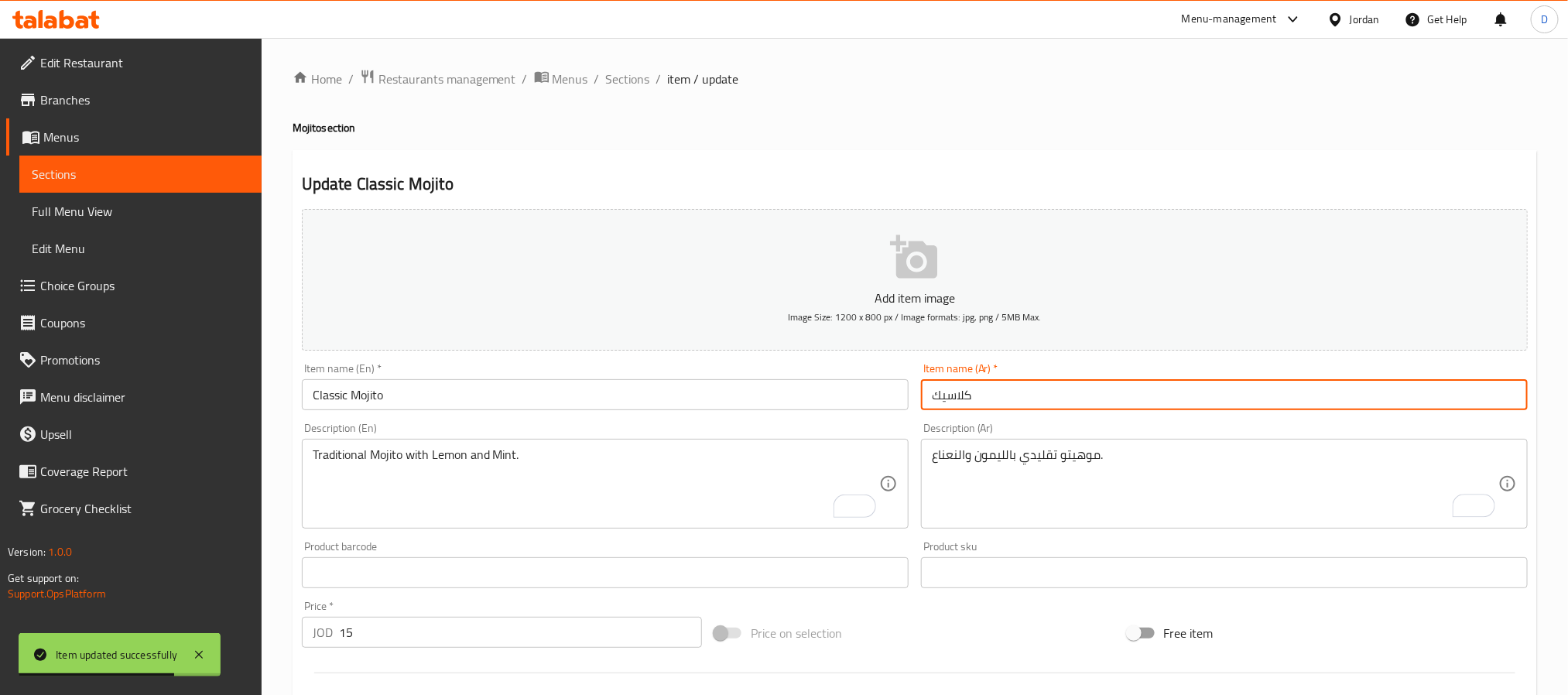
paste input "موهيتو"
type input "موهيتو كلاسيك"
click at [626, 80] on span "Sections" at bounding box center [628, 78] width 44 height 18
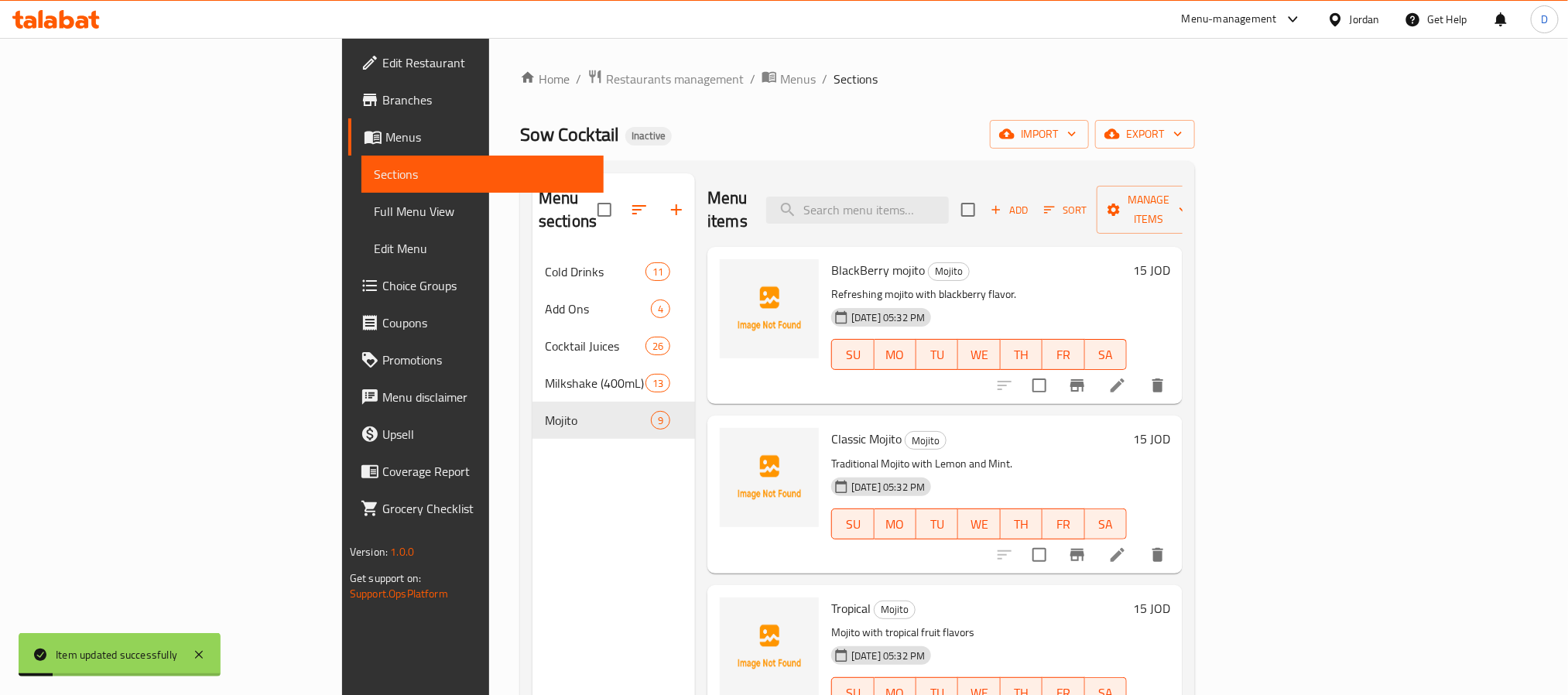
scroll to position [116, 0]
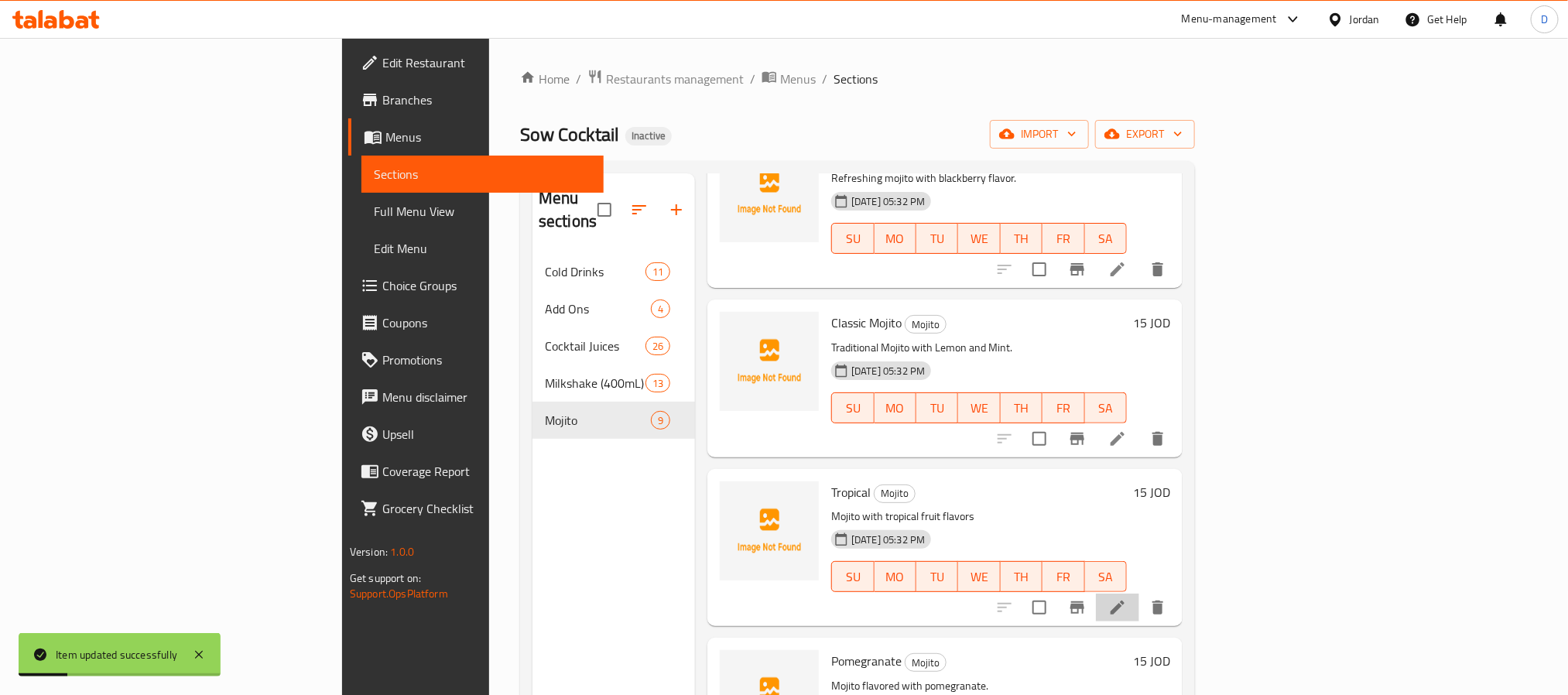
click at [1139, 593] on li at bounding box center [1118, 607] width 43 height 28
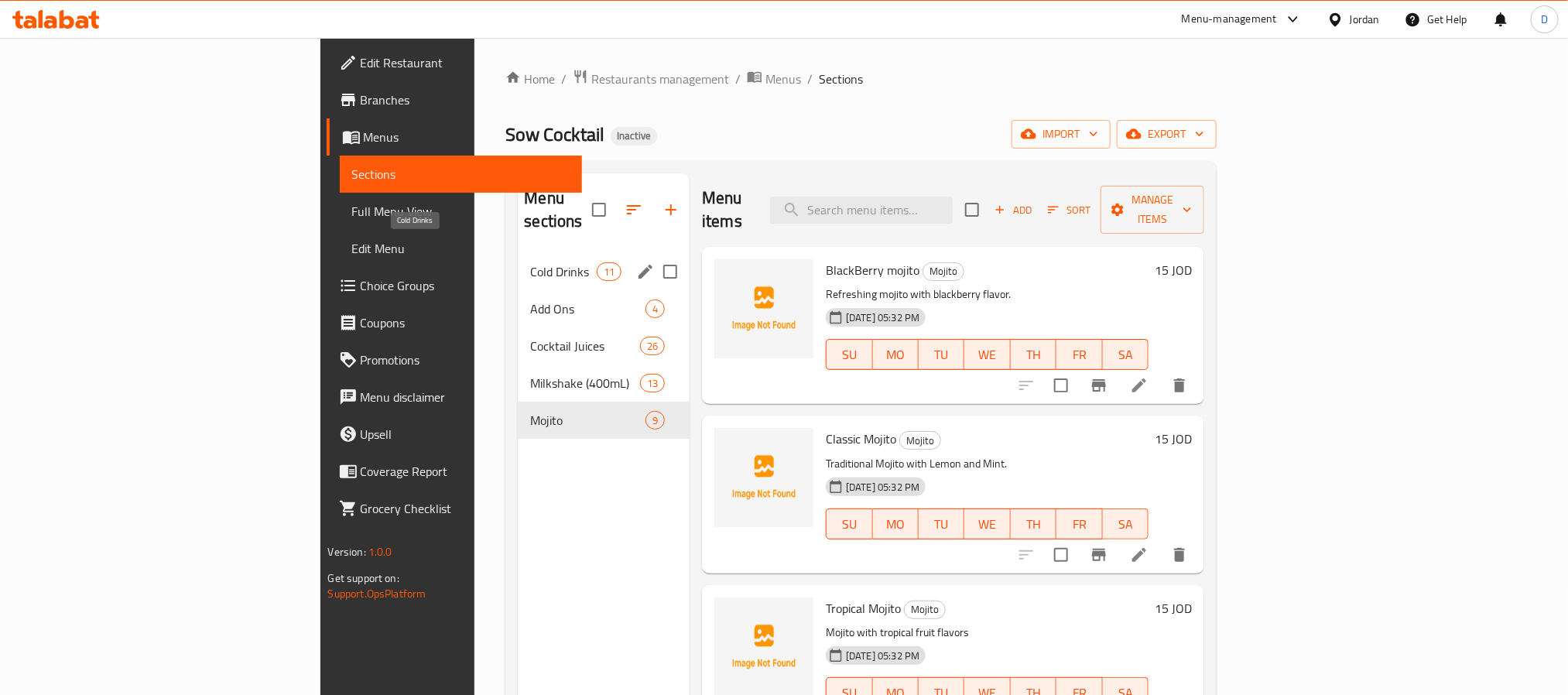
drag, startPoint x: 437, startPoint y: 249, endPoint x: 532, endPoint y: 259, distance: 95.5
click at [530, 263] on span "Cold Drinks" at bounding box center [563, 271] width 66 height 18
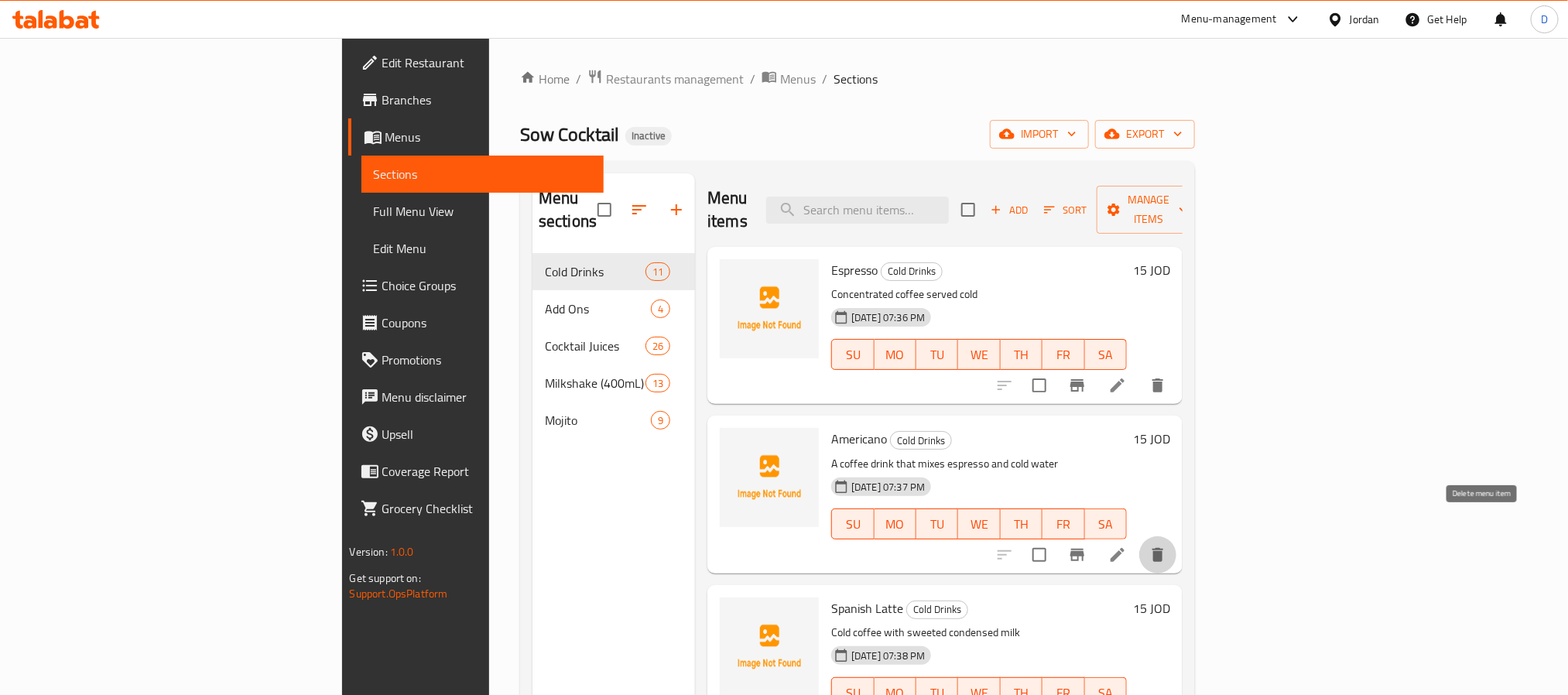
click at [1167, 545] on icon "delete" at bounding box center [1158, 554] width 18 height 18
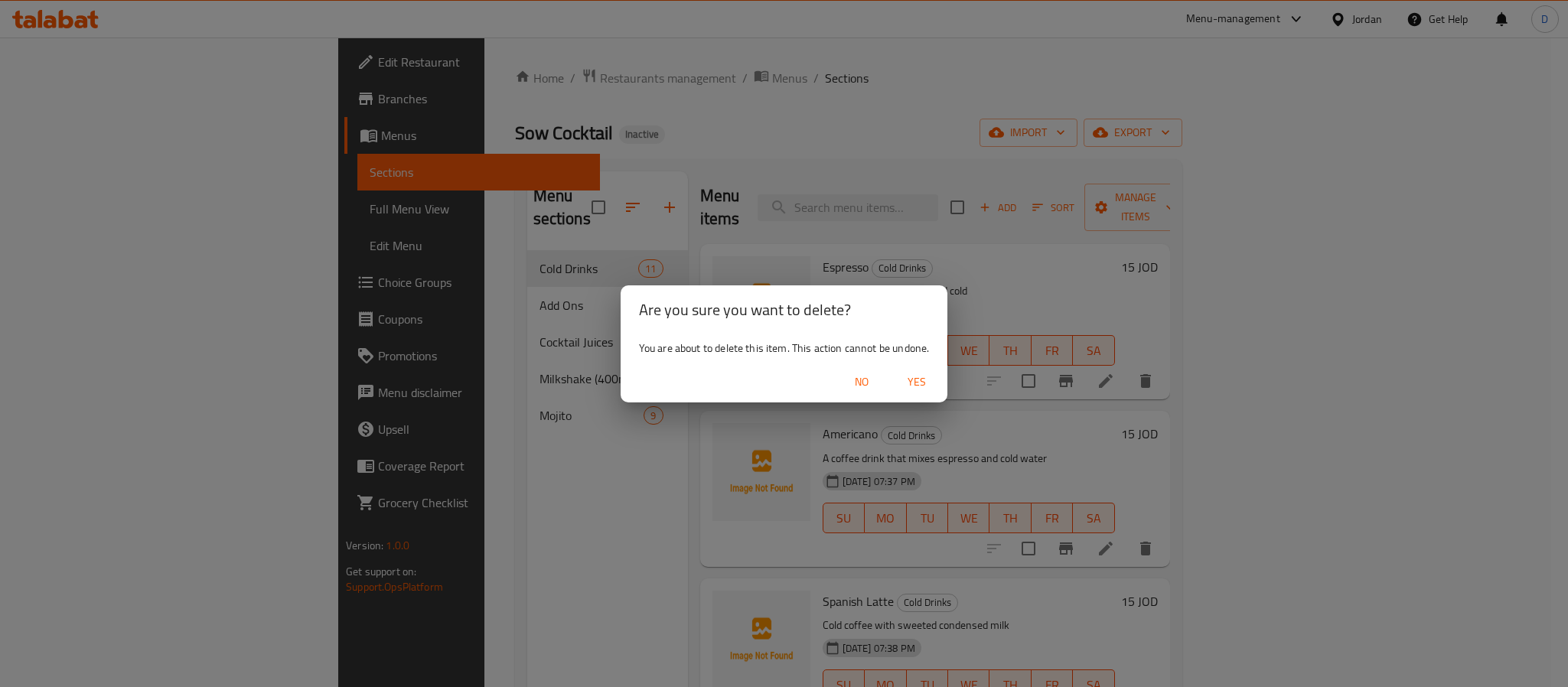
click at [1010, 390] on div "Are you sure you want to delete? You are about to delete this item. This action…" at bounding box center [784, 344] width 1568 height 687
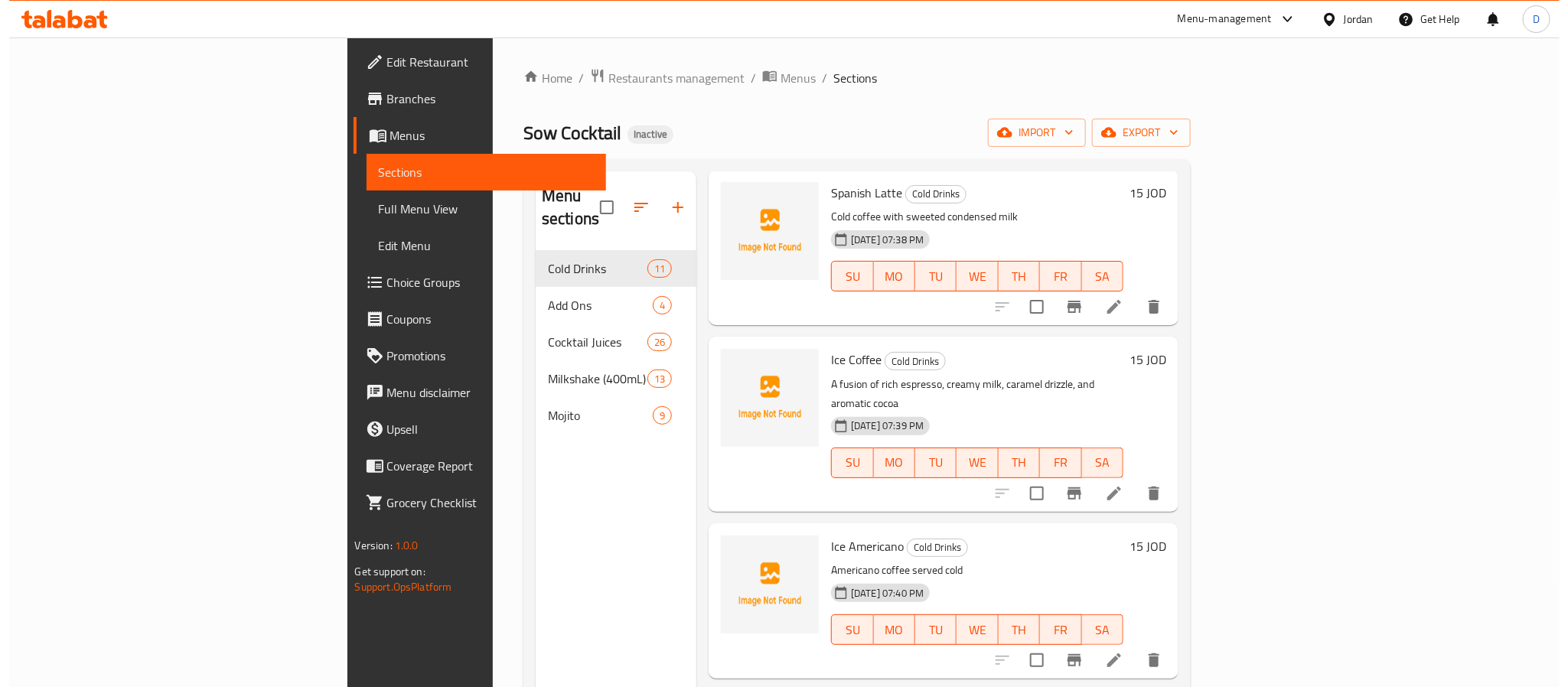
scroll to position [574, 0]
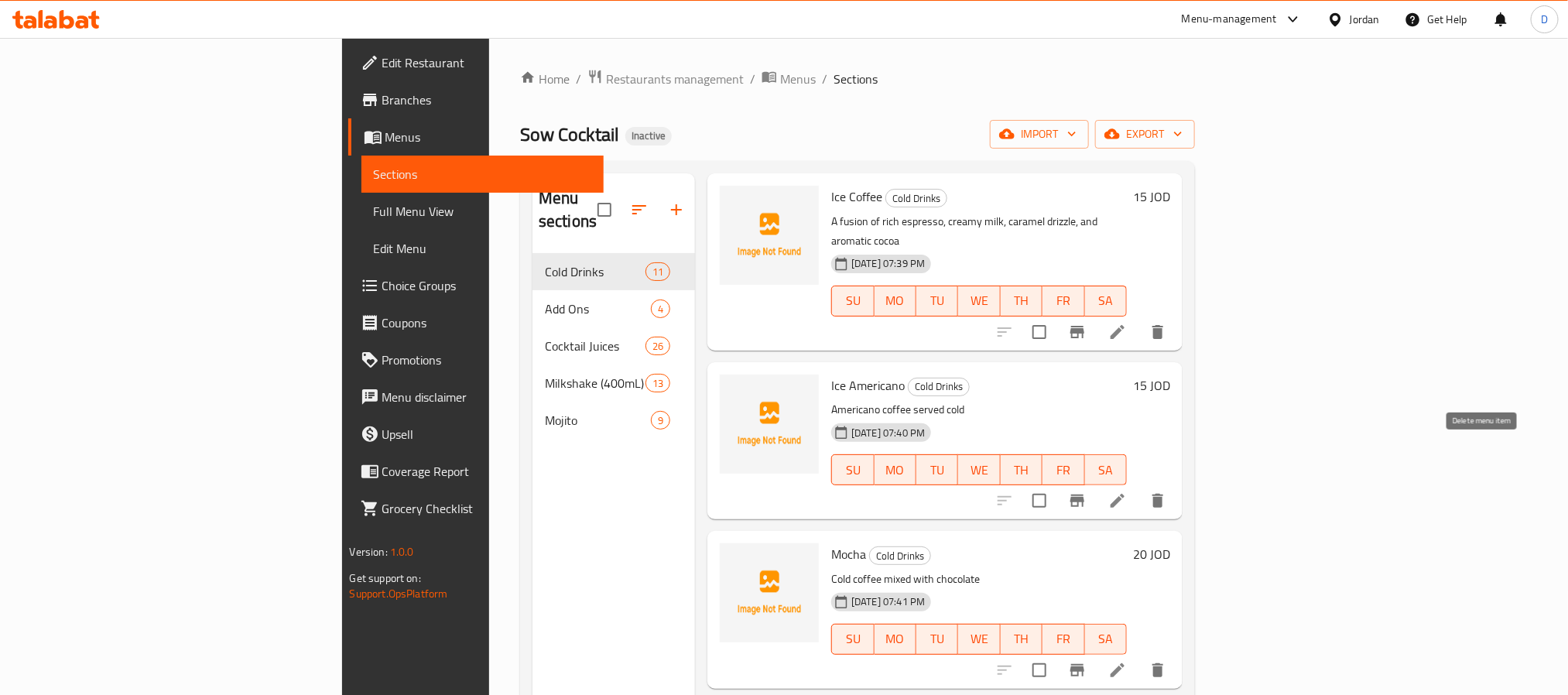
click at [1167, 492] on icon "delete" at bounding box center [1158, 500] width 18 height 18
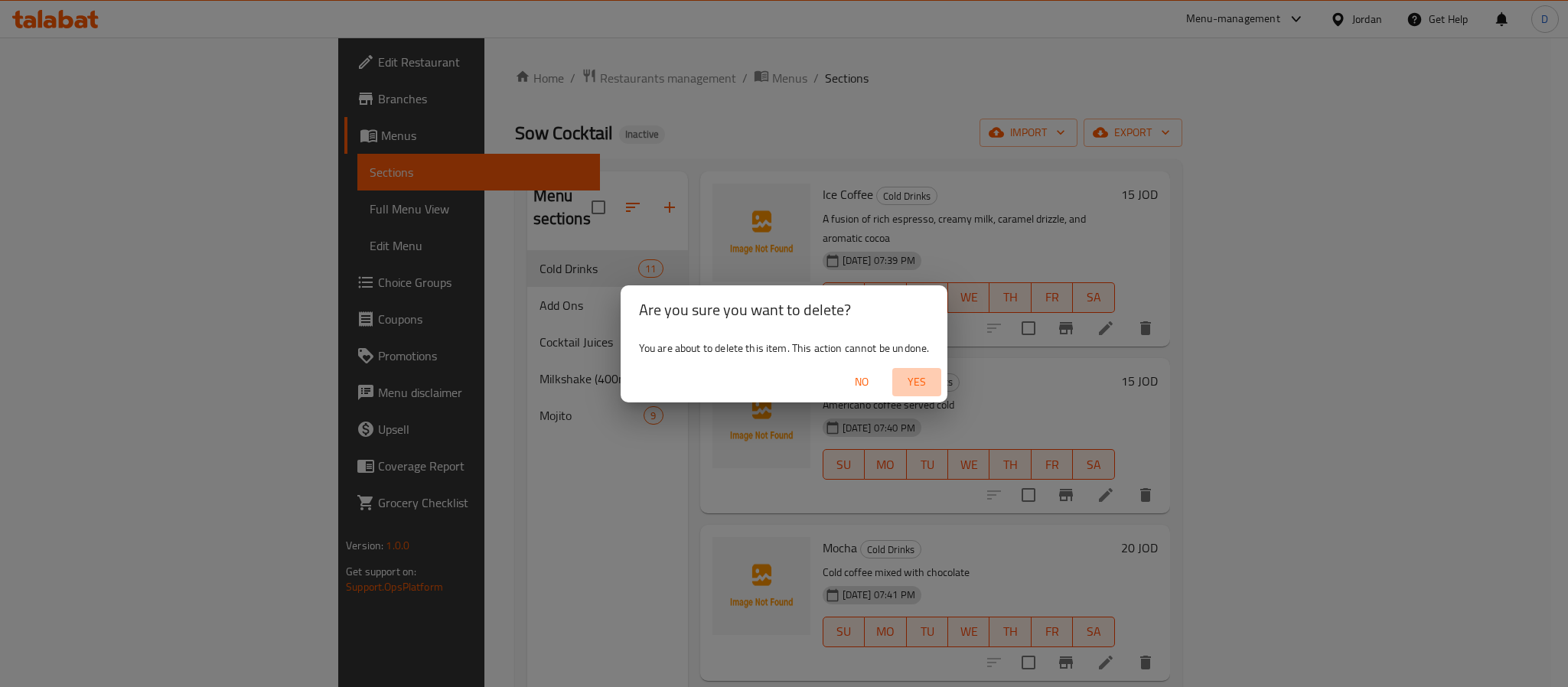
click at [926, 381] on span "Yes" at bounding box center [916, 382] width 36 height 19
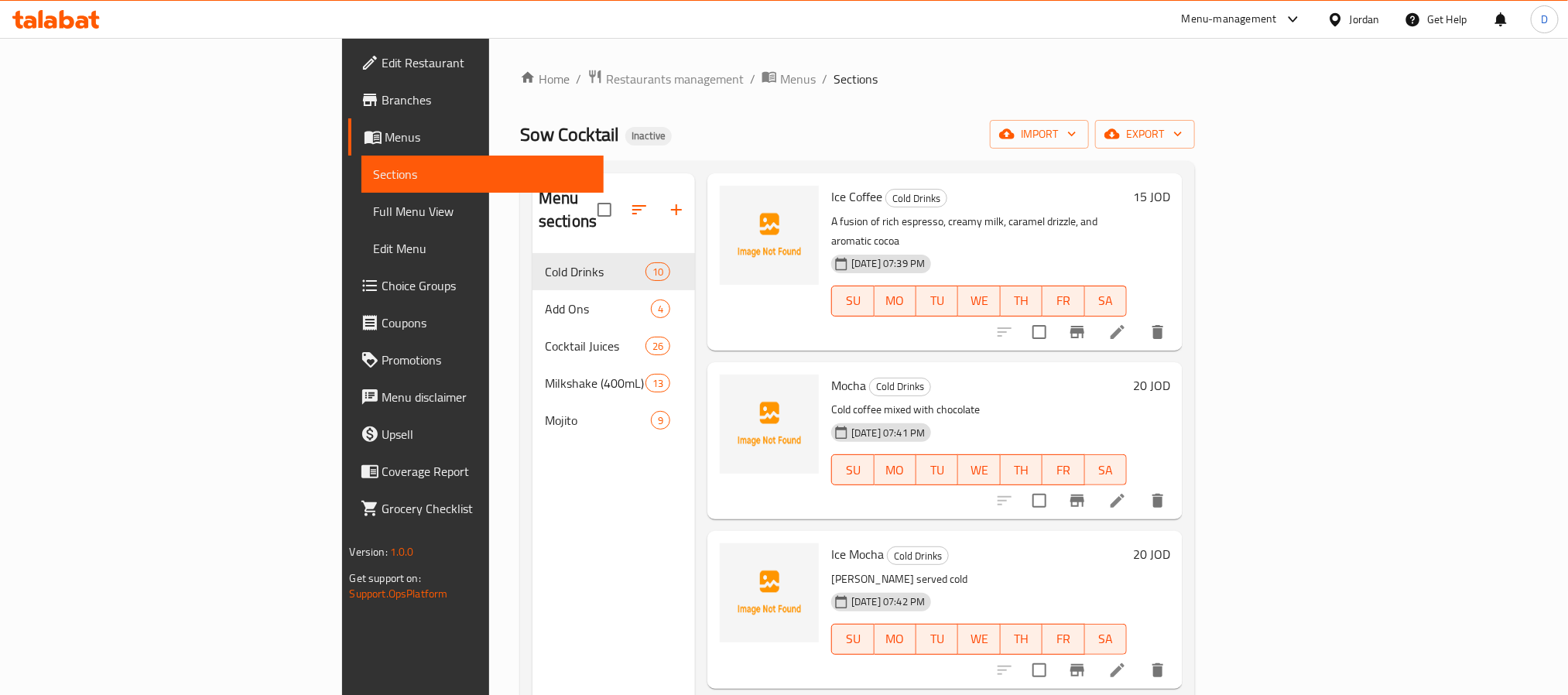
drag, startPoint x: 1069, startPoint y: 346, endPoint x: 1060, endPoint y: 341, distance: 10.3
click at [1069, 375] on h6 "Mocha Cold Drinks" at bounding box center [979, 385] width 296 height 22
click at [1167, 661] on icon "delete" at bounding box center [1158, 669] width 18 height 18
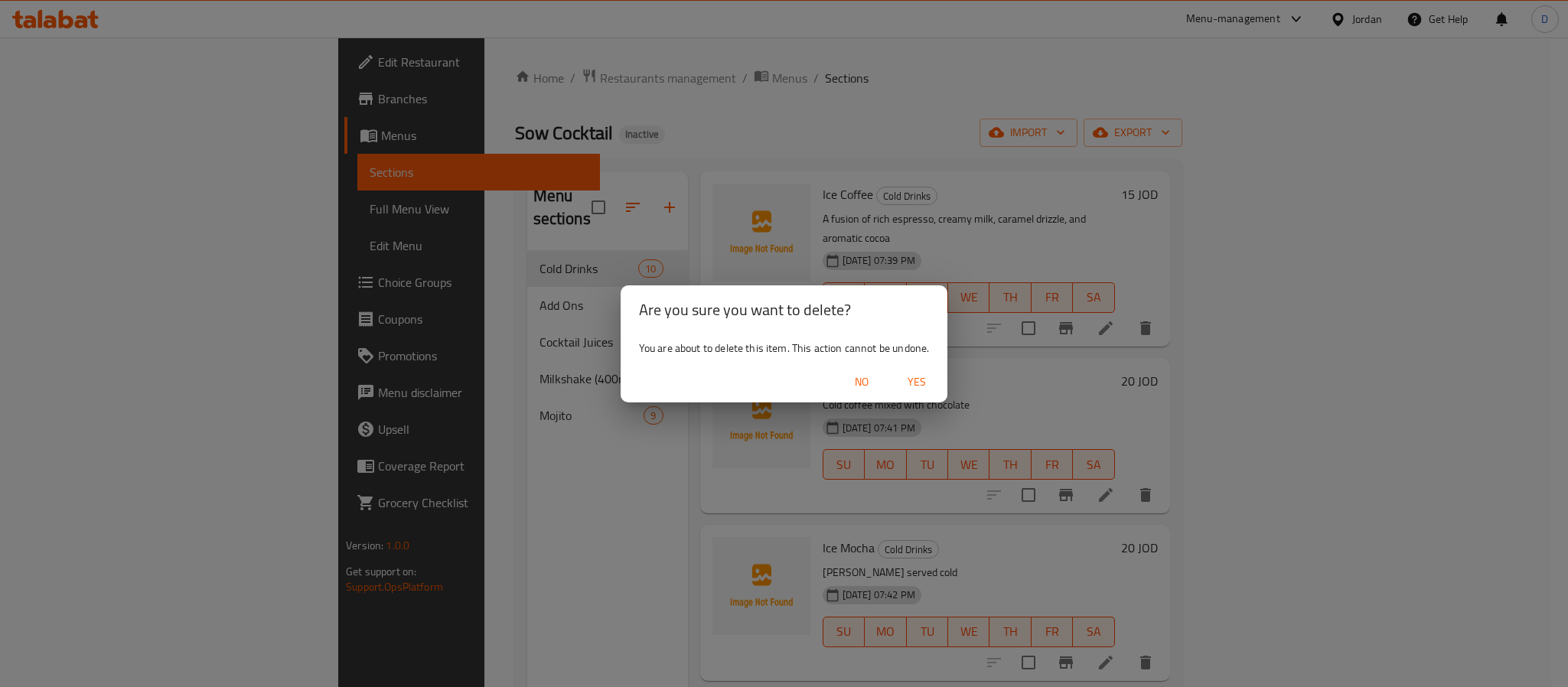
click at [920, 381] on span "Yes" at bounding box center [916, 382] width 36 height 19
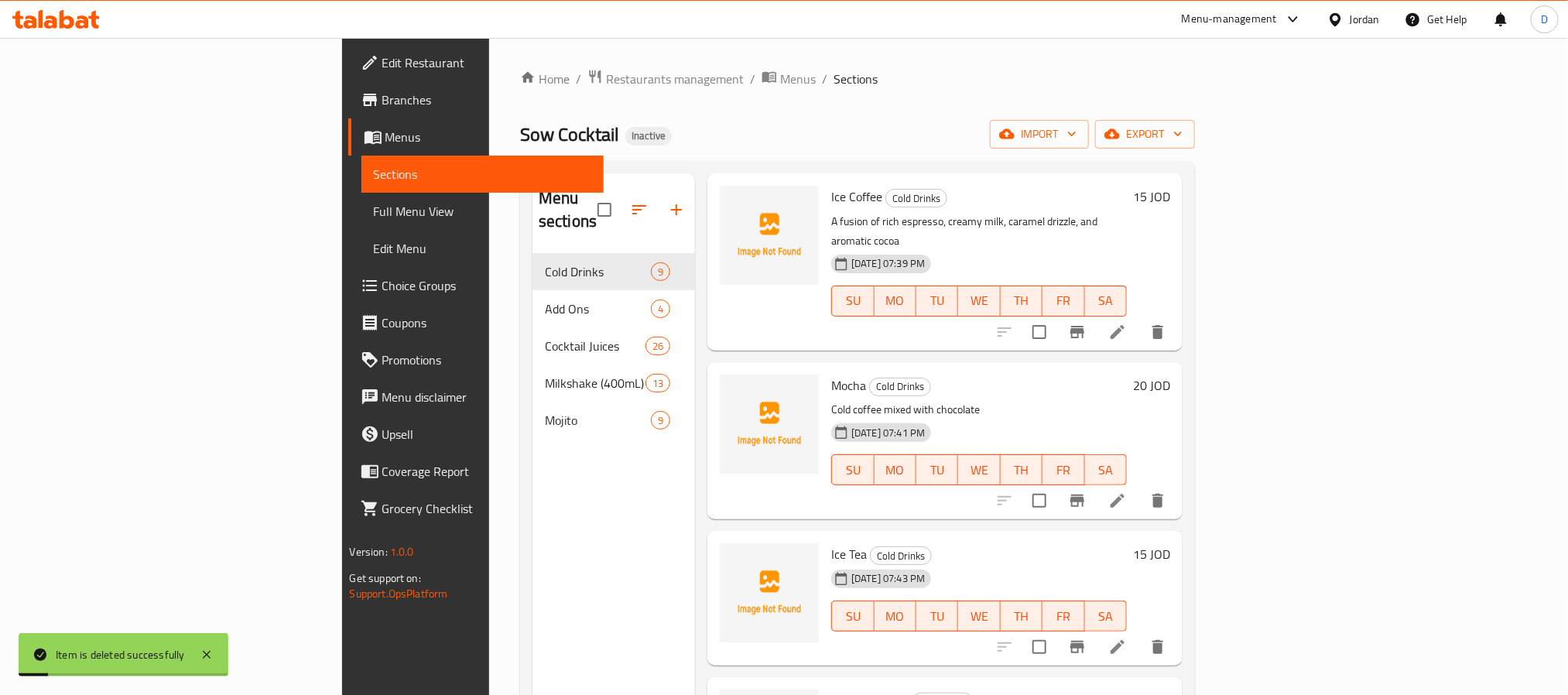
click at [832, 374] on span "Mocha" at bounding box center [848, 385] width 34 height 23
copy h6 "Mocha"
click at [832, 542] on span "Ice Tea" at bounding box center [849, 553] width 35 height 23
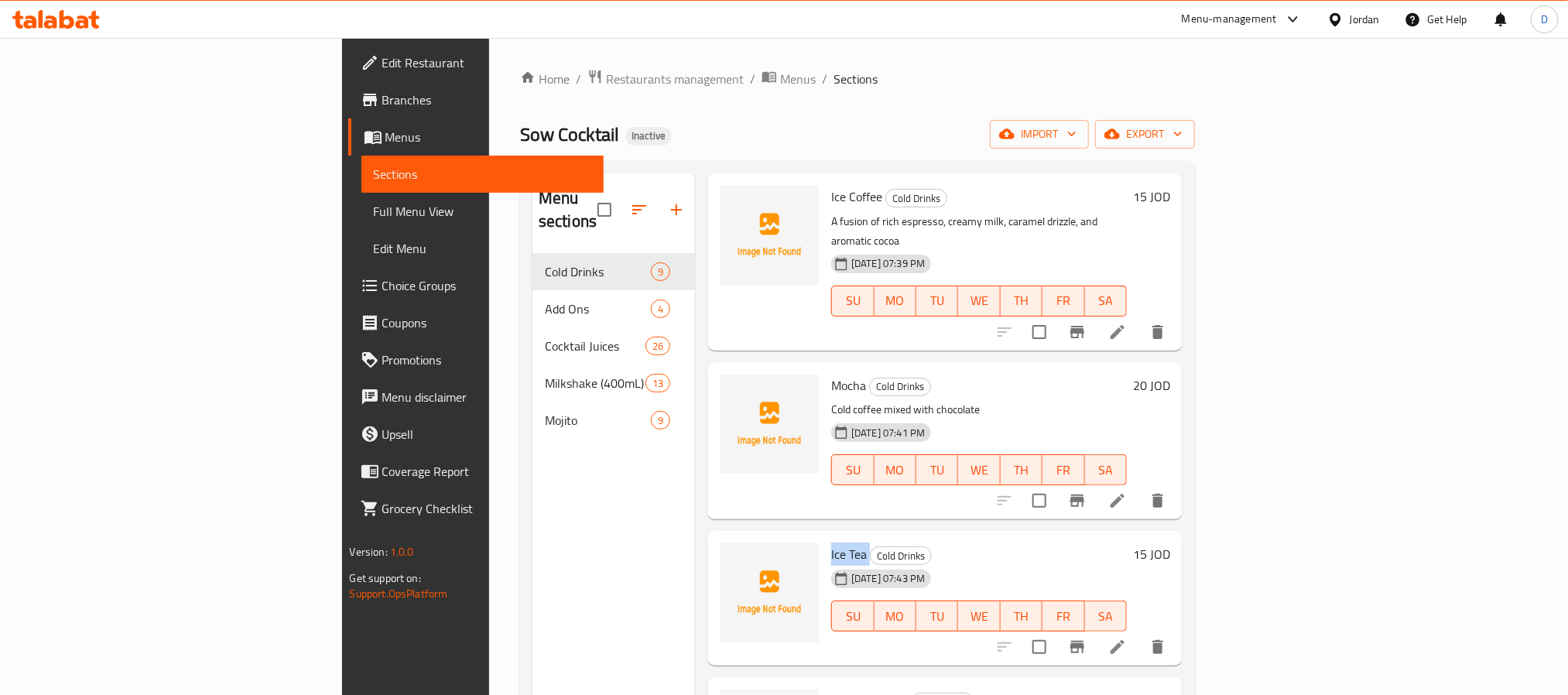
click at [832, 542] on span "Ice Tea" at bounding box center [849, 553] width 35 height 23
copy h6 "Ice Tea"
click at [1125, 640] on icon at bounding box center [1117, 646] width 14 height 14
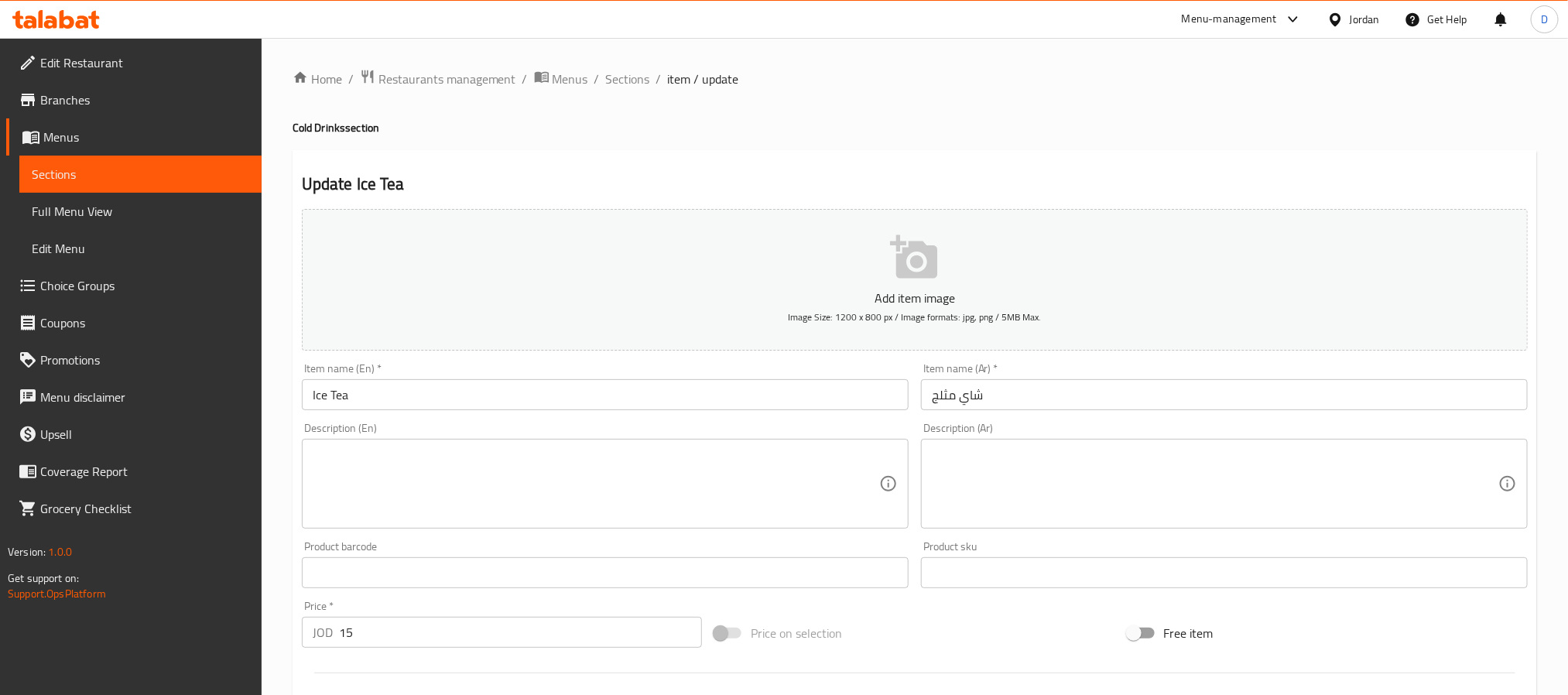
click at [615, 66] on div "Home / Restaurants management / Menus / Sections / item / update Cold Drinks se…" at bounding box center [915, 565] width 1307 height 1055
click at [627, 72] on span "Sections" at bounding box center [628, 78] width 44 height 18
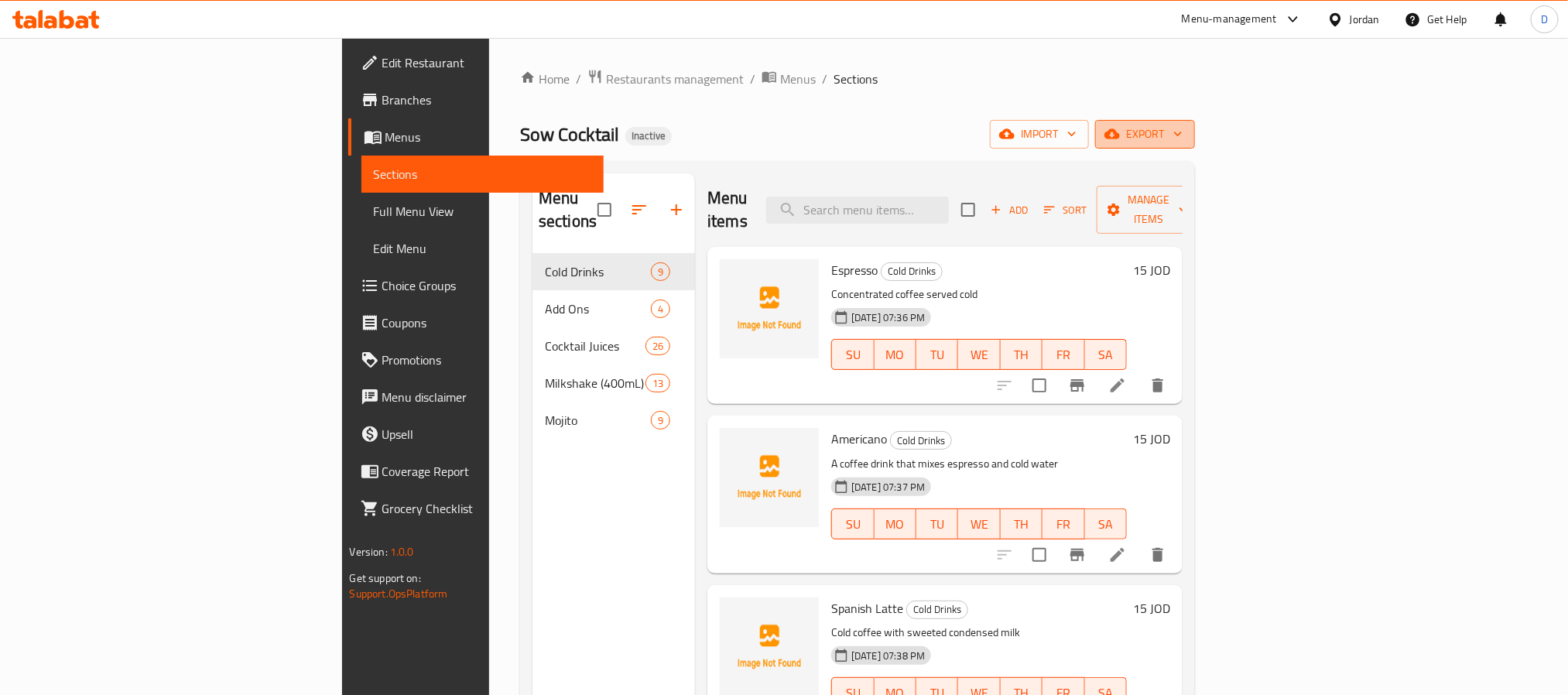
click at [1183, 139] on span "export" at bounding box center [1146, 135] width 75 height 19
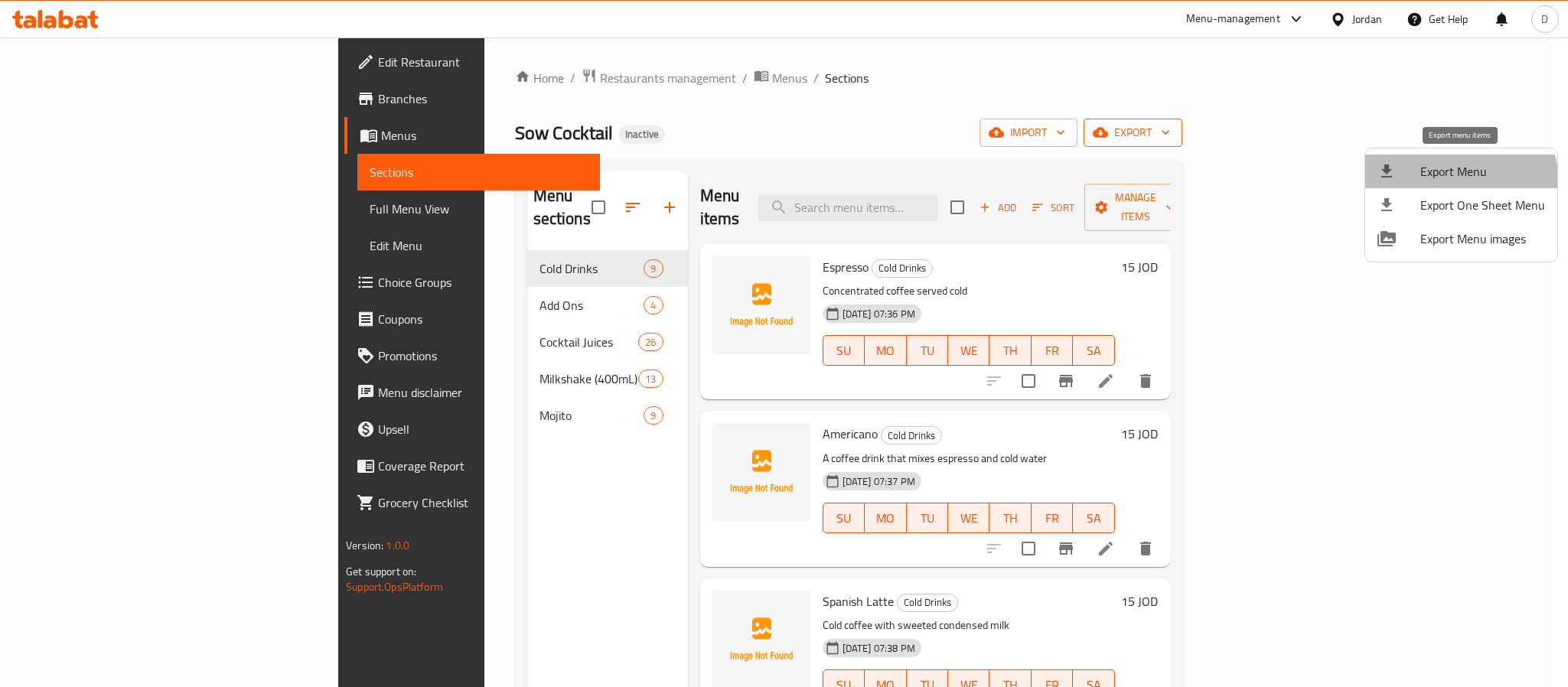
click at [1441, 184] on li "Export Menu" at bounding box center [1461, 171] width 192 height 34
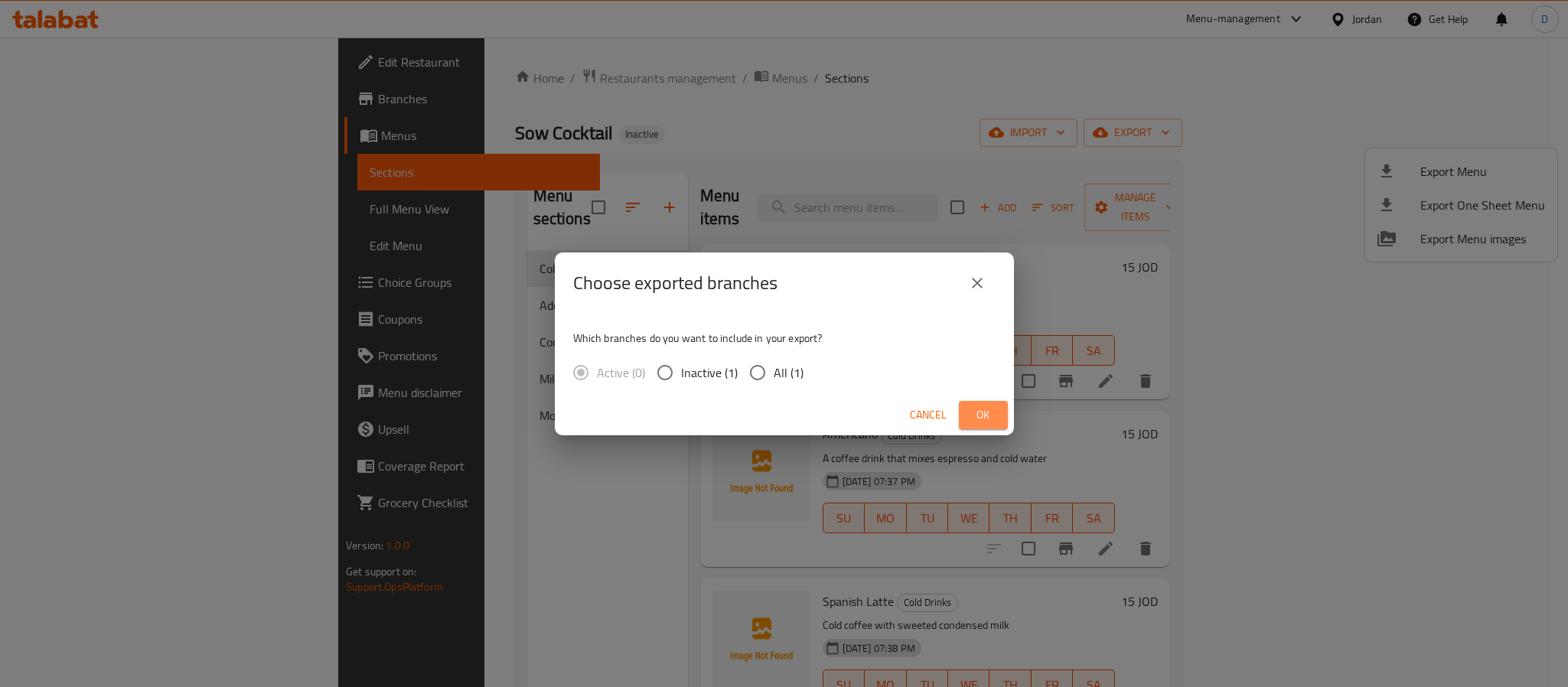
click at [999, 404] on button "Ok" at bounding box center [984, 415] width 49 height 28
